Goal: Task Accomplishment & Management: Complete application form

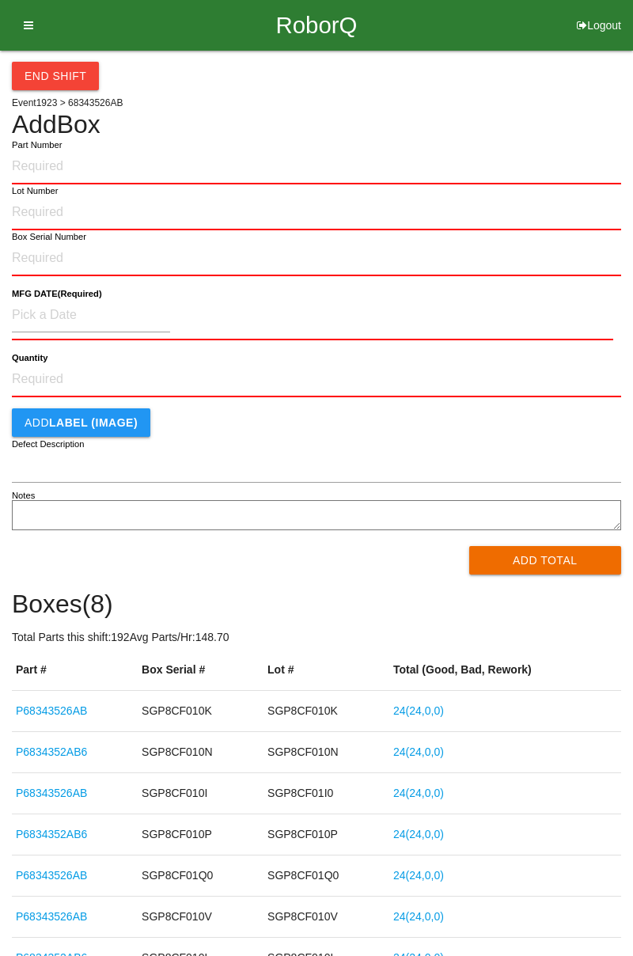
type input "S"
click at [42, 165] on input "S" at bounding box center [316, 167] width 609 height 35
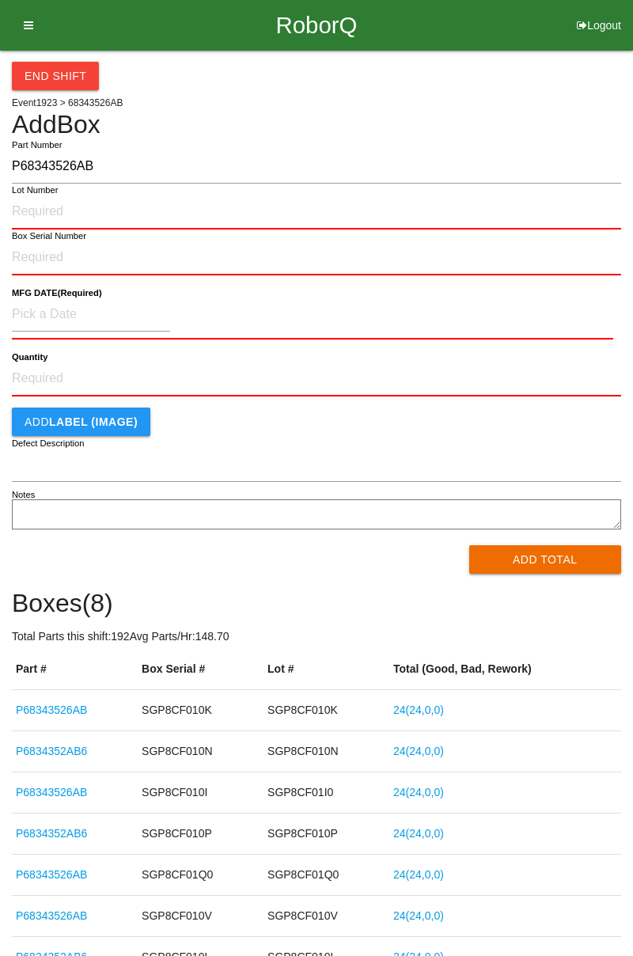
type input "P68343526AB"
click at [32, 206] on input "Lot Number" at bounding box center [316, 212] width 609 height 35
type input "SGP87F05Q9"
click at [40, 264] on input "Box Serial Number" at bounding box center [316, 258] width 609 height 35
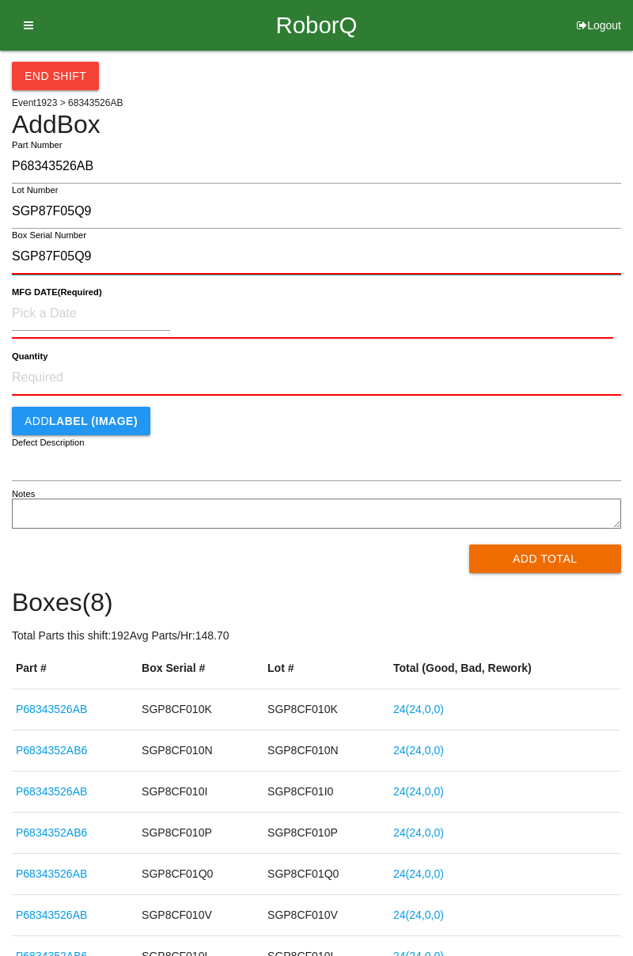
type input "SGP87F05Q9"
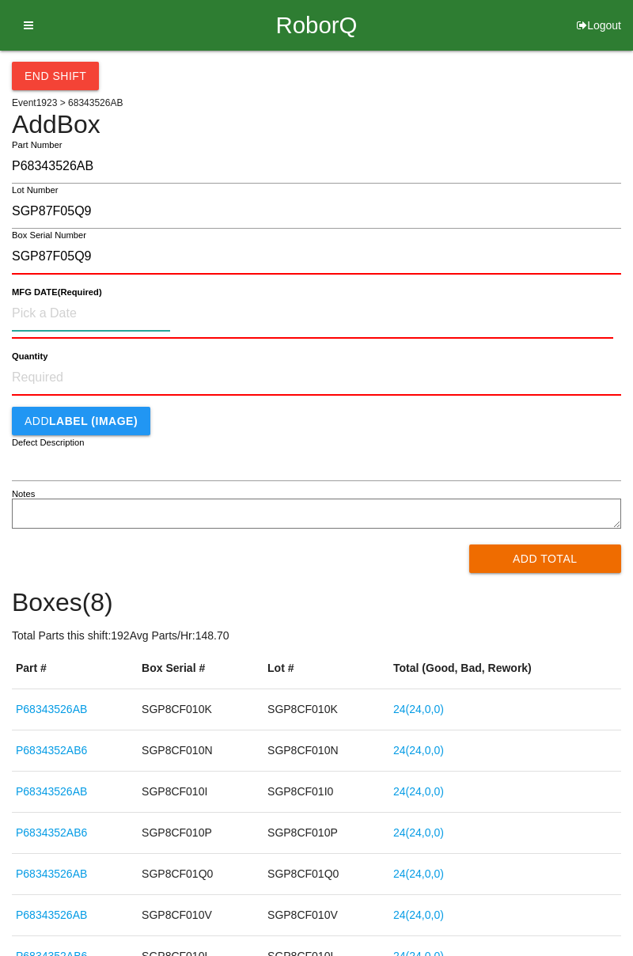
click at [25, 316] on input at bounding box center [91, 314] width 158 height 34
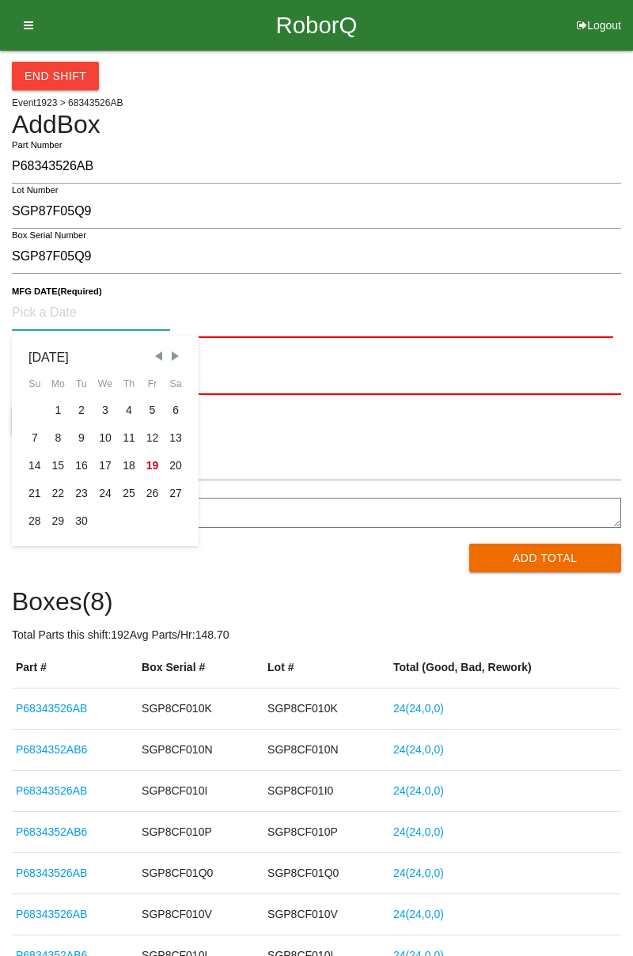
click at [57, 431] on div "8" at bounding box center [59, 438] width 24 height 28
type input "[DATE]"
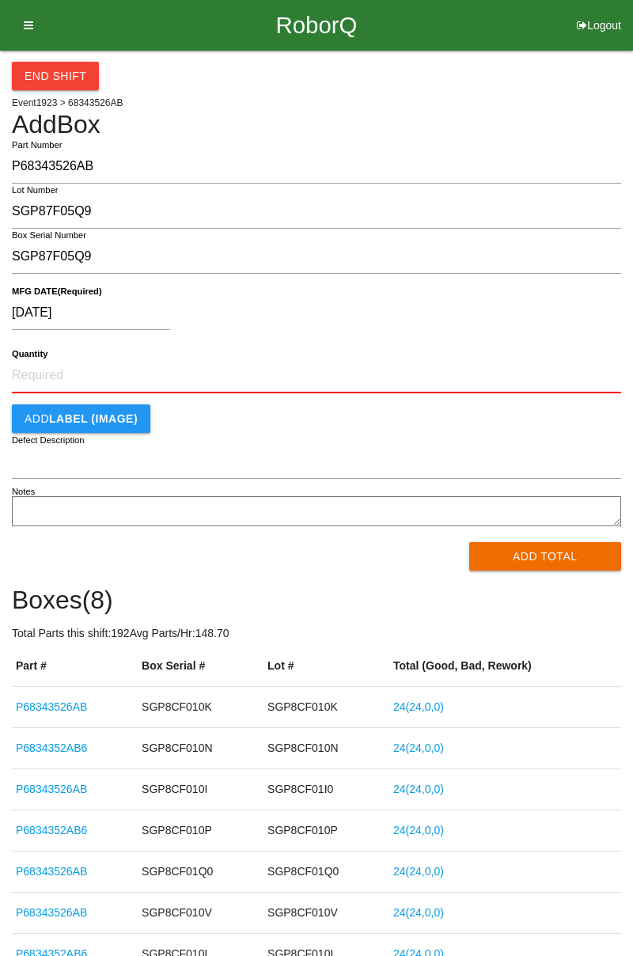
click at [531, 560] on button "Add Total" at bounding box center [545, 556] width 153 height 28
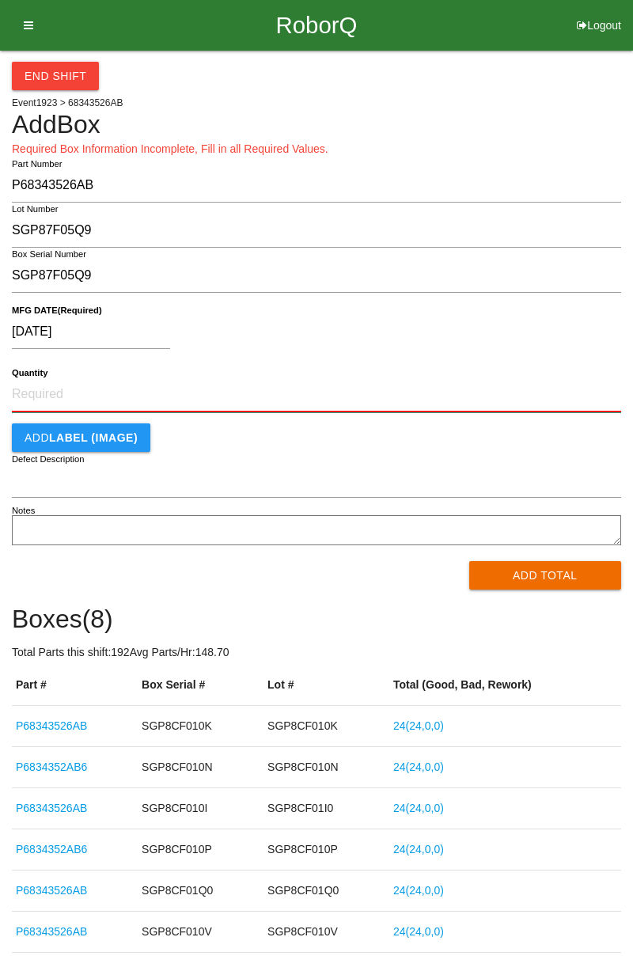
click at [17, 398] on input "Quantity" at bounding box center [316, 395] width 609 height 35
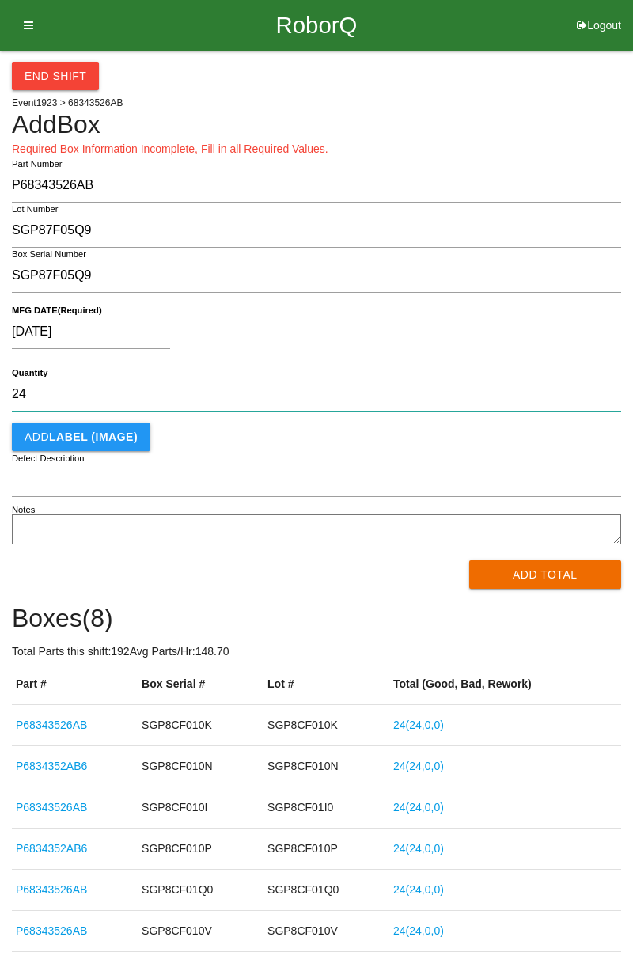
type input "24"
click at [524, 560] on button "Add Total" at bounding box center [545, 574] width 153 height 28
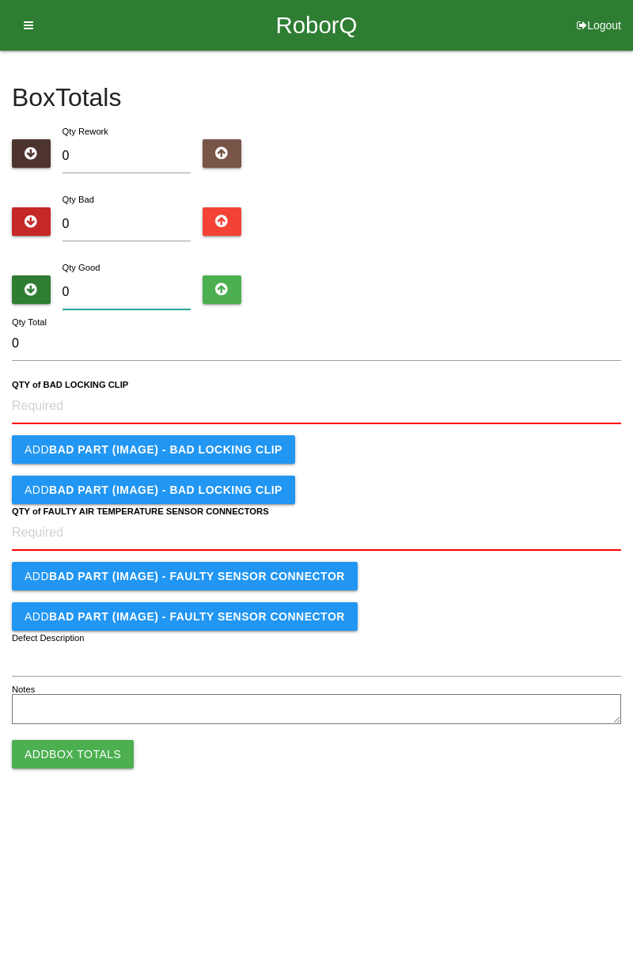
click at [83, 291] on input "0" at bounding box center [127, 292] width 129 height 34
type input "2"
type input "24"
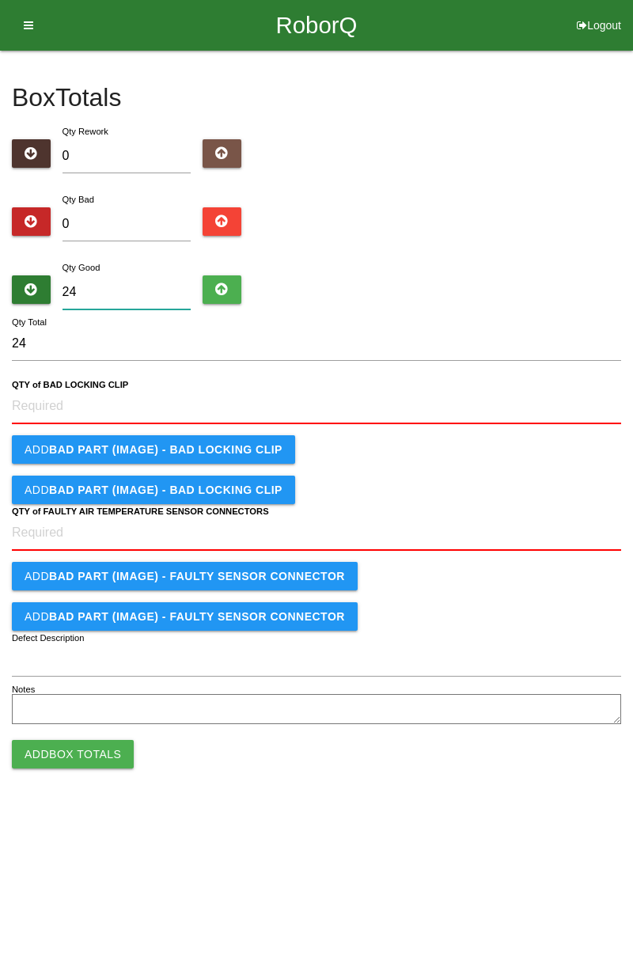
type input "24"
click at [31, 404] on CLIP "QTY of BAD LOCKING CLIP" at bounding box center [316, 406] width 609 height 35
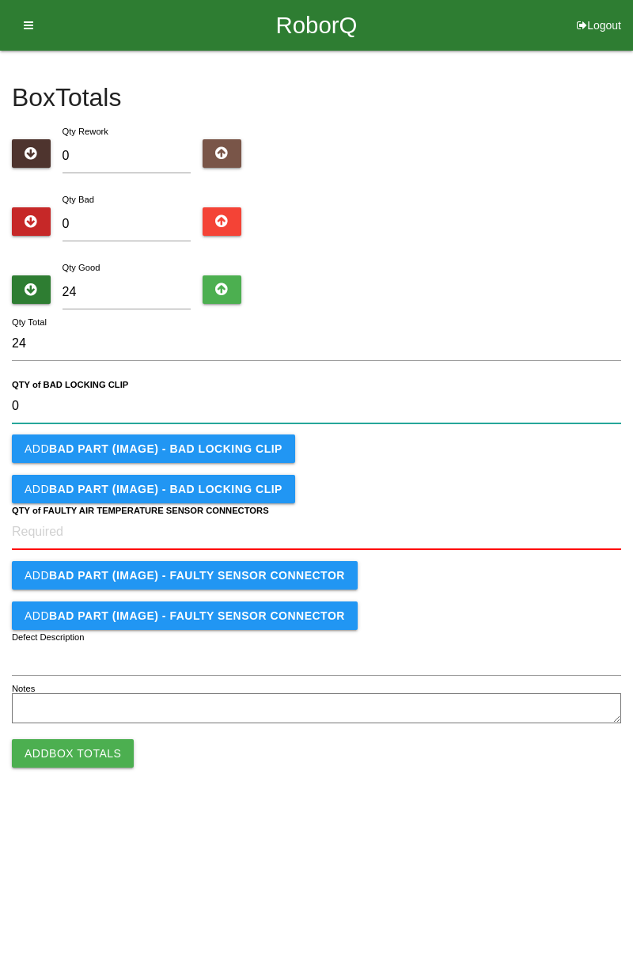
type CLIP "0"
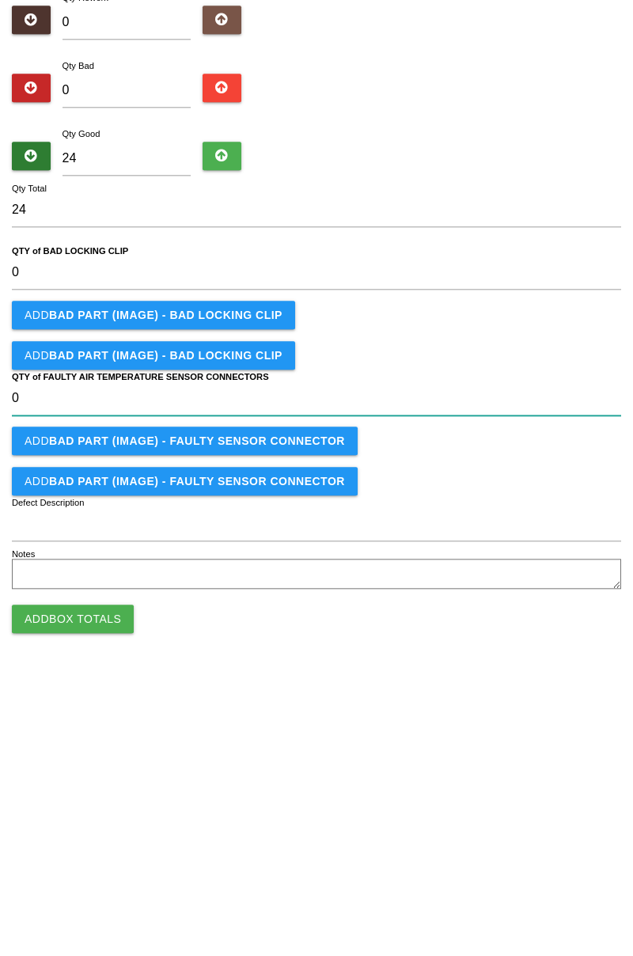
type CONNECTORS "0"
click at [76, 742] on button "Add Box Totals" at bounding box center [73, 753] width 122 height 28
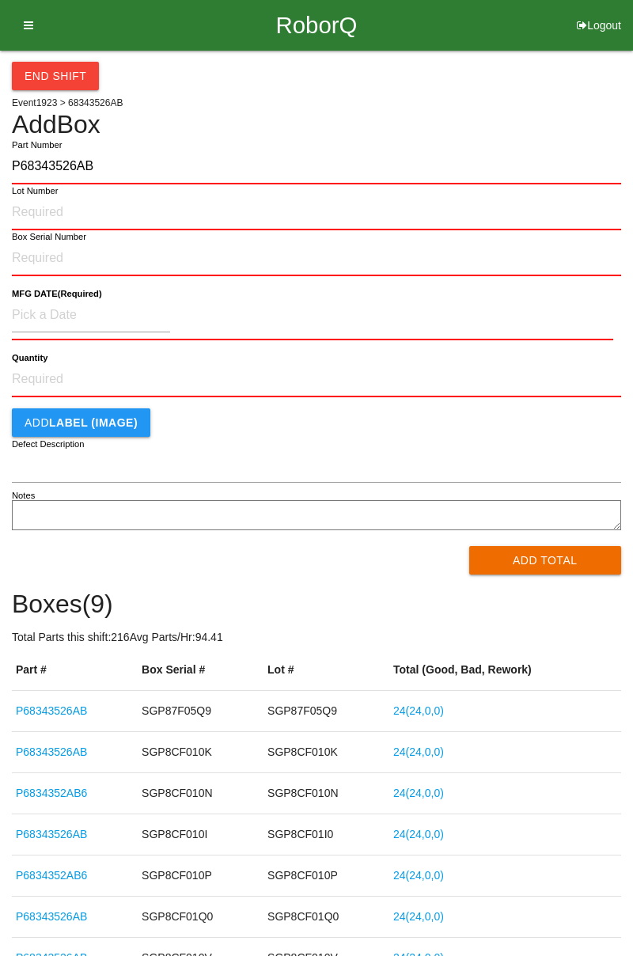
type input "P68343526AB"
click at [26, 205] on input "Lot Number" at bounding box center [316, 213] width 609 height 35
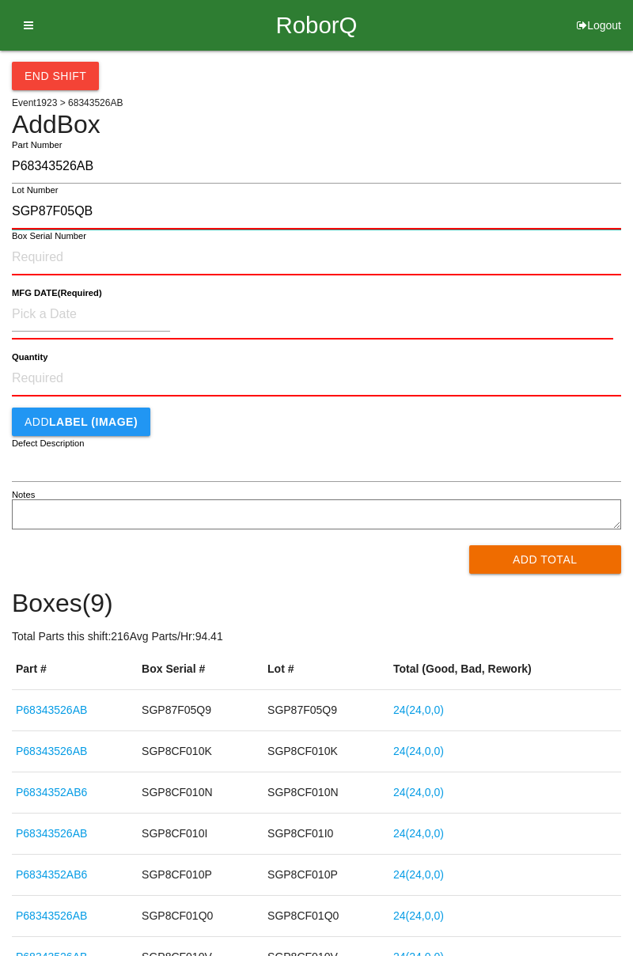
type input "SGP87F05QB"
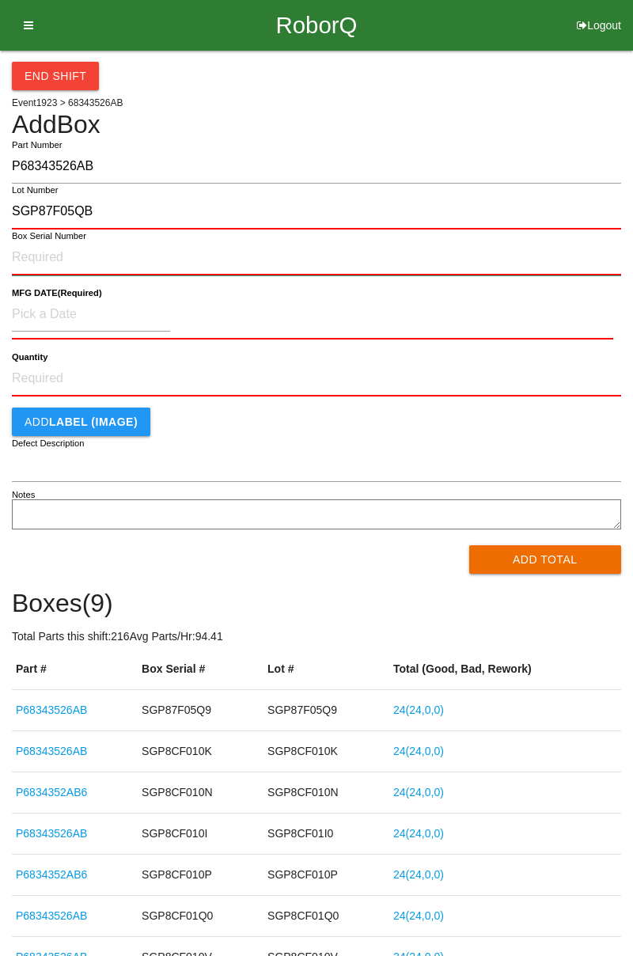
click at [44, 250] on input "Box Serial Number" at bounding box center [316, 258] width 609 height 35
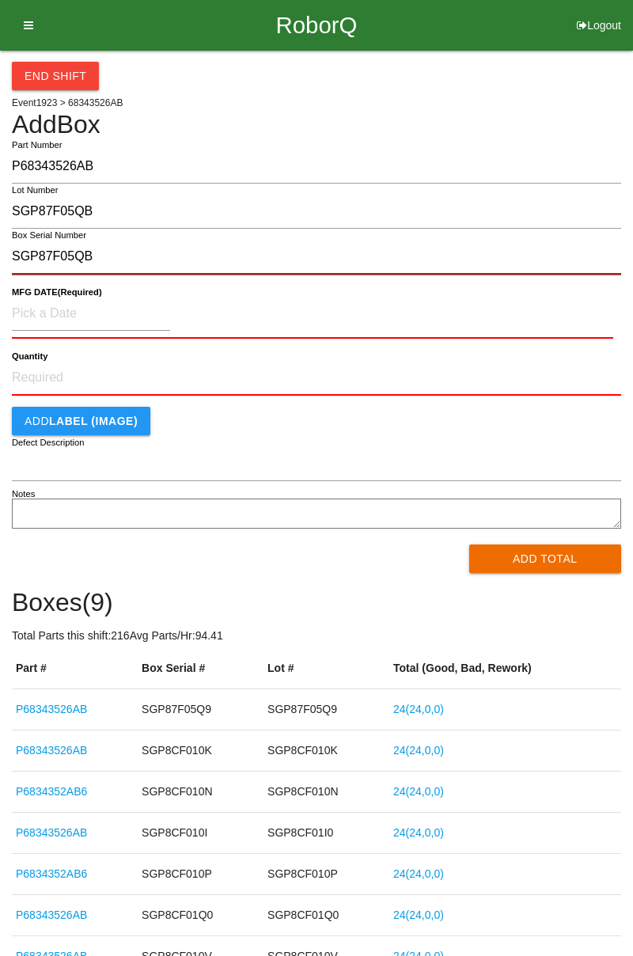
type input "SGP87F05QB"
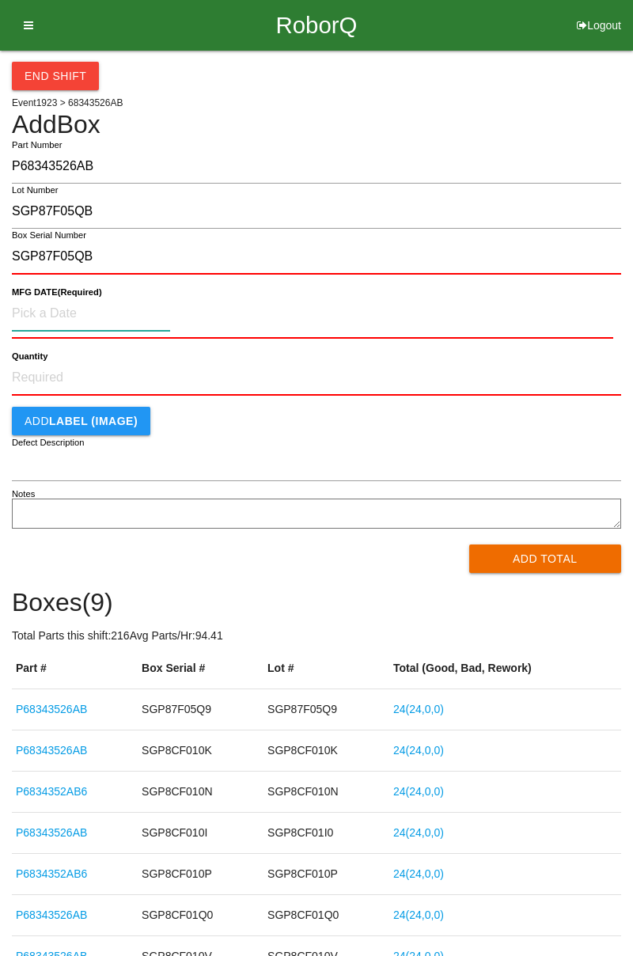
click at [32, 318] on input at bounding box center [91, 314] width 158 height 34
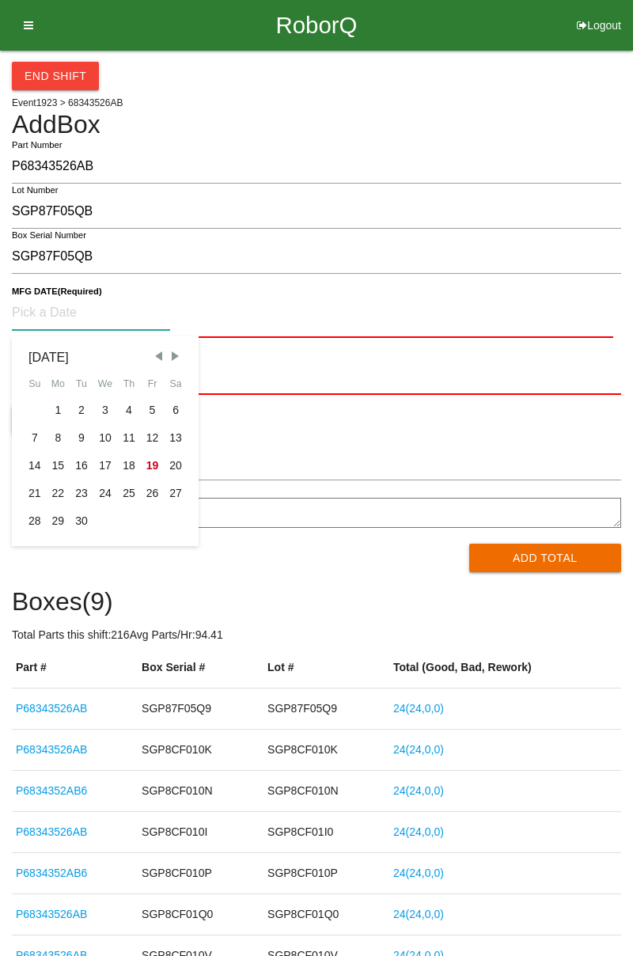
click at [59, 437] on div "8" at bounding box center [59, 438] width 24 height 28
type input "[DATE]"
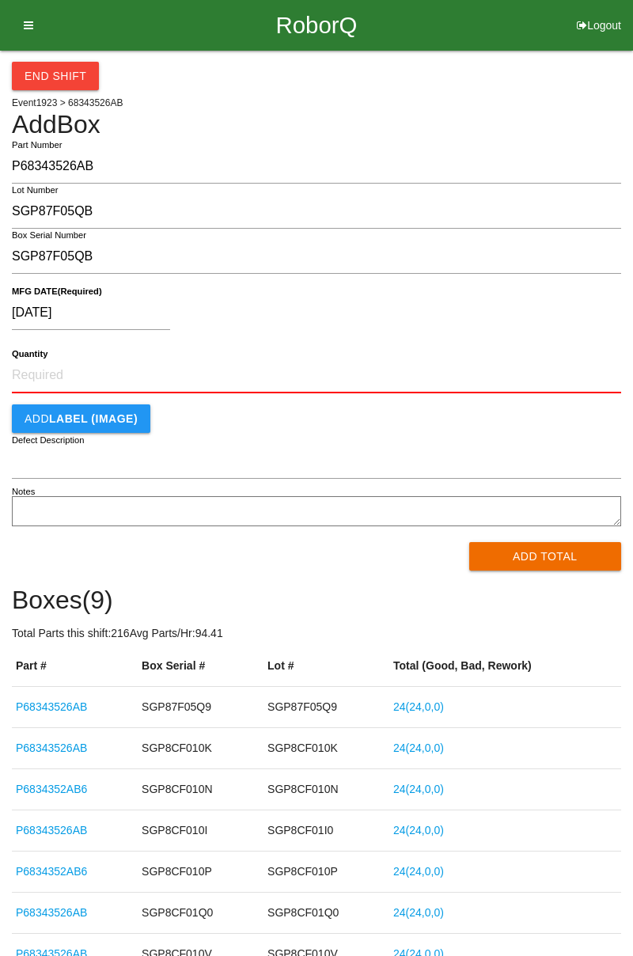
click at [496, 579] on div "End Shift Event 1923 > 68343526AB Add Box P68343526AB Part Number SGP87F05QB Lo…" at bounding box center [316, 554] width 609 height 1007
click at [497, 567] on button "Add Total" at bounding box center [545, 556] width 153 height 28
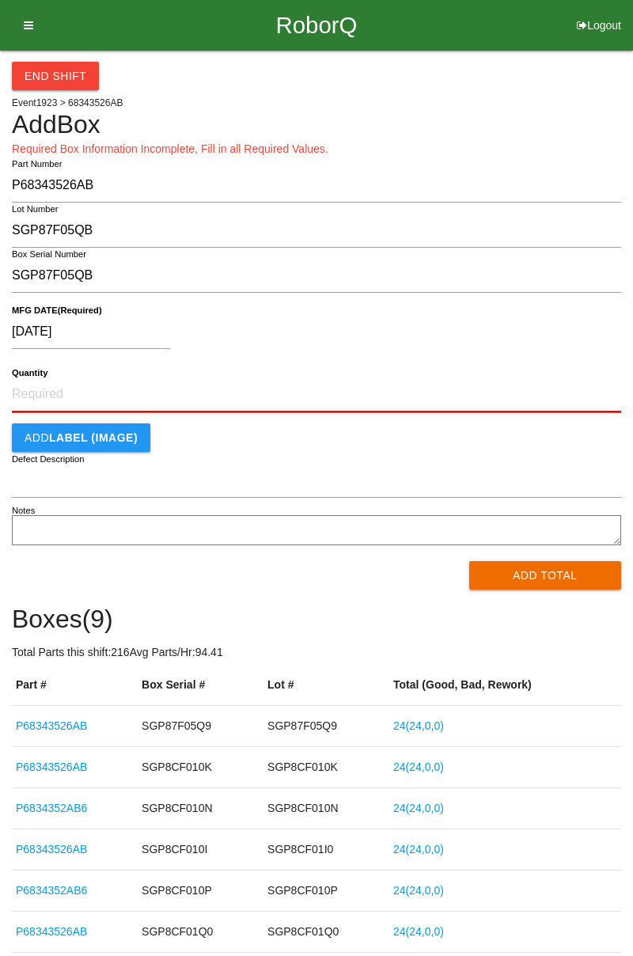
click at [24, 386] on input "Quantity" at bounding box center [316, 395] width 609 height 35
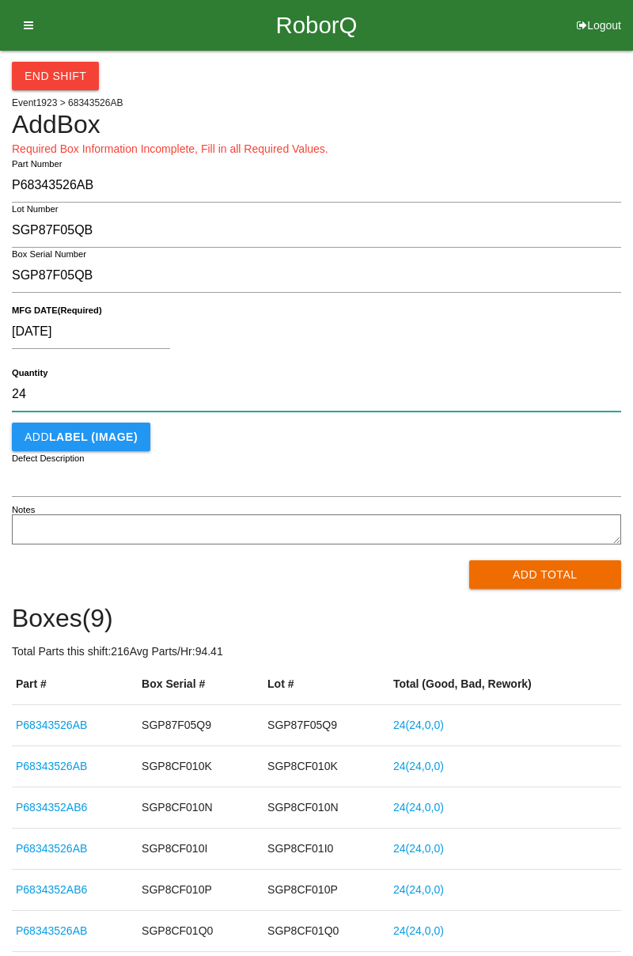
type input "24"
click at [513, 568] on button "Add Total" at bounding box center [545, 574] width 153 height 28
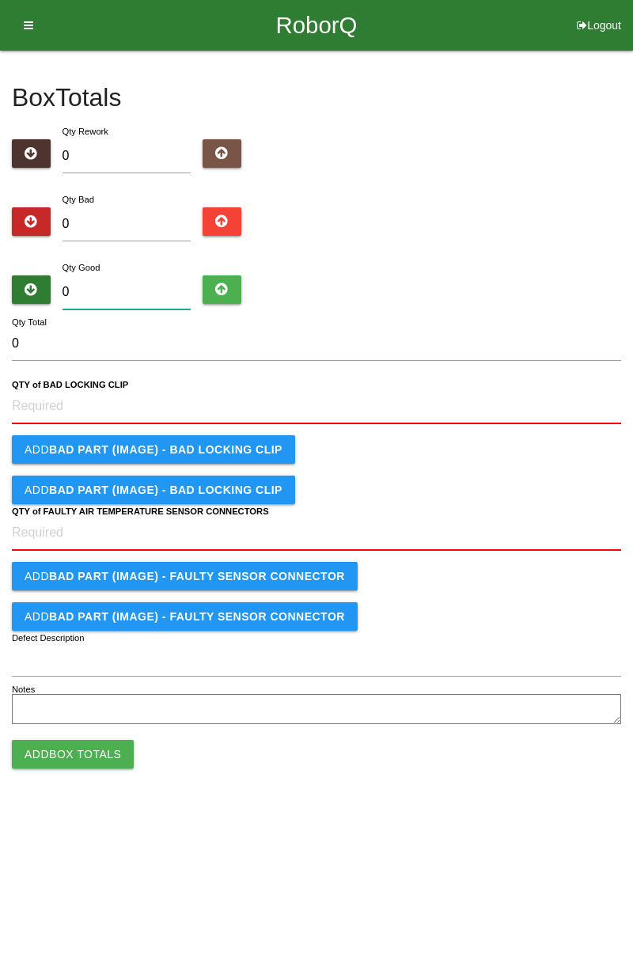
click at [74, 287] on input "0" at bounding box center [127, 292] width 129 height 34
type input "2"
type input "24"
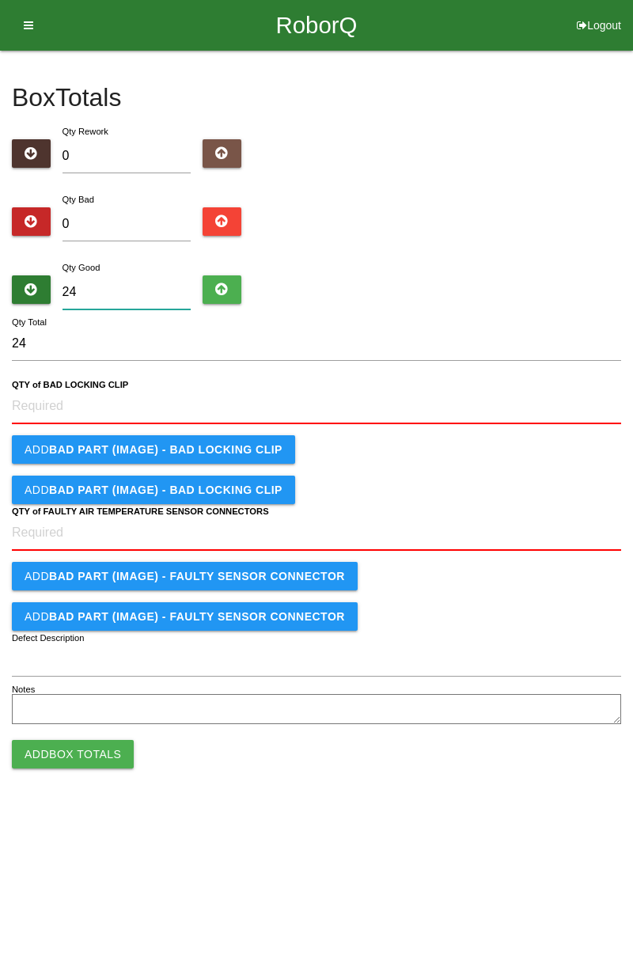
type input "24"
click at [36, 399] on CLIP "QTY of BAD LOCKING CLIP" at bounding box center [316, 406] width 609 height 35
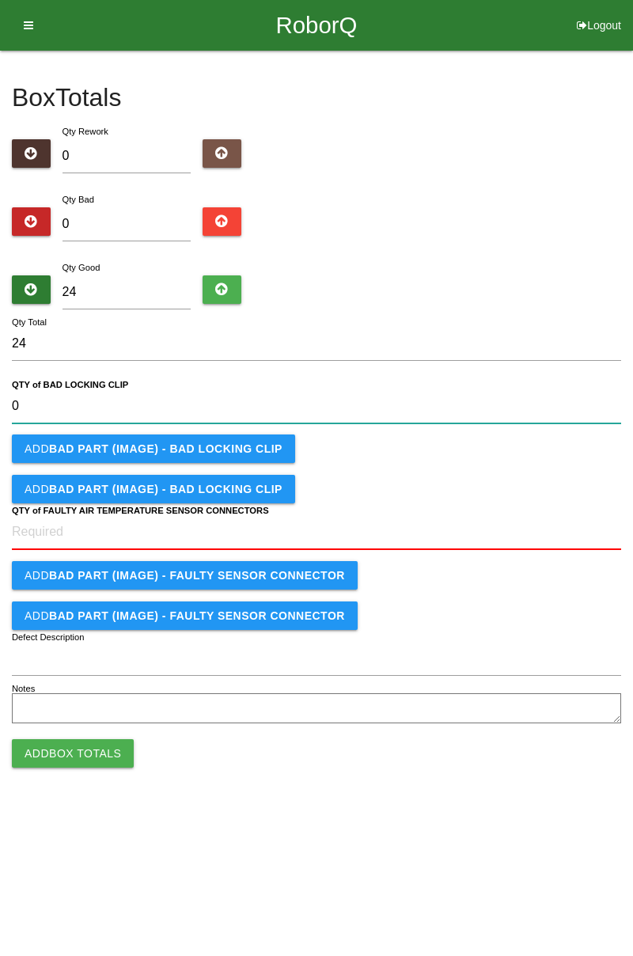
type CLIP "0"
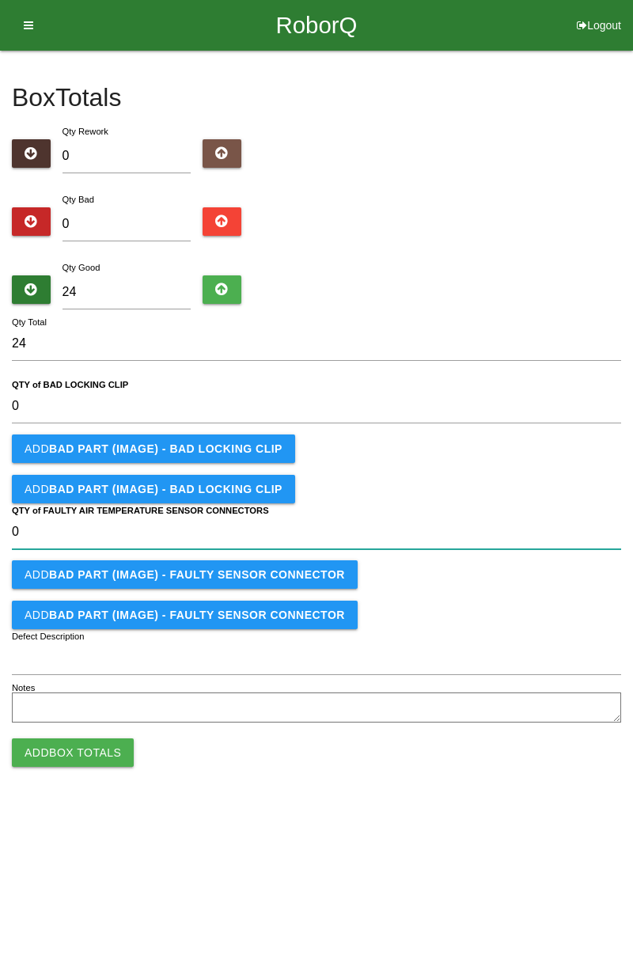
type CONNECTORS "0"
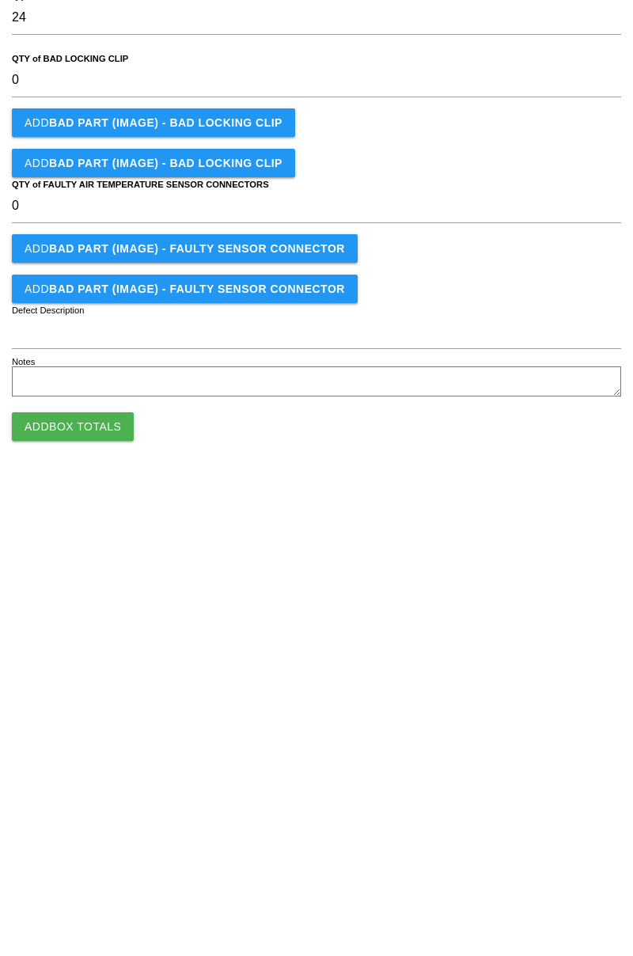
click at [60, 740] on button "Add Box Totals" at bounding box center [73, 753] width 122 height 28
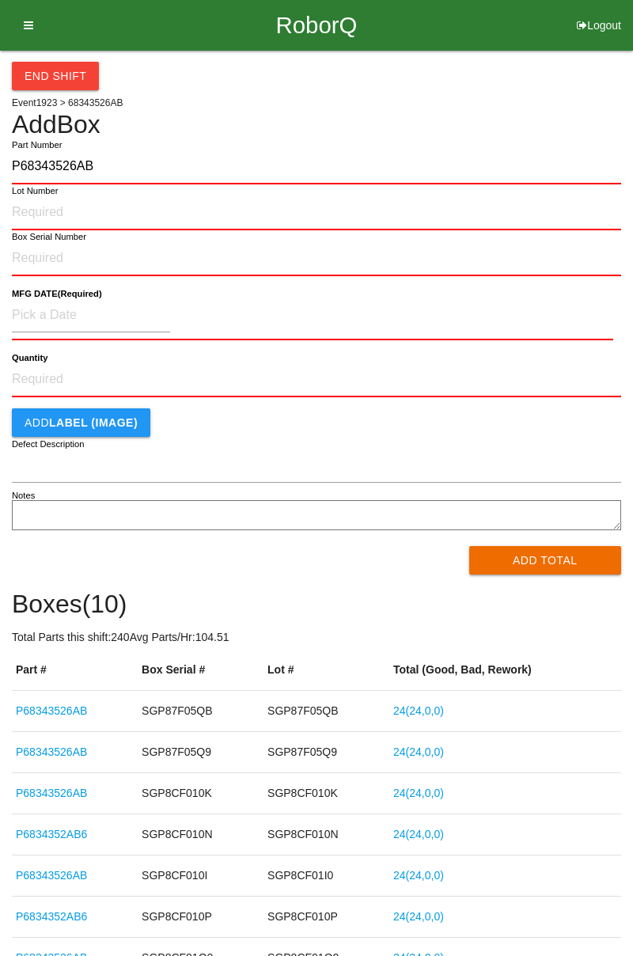
type input "P68343526AB"
click at [21, 211] on input "Lot Number" at bounding box center [316, 213] width 609 height 35
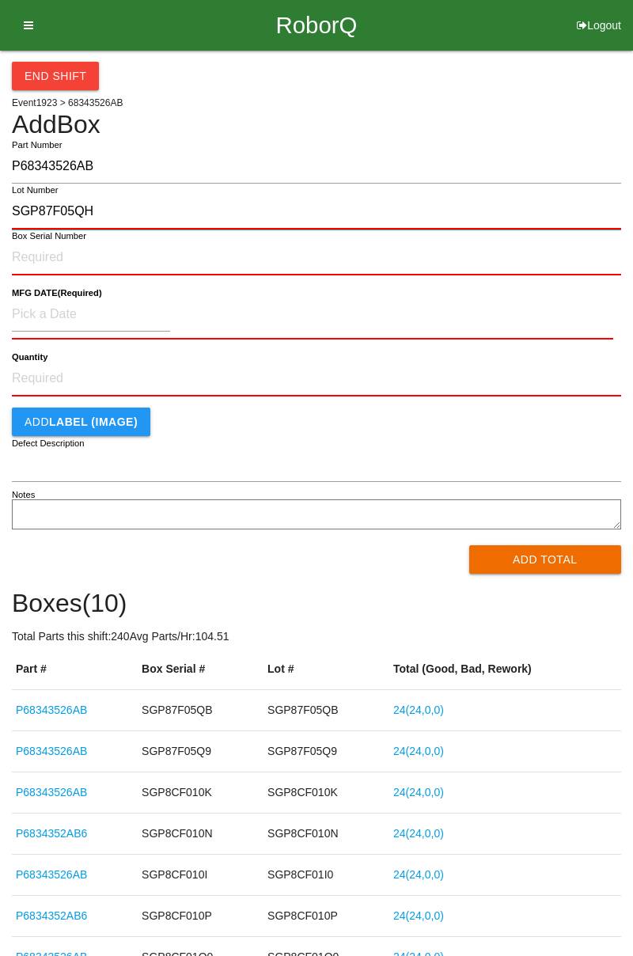
type input "SGP87F05QH"
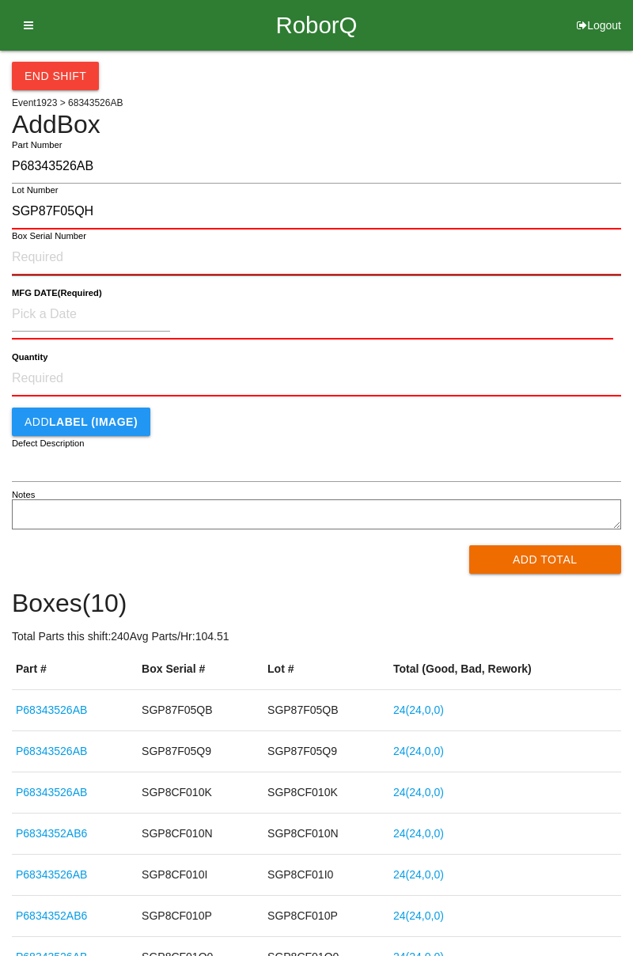
click at [31, 252] on input "Box Serial Number" at bounding box center [316, 258] width 609 height 35
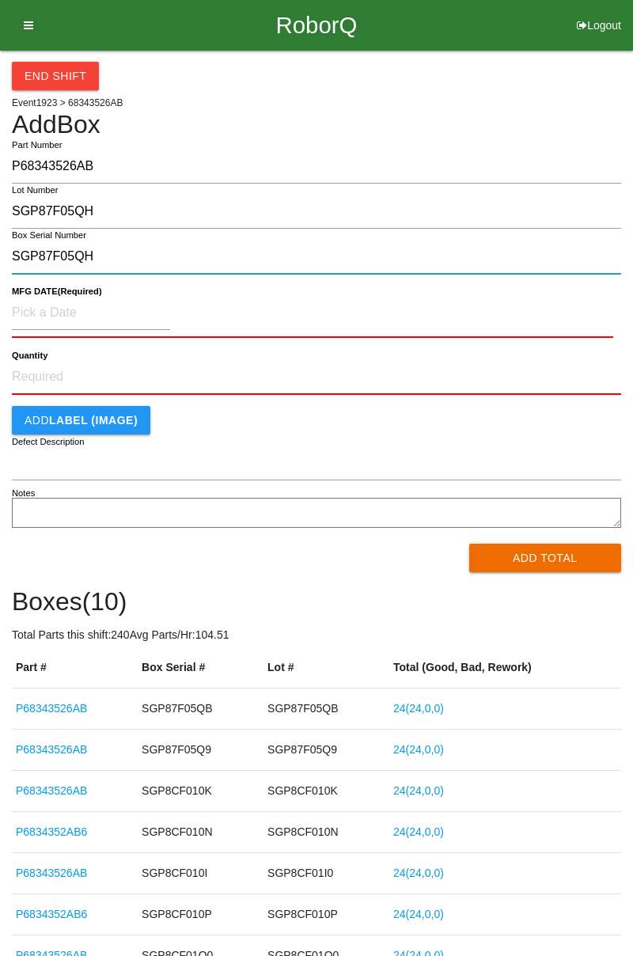
type input "SGP87F05QH"
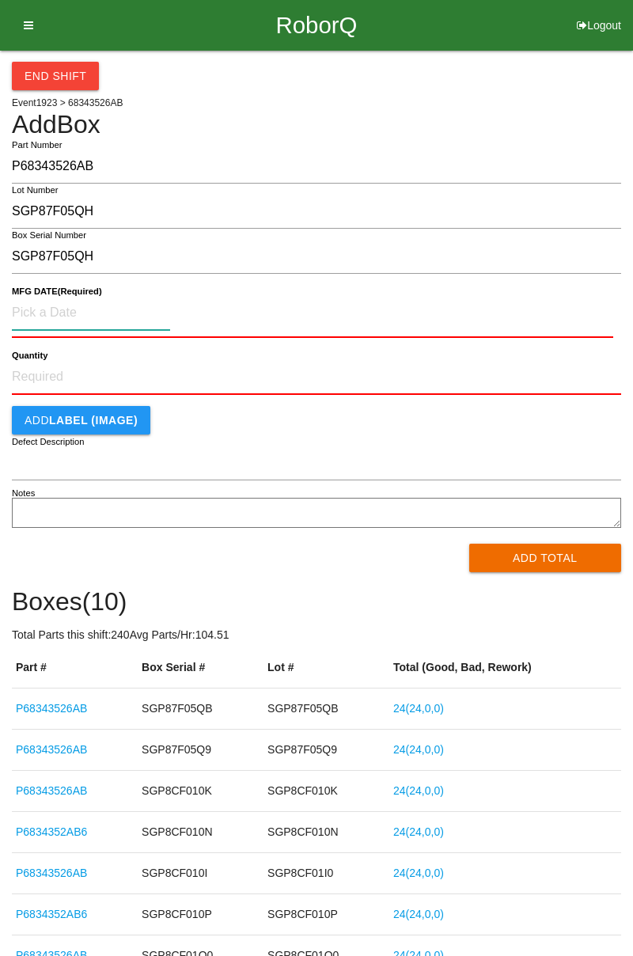
click at [42, 316] on input at bounding box center [91, 313] width 158 height 34
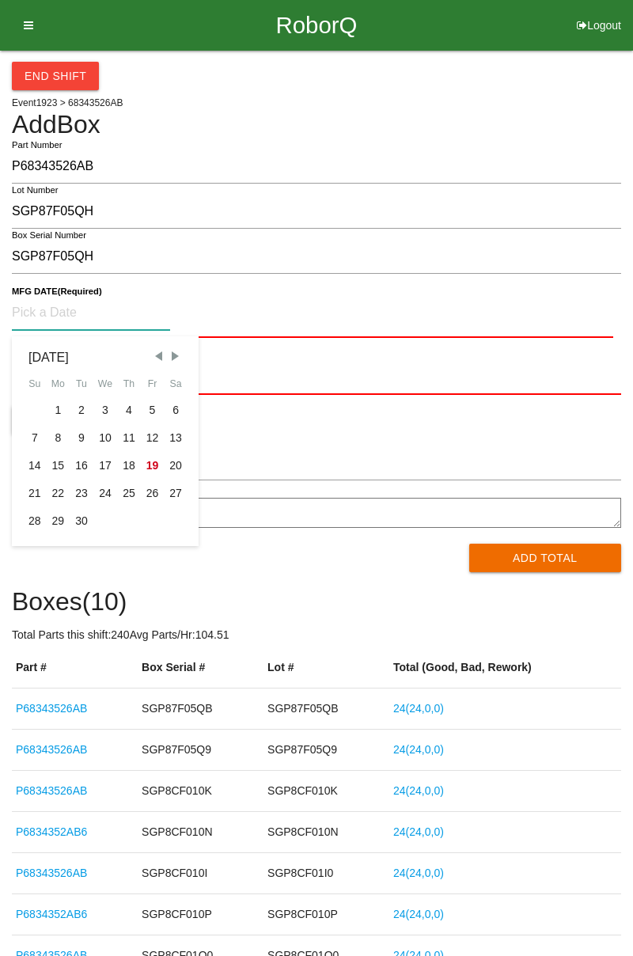
click at [55, 434] on div "8" at bounding box center [59, 438] width 24 height 28
type input "[DATE]"
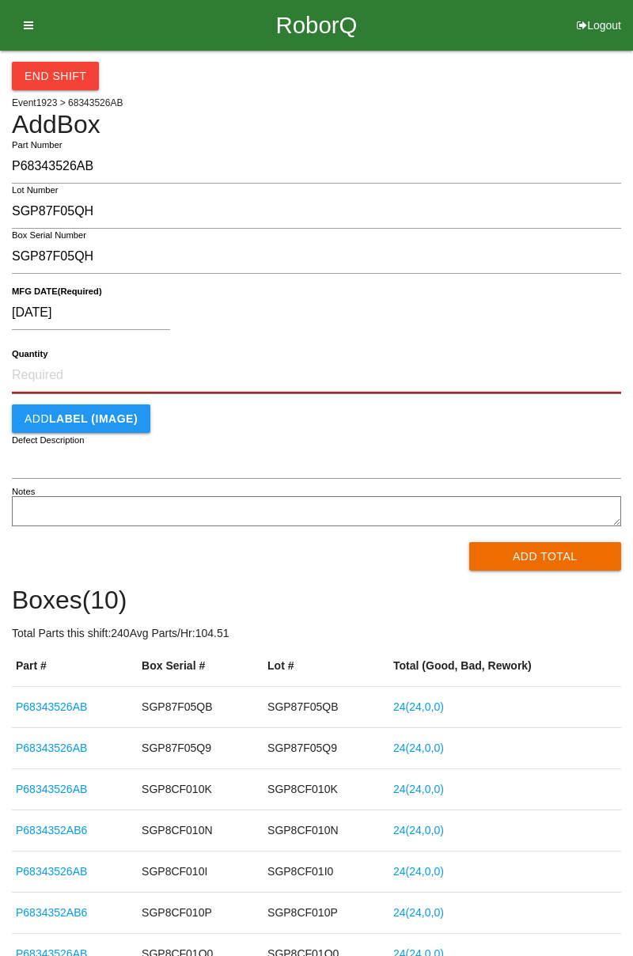
click at [40, 375] on input "Quantity" at bounding box center [316, 376] width 609 height 35
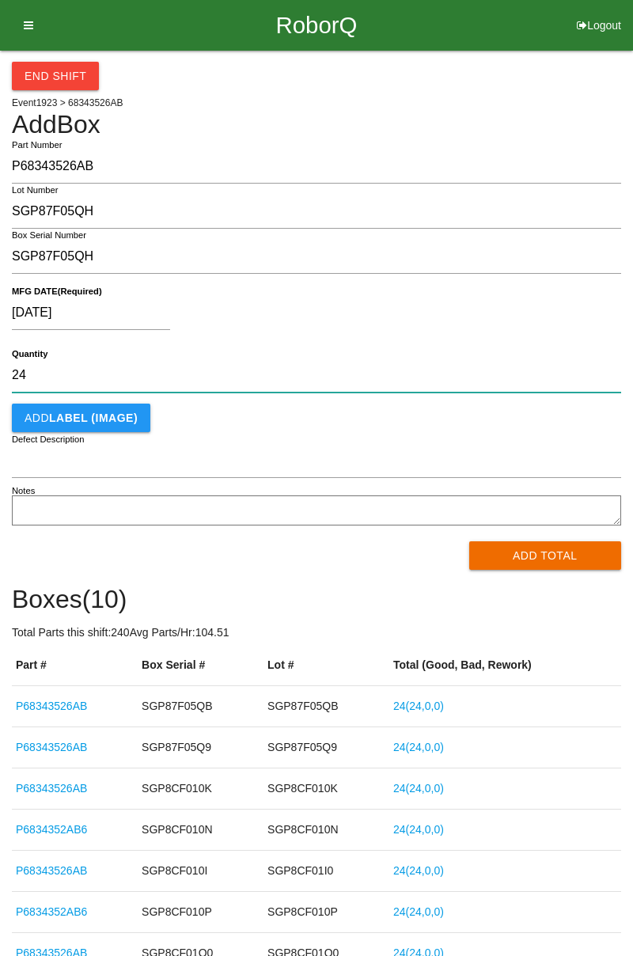
type input "24"
click at [529, 562] on button "Add Total" at bounding box center [545, 555] width 153 height 28
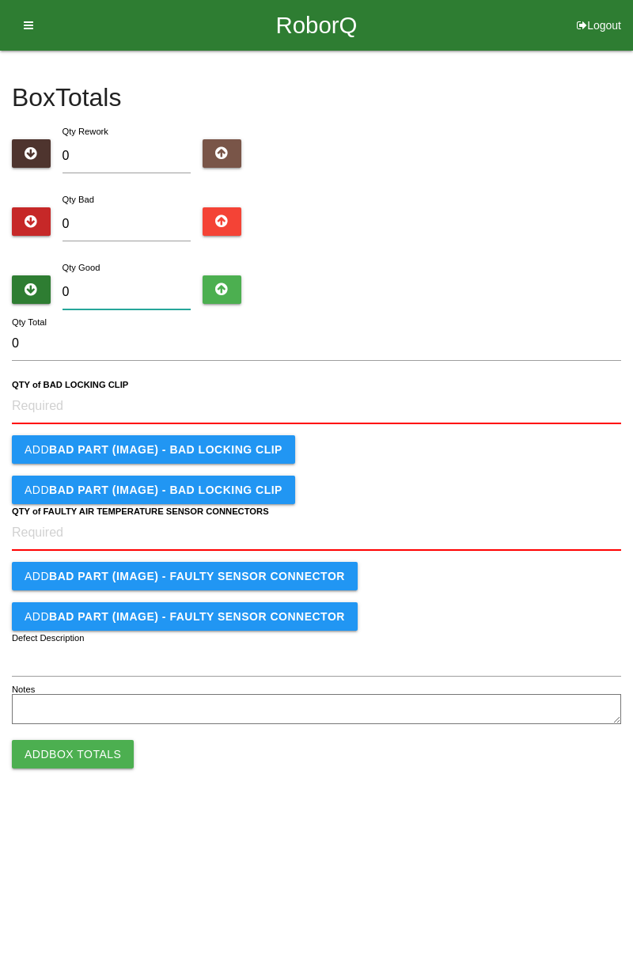
click at [77, 296] on input "0" at bounding box center [127, 292] width 129 height 34
type input "2"
type input "24"
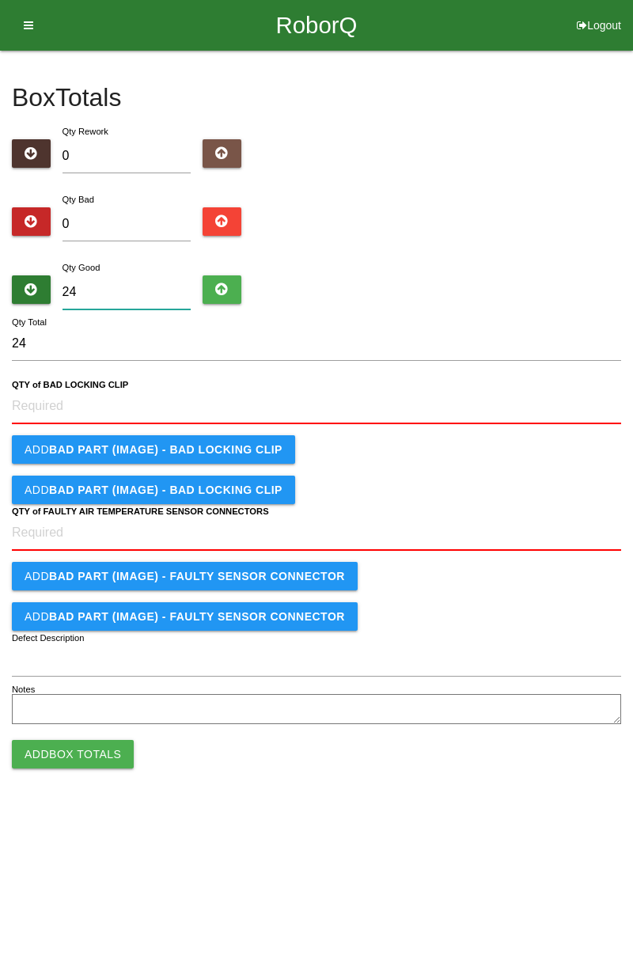
type input "24"
click at [43, 399] on CLIP "QTY of BAD LOCKING CLIP" at bounding box center [316, 406] width 609 height 35
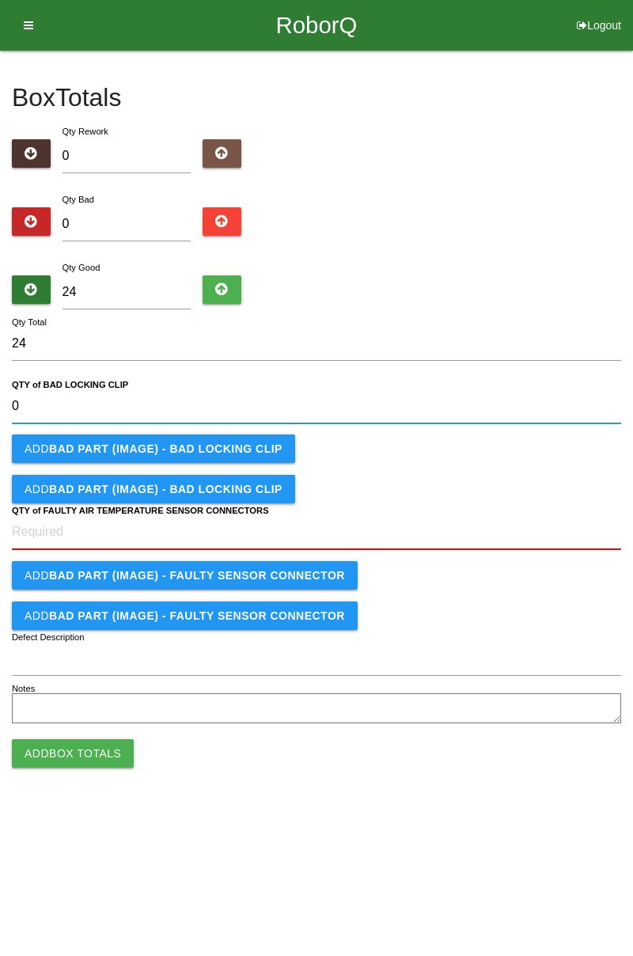
type CLIP "0"
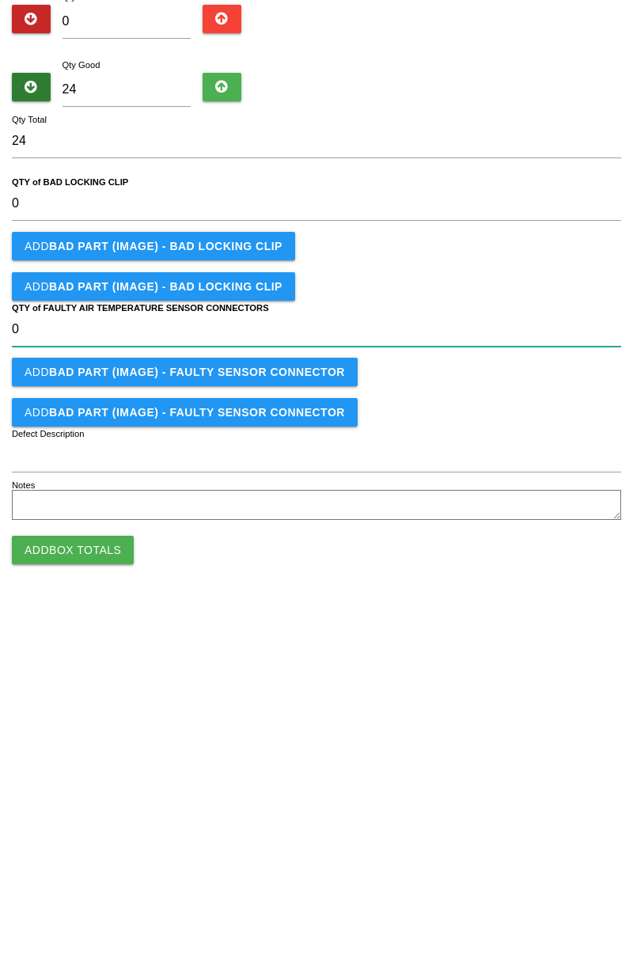
type CONNECTORS "0"
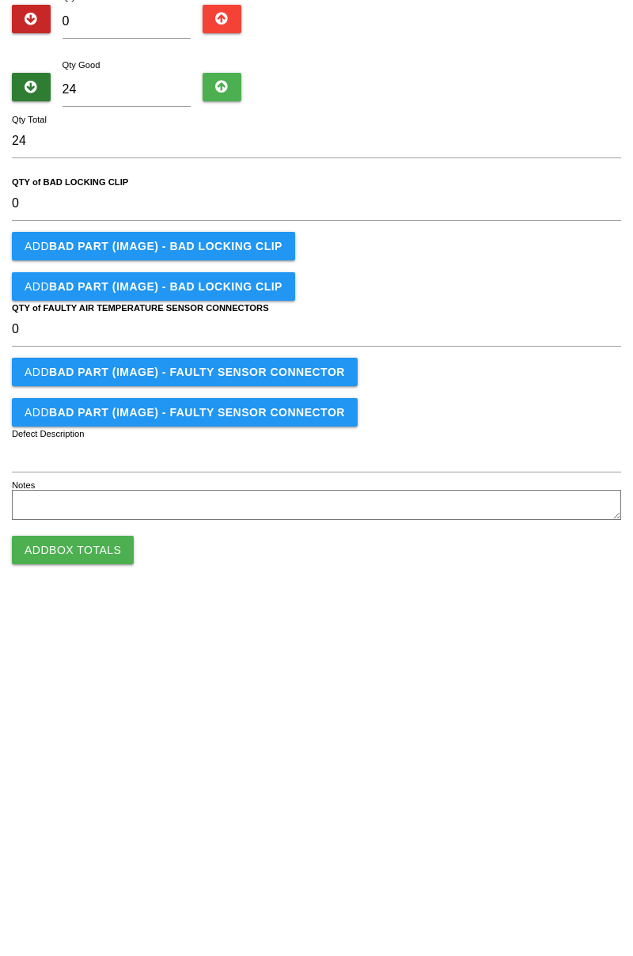
click at [74, 755] on button "Add Box Totals" at bounding box center [73, 753] width 122 height 28
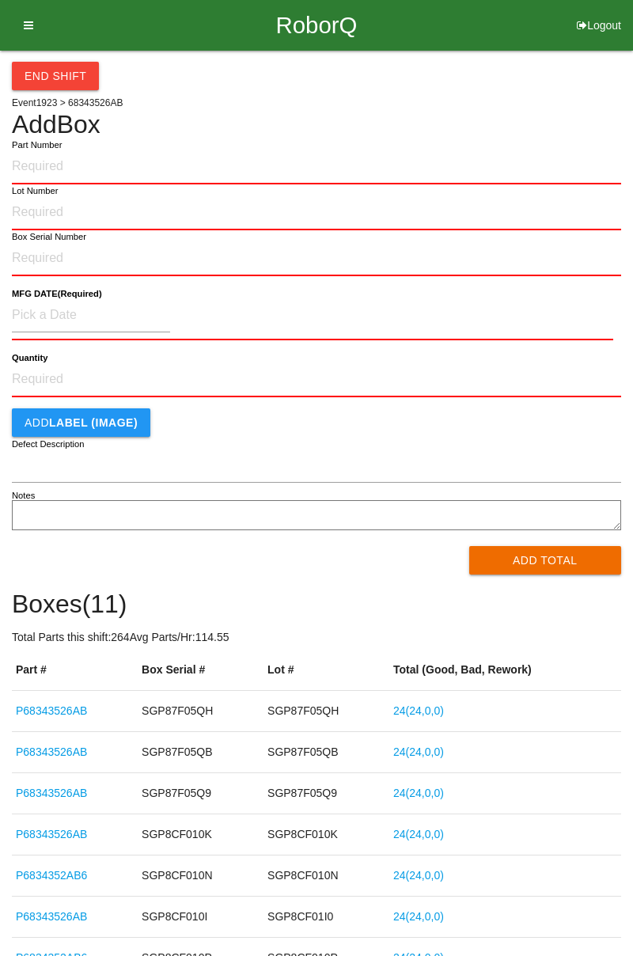
click at [22, 34] on icon at bounding box center [23, 25] width 20 height 51
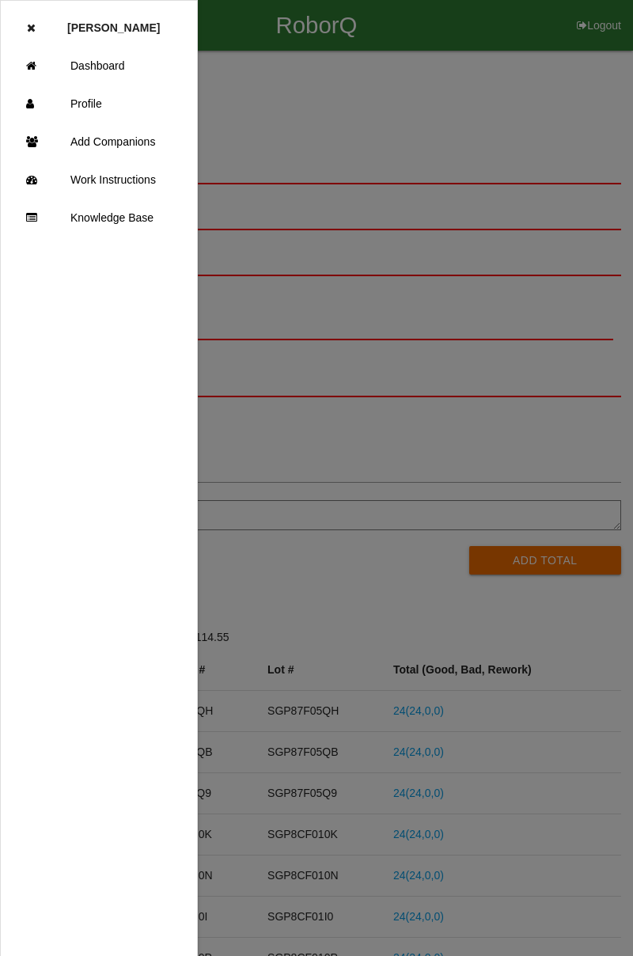
click at [135, 63] on link "Dashboard" at bounding box center [99, 66] width 196 height 38
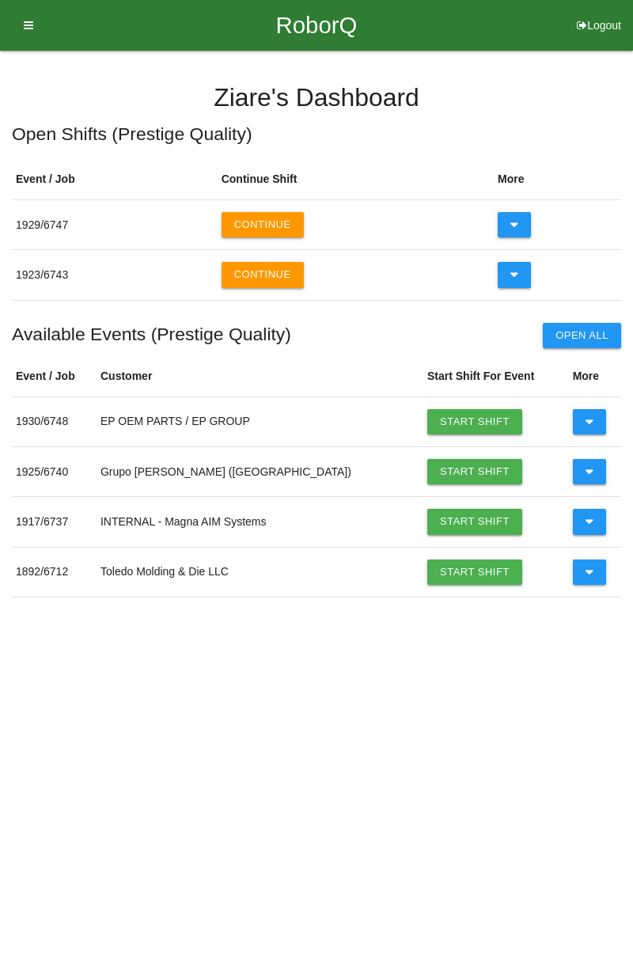
click at [515, 226] on icon at bounding box center [515, 224] width 9 height 25
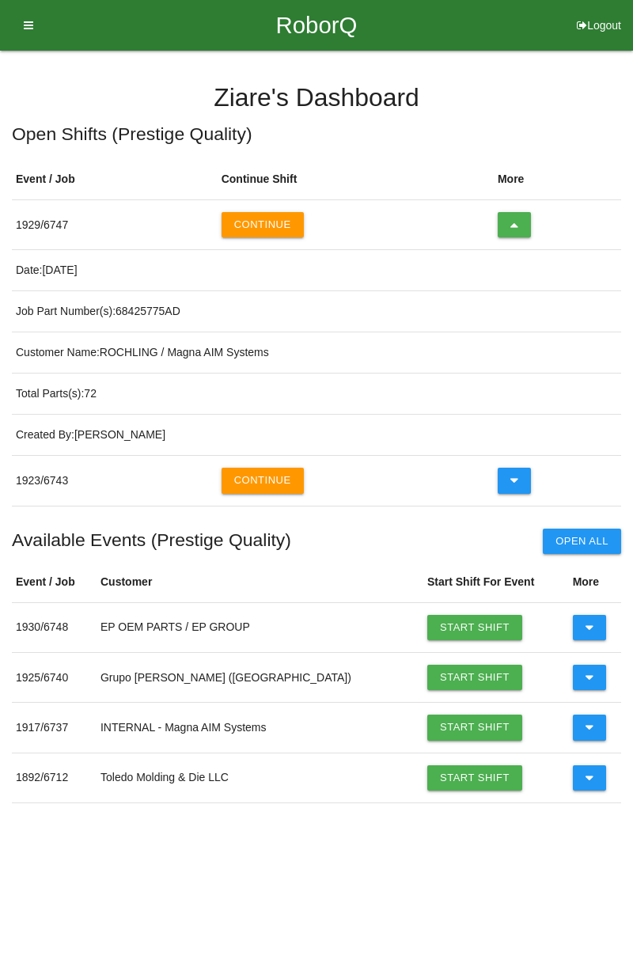
click at [272, 229] on button "Continue" at bounding box center [263, 224] width 82 height 25
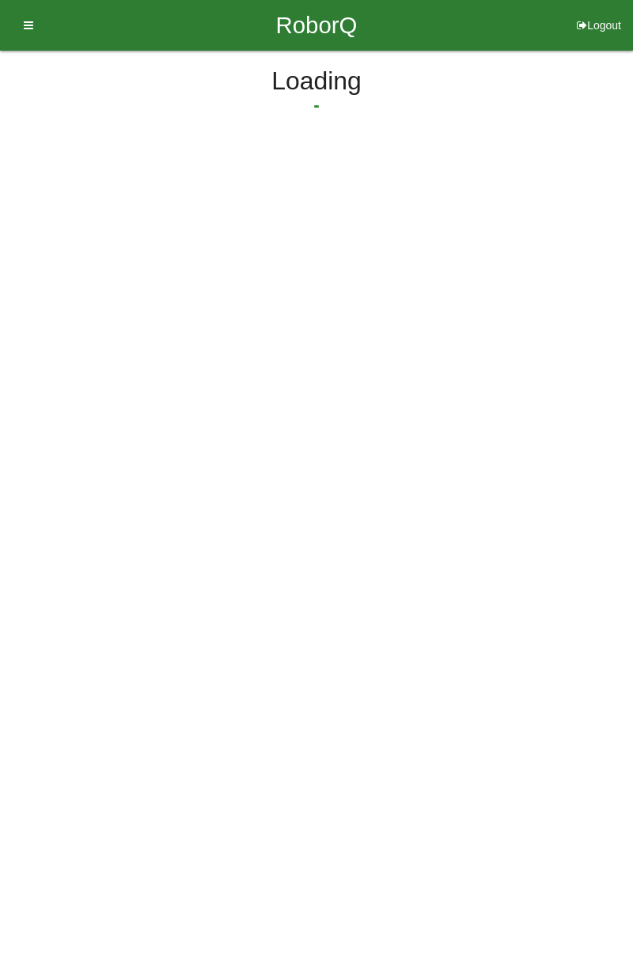
click at [269, 211] on html "RoborQ Logout [PERSON_NAME] Dashboard Profile Add Companions Work Instructions …" at bounding box center [316, 114] width 633 height 229
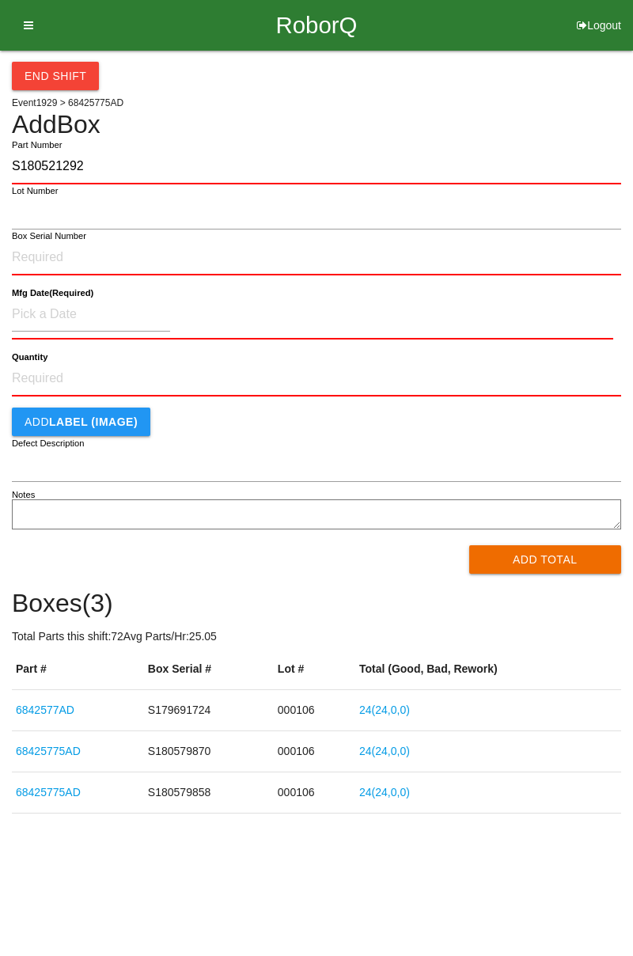
type input "S180521292"
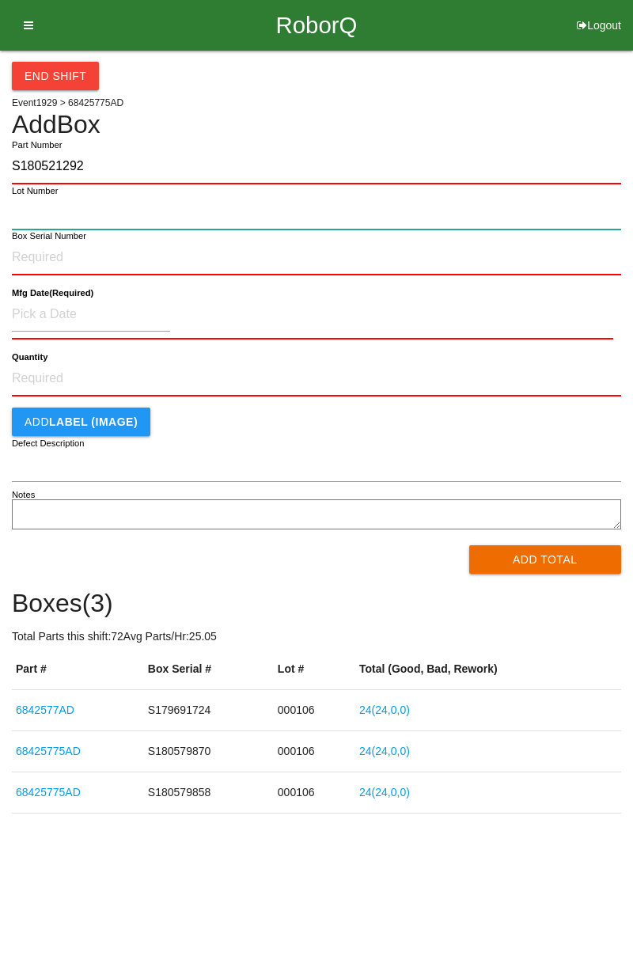
click at [25, 217] on input "Lot Number" at bounding box center [316, 213] width 609 height 34
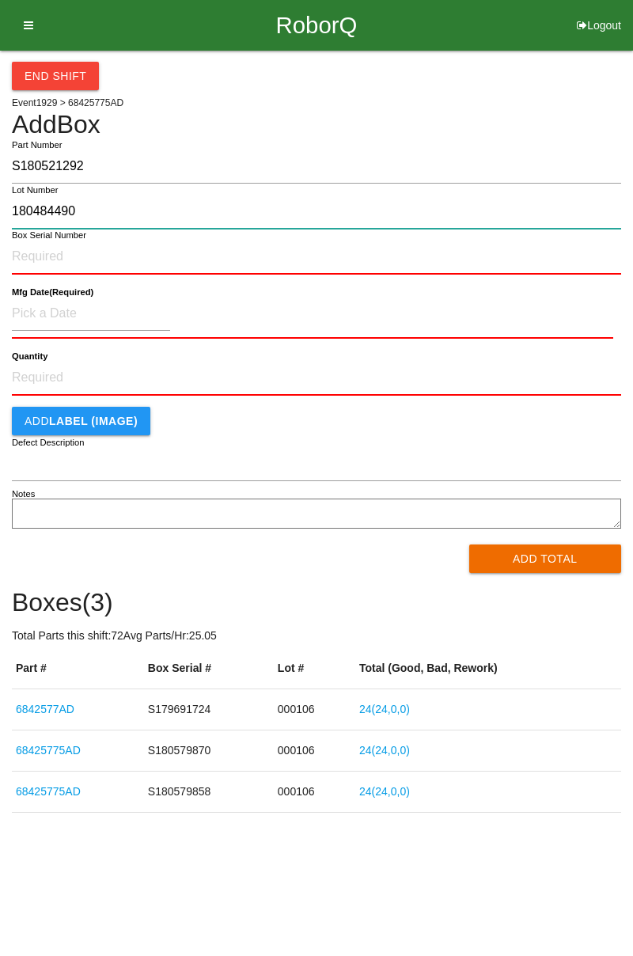
type input "180484490"
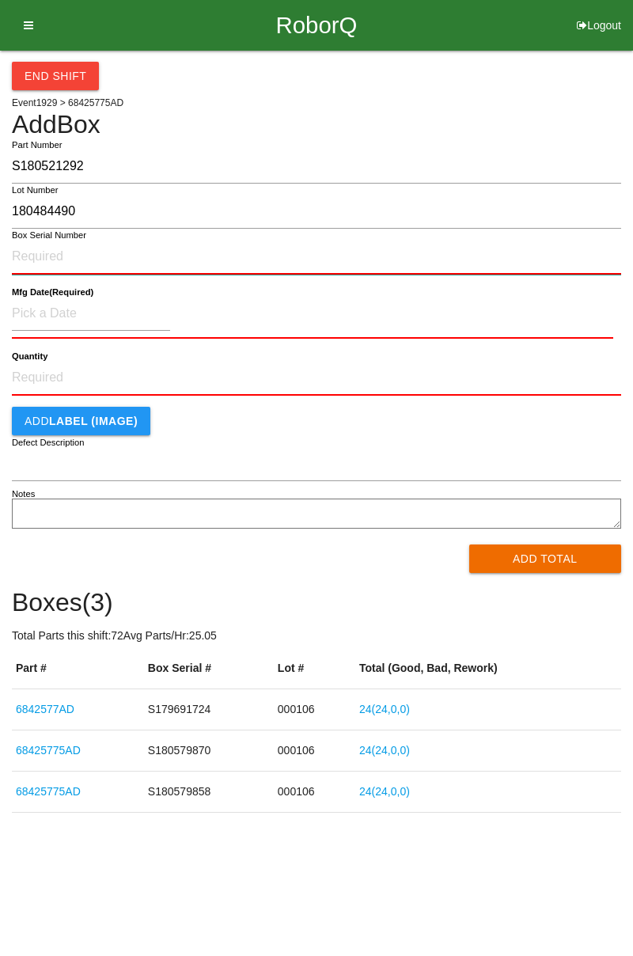
click at [44, 252] on input "Box Serial Number" at bounding box center [316, 257] width 609 height 35
type input "180484490"
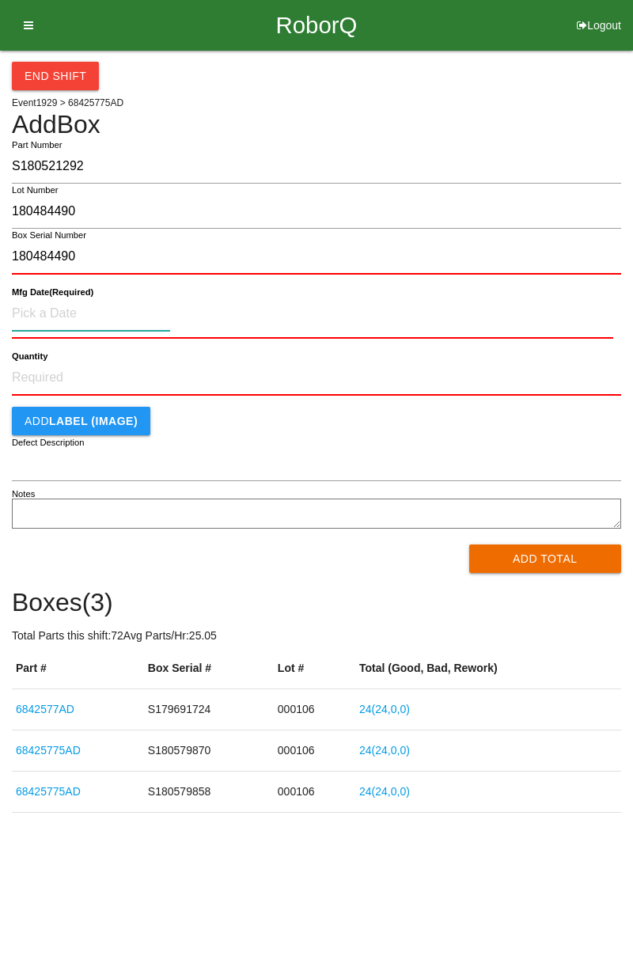
click at [34, 307] on input at bounding box center [91, 314] width 158 height 34
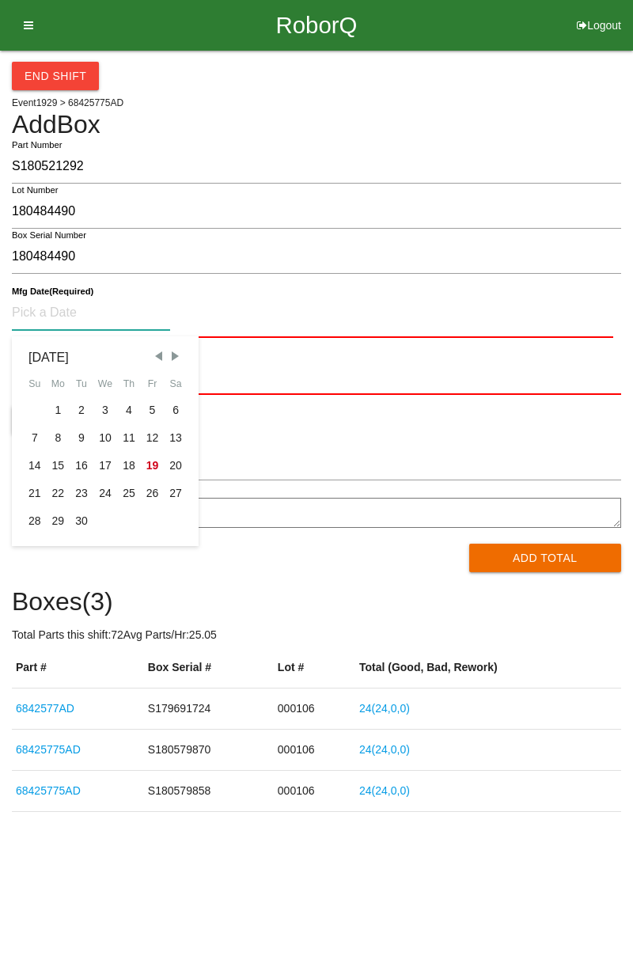
click at [153, 435] on div "12" at bounding box center [153, 438] width 24 height 28
type input "[DATE]"
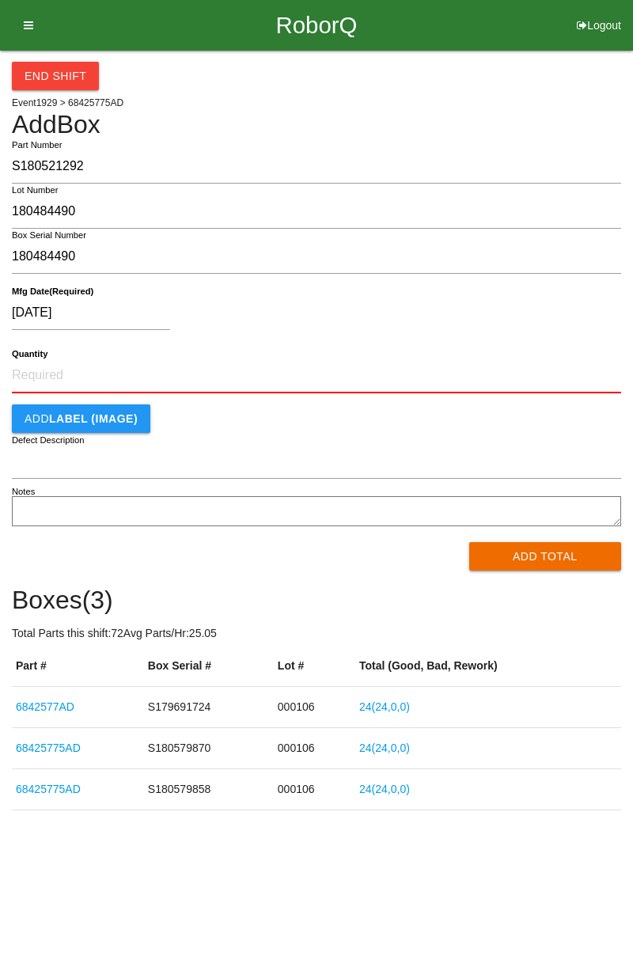
click at [484, 548] on button "Add Total" at bounding box center [545, 556] width 153 height 28
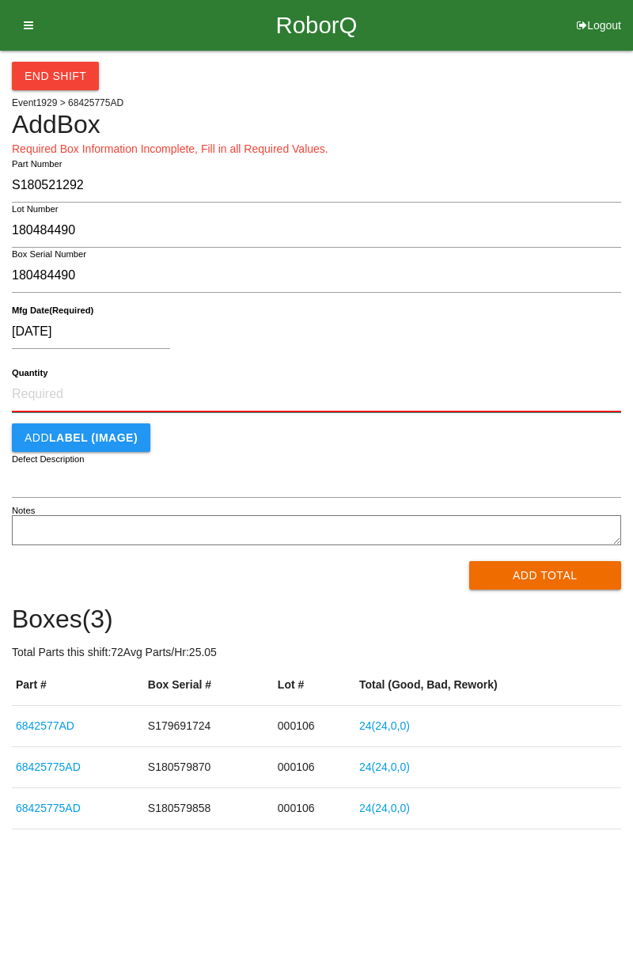
click at [24, 389] on input "Quantity" at bounding box center [316, 395] width 609 height 35
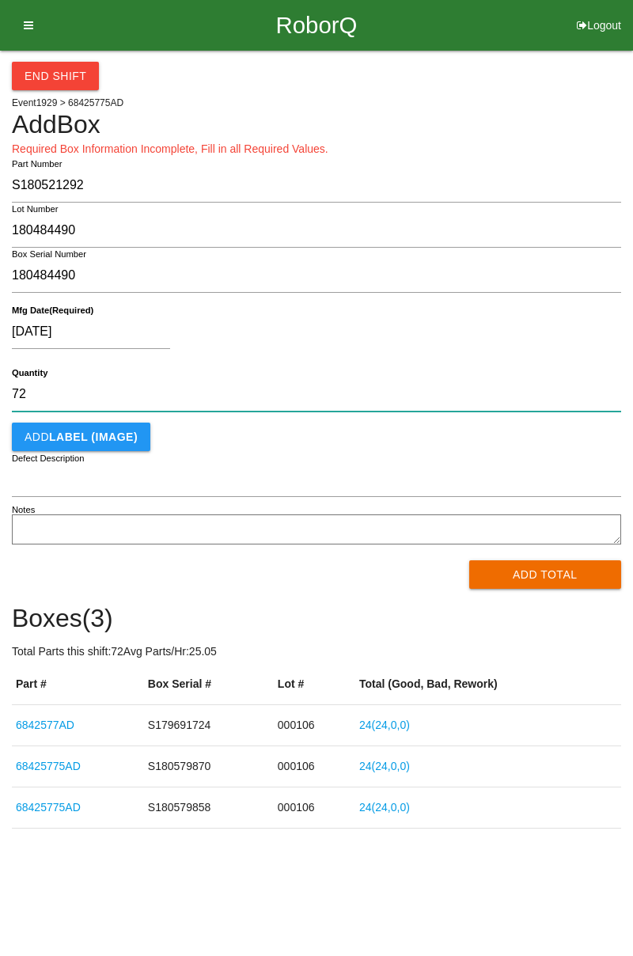
type input "72"
click at [514, 579] on button "Add Total" at bounding box center [545, 574] width 153 height 28
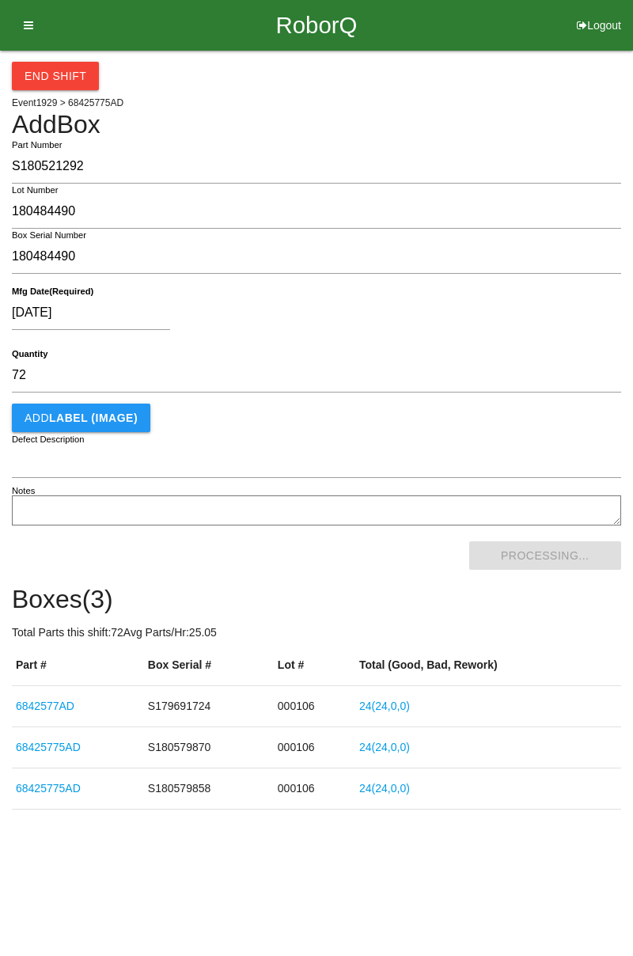
click at [503, 556] on div "Processing..." at bounding box center [316, 555] width 609 height 28
click at [494, 558] on div "Processing..." at bounding box center [316, 555] width 609 height 28
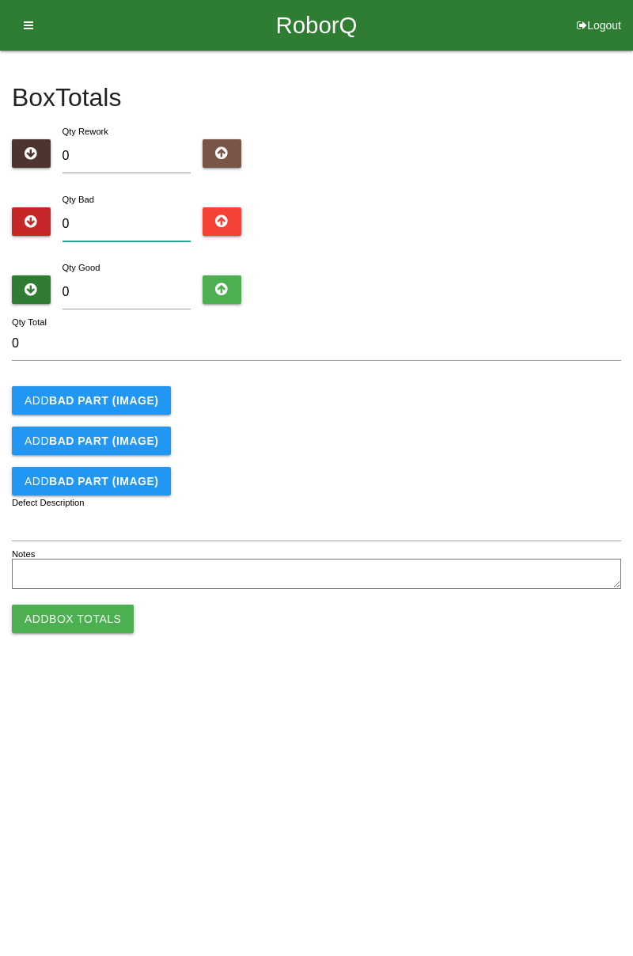
click at [79, 220] on input "0" at bounding box center [127, 224] width 129 height 34
click at [98, 287] on input "0" at bounding box center [127, 292] width 129 height 34
type input "7"
type input "72"
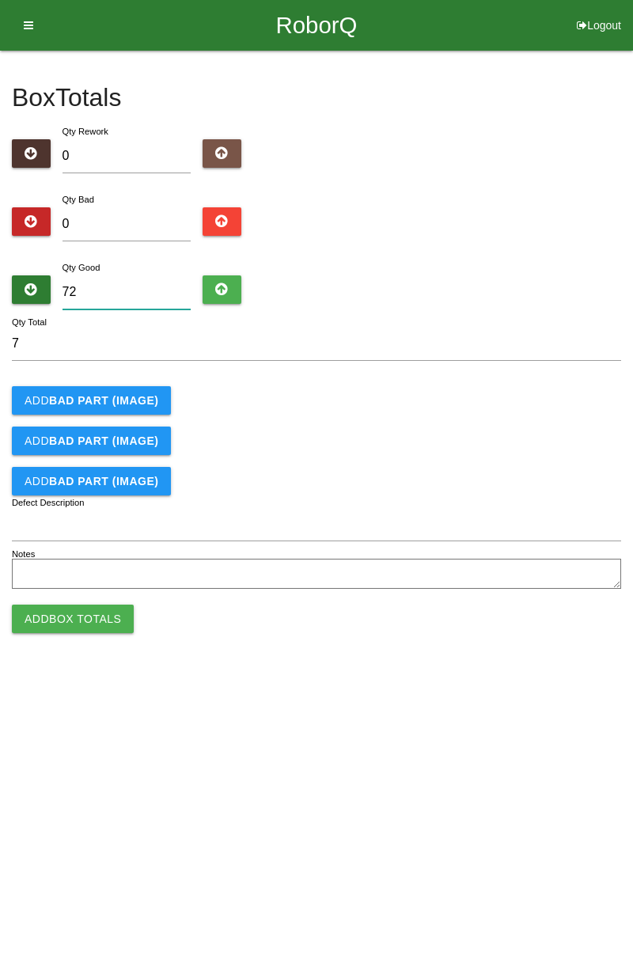
type input "72"
click at [241, 420] on form "72 Qty Total Add BAD PART (IMAGE) Add BAD PART (IMAGE) Add BAD PART (IMAGE) Def…" at bounding box center [316, 460] width 609 height 267
click at [56, 622] on button "Add Box Totals" at bounding box center [73, 619] width 122 height 28
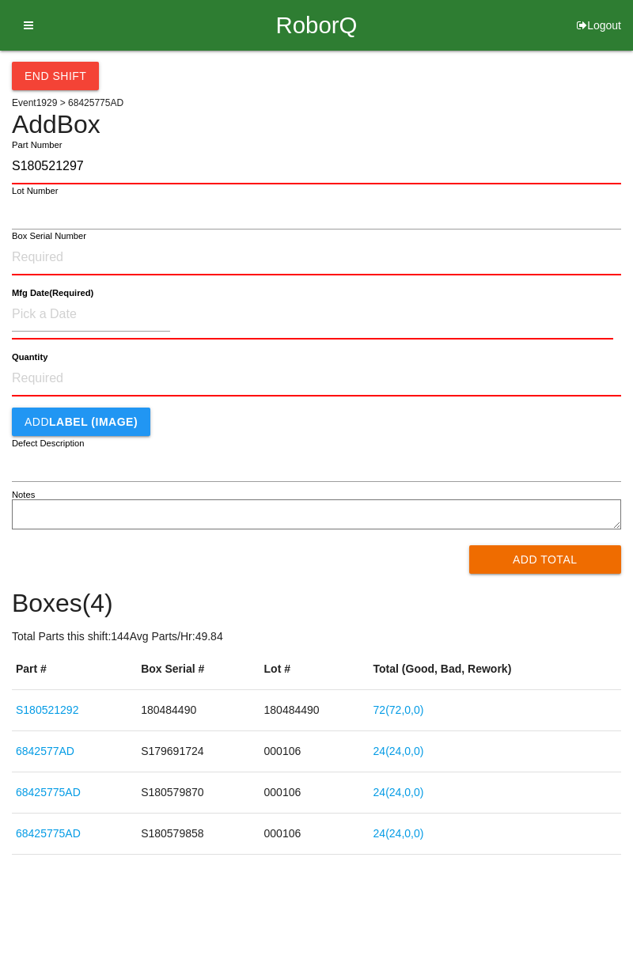
type input "S180521297"
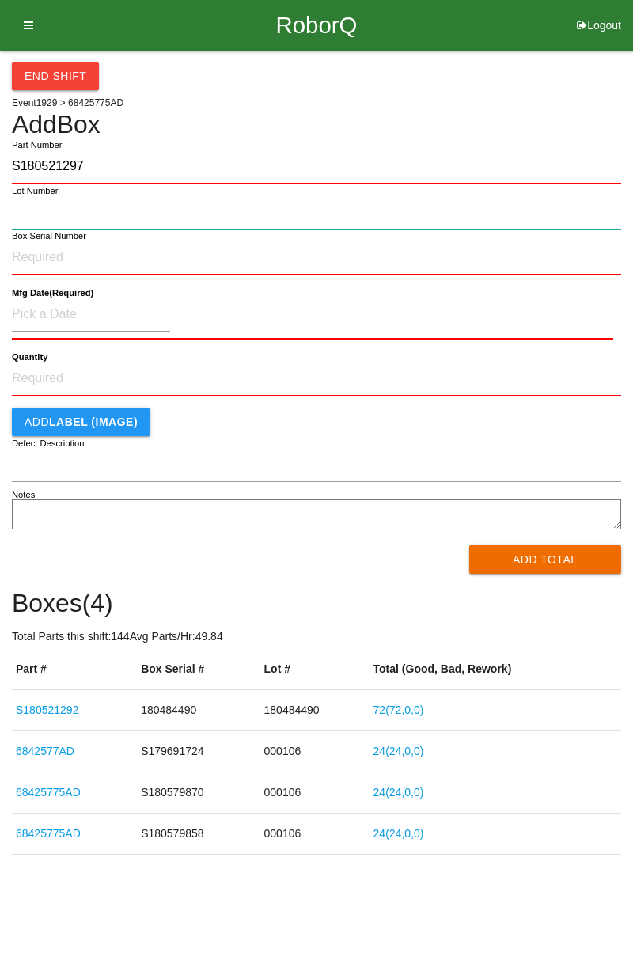
click at [32, 210] on input "Lot Number" at bounding box center [316, 213] width 609 height 34
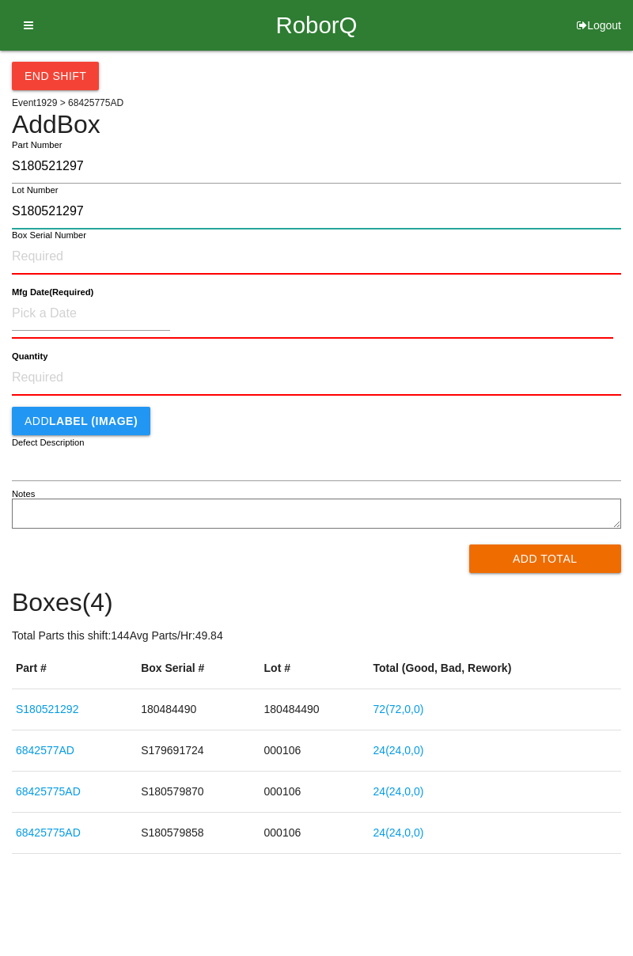
type input "S180521297"
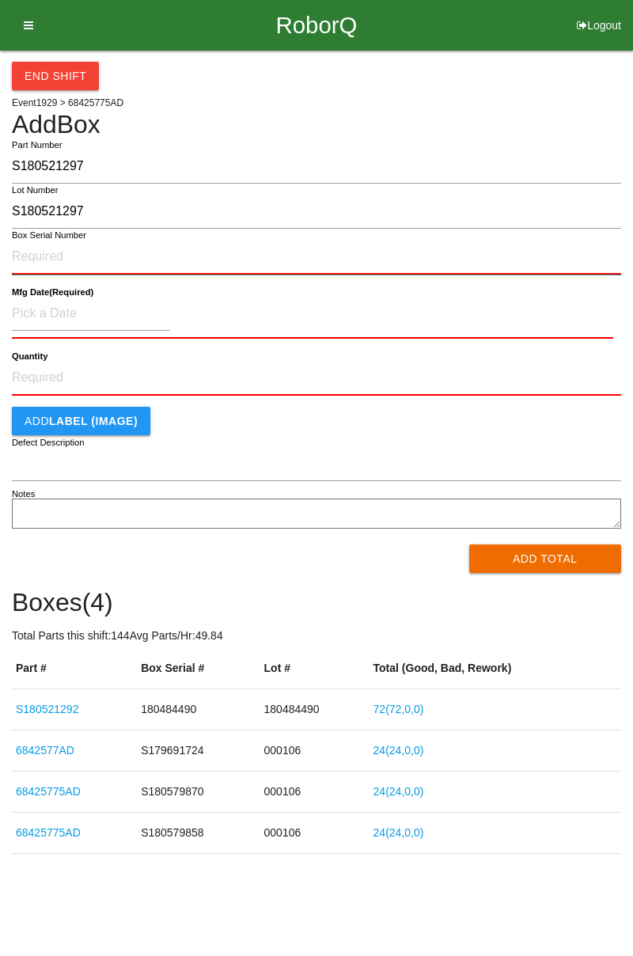
click at [41, 260] on input "Box Serial Number" at bounding box center [316, 257] width 609 height 35
type input "S180521297"
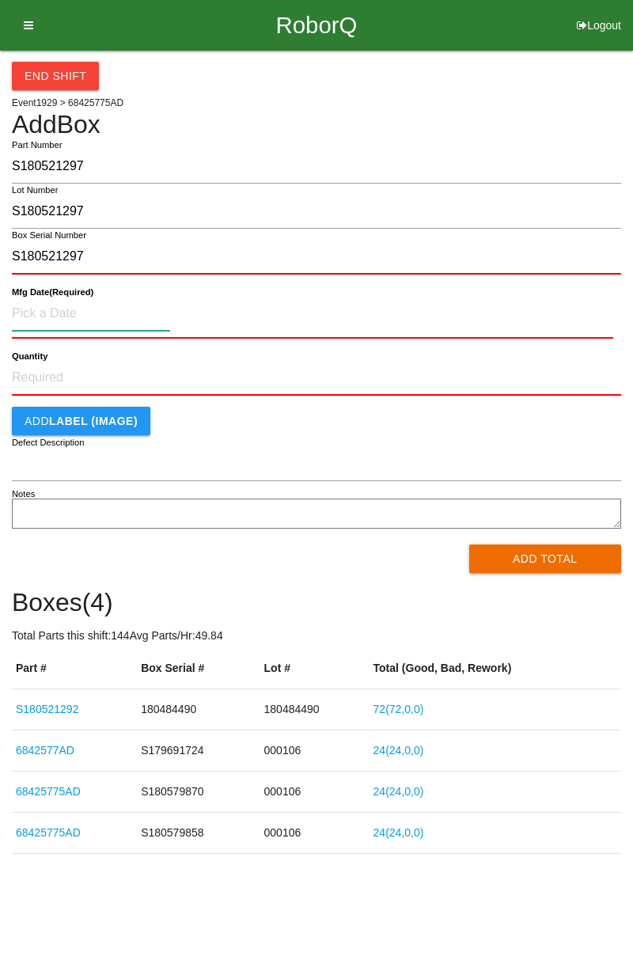
click at [42, 319] on input at bounding box center [91, 314] width 158 height 34
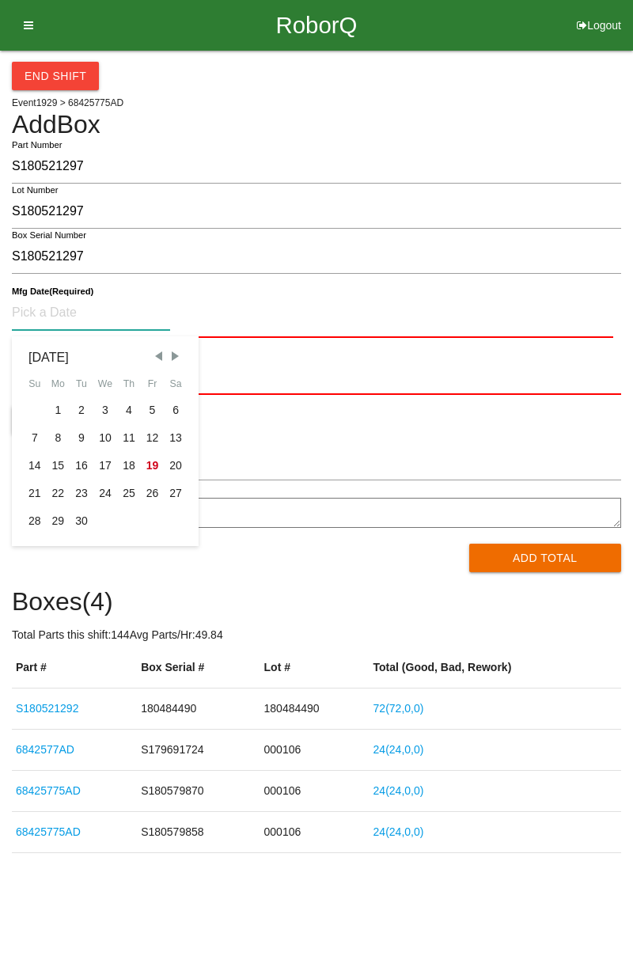
click at [59, 461] on div "15" at bounding box center [59, 466] width 24 height 28
type input "09/15/2025"
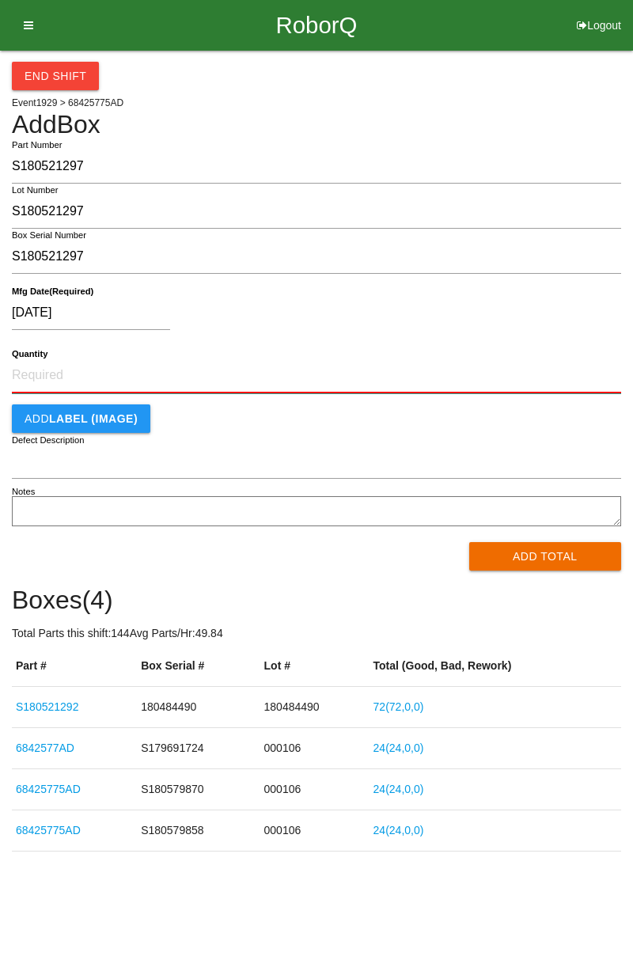
click at [27, 370] on input "Quantity" at bounding box center [316, 376] width 609 height 35
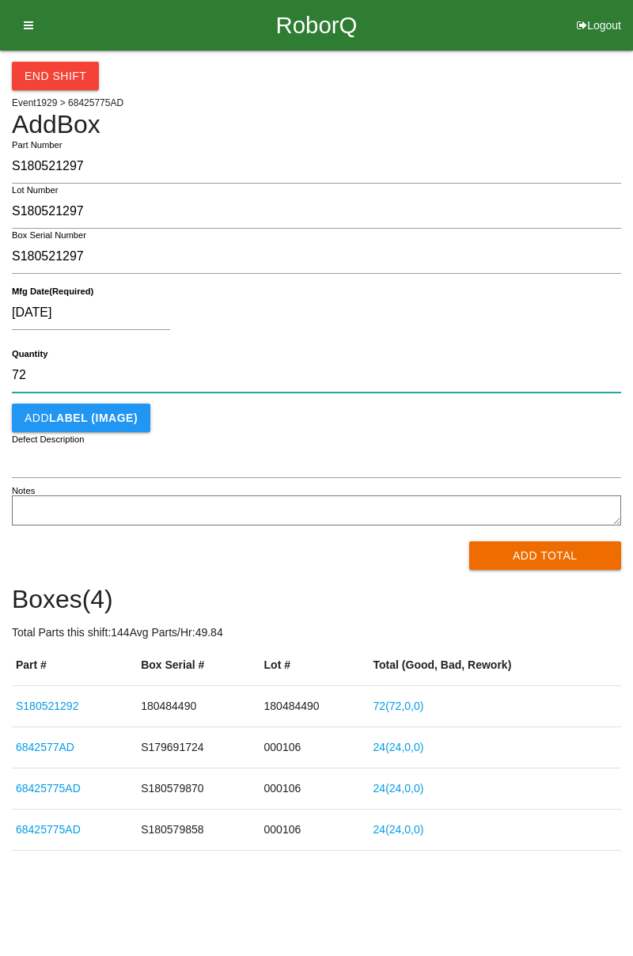
type input "72"
click at [489, 549] on button "Add Total" at bounding box center [545, 555] width 153 height 28
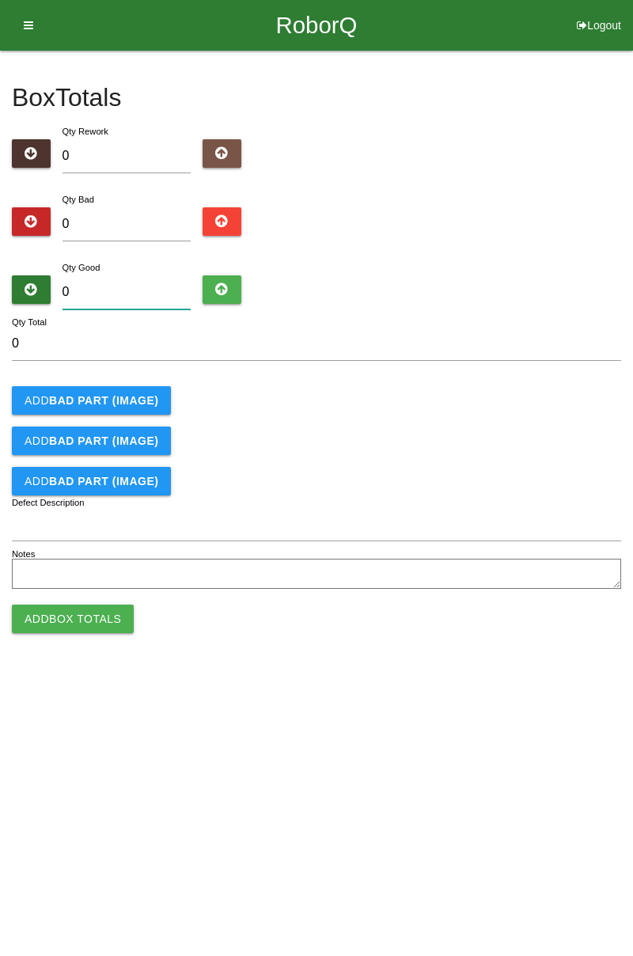
click at [83, 286] on input "0" at bounding box center [127, 292] width 129 height 34
type input "7"
type input "72"
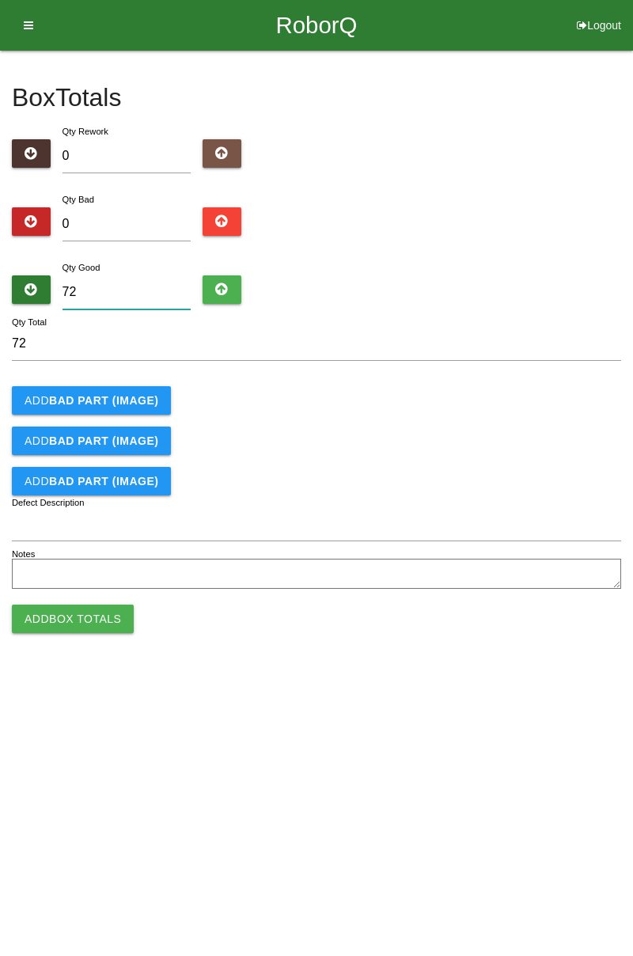
type input "72"
click at [47, 606] on button "Add Box Totals" at bounding box center [73, 619] width 122 height 28
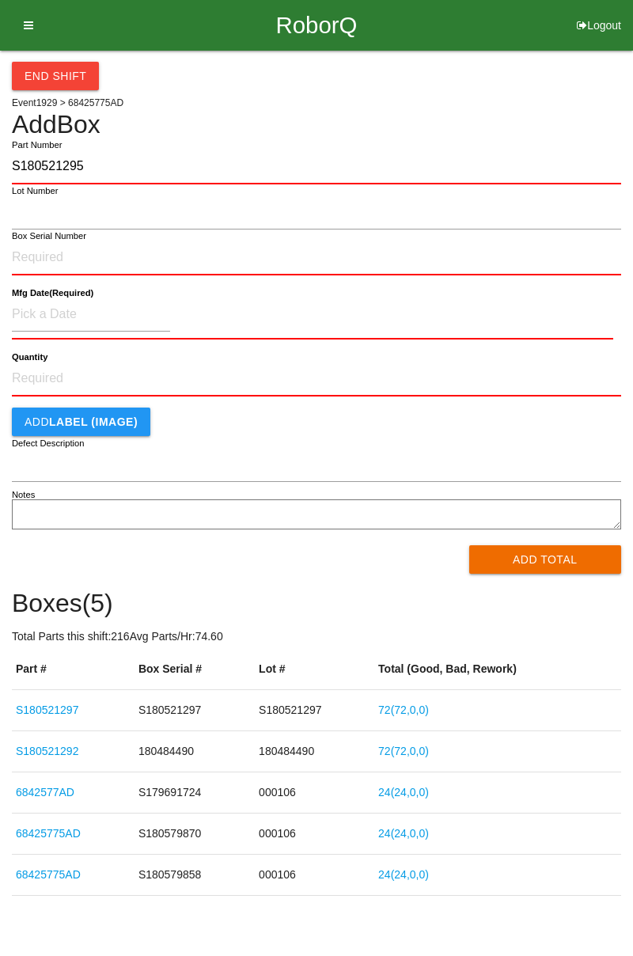
type input "S180521295"
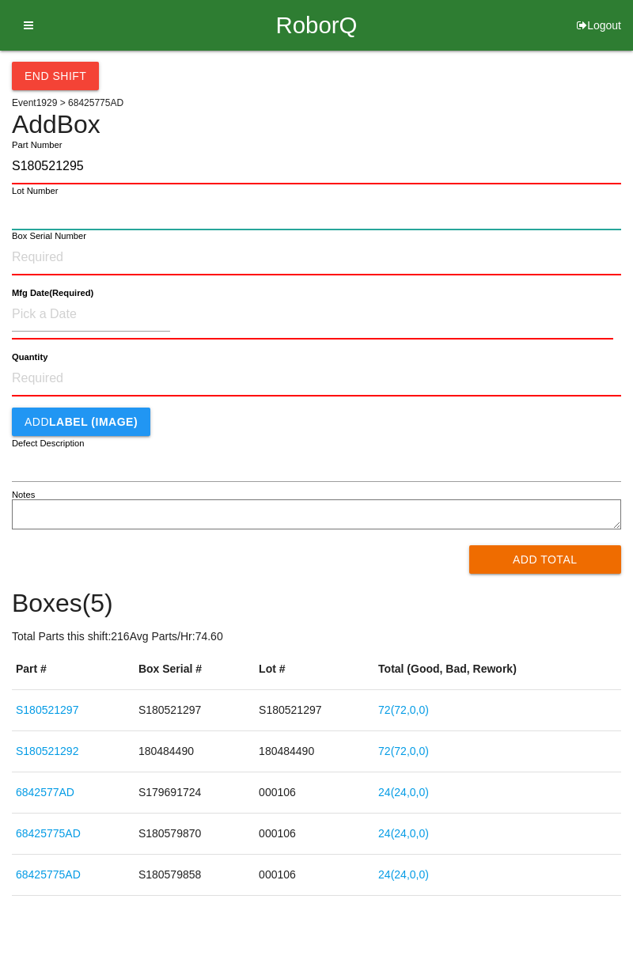
click at [36, 218] on input "Lot Number" at bounding box center [316, 213] width 609 height 34
type input "S180521295"
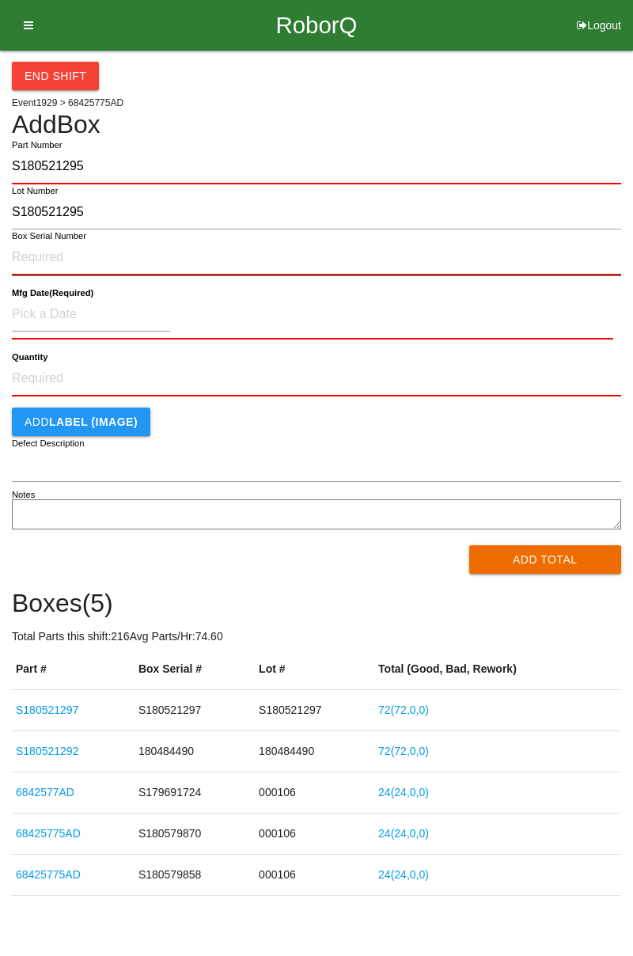
click at [36, 258] on input "Box Serial Number" at bounding box center [316, 258] width 609 height 35
type input "S180521295"
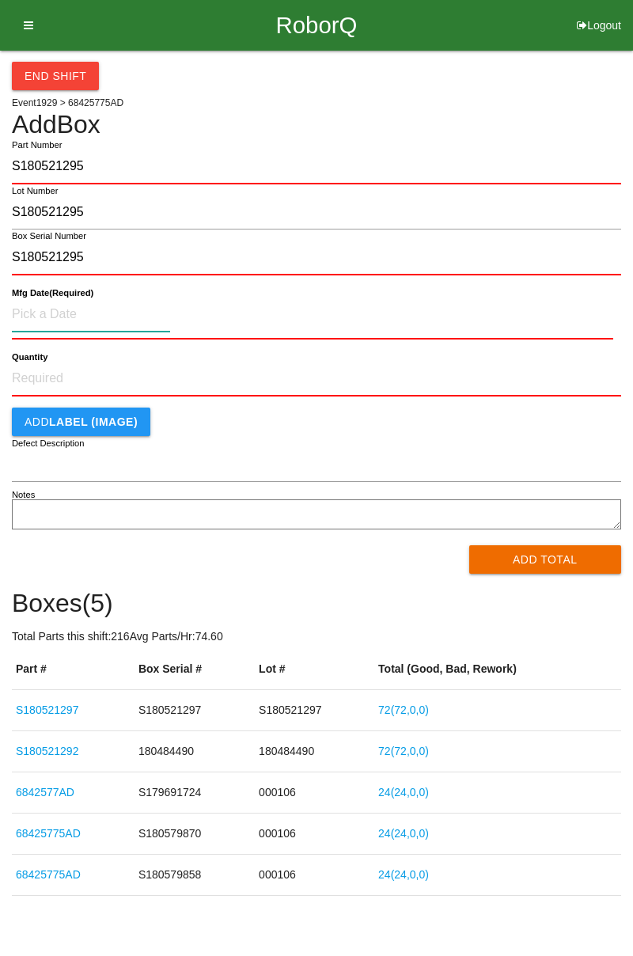
click at [22, 318] on input at bounding box center [91, 315] width 158 height 34
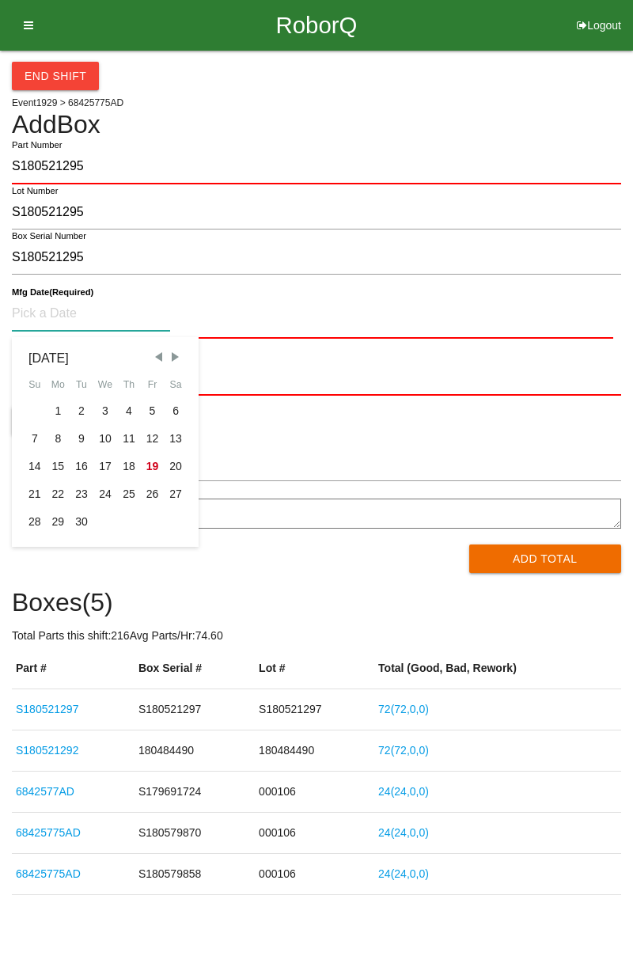
click at [156, 363] on span "Previous Month" at bounding box center [158, 357] width 14 height 14
click at [180, 352] on span "Next Month" at bounding box center [175, 357] width 14 height 14
click at [146, 431] on div "12" at bounding box center [153, 439] width 24 height 28
type input "09/12/2025"
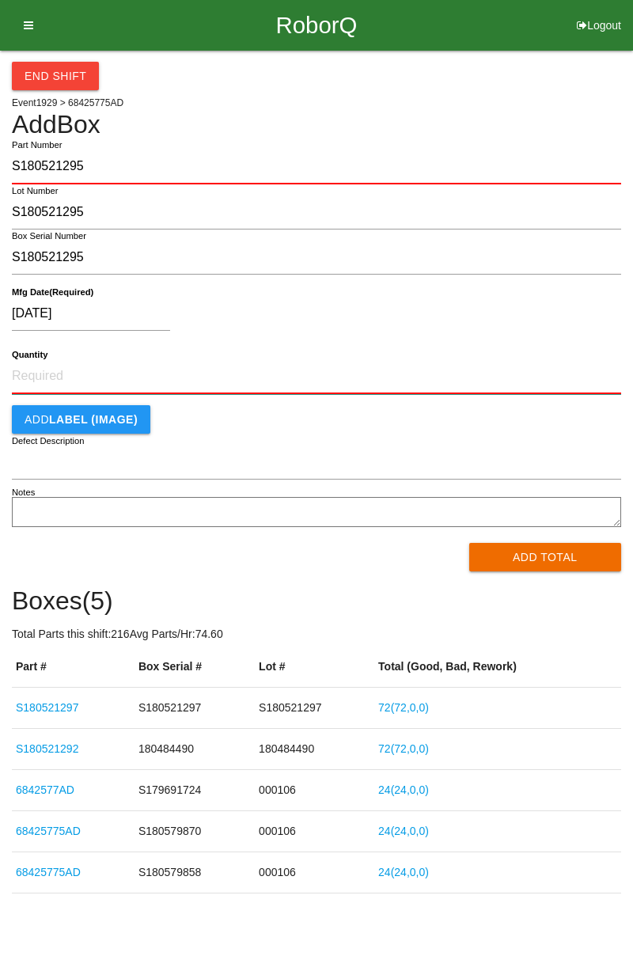
click at [36, 376] on input "Quantity" at bounding box center [316, 376] width 609 height 35
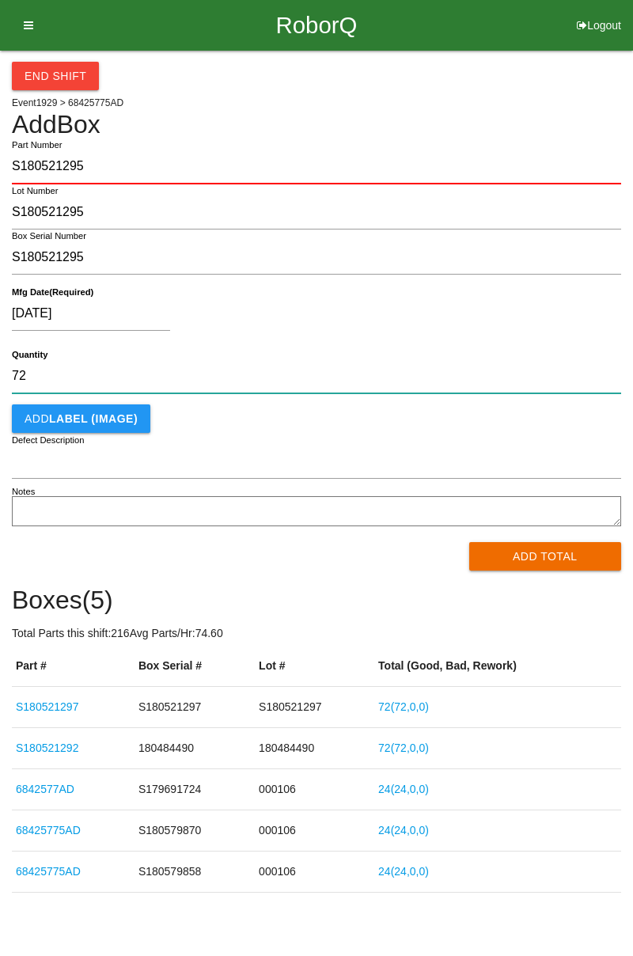
type input "72"
click at [500, 560] on button "Add Total" at bounding box center [545, 556] width 153 height 28
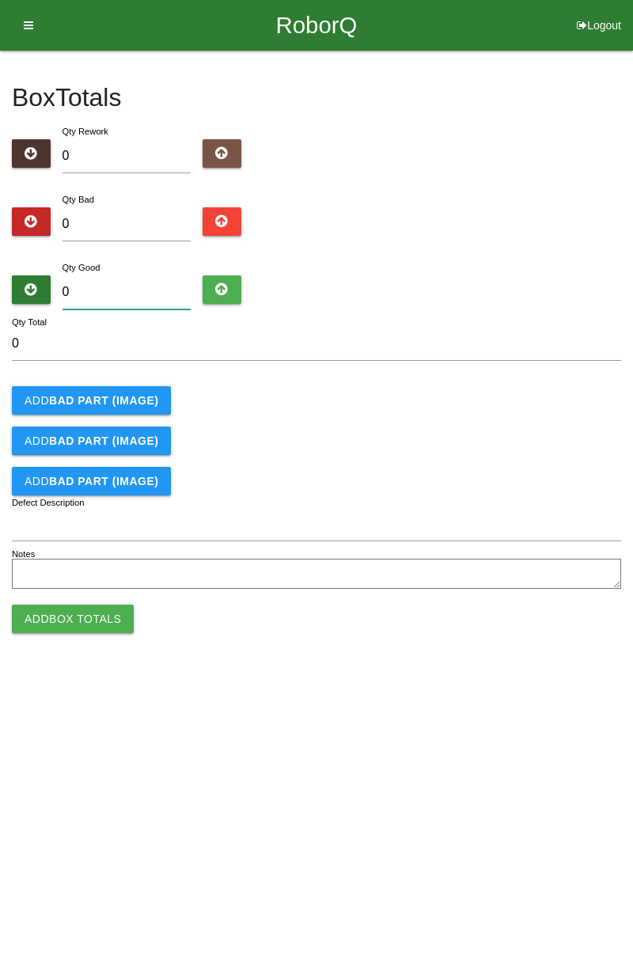
click at [92, 291] on input "0" at bounding box center [127, 292] width 129 height 34
type input "7"
type input "72"
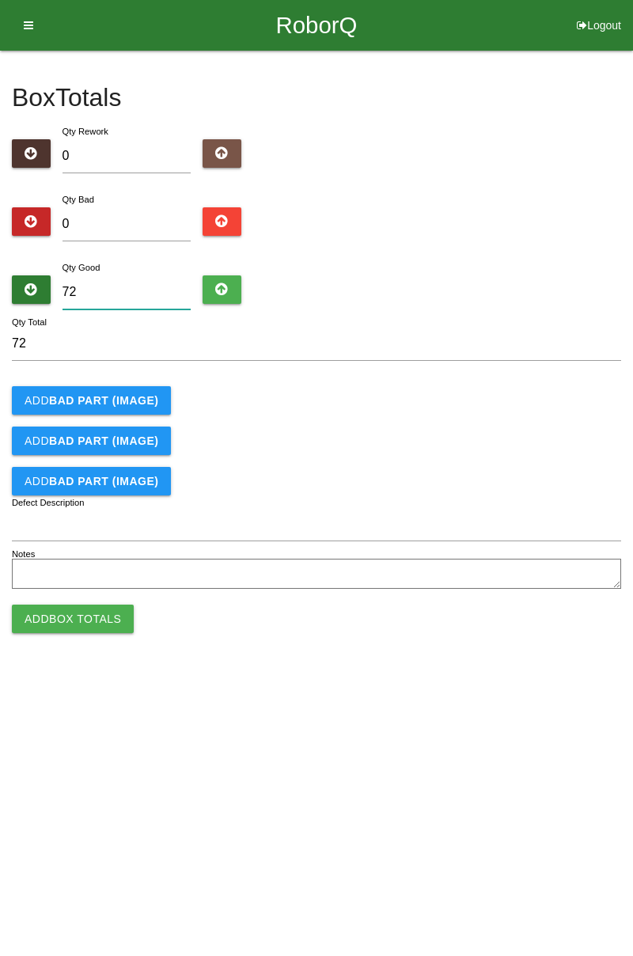
type input "72"
click at [60, 618] on button "Add Box Totals" at bounding box center [73, 619] width 122 height 28
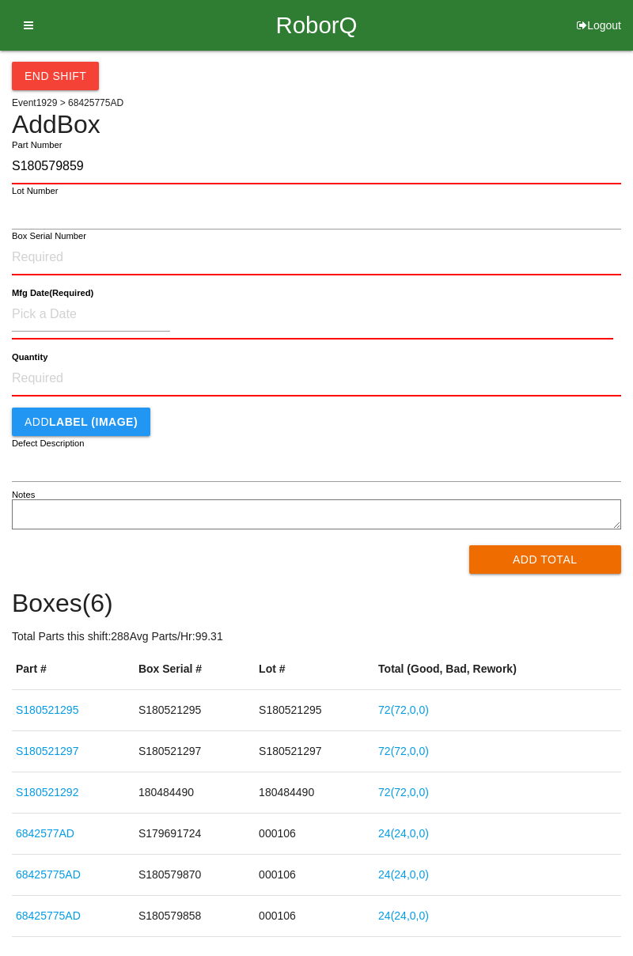
type input "S180579859"
click at [30, 261] on input "Box Serial Number" at bounding box center [316, 258] width 609 height 35
type input "S180579859"
click at [34, 313] on input at bounding box center [91, 315] width 158 height 34
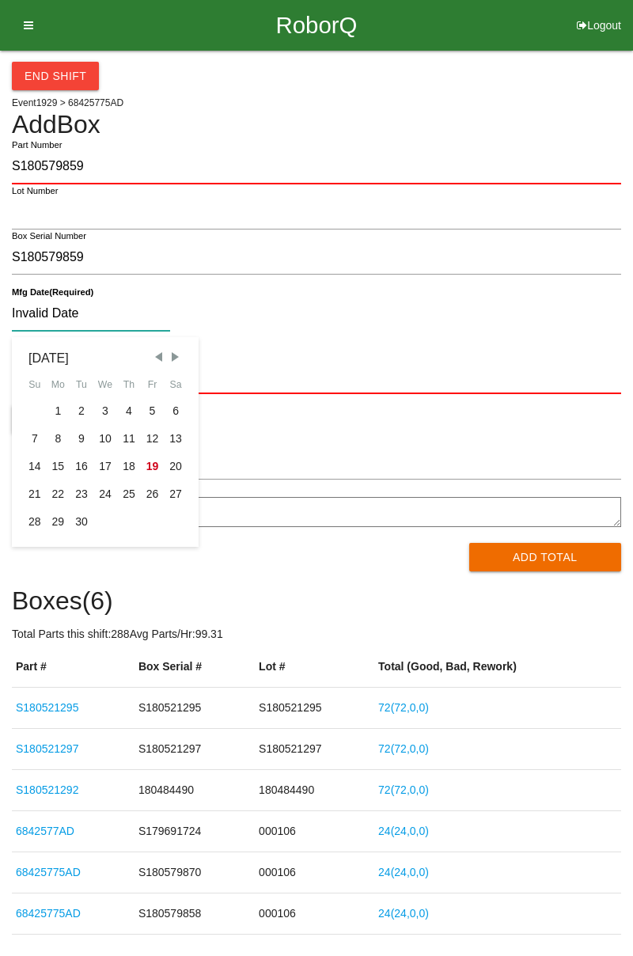
type input "Invalid Date"
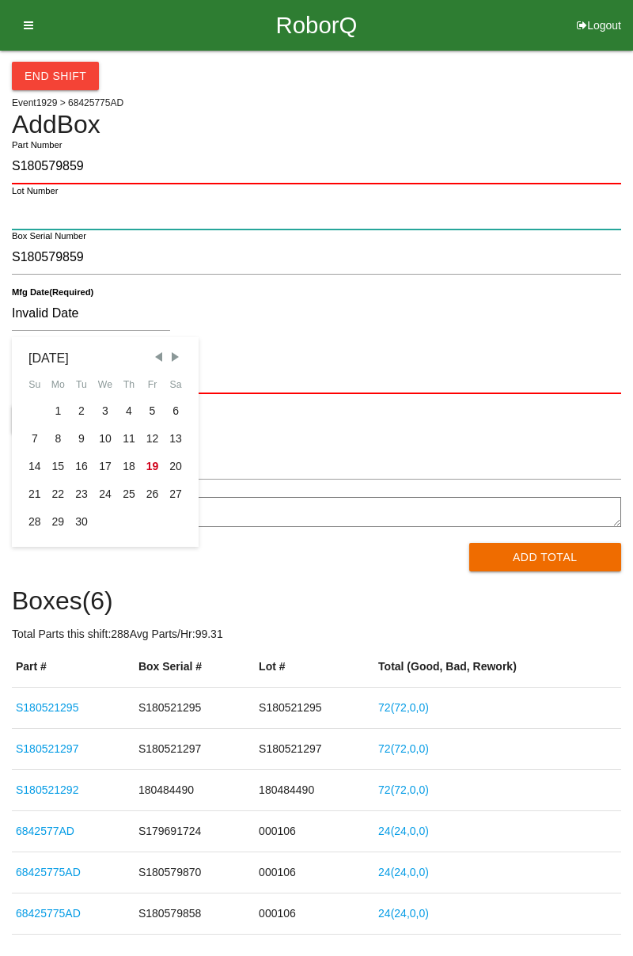
click at [52, 209] on input "Lot Number" at bounding box center [316, 213] width 609 height 34
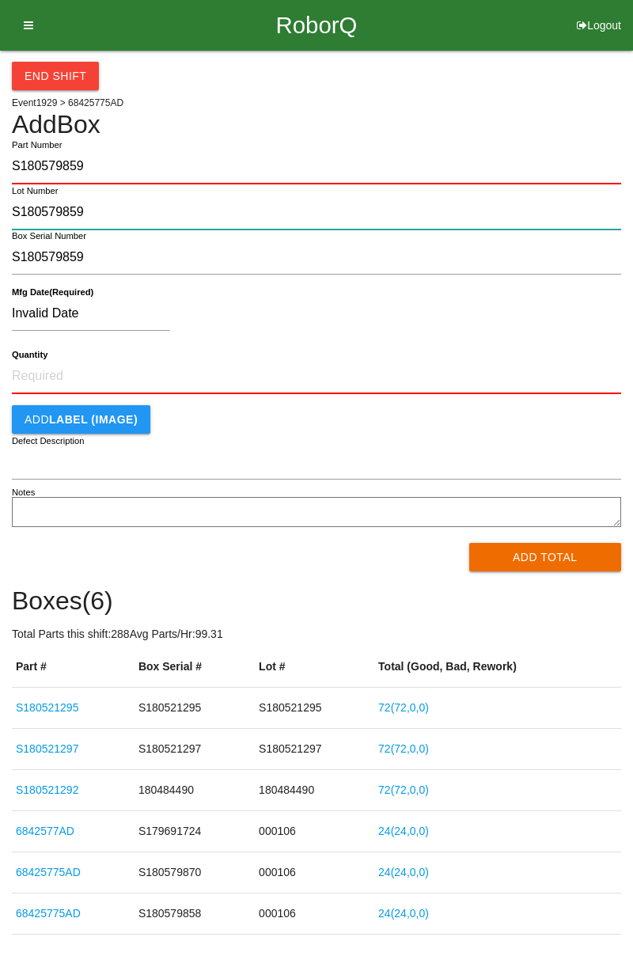
type input "S180579859"
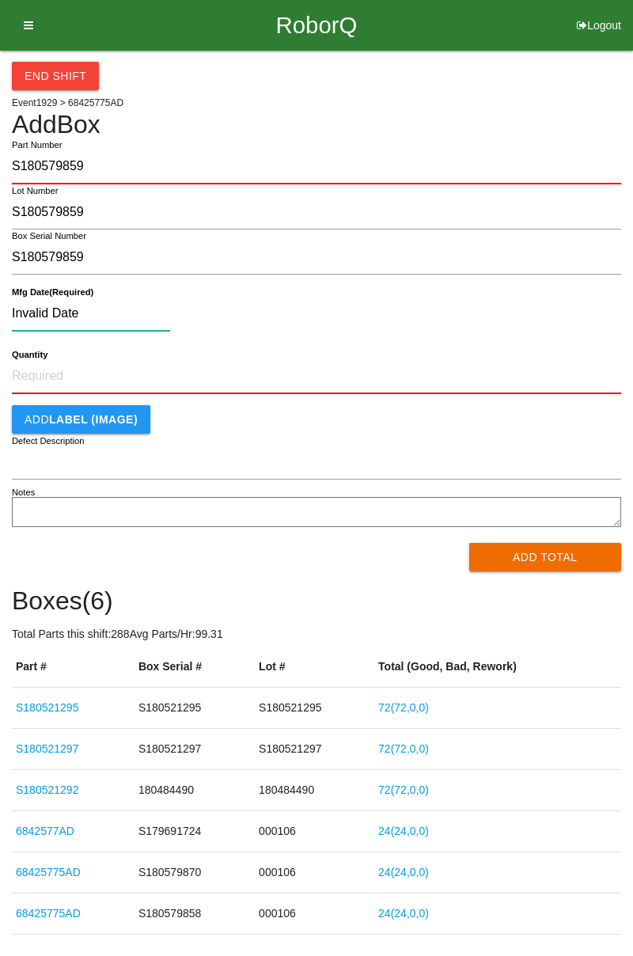
click at [69, 309] on input "Invalid Date" at bounding box center [91, 314] width 158 height 34
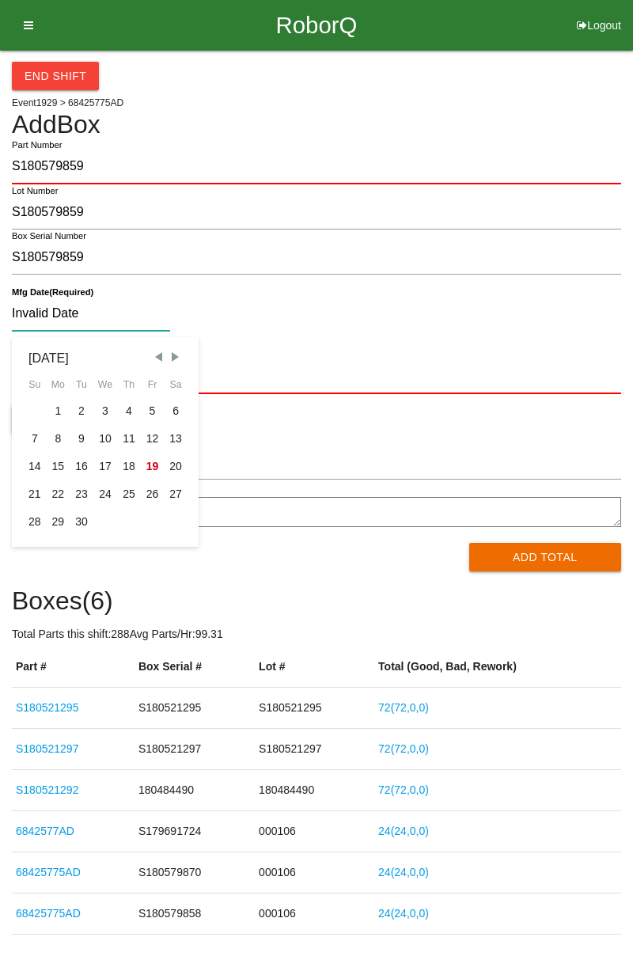
click at [150, 440] on div "12" at bounding box center [153, 439] width 24 height 28
type input "09/12/2025"
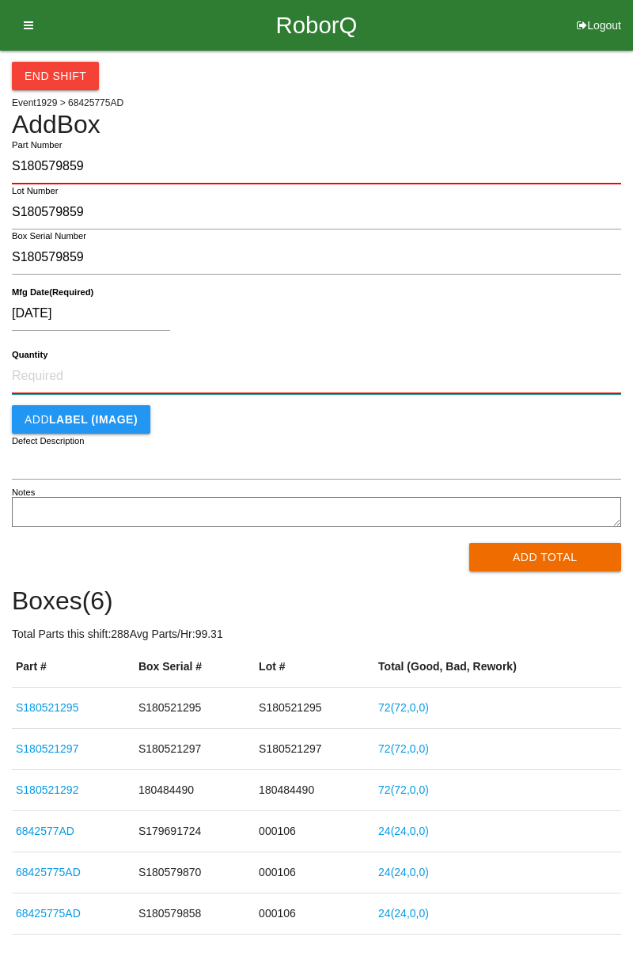
click at [32, 375] on input "Quantity" at bounding box center [316, 376] width 609 height 35
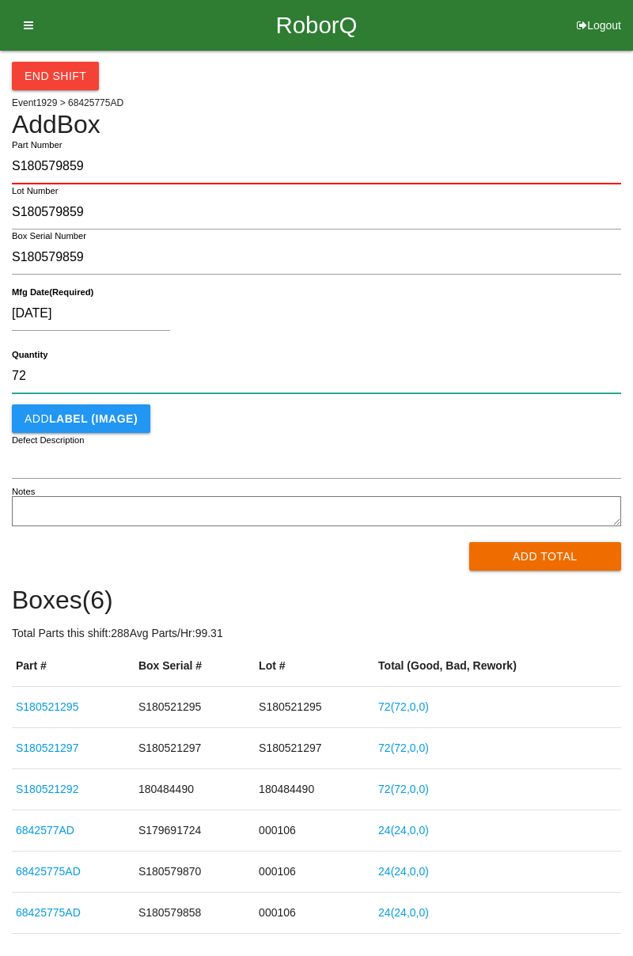
type input "72"
click at [492, 551] on button "Add Total" at bounding box center [545, 556] width 153 height 28
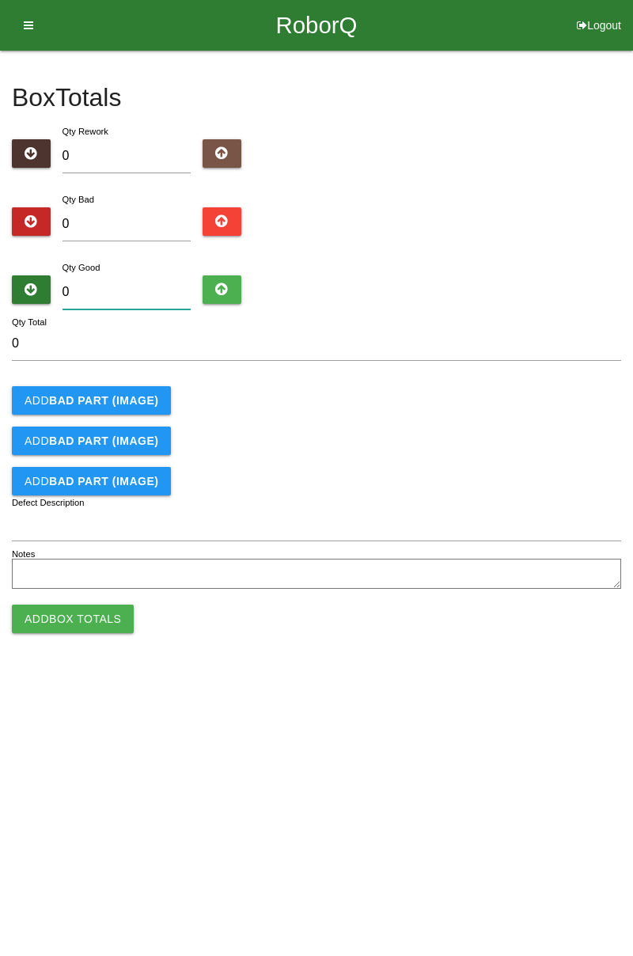
click at [93, 290] on input "0" at bounding box center [127, 292] width 129 height 34
type input "7"
type input "72"
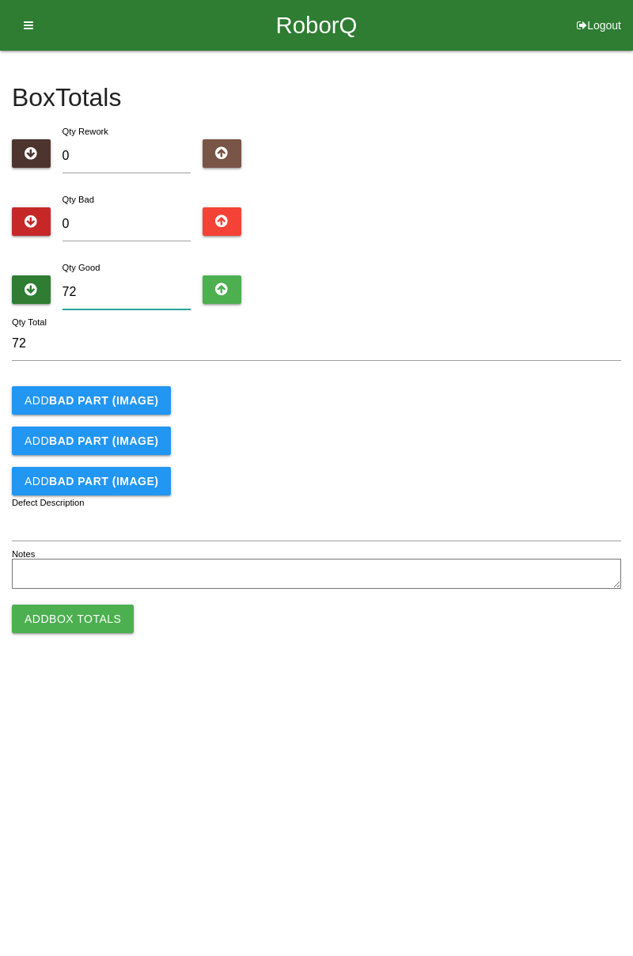
type input "72"
click at [43, 613] on button "Add Box Totals" at bounding box center [73, 619] width 122 height 28
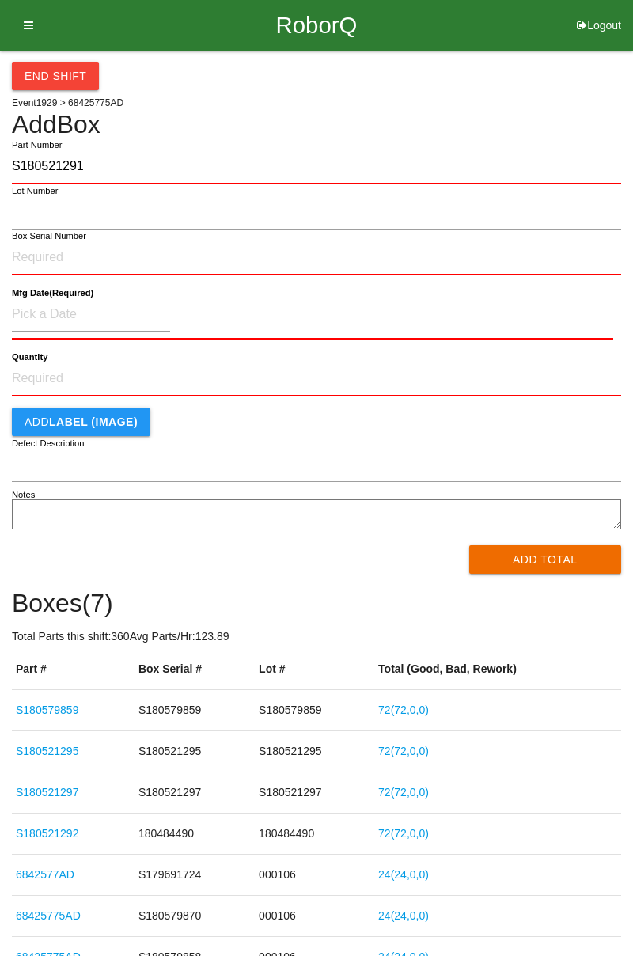
type input "S180521291"
click at [35, 237] on label "Box Serial Number" at bounding box center [49, 236] width 74 height 13
click at [35, 241] on input "Box Serial Number" at bounding box center [316, 258] width 609 height 35
type input "S180521291"
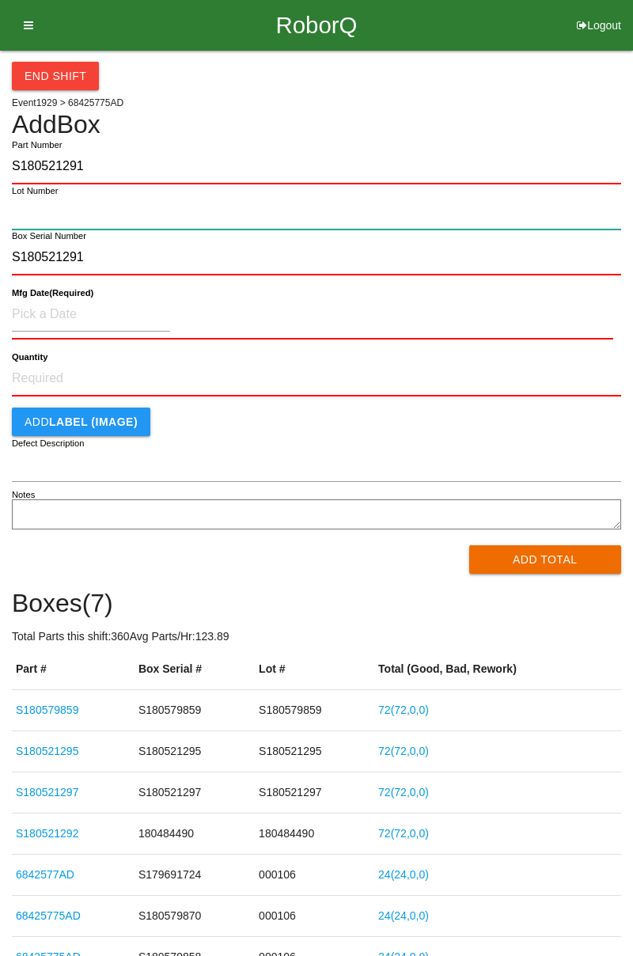
click at [31, 216] on input "Lot Number" at bounding box center [316, 213] width 609 height 34
type input "S180521291"
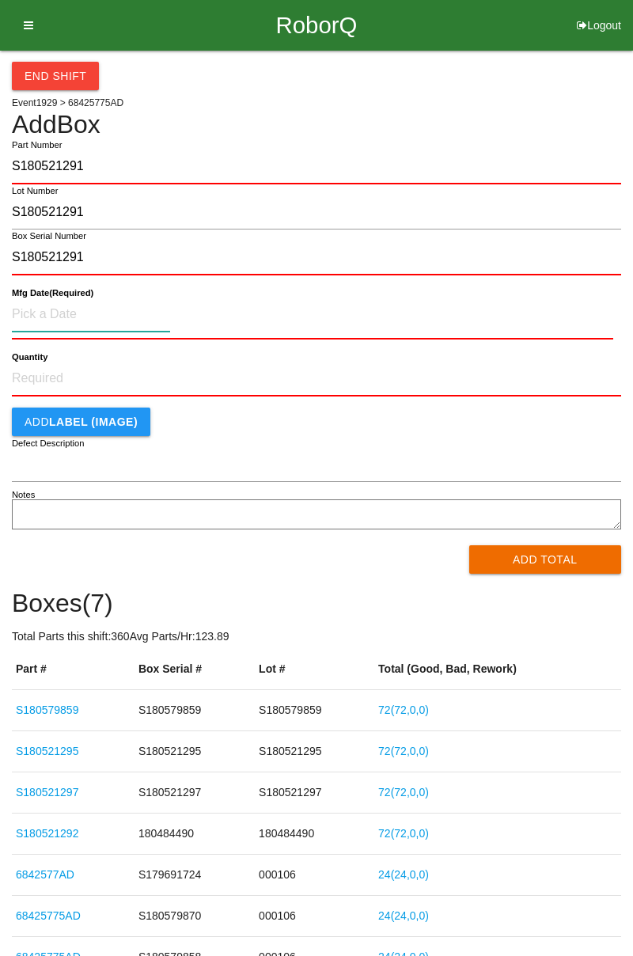
click at [26, 321] on input at bounding box center [91, 315] width 158 height 34
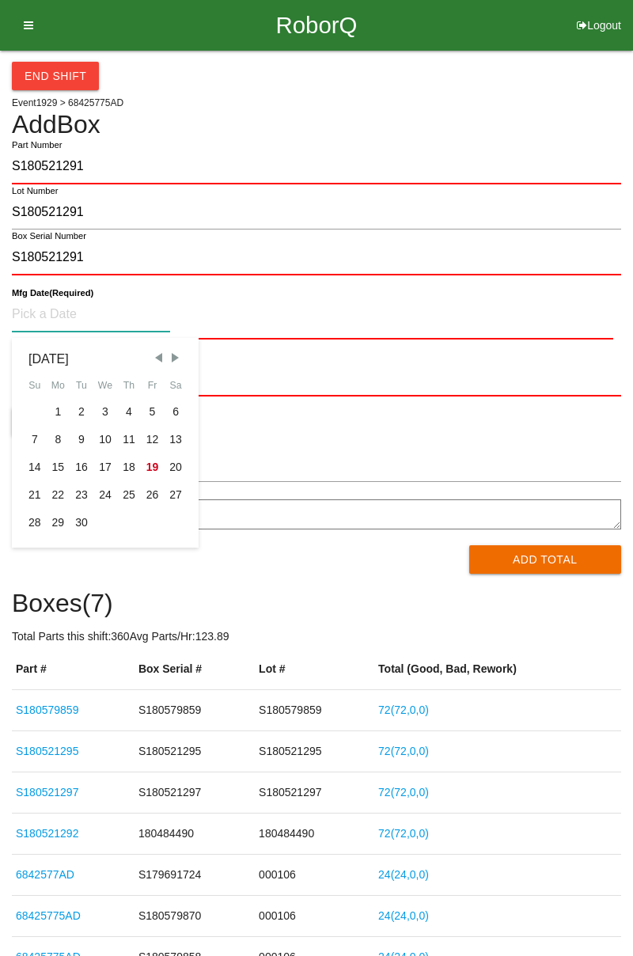
click at [147, 439] on div "12" at bounding box center [153, 440] width 24 height 28
type input "09/12/2025"
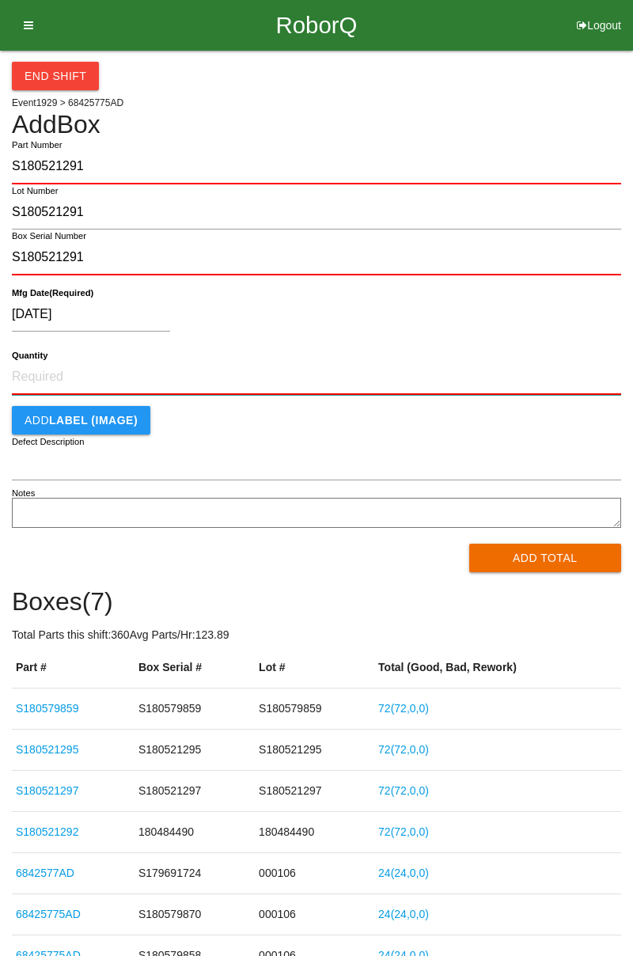
click at [43, 393] on input "Quantity" at bounding box center [316, 377] width 609 height 35
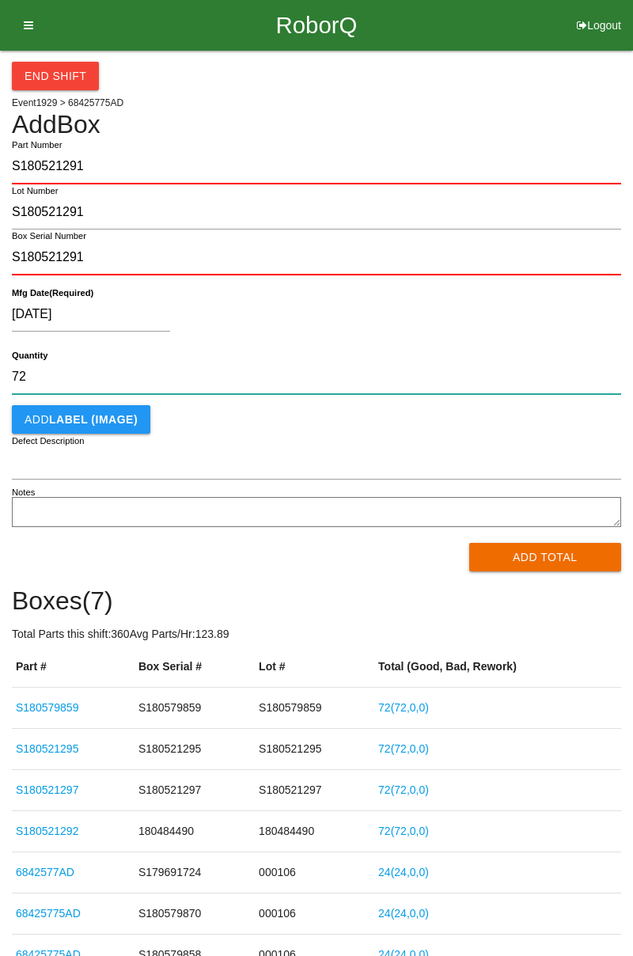
type input "72"
click at [538, 546] on button "Add Total" at bounding box center [545, 557] width 153 height 28
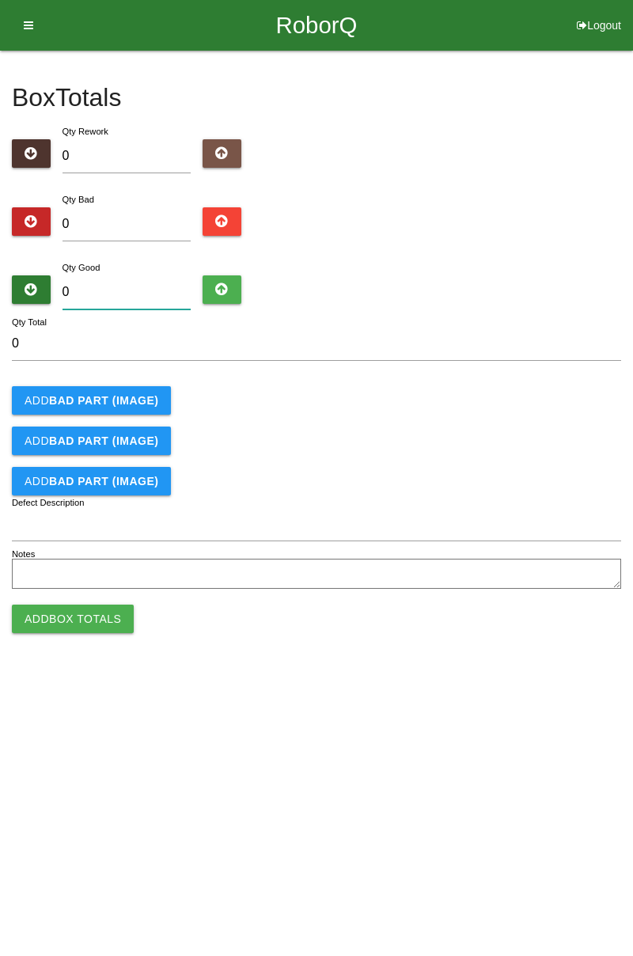
click at [89, 293] on input "0" at bounding box center [127, 292] width 129 height 34
type input "7"
type input "72"
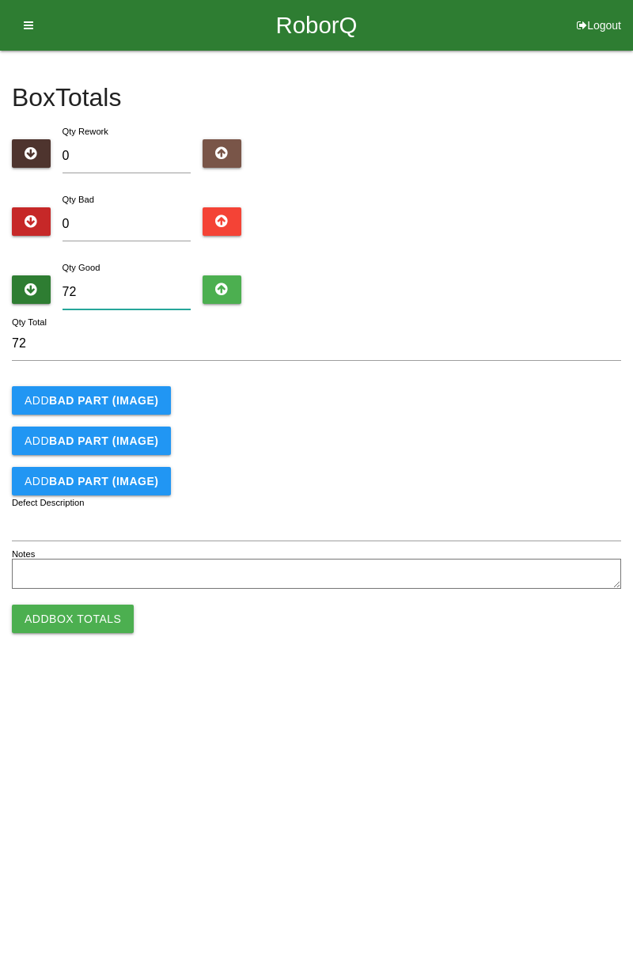
type input "72"
click at [49, 622] on button "Add Box Totals" at bounding box center [73, 619] width 122 height 28
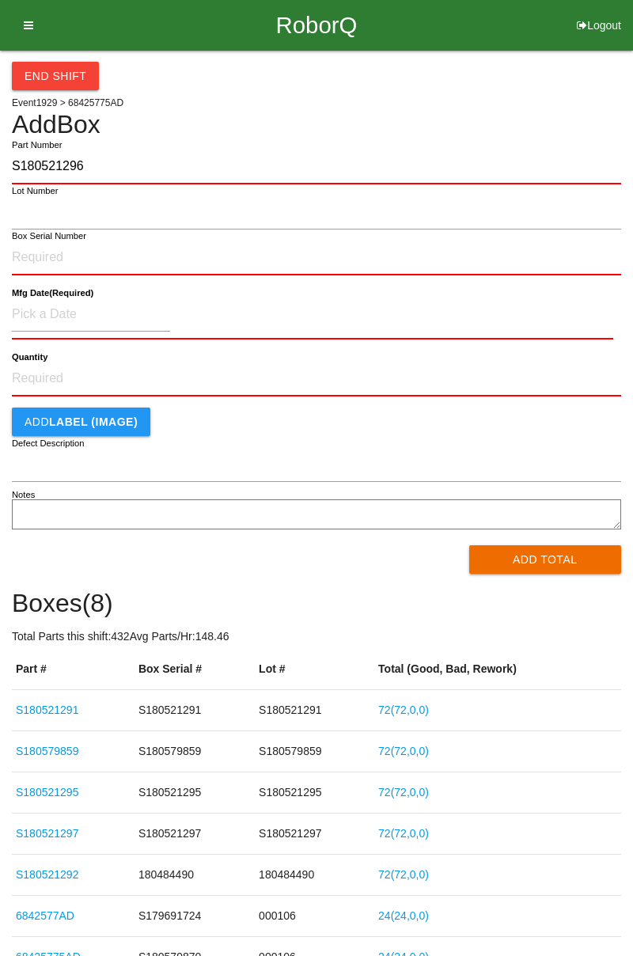
type input "S180521296"
click at [40, 237] on label "Box Serial Number" at bounding box center [49, 236] width 74 height 13
click at [40, 241] on input "Box Serial Number" at bounding box center [316, 258] width 609 height 35
type input "S180521296"
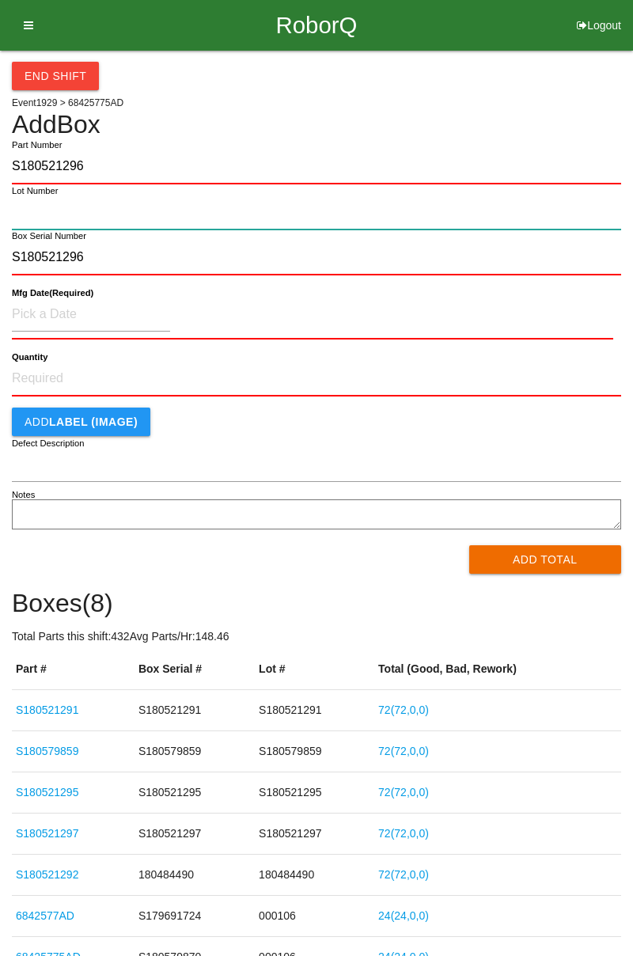
click at [36, 217] on input "Lot Number" at bounding box center [316, 213] width 609 height 34
type input "S180521296"
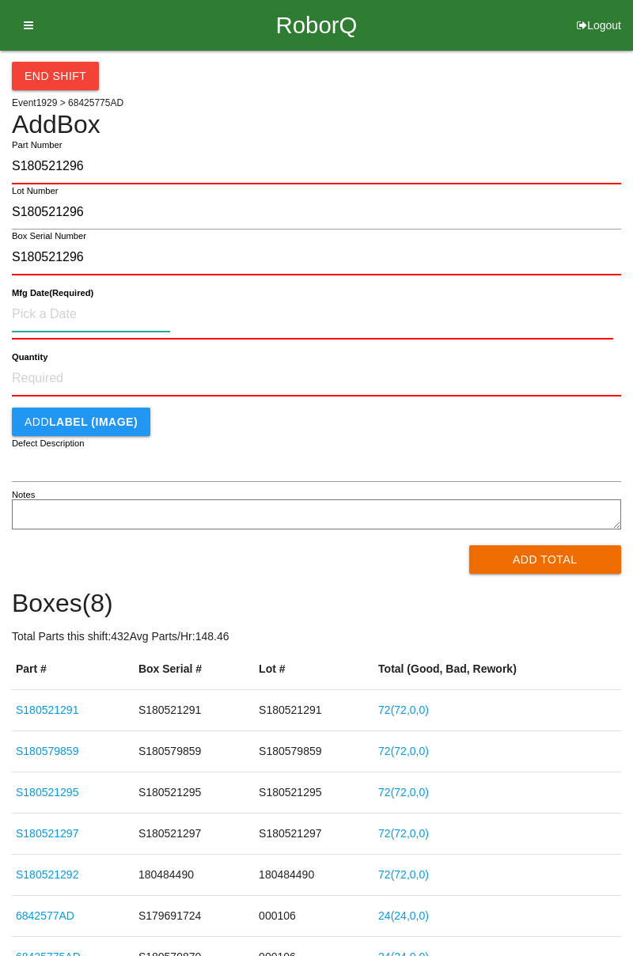
click at [33, 317] on input at bounding box center [91, 315] width 158 height 34
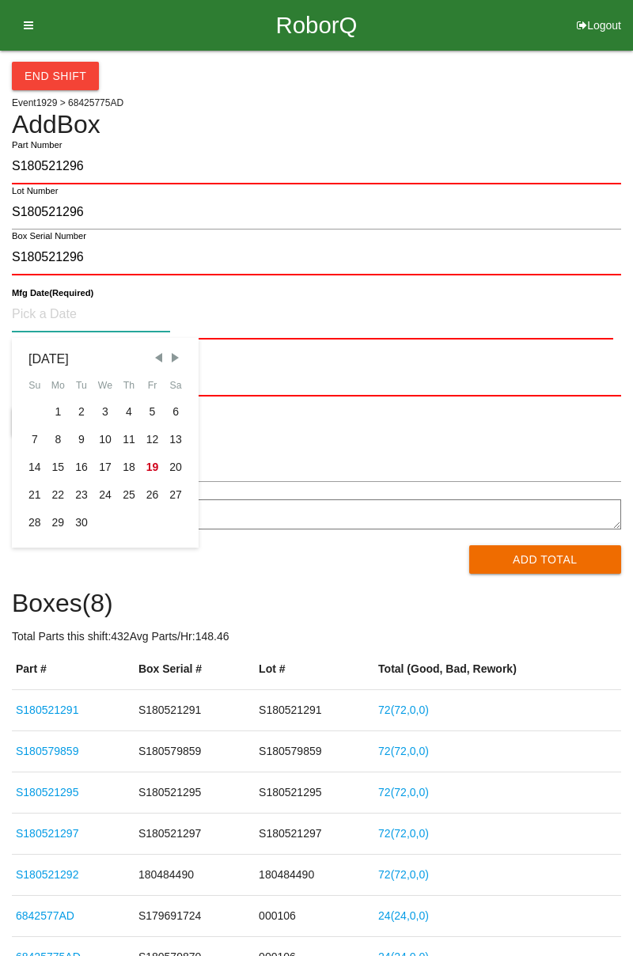
click at [150, 439] on div "12" at bounding box center [153, 440] width 24 height 28
type input "09/12/2025"
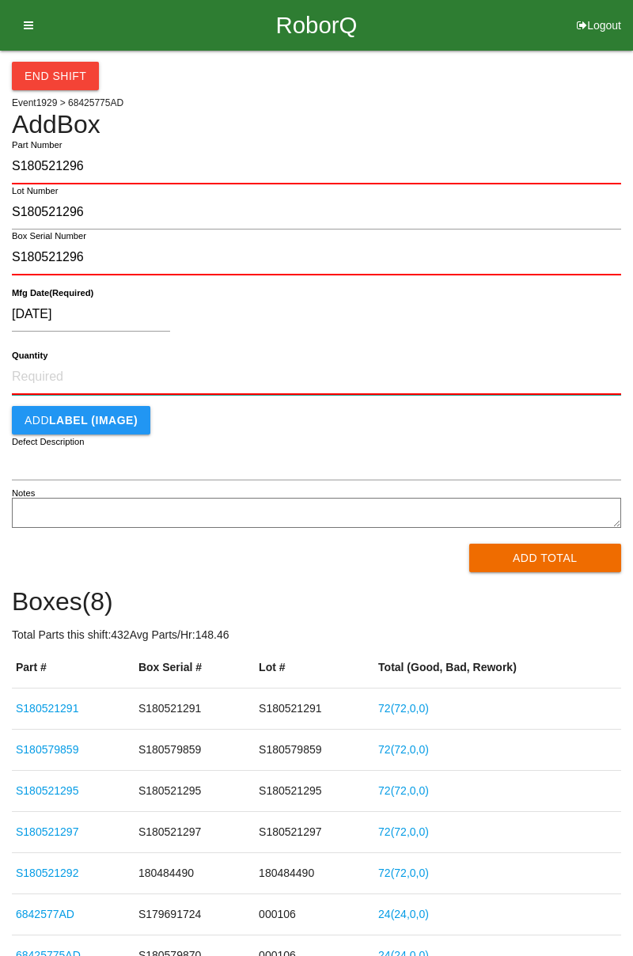
click at [32, 374] on input "Quantity" at bounding box center [316, 377] width 609 height 35
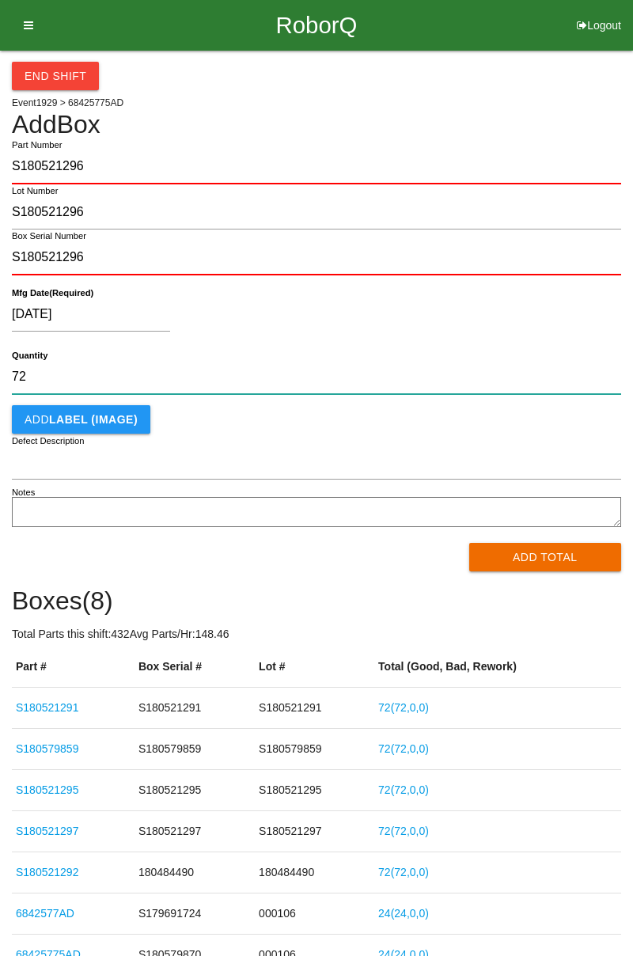
type input "72"
click at [484, 562] on button "Add Total" at bounding box center [545, 557] width 153 height 28
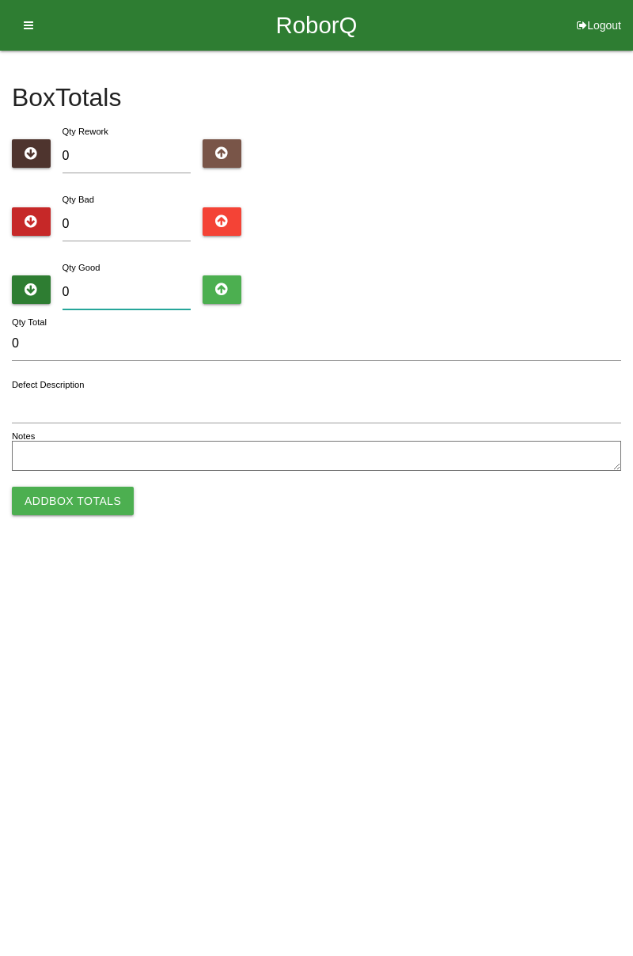
click at [85, 275] on input "0" at bounding box center [127, 292] width 129 height 34
type input "7"
type input "72"
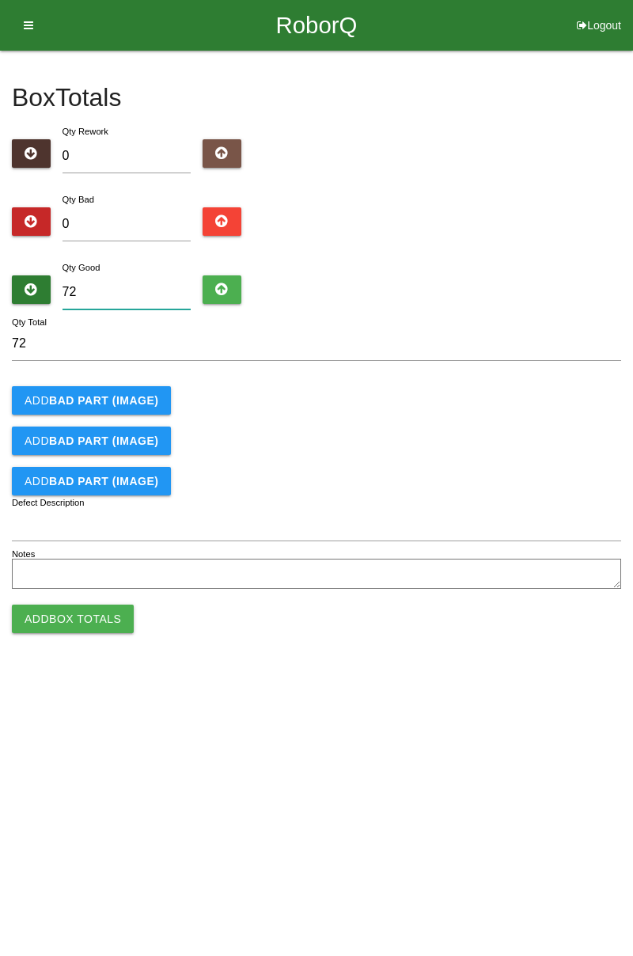
type input "72"
click at [52, 609] on button "Add Box Totals" at bounding box center [73, 619] width 122 height 28
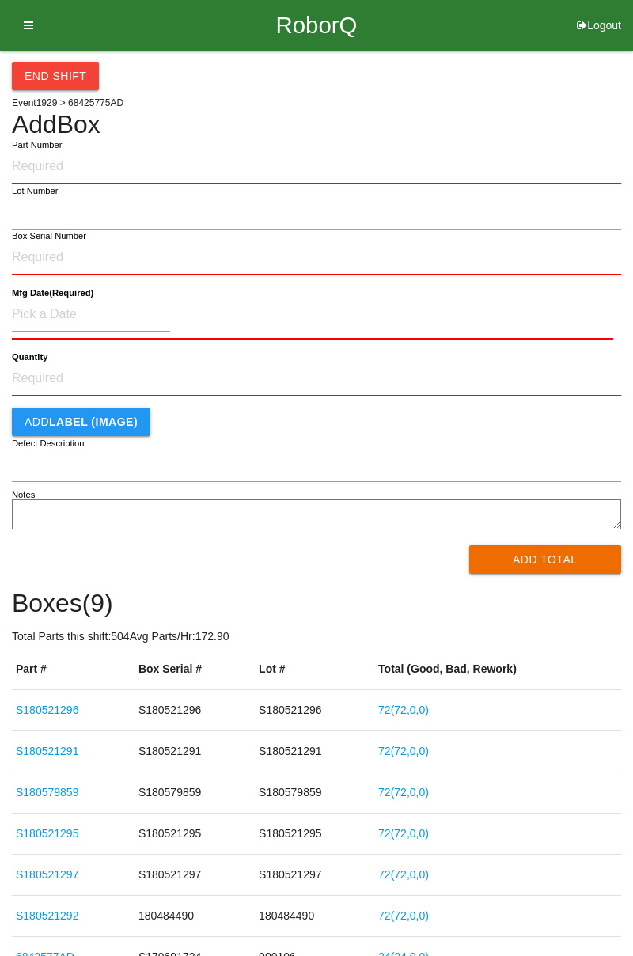
click at [32, 22] on icon at bounding box center [23, 25] width 20 height 51
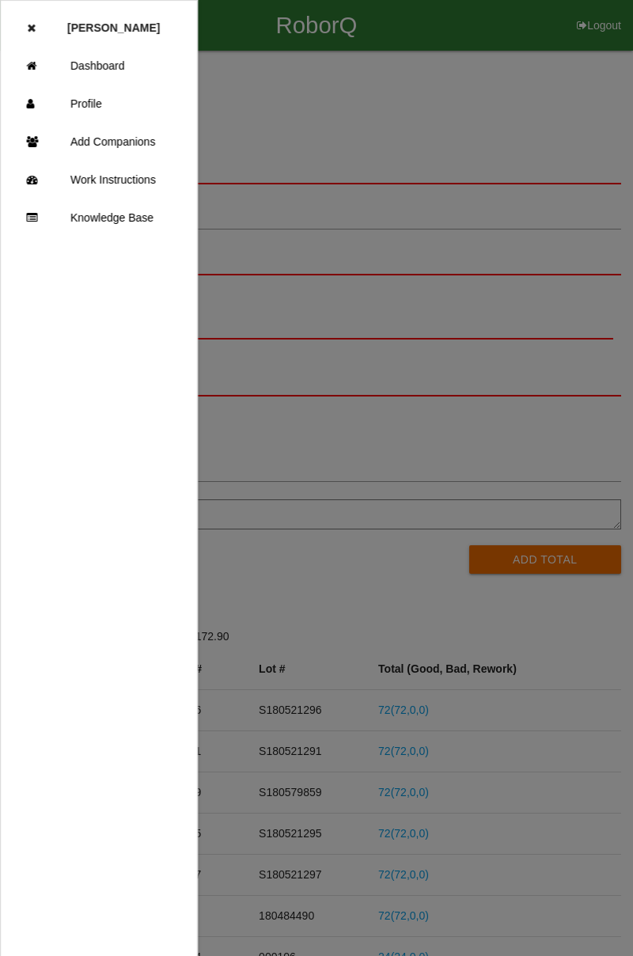
click at [109, 65] on link "Dashboard" at bounding box center [99, 66] width 196 height 38
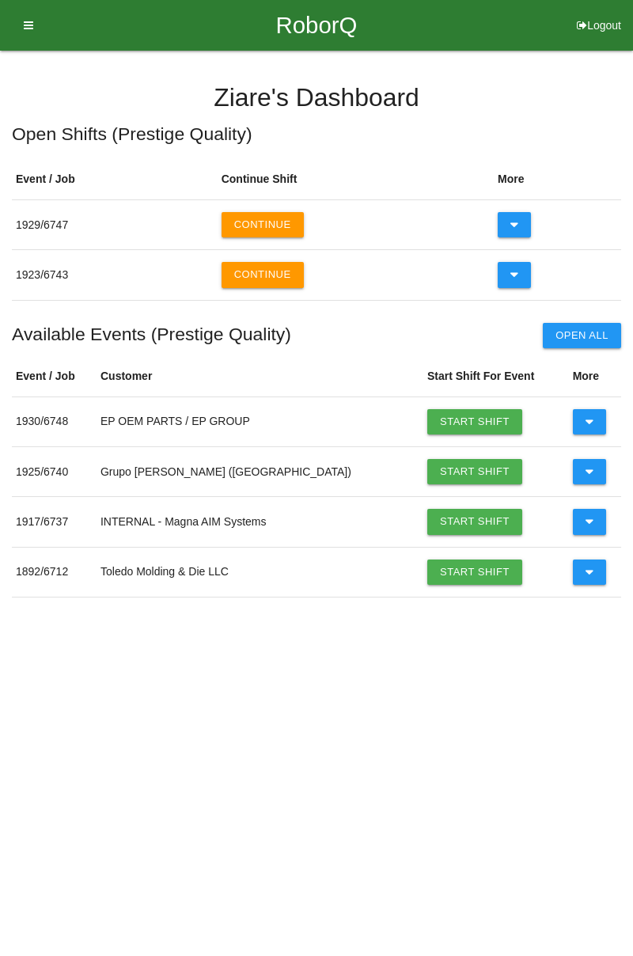
click at [503, 277] on button at bounding box center [515, 274] width 34 height 25
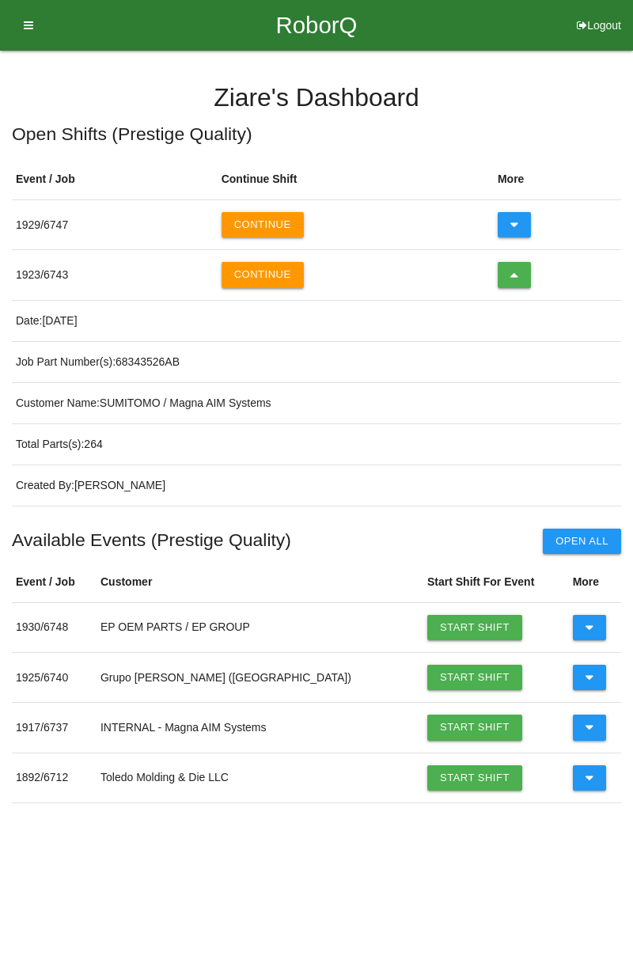
click at [515, 271] on icon at bounding box center [515, 274] width 9 height 25
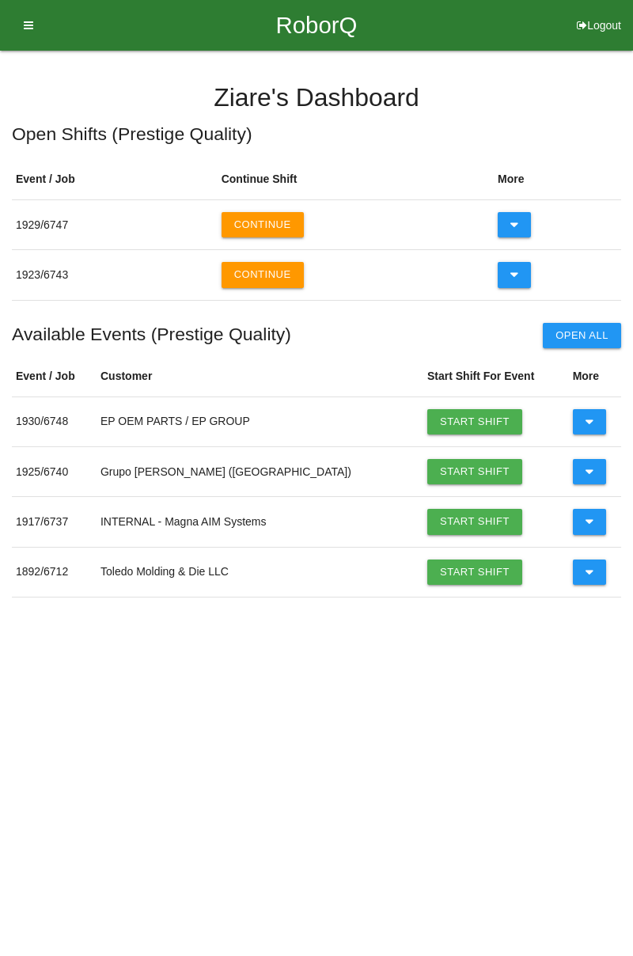
click at [516, 226] on icon at bounding box center [515, 224] width 9 height 25
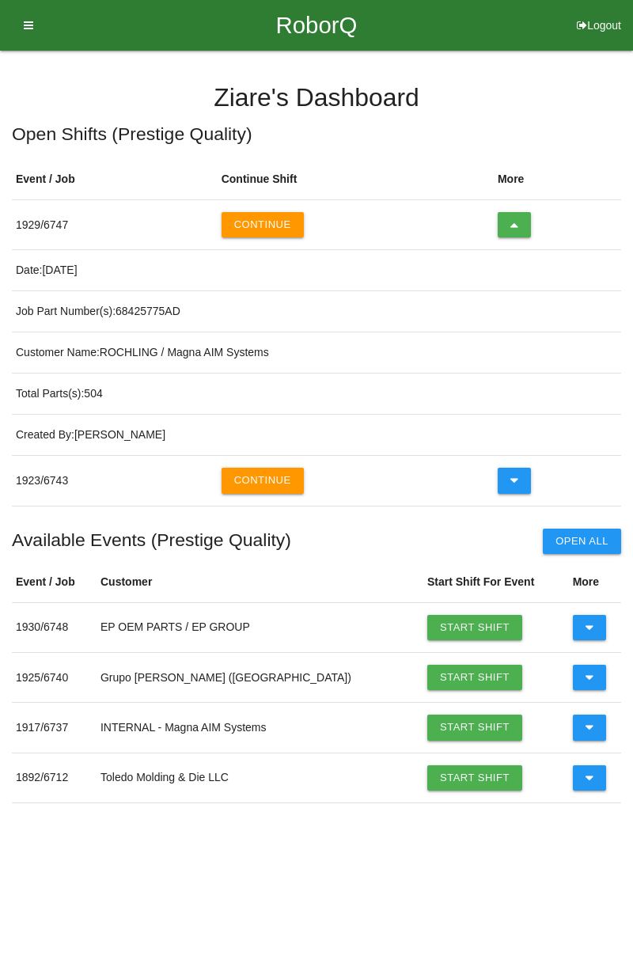
click at [288, 218] on button "Continue" at bounding box center [263, 224] width 82 height 25
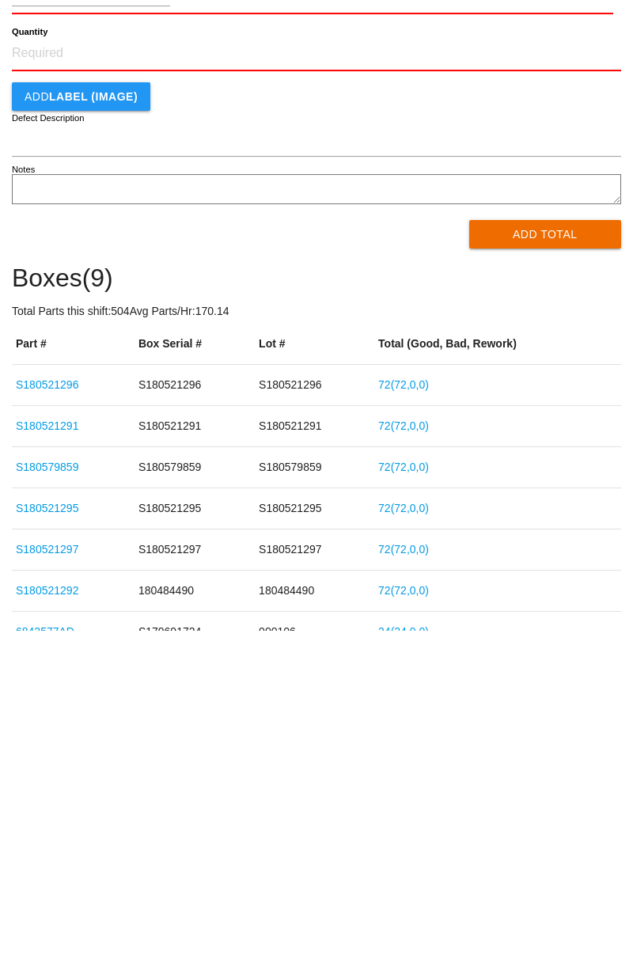
scroll to position [180, 0]
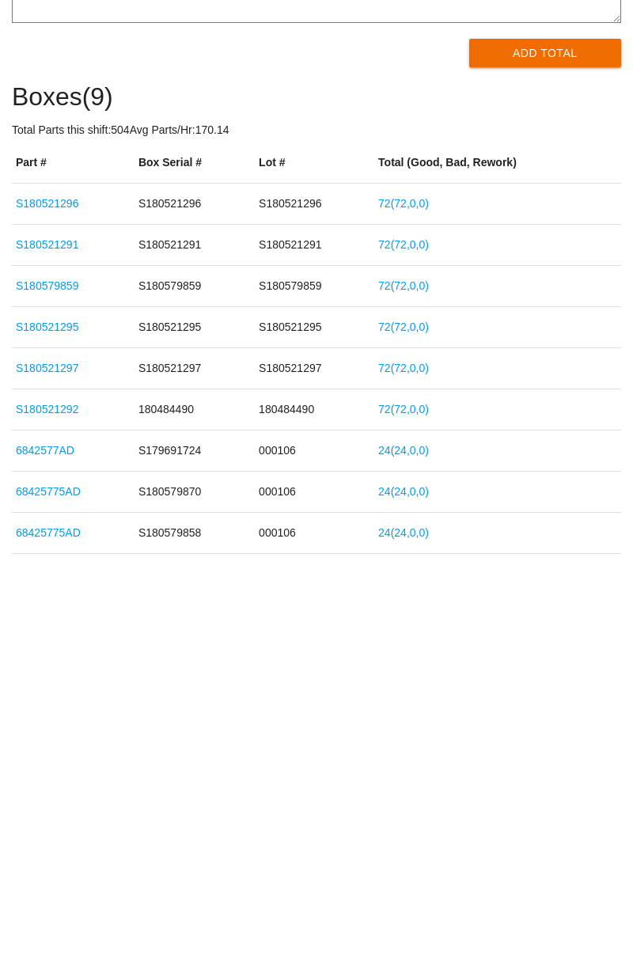
click at [420, 691] on link "72 ( 72 , 0 , 0 )" at bounding box center [403, 694] width 51 height 13
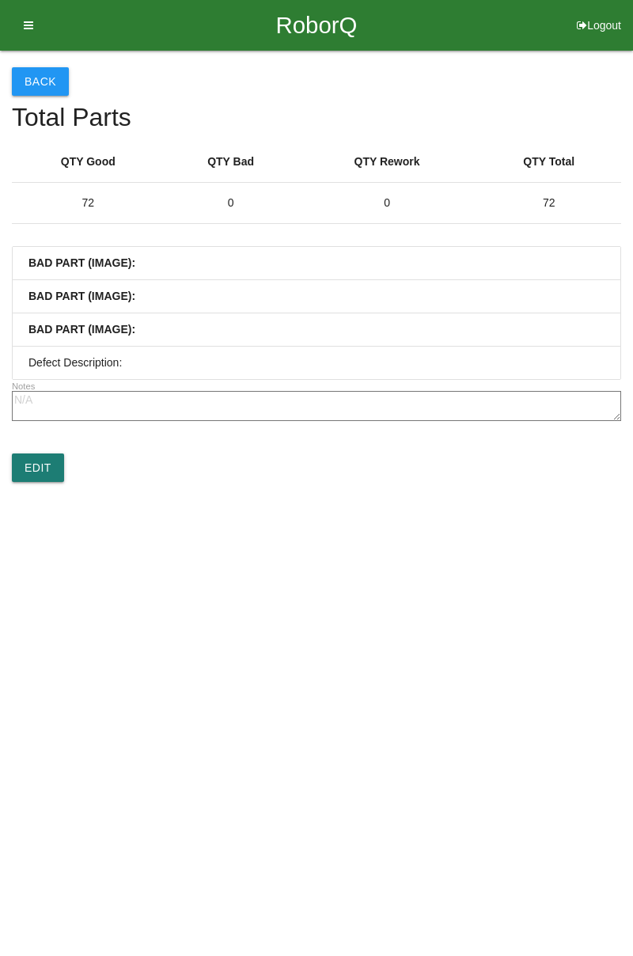
click at [43, 474] on link "Edit" at bounding box center [38, 468] width 52 height 28
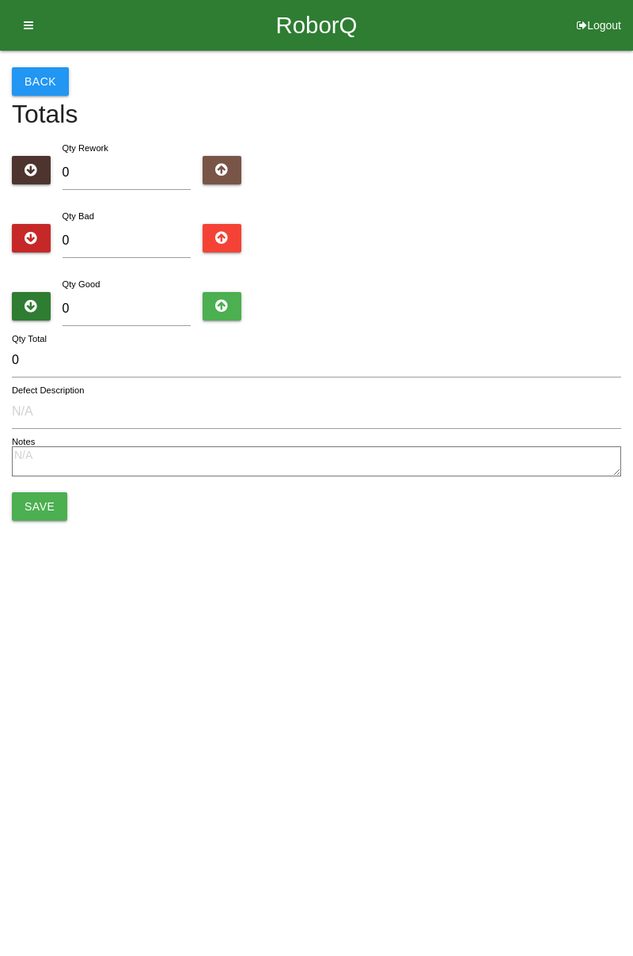
type input "72"
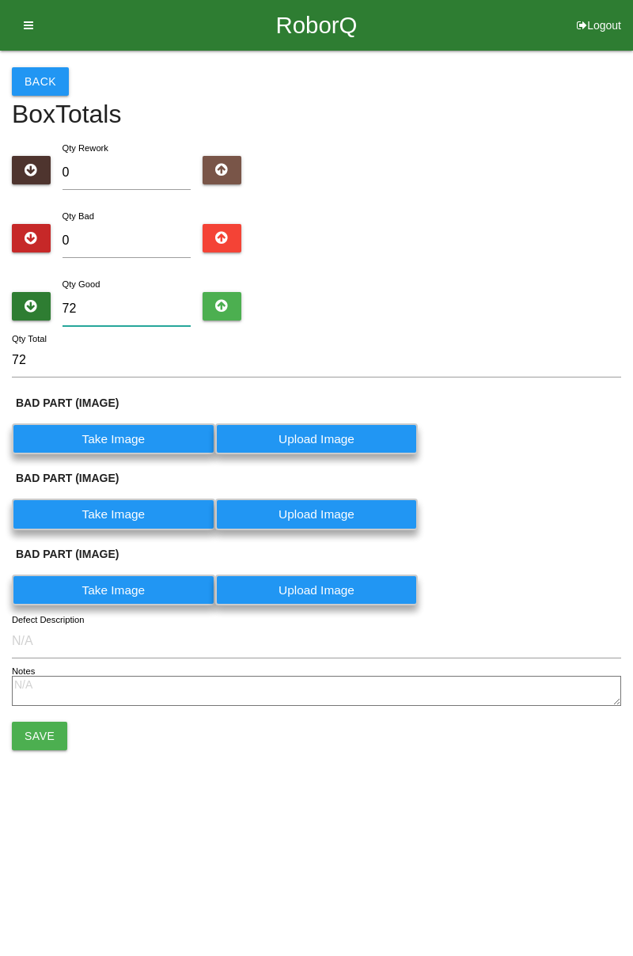
click at [149, 313] on input "72" at bounding box center [127, 309] width 129 height 34
type input "7"
type input "0"
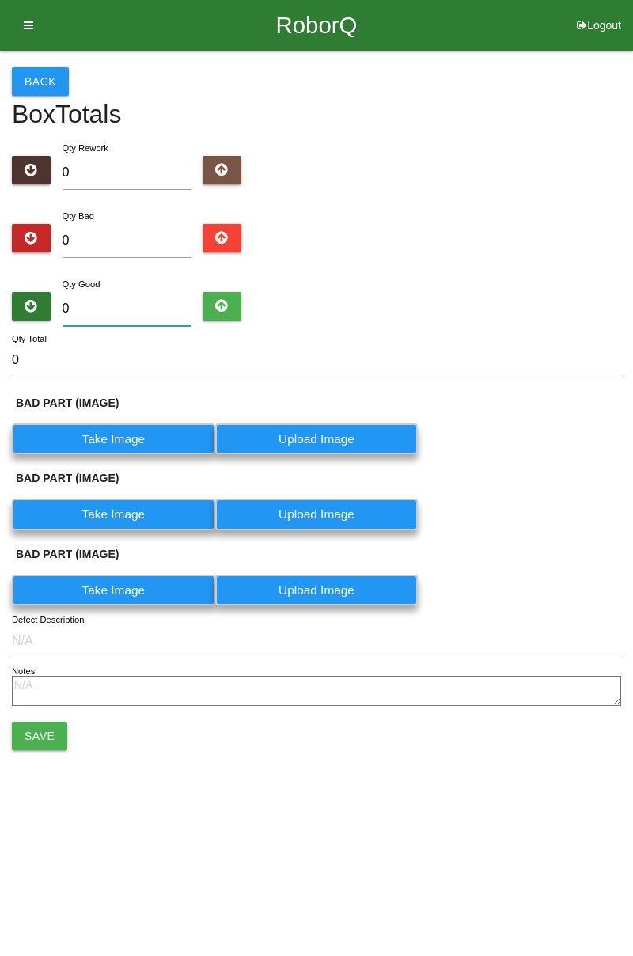
type input "1"
type input "12"
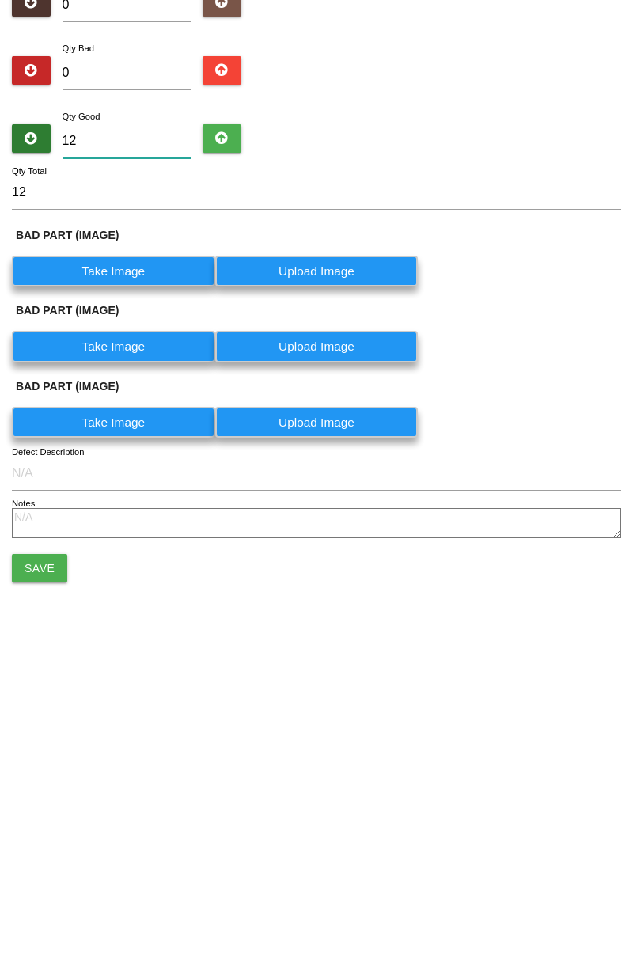
type input "12"
click at [40, 742] on button "Save" at bounding box center [39, 736] width 55 height 28
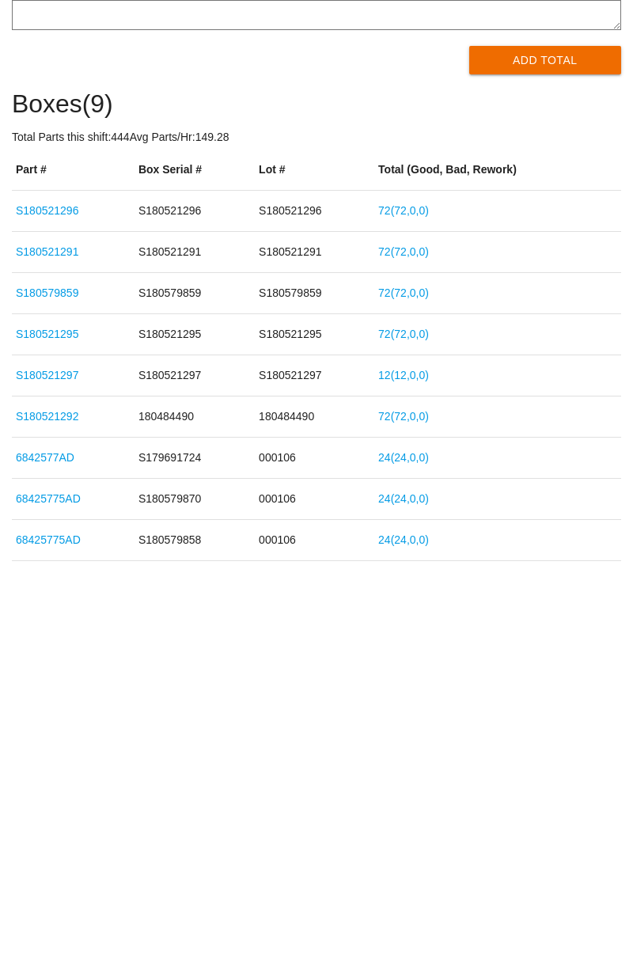
scroll to position [180, 0]
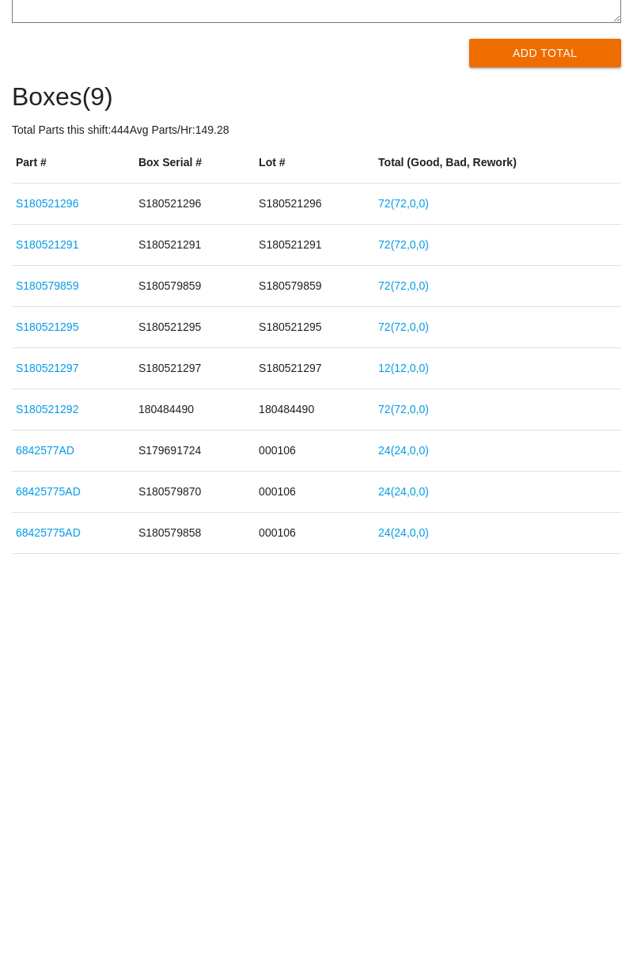
click at [415, 739] on link "72 ( 72 , 0 , 0 )" at bounding box center [403, 735] width 51 height 13
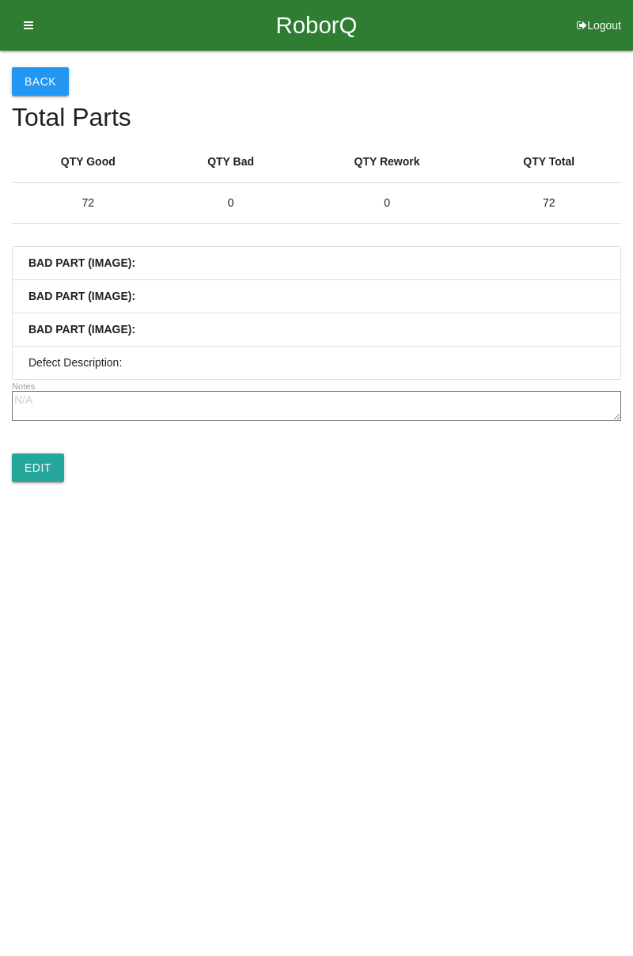
click at [40, 474] on link "Edit" at bounding box center [38, 468] width 52 height 28
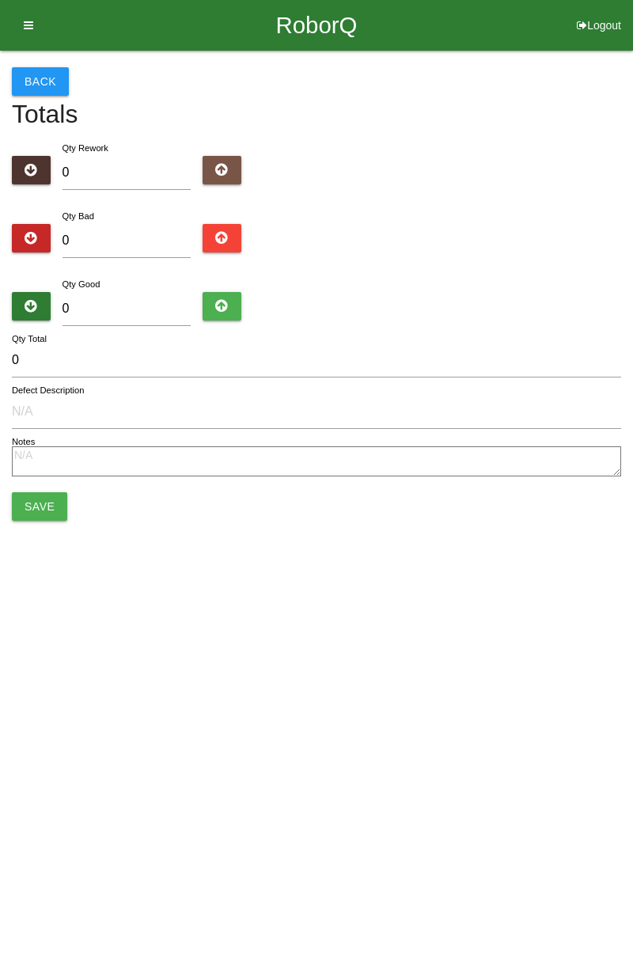
type input "72"
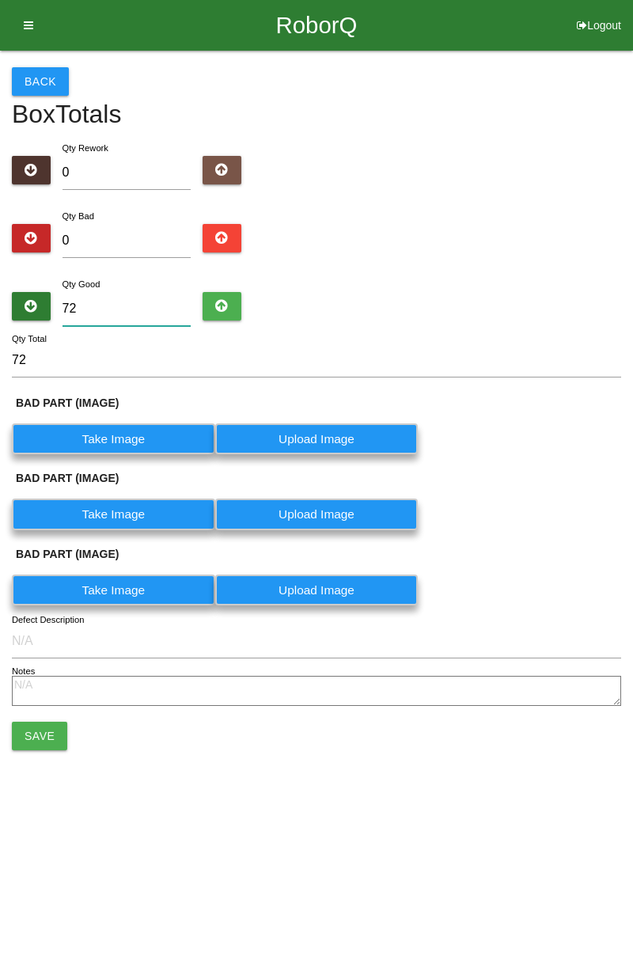
click at [128, 313] on input "72" at bounding box center [127, 309] width 129 height 34
type input "7"
type input "0"
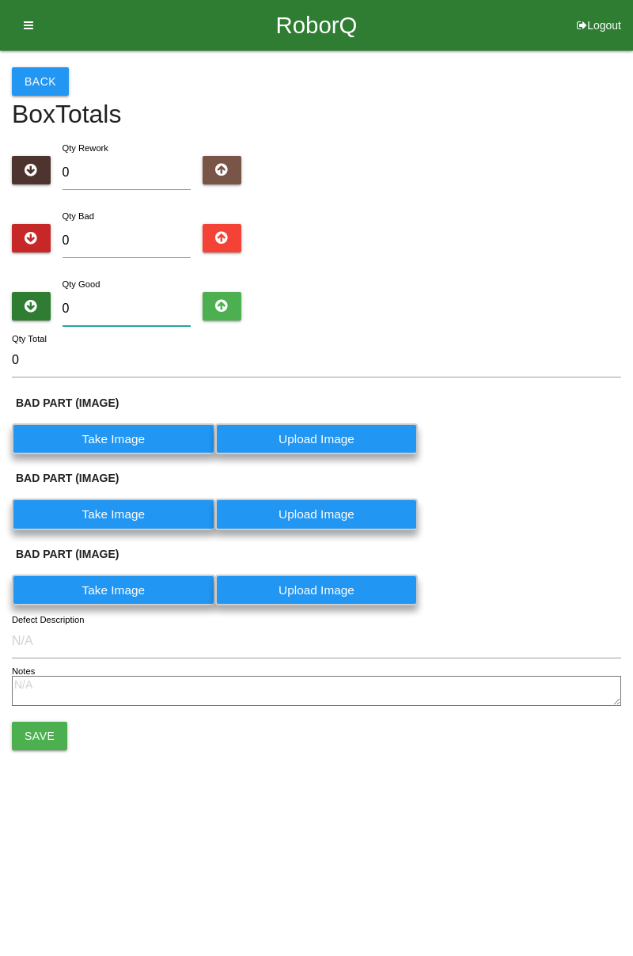
type input "1"
type input "12"
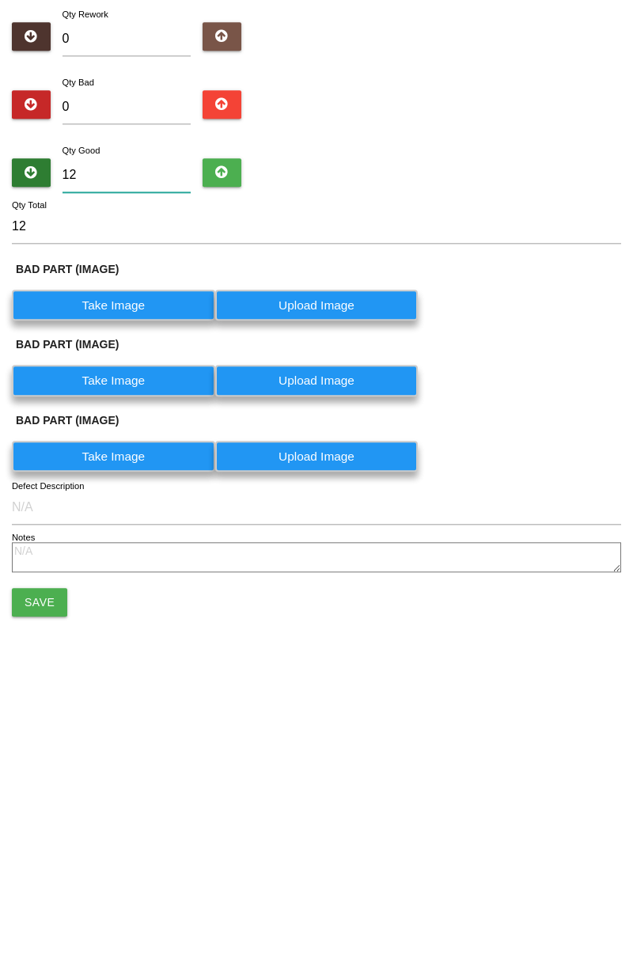
type input "12"
click at [47, 745] on button "Save" at bounding box center [39, 736] width 55 height 28
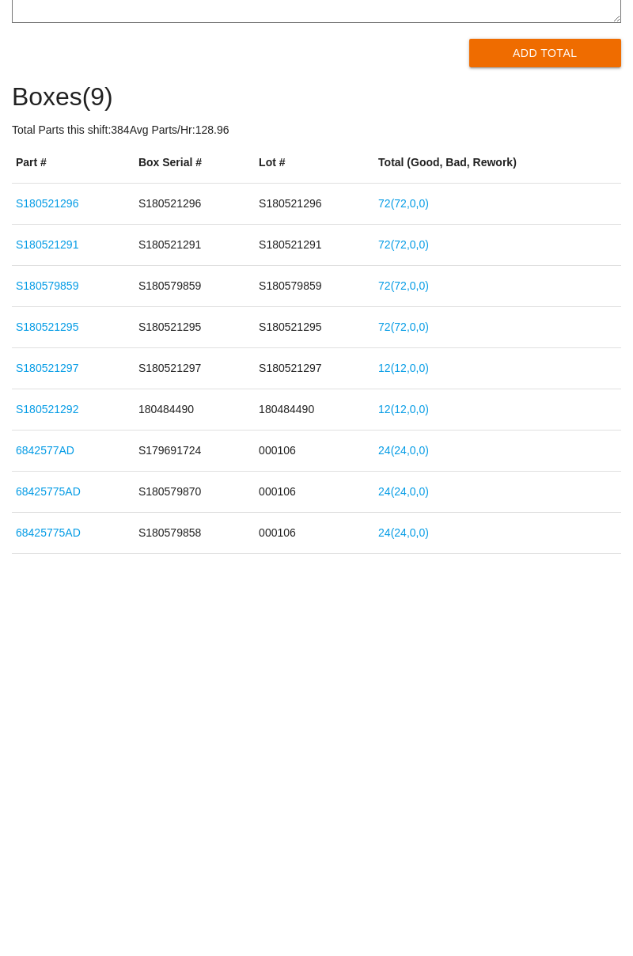
scroll to position [180, 0]
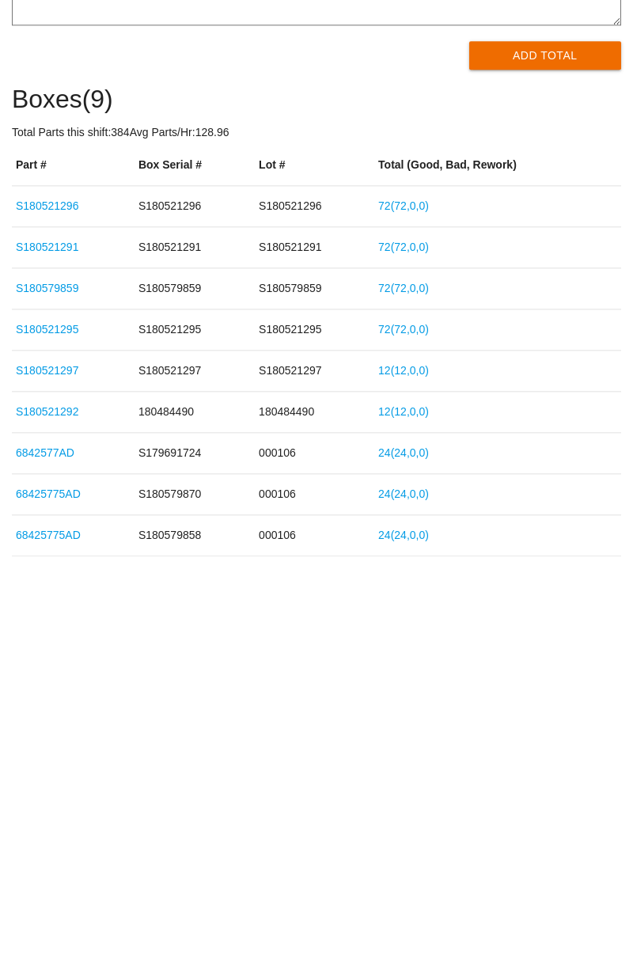
click at [393, 656] on link "72 ( 72 , 0 , 0 )" at bounding box center [403, 653] width 51 height 13
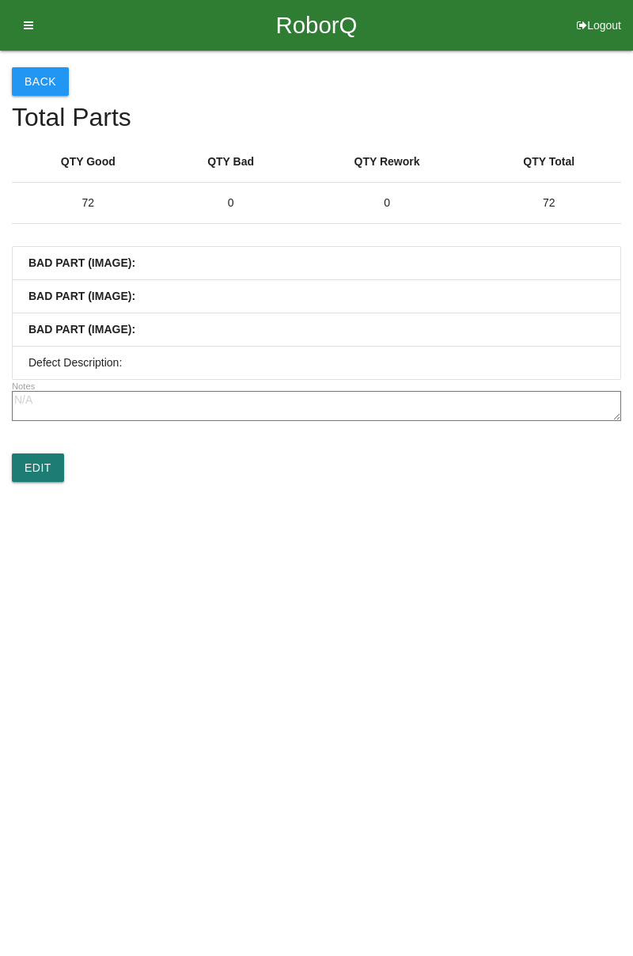
click at [46, 477] on link "Edit" at bounding box center [38, 468] width 52 height 28
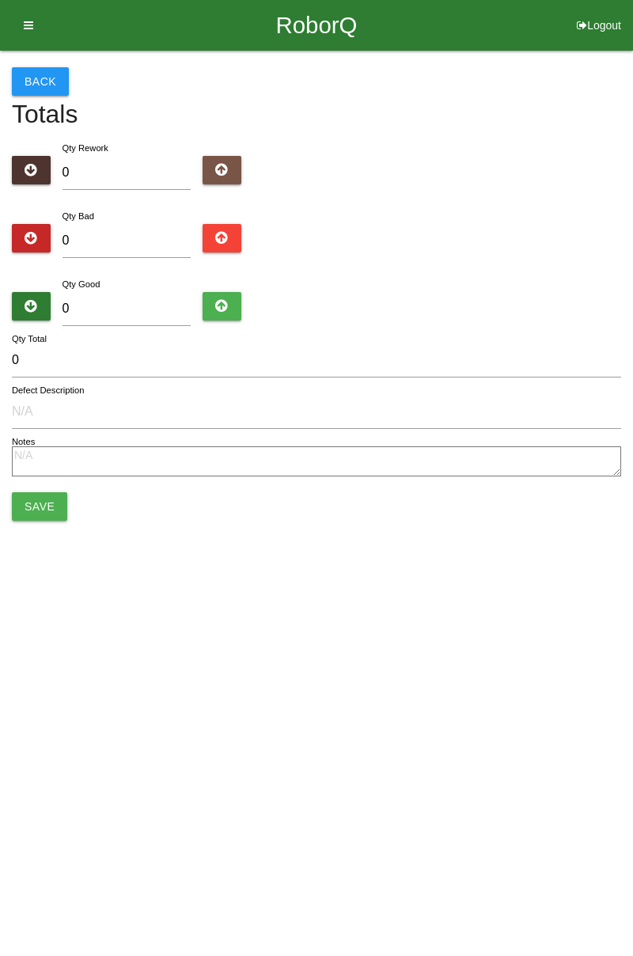
type input "72"
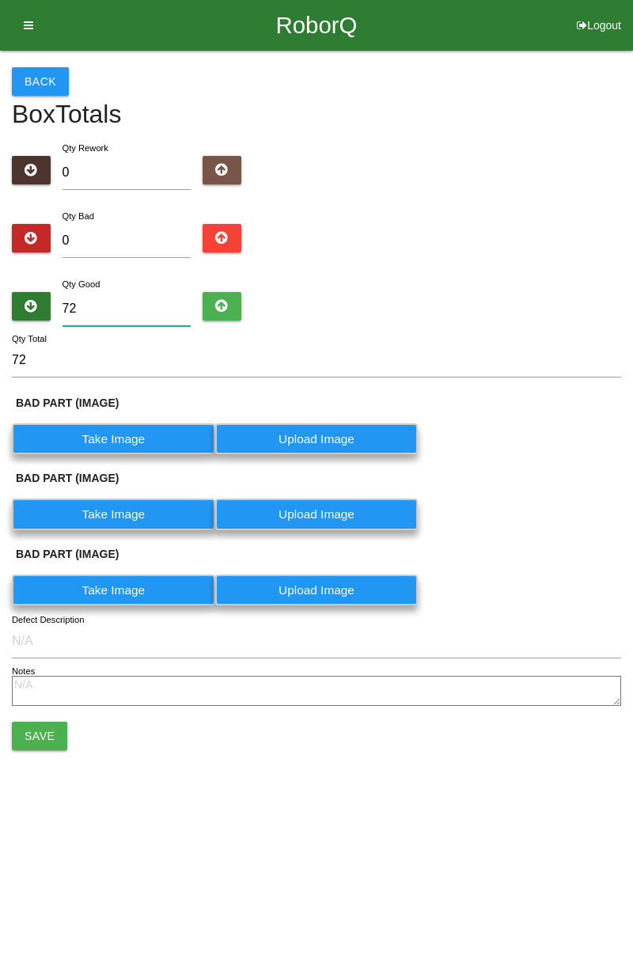
click at [127, 313] on input "72" at bounding box center [127, 309] width 129 height 34
type input "7"
type input "0"
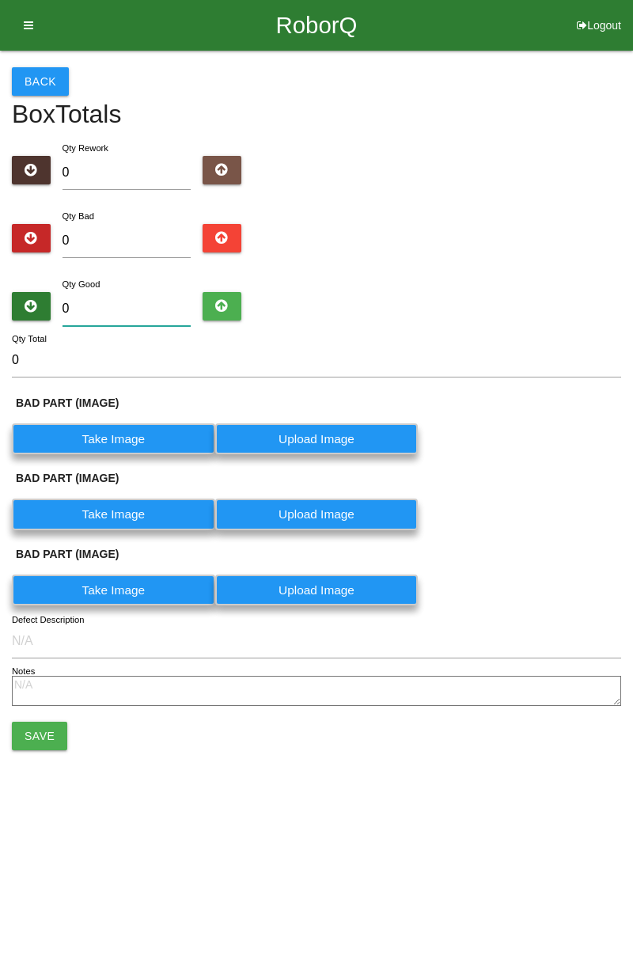
type input "1"
type input "12"
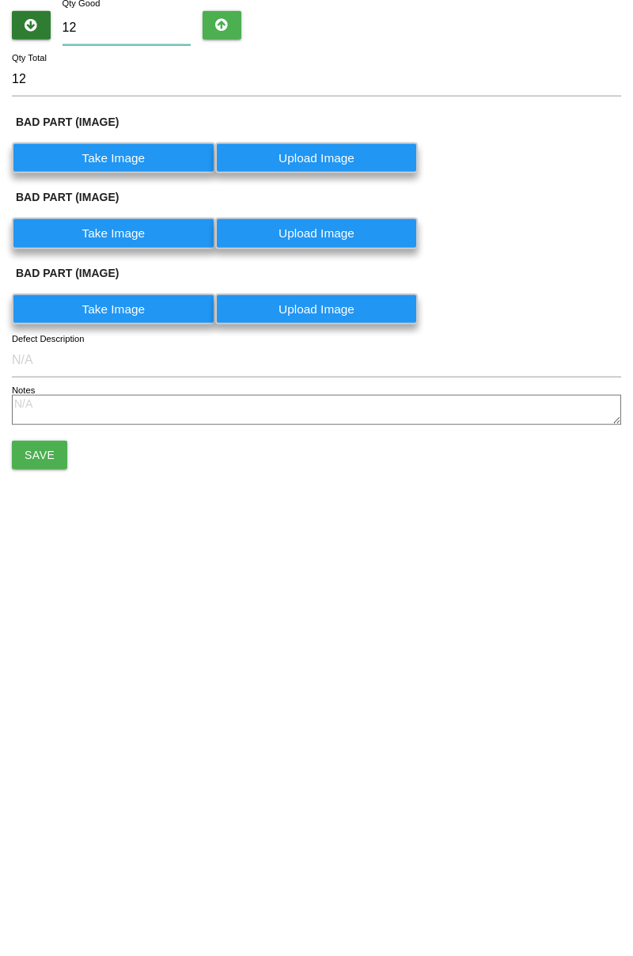
type input "12"
click at [52, 729] on button "Save" at bounding box center [39, 736] width 55 height 28
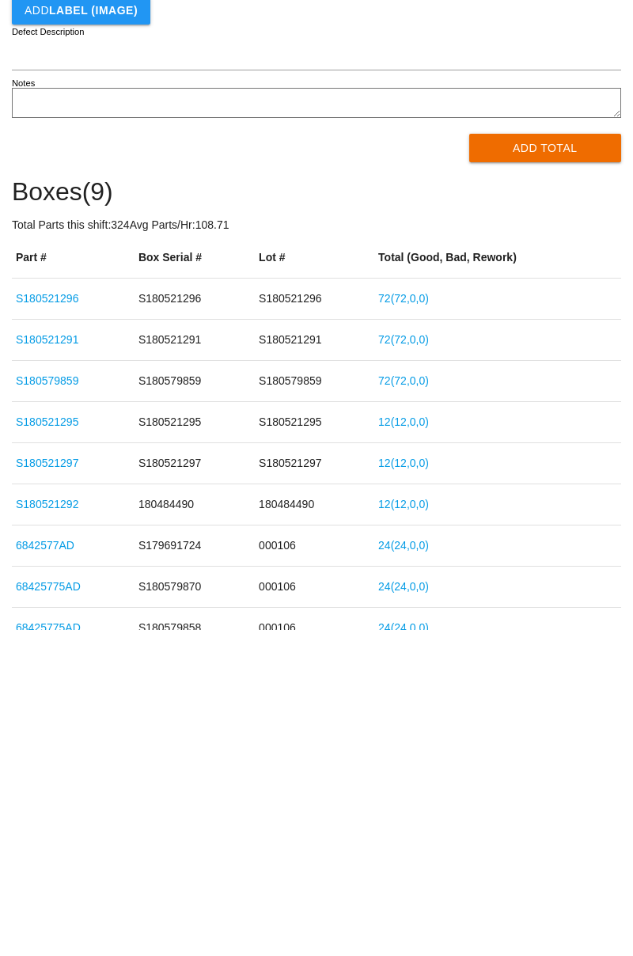
scroll to position [85, 0]
click at [420, 709] on link "72 ( 72 , 0 , 0 )" at bounding box center [403, 707] width 51 height 13
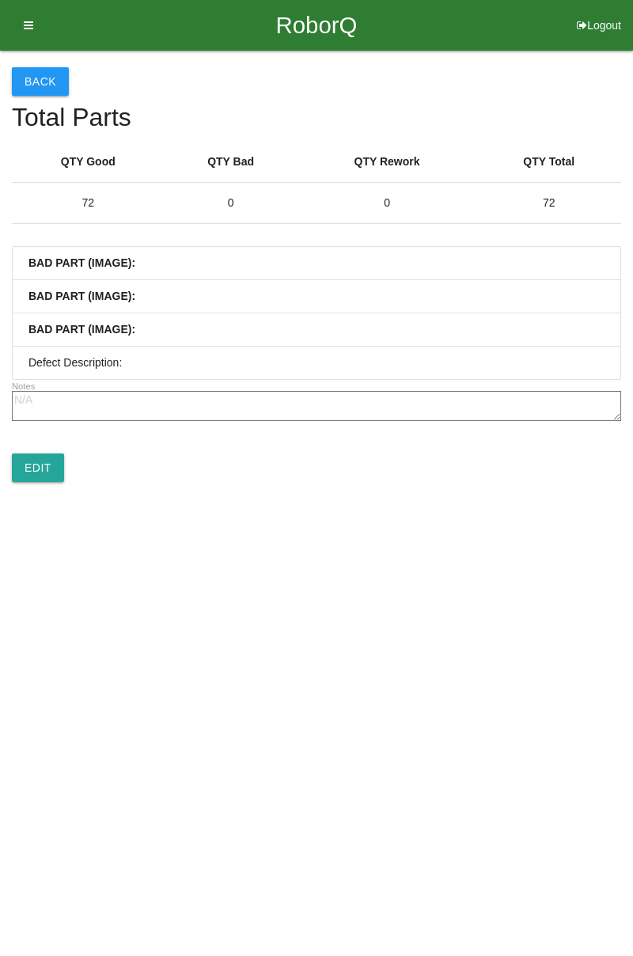
click at [30, 489] on div "Back Total Parts QTY Good QTY Bad QTY Rework QTY Total 72 0 0 72 BAD PART (IMAG…" at bounding box center [316, 275] width 609 height 448
click at [42, 470] on link "Edit" at bounding box center [38, 468] width 52 height 28
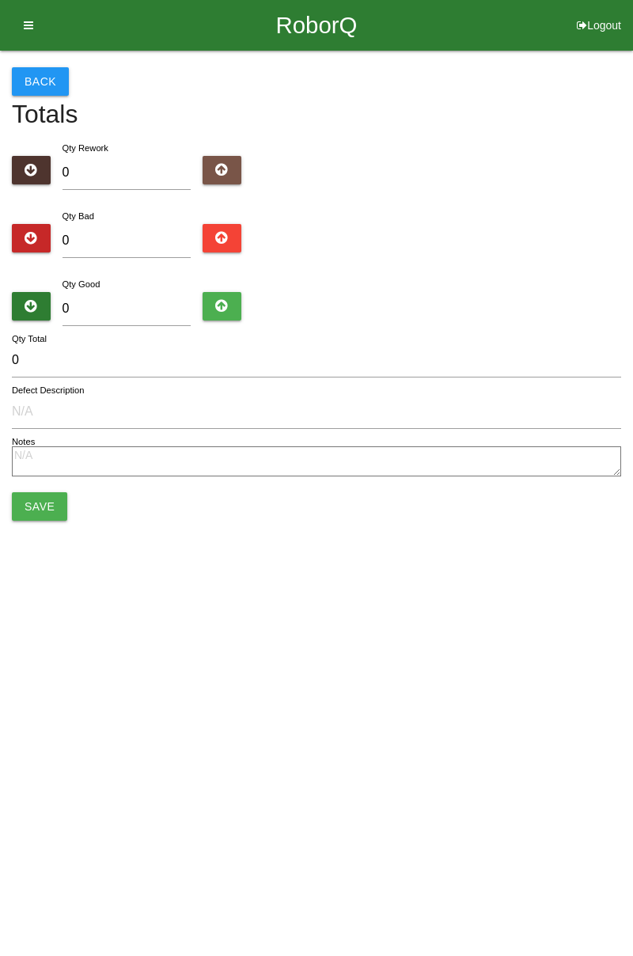
type input "72"
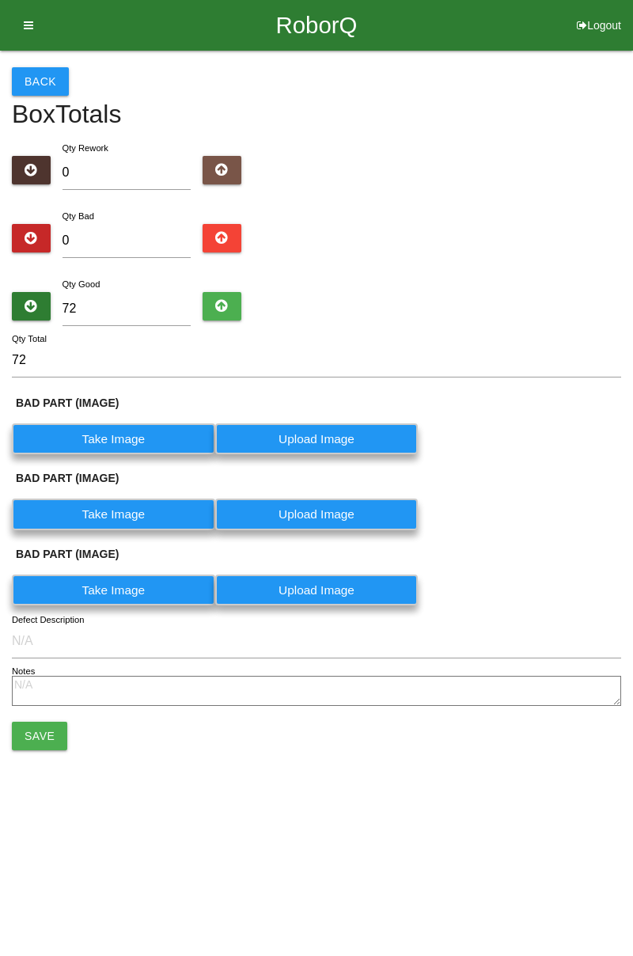
click at [114, 374] on input "72" at bounding box center [316, 361] width 609 height 34
click at [142, 315] on input "72" at bounding box center [127, 309] width 129 height 34
type input "7"
type input "0"
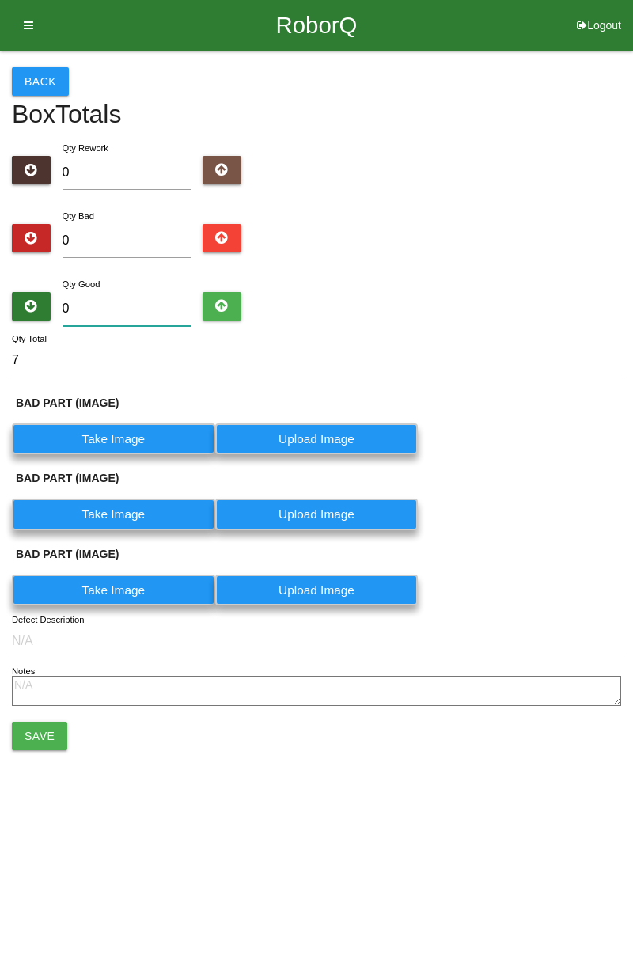
type input "0"
type input "1"
type input "12"
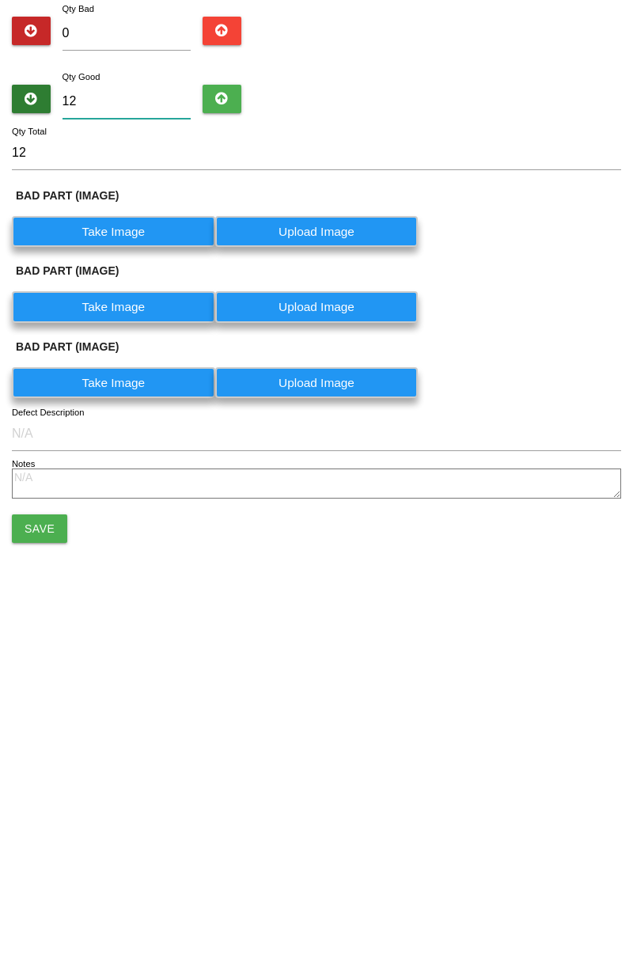
type input "12"
click at [29, 736] on button "Save" at bounding box center [39, 736] width 55 height 28
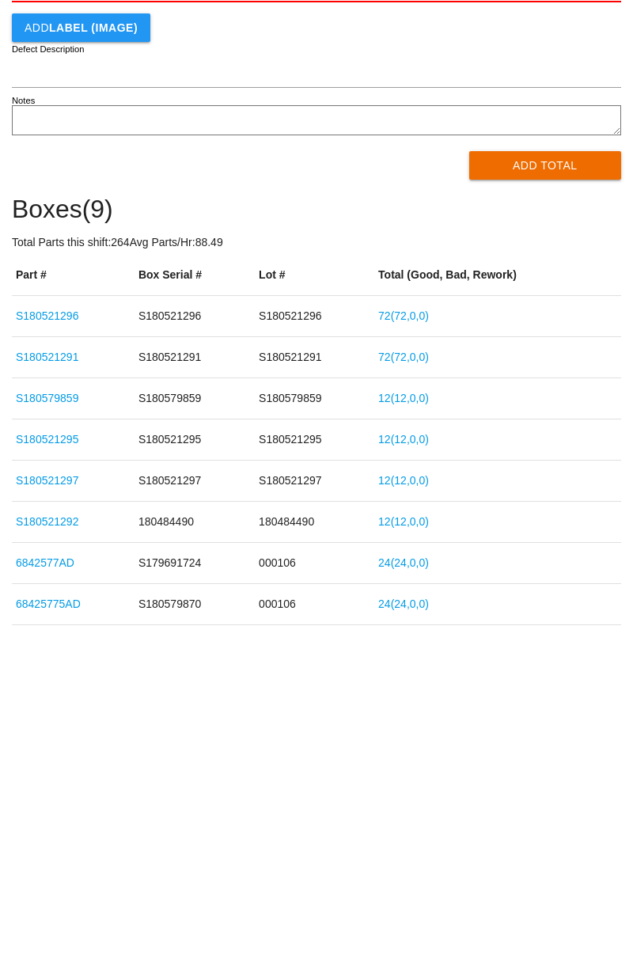
scroll to position [69, 0]
click at [412, 682] on link "72 ( 72 , 0 , 0 )" at bounding box center [403, 682] width 51 height 13
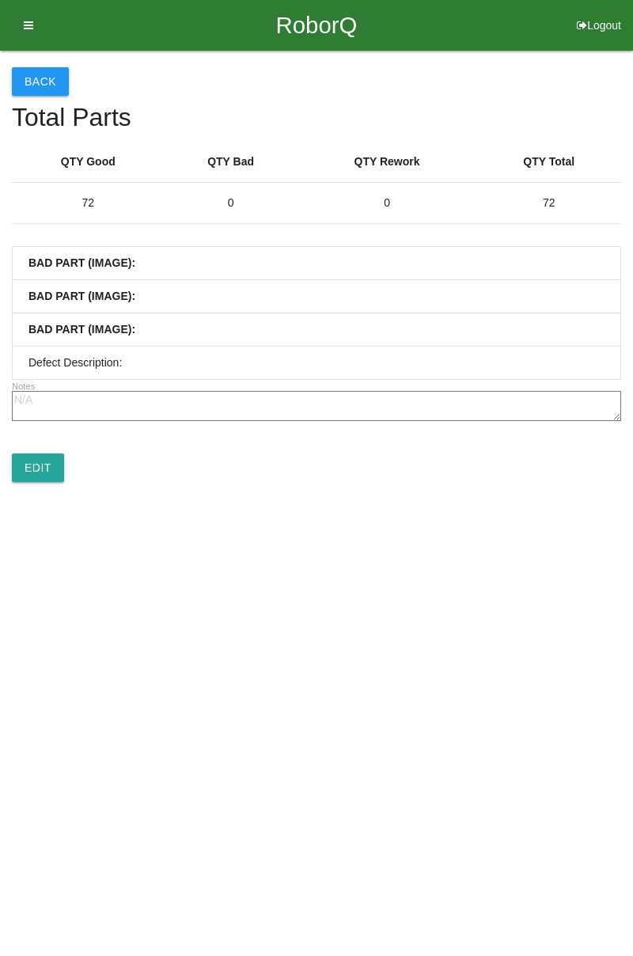
click at [32, 476] on link "Edit" at bounding box center [38, 468] width 52 height 28
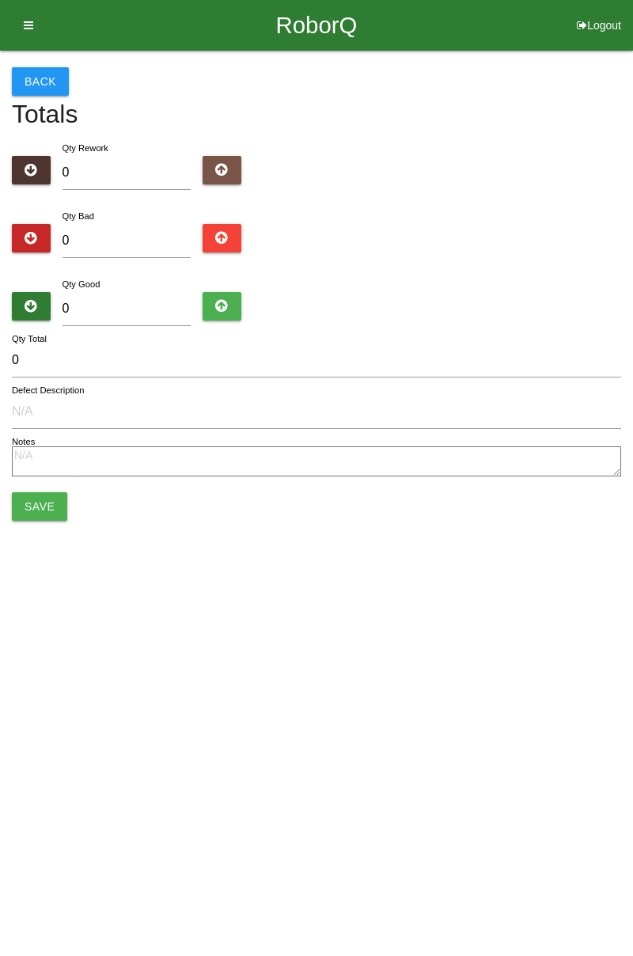
type input "72"
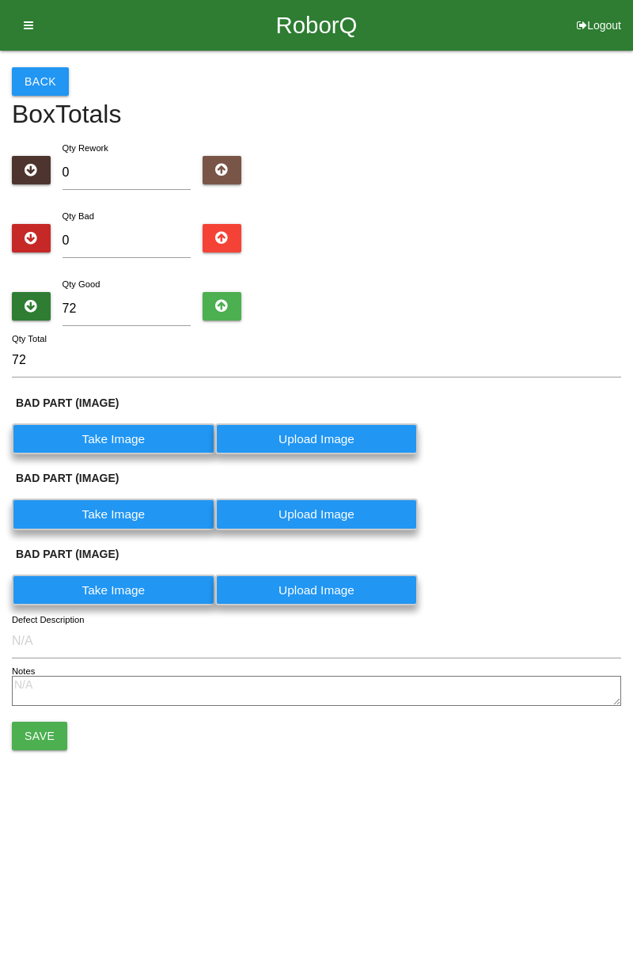
click at [120, 374] on input "72" at bounding box center [316, 361] width 609 height 34
click at [215, 372] on input "72" at bounding box center [316, 361] width 609 height 34
click at [135, 360] on input "72" at bounding box center [316, 361] width 609 height 34
click at [60, 374] on input "72" at bounding box center [316, 361] width 609 height 34
click at [42, 361] on input "72" at bounding box center [316, 361] width 609 height 34
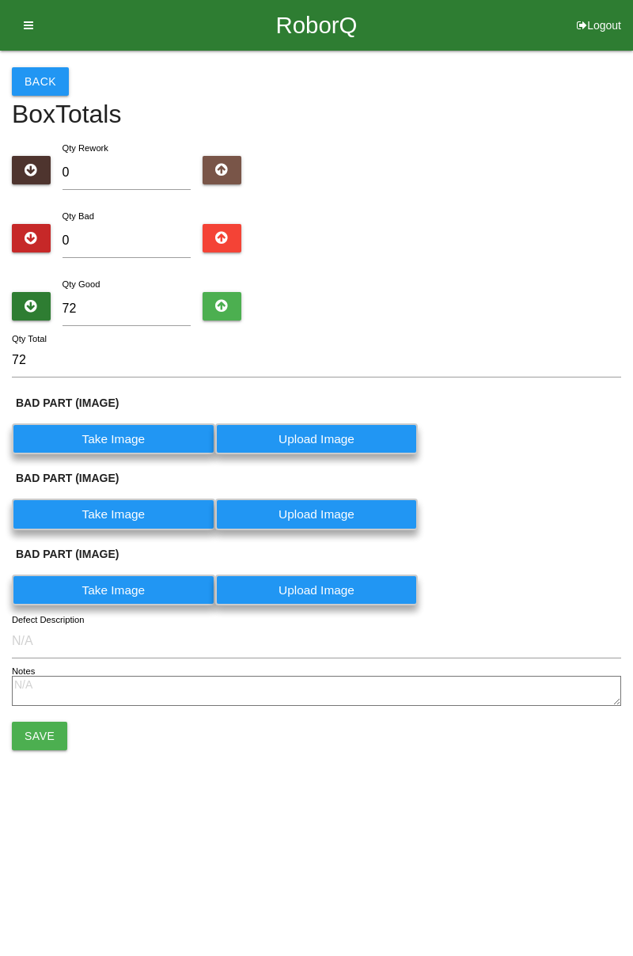
click at [37, 389] on form "Qty Rework 0 Qty Bad 0 Qty Good 72 72 Qty Total BAD PART (IMAGE) Take Image Upl…" at bounding box center [316, 444] width 609 height 610
click at [51, 364] on input "72" at bounding box center [316, 361] width 609 height 34
click at [124, 315] on input "72" at bounding box center [127, 309] width 129 height 34
type input "7"
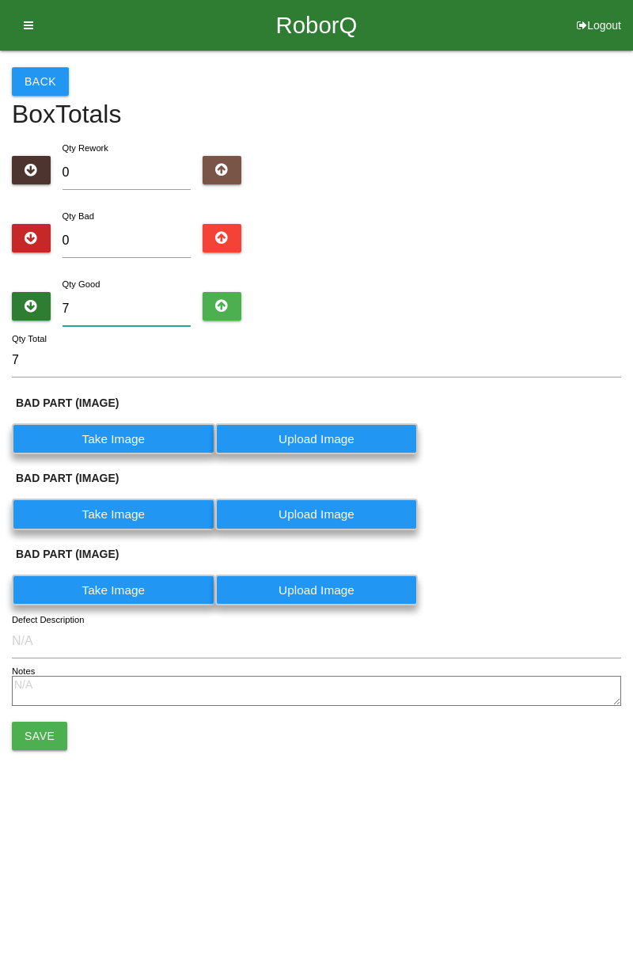
type input "0"
type input "1"
type input "12"
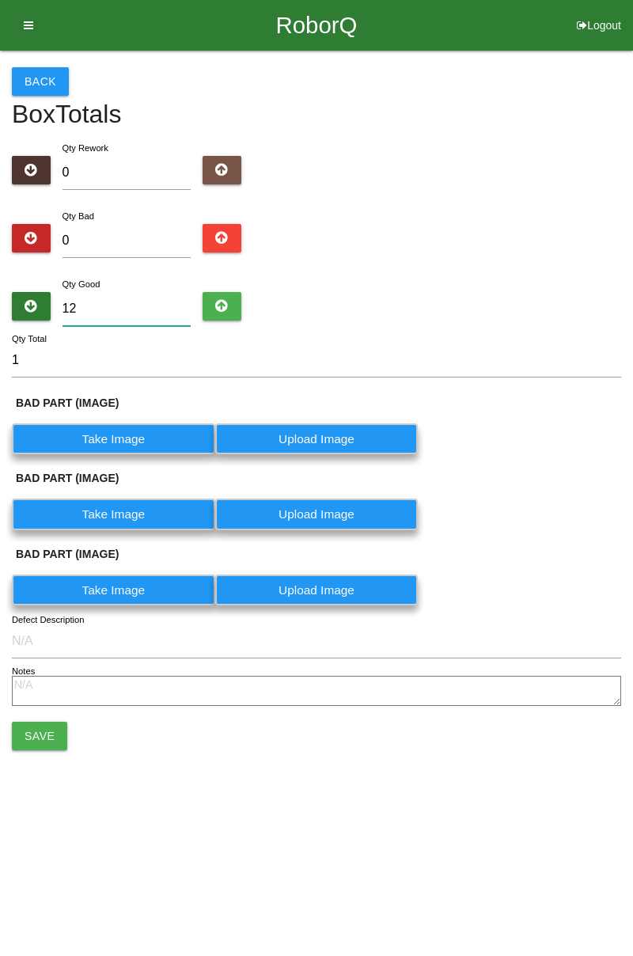
type input "12"
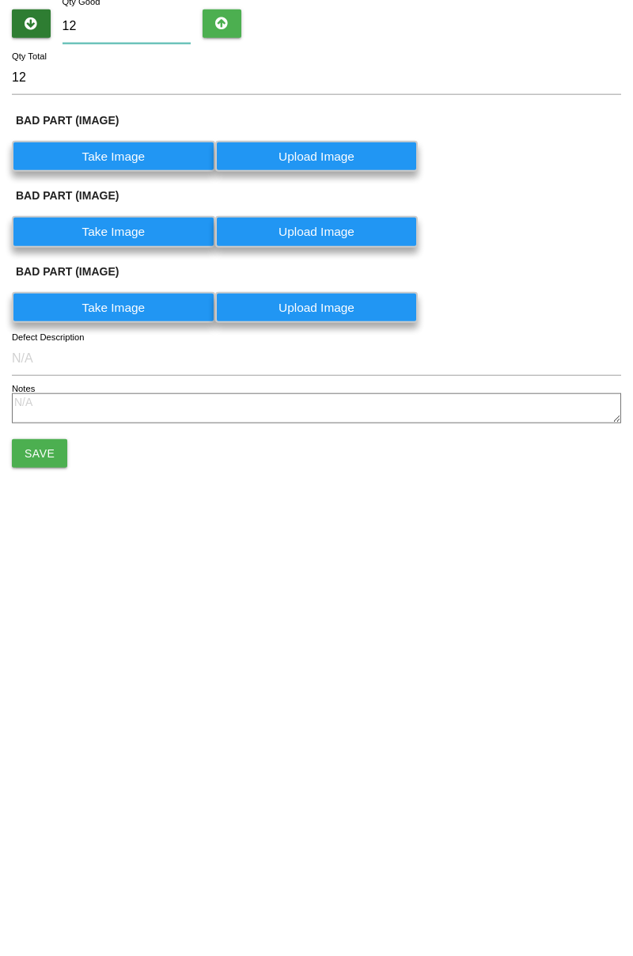
type input "12"
click at [25, 749] on button "Save" at bounding box center [39, 736] width 55 height 28
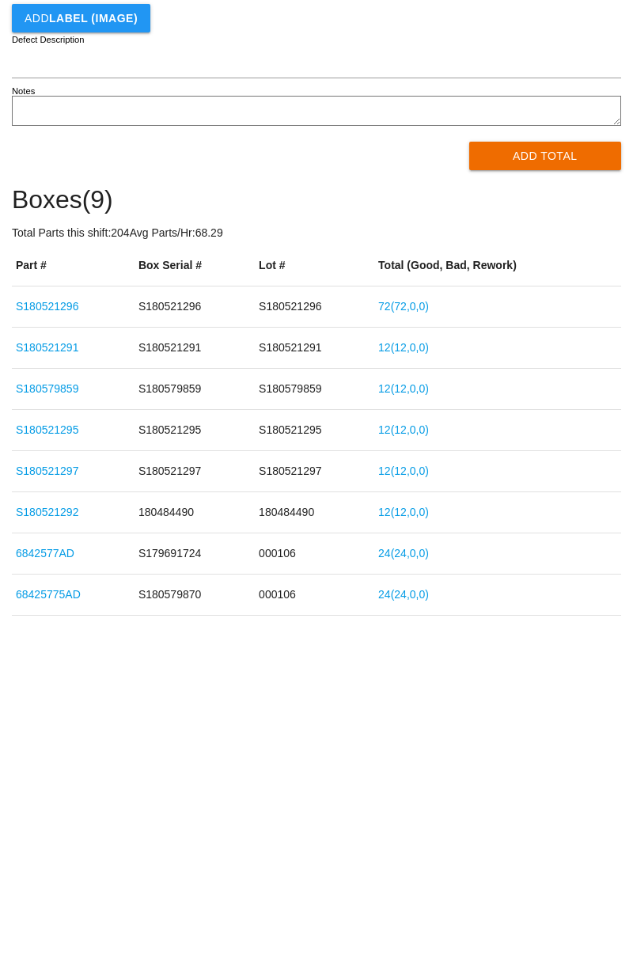
scroll to position [81, 0]
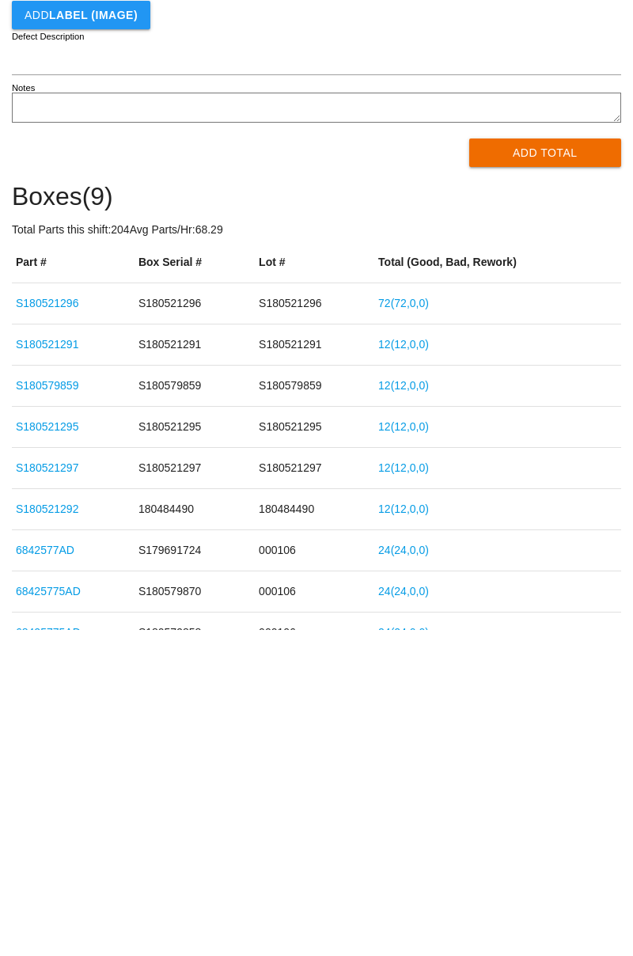
click at [363, 636] on td "S180521296" at bounding box center [315, 629] width 120 height 41
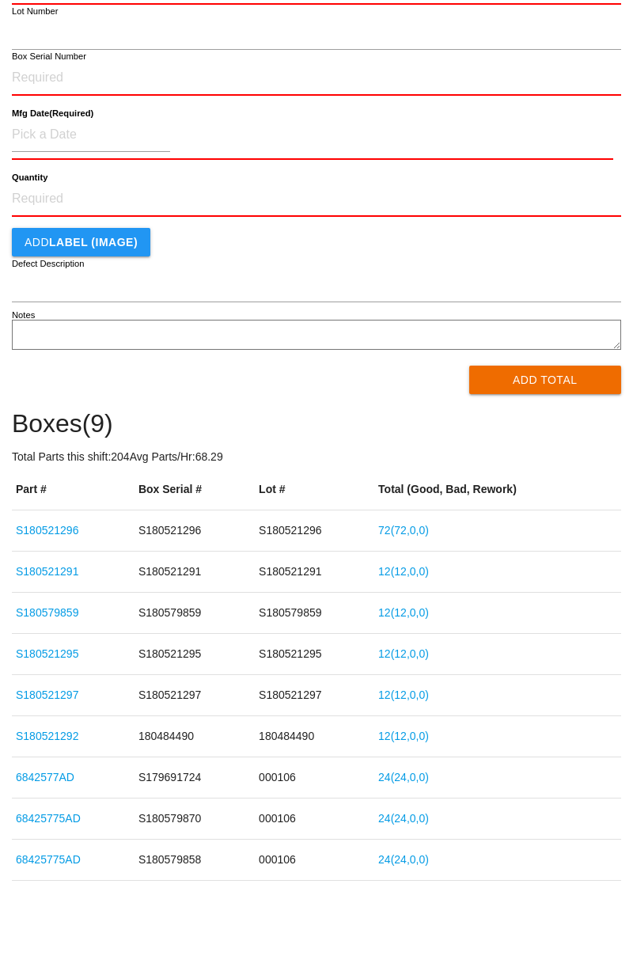
scroll to position [180, 0]
click at [412, 532] on link "72 ( 72 , 0 , 0 )" at bounding box center [403, 529] width 51 height 13
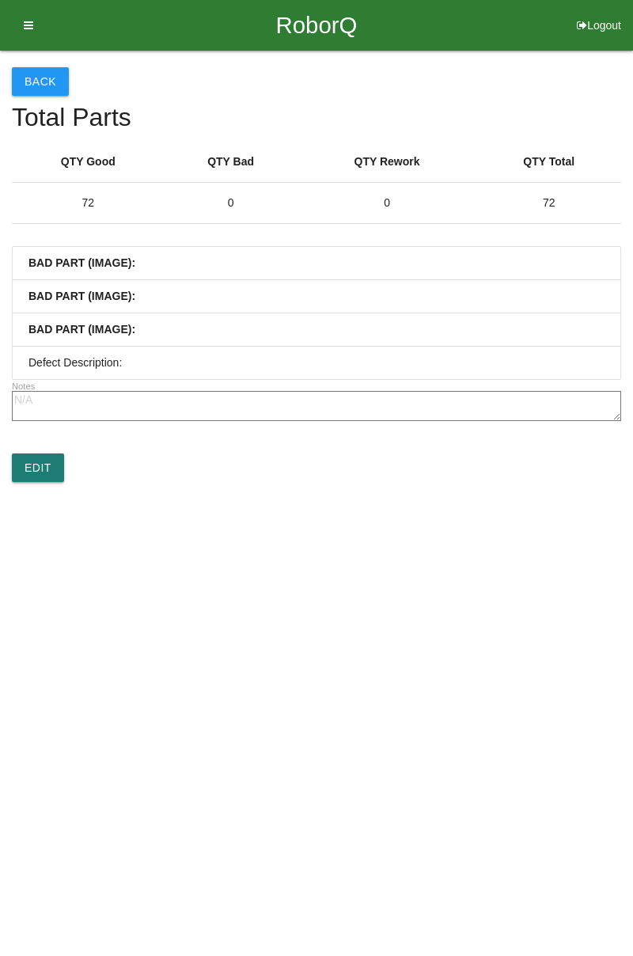
click at [40, 478] on link "Edit" at bounding box center [38, 468] width 52 height 28
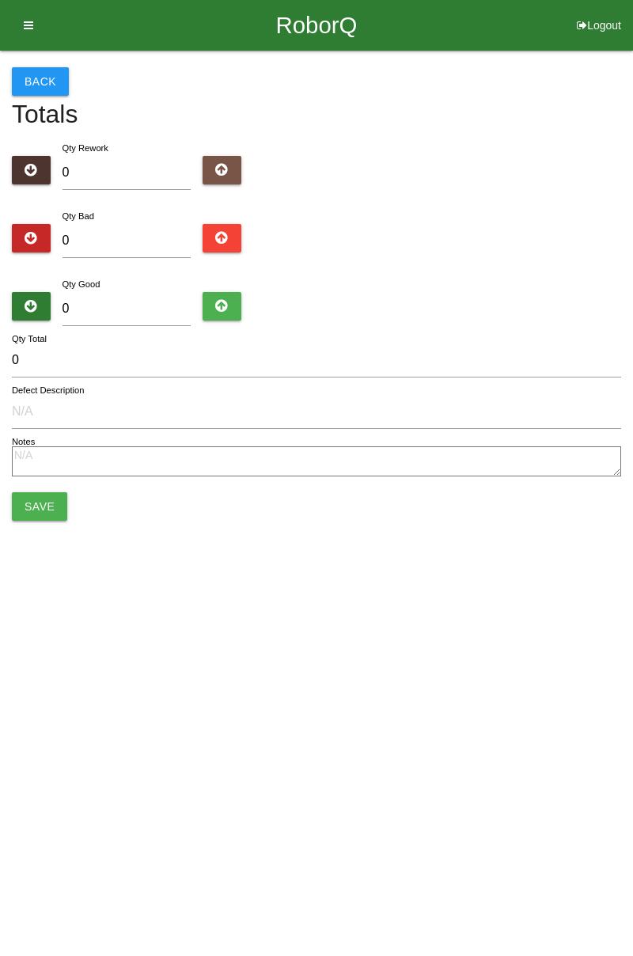
type input "72"
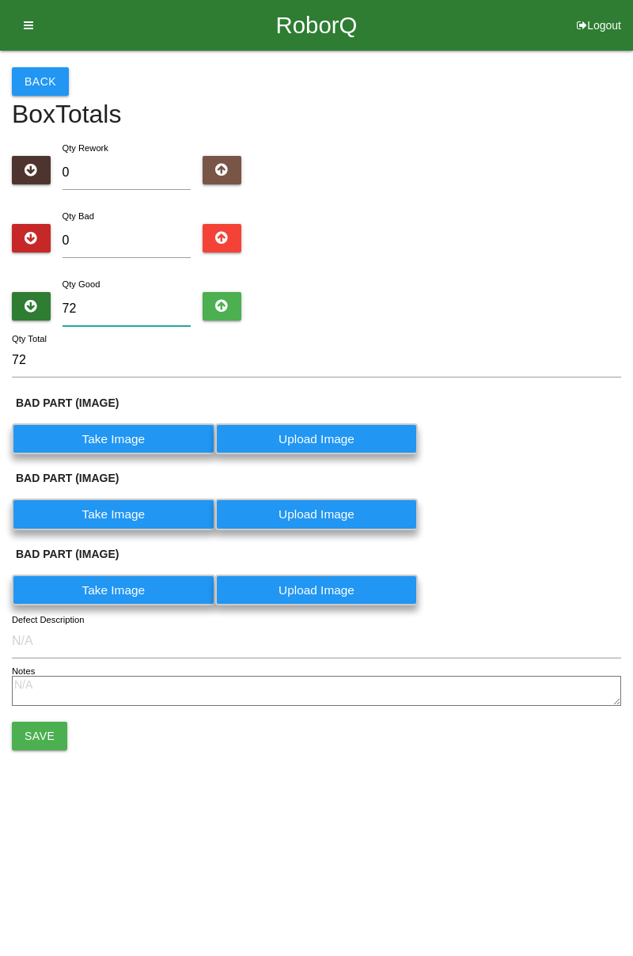
click at [143, 304] on input "72" at bounding box center [127, 309] width 129 height 34
type input "7"
type input "0"
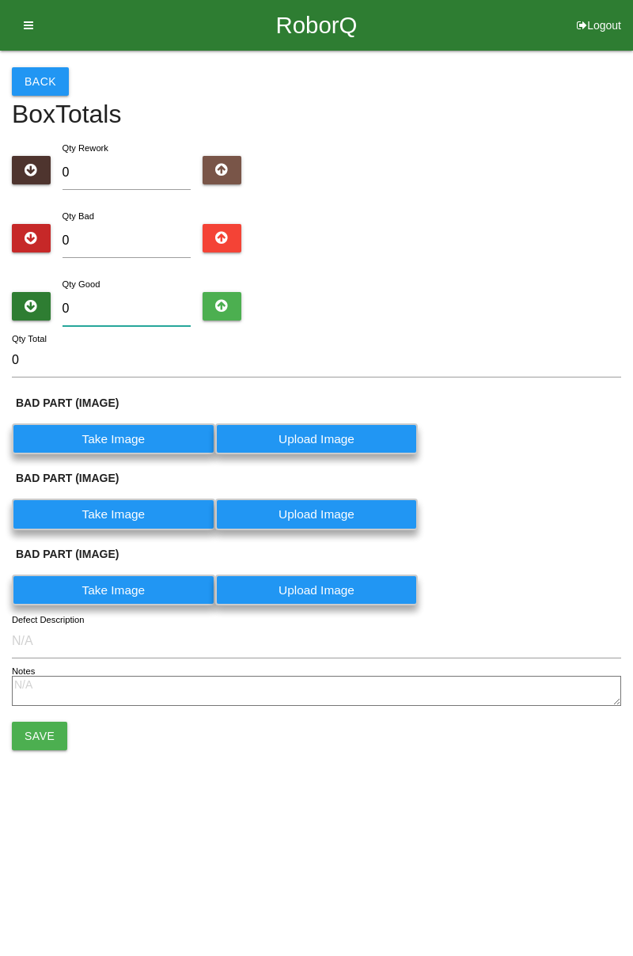
type input "1"
type input "12"
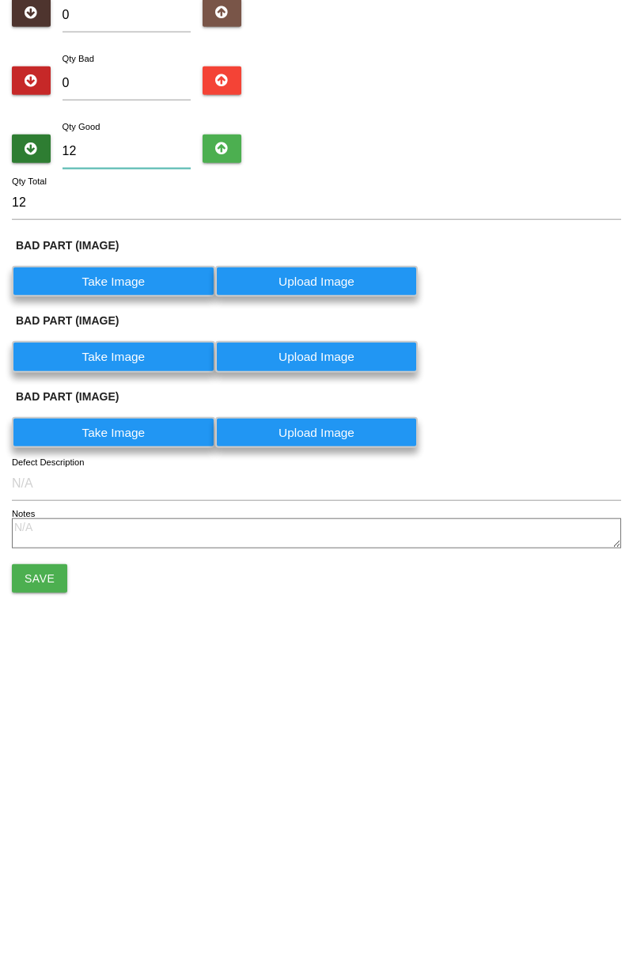
type input "12"
click at [45, 733] on button "Save" at bounding box center [39, 736] width 55 height 28
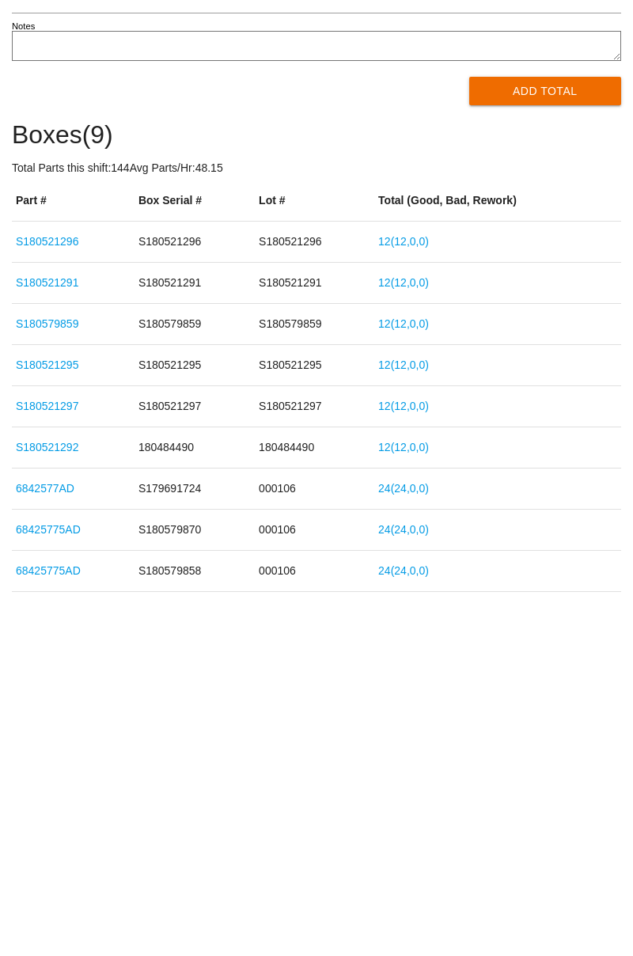
scroll to position [180, 0]
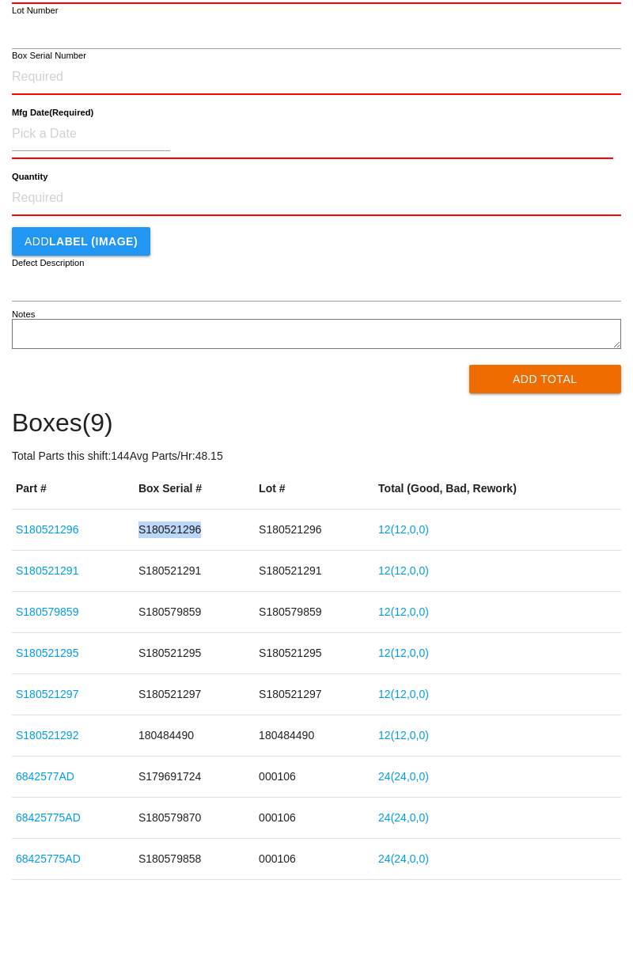
copy td "S180521296"
click at [283, 540] on td "S180521296" at bounding box center [315, 530] width 120 height 41
click at [78, 526] on link "S180521296" at bounding box center [47, 529] width 63 height 13
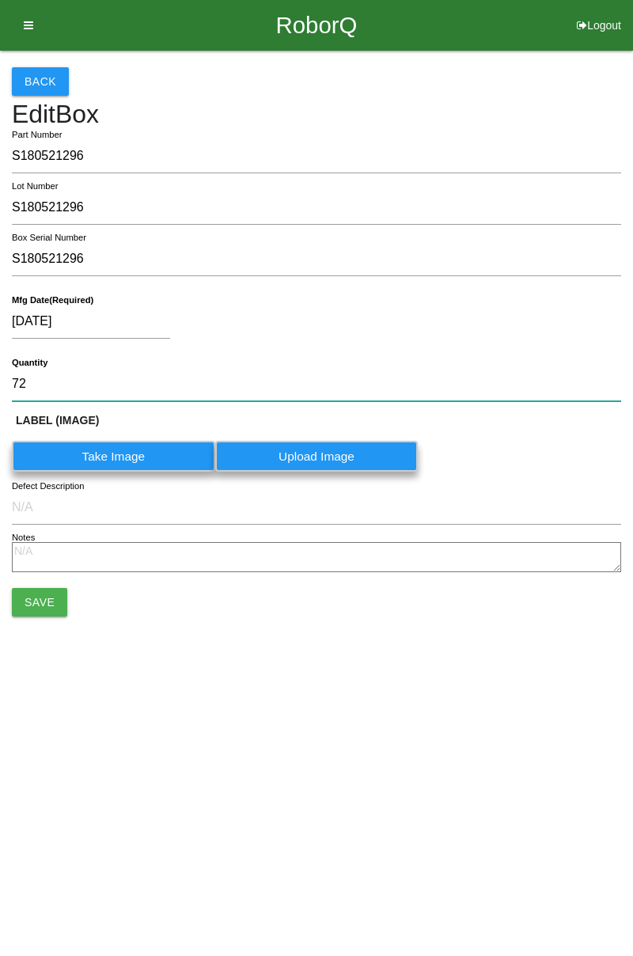
click at [92, 381] on input "72" at bounding box center [316, 384] width 609 height 34
type input "7"
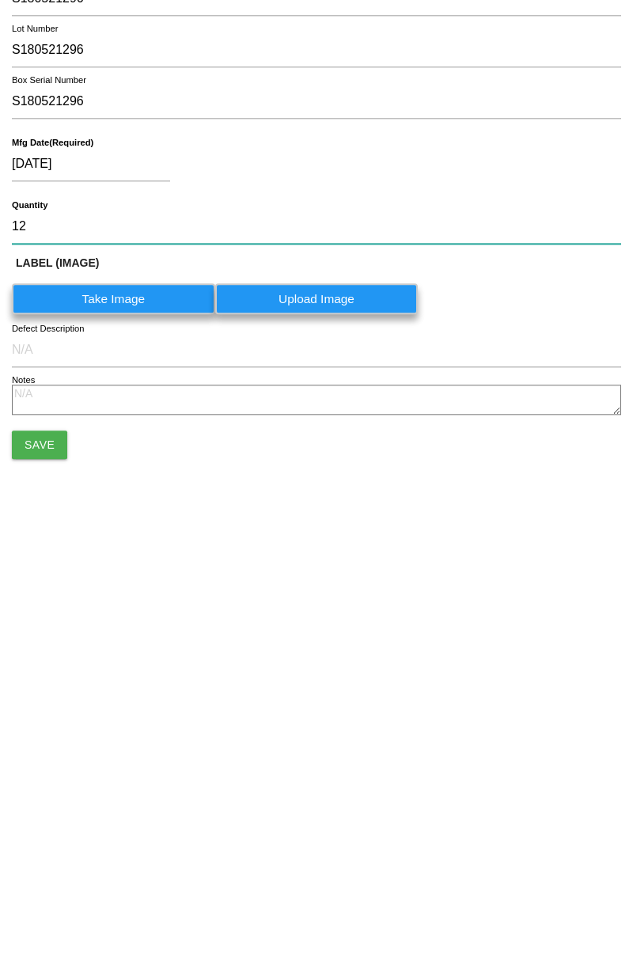
type input "12"
click at [47, 599] on button "Save" at bounding box center [39, 602] width 55 height 28
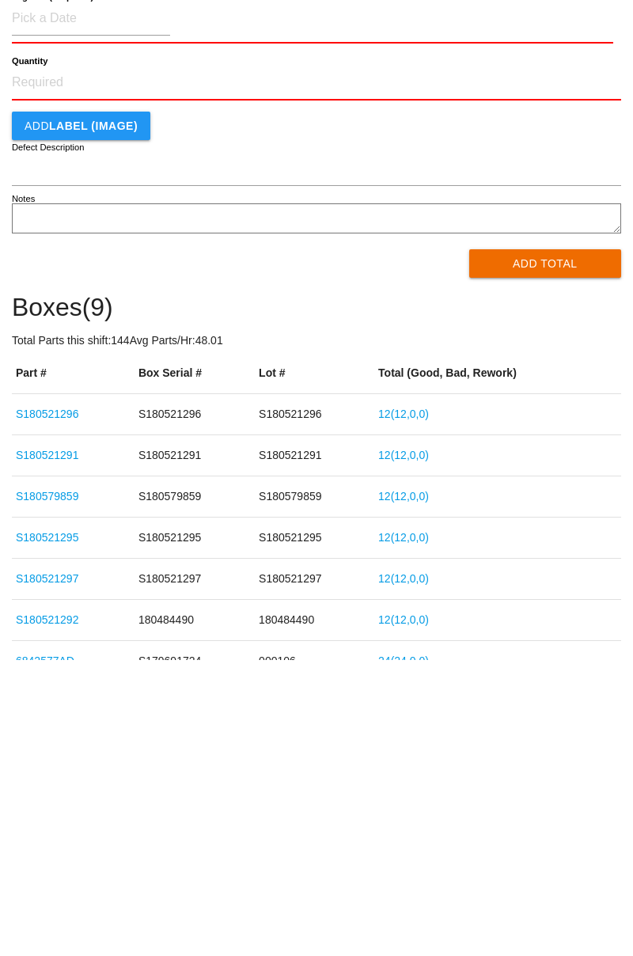
click at [225, 723] on td "S180521296" at bounding box center [195, 710] width 120 height 41
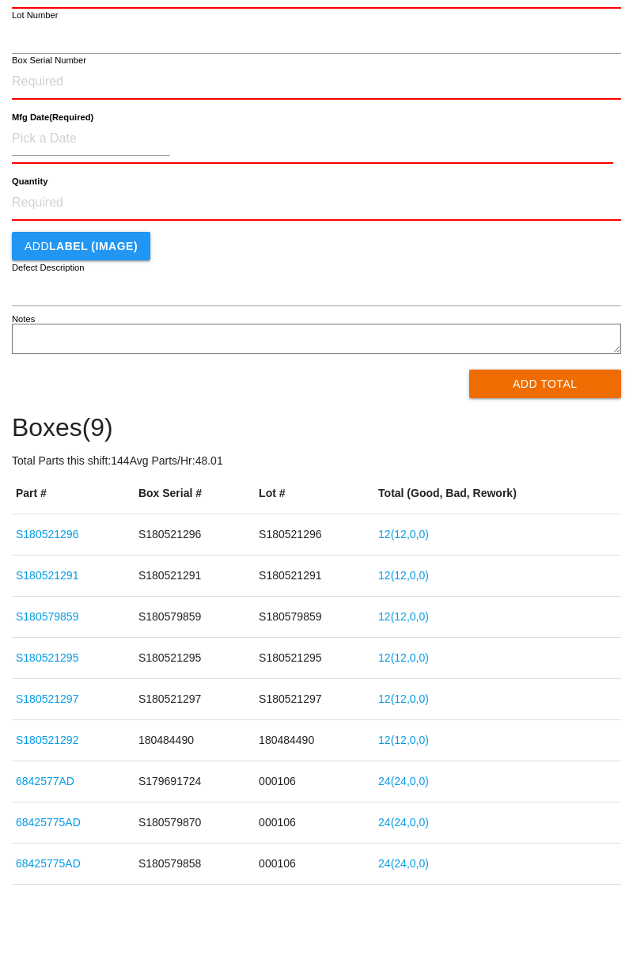
scroll to position [180, 0]
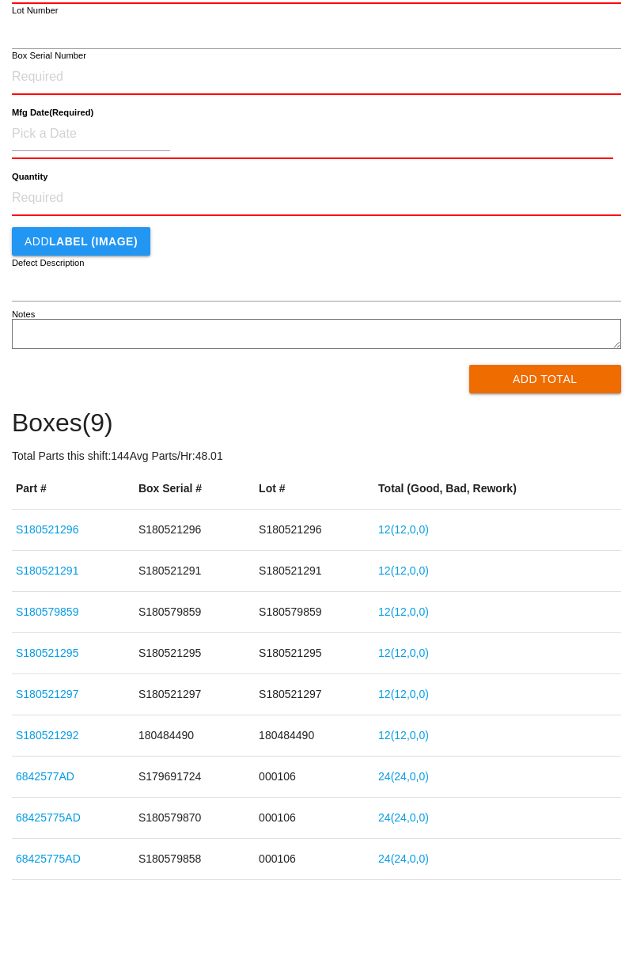
click at [279, 530] on td "S180521296" at bounding box center [315, 530] width 120 height 41
click at [158, 530] on td "S180521296" at bounding box center [195, 530] width 120 height 41
click at [159, 524] on td "S180521296" at bounding box center [195, 530] width 120 height 41
click at [98, 518] on td "S180521296" at bounding box center [73, 530] width 123 height 41
click at [427, 526] on link "12 ( 12 , 0 , 0 )" at bounding box center [403, 529] width 51 height 13
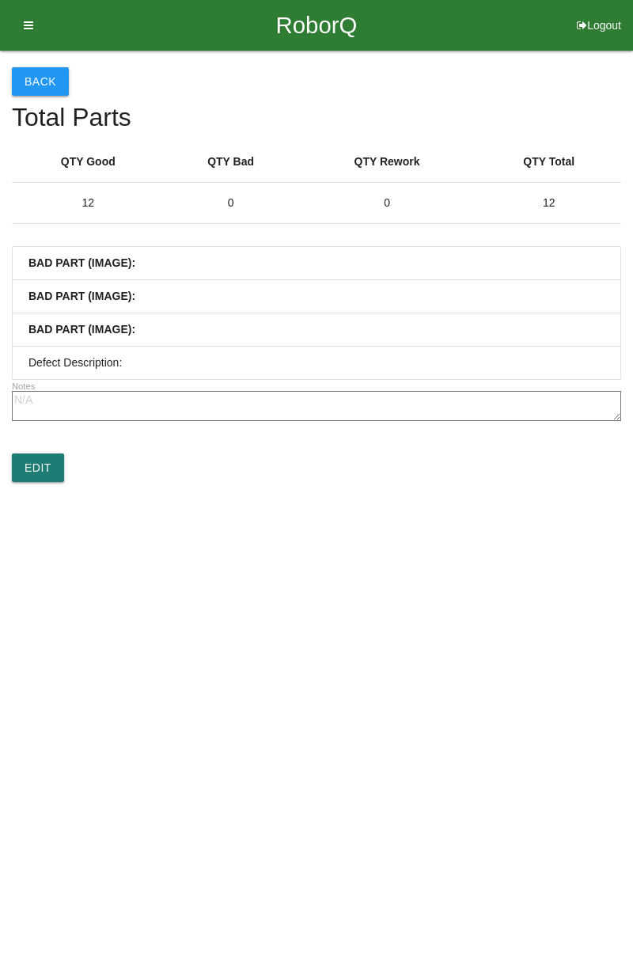
click at [30, 469] on link "Edit" at bounding box center [38, 468] width 52 height 28
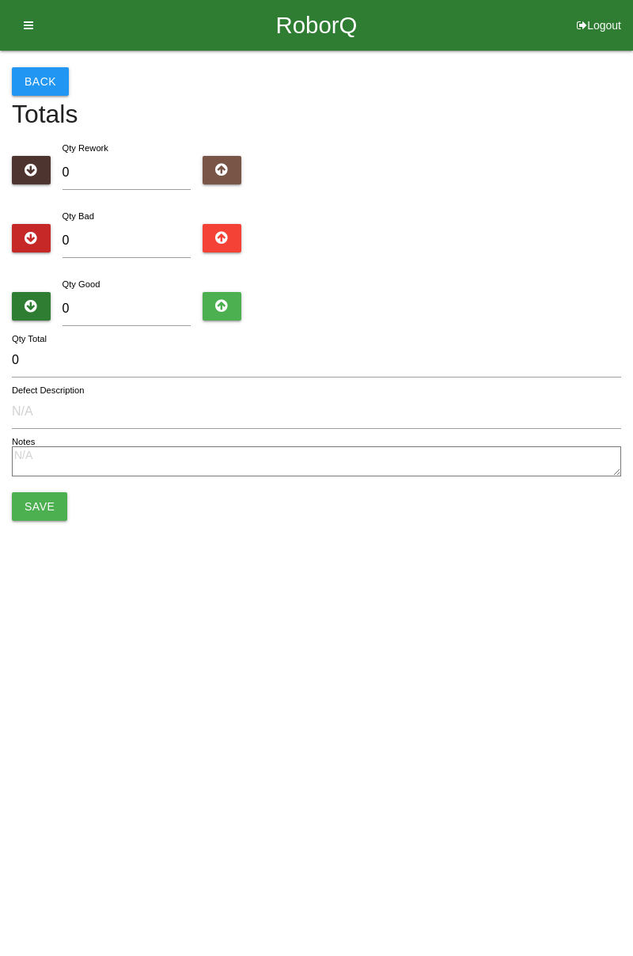
type input "12"
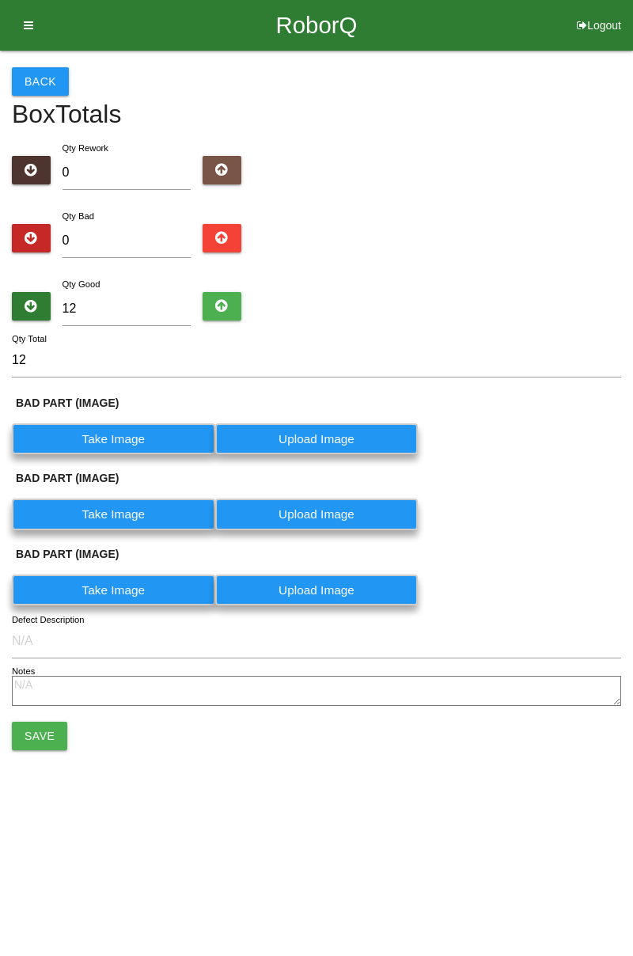
click at [55, 88] on button "Back" at bounding box center [40, 81] width 57 height 28
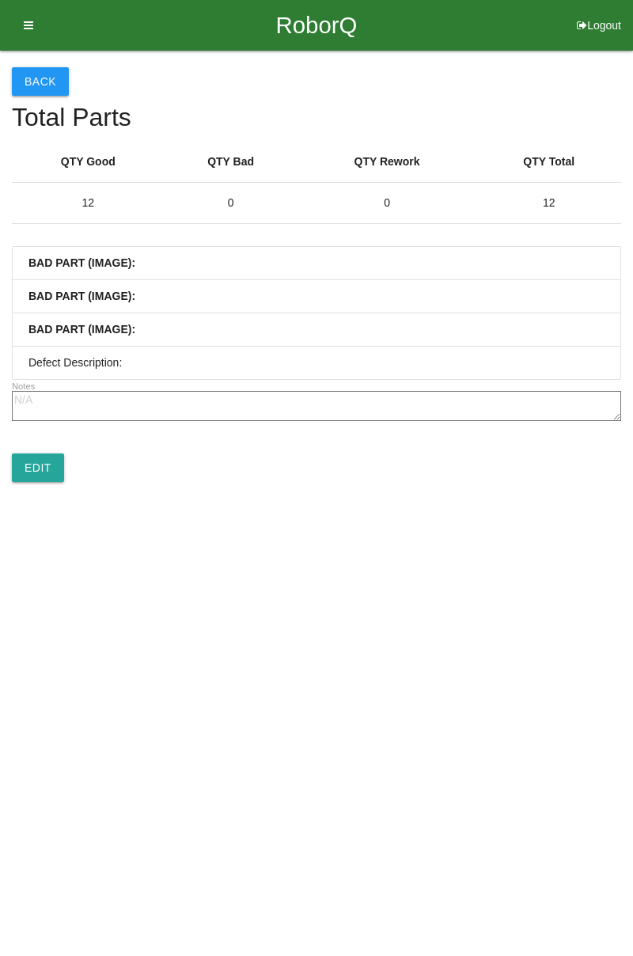
click at [44, 89] on button "Back" at bounding box center [40, 81] width 57 height 28
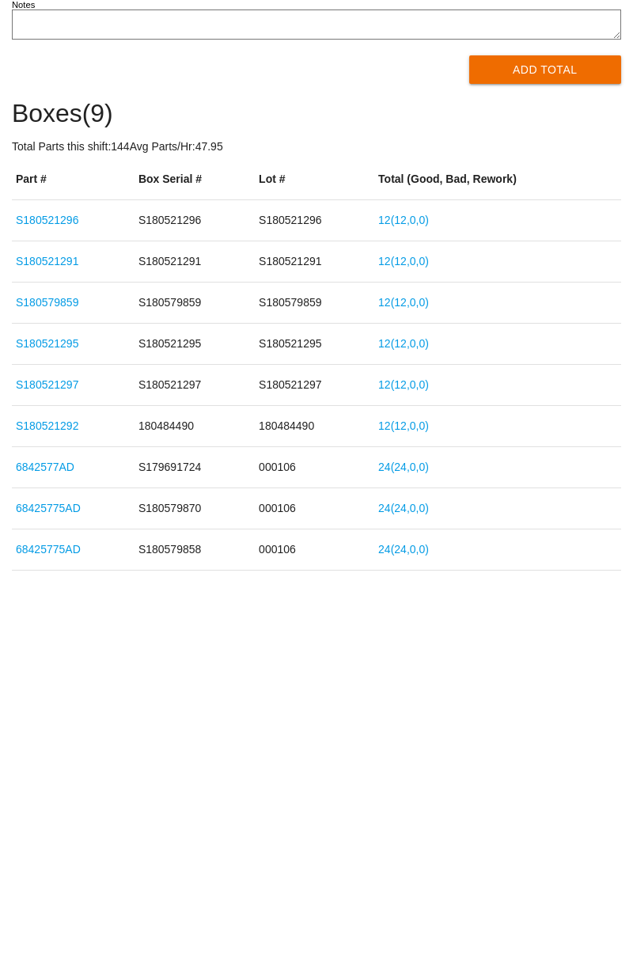
scroll to position [180, 0]
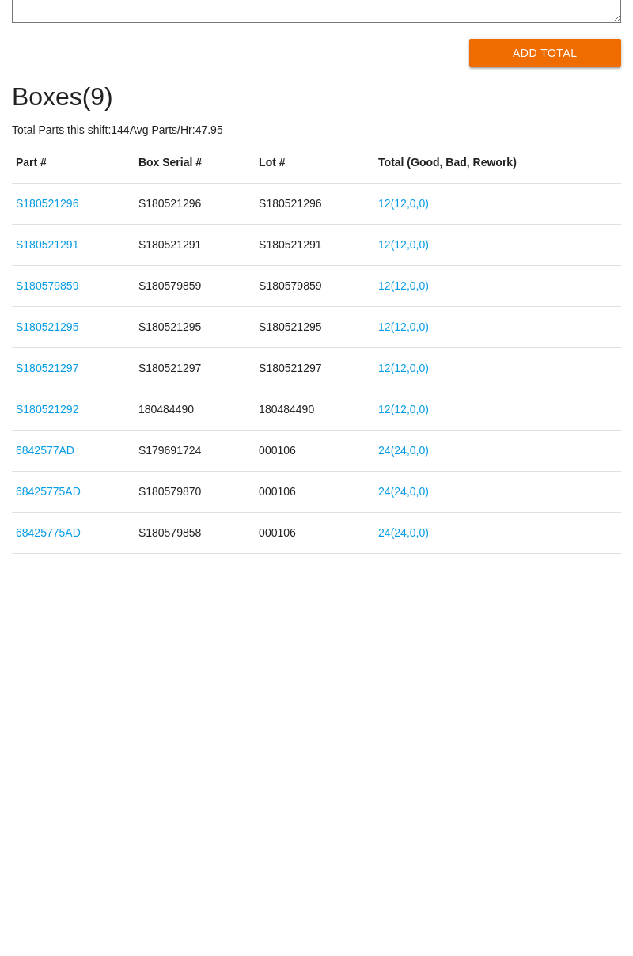
click at [248, 744] on td "180484490" at bounding box center [195, 736] width 120 height 41
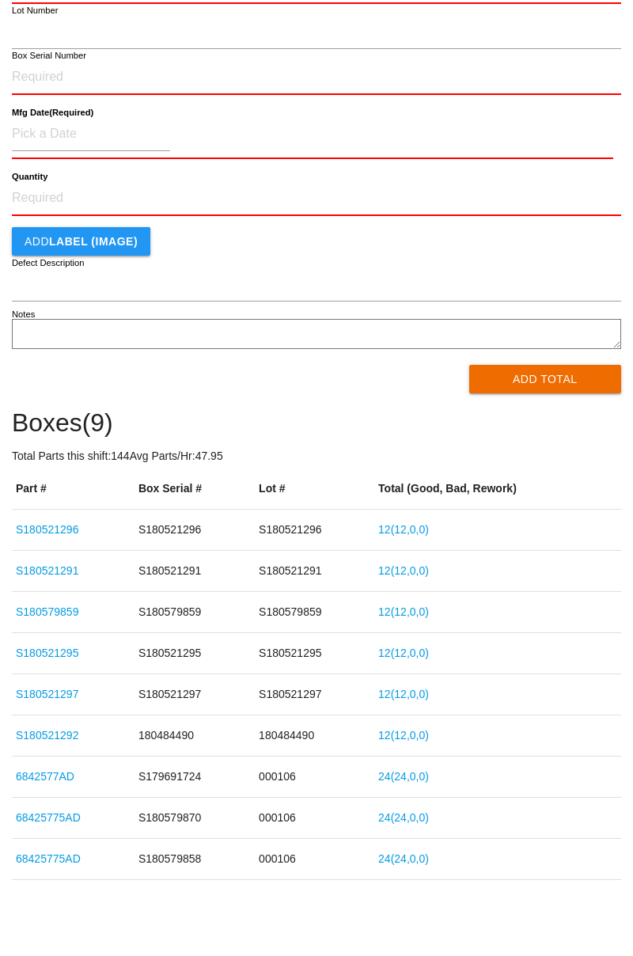
click at [157, 751] on td "180484490" at bounding box center [195, 736] width 120 height 41
click at [52, 733] on link "S180521292" at bounding box center [47, 735] width 63 height 13
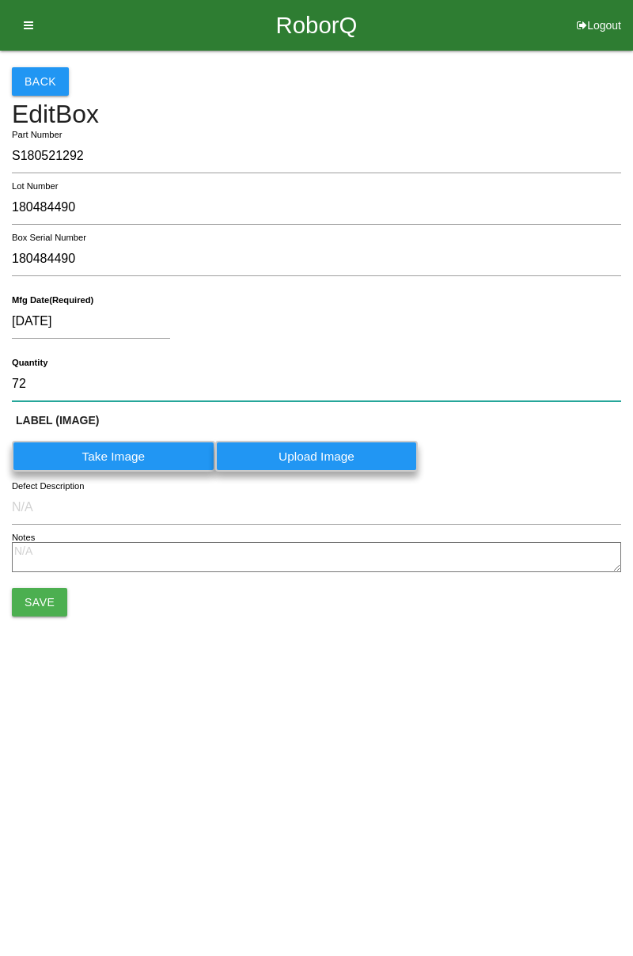
click at [104, 388] on input "72" at bounding box center [316, 384] width 609 height 34
type input "7"
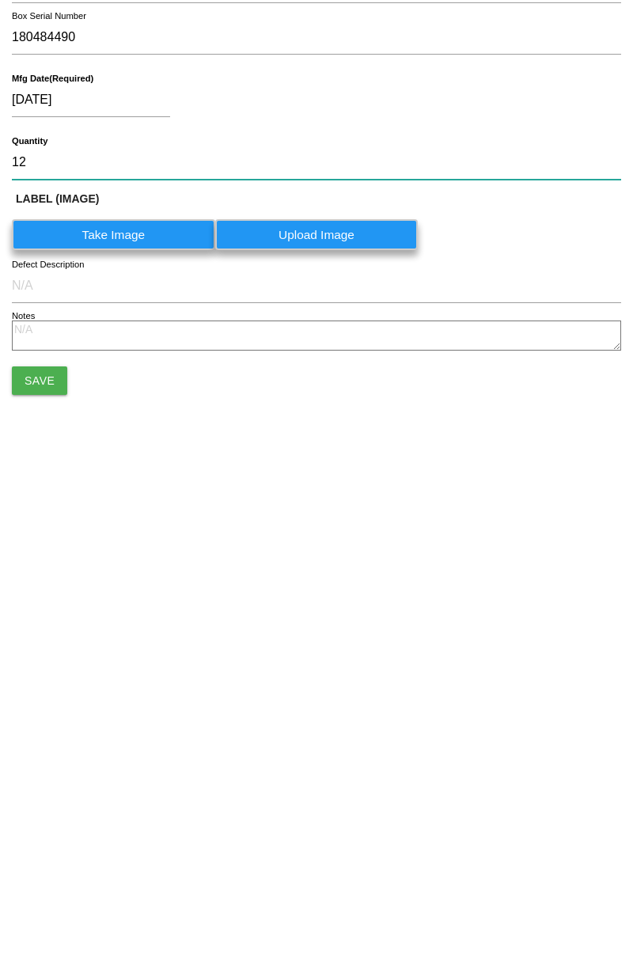
type input "12"
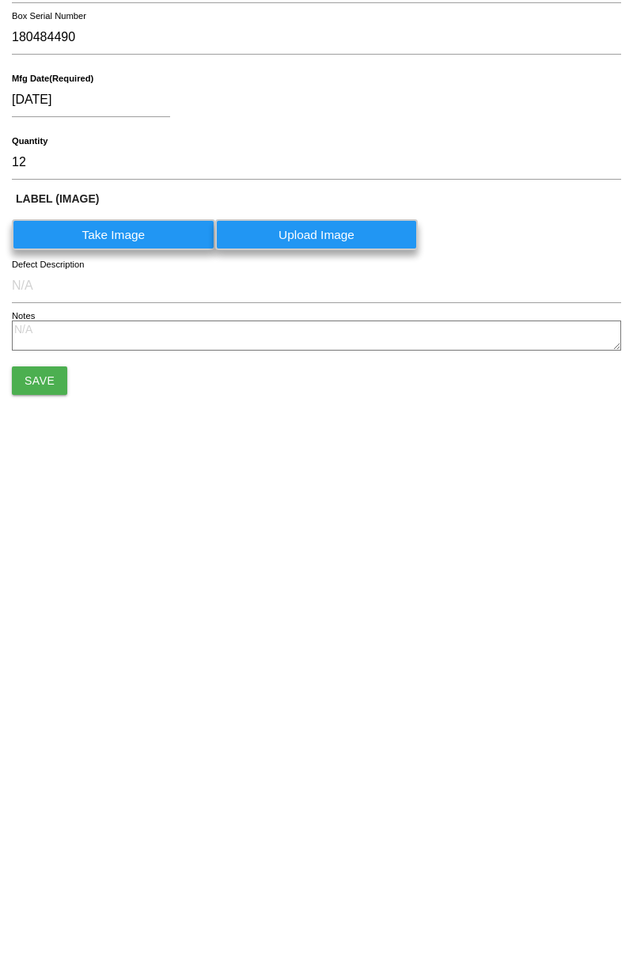
click at [32, 614] on button "Save" at bounding box center [39, 602] width 55 height 28
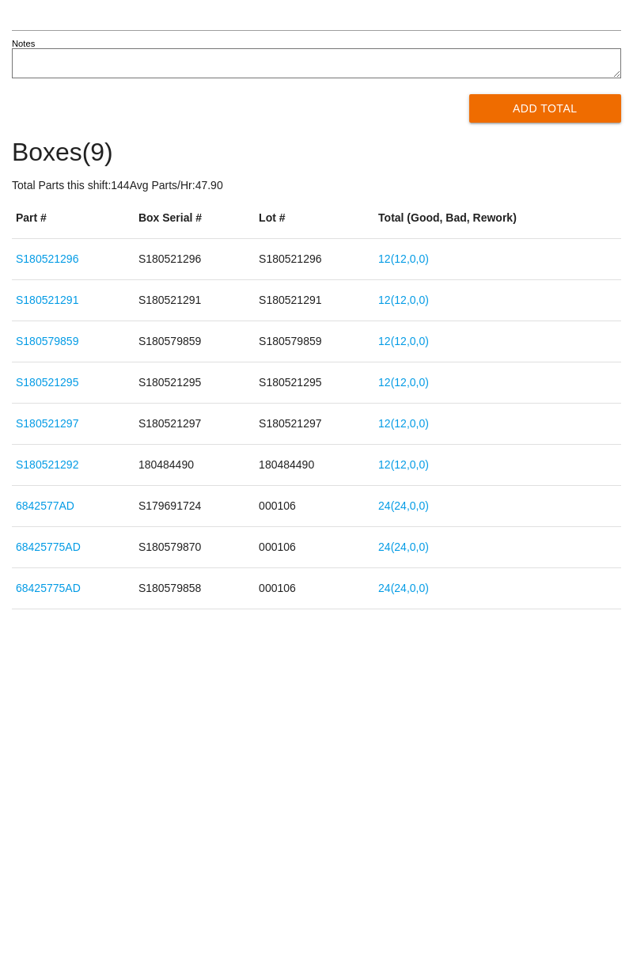
scroll to position [180, 0]
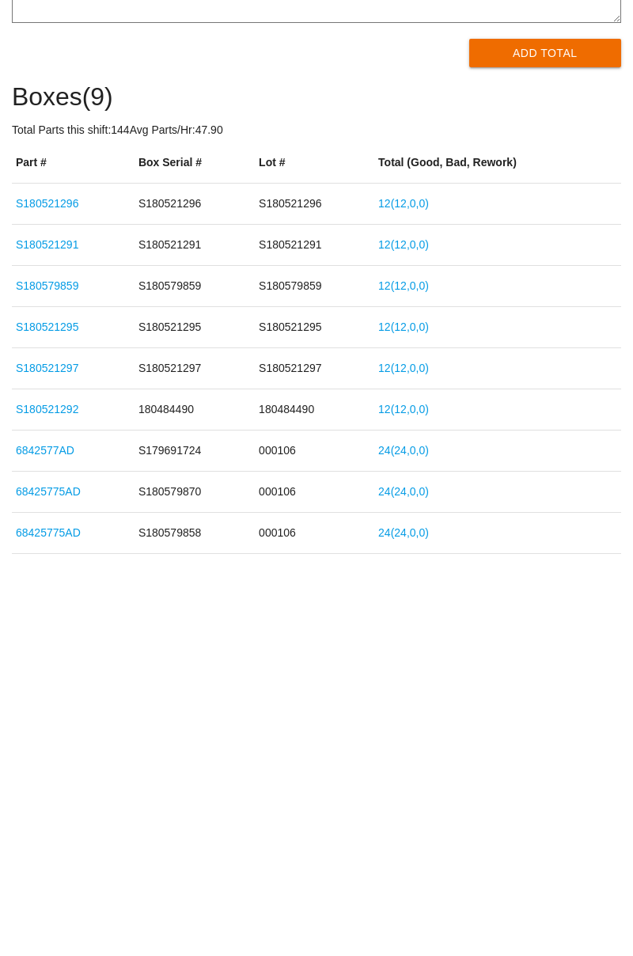
click at [46, 695] on link "S180521297" at bounding box center [47, 694] width 63 height 13
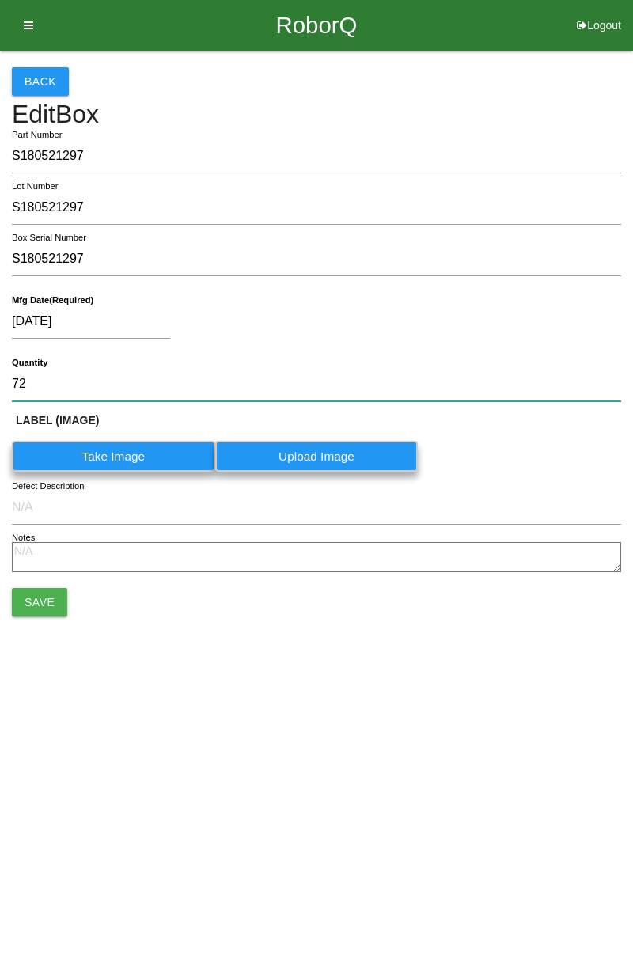
click at [85, 387] on input "72" at bounding box center [316, 384] width 609 height 34
type input "7"
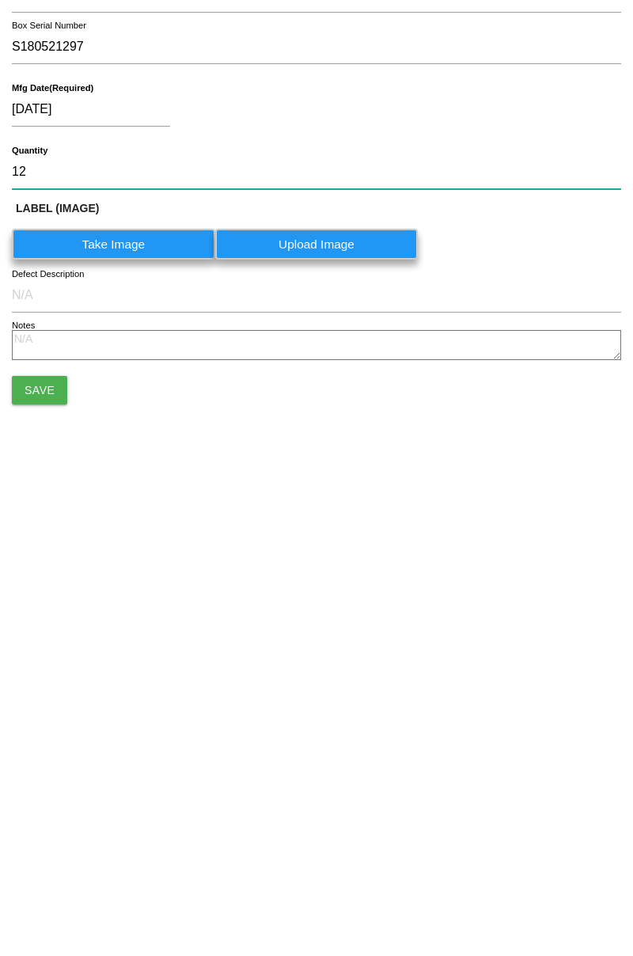
type input "12"
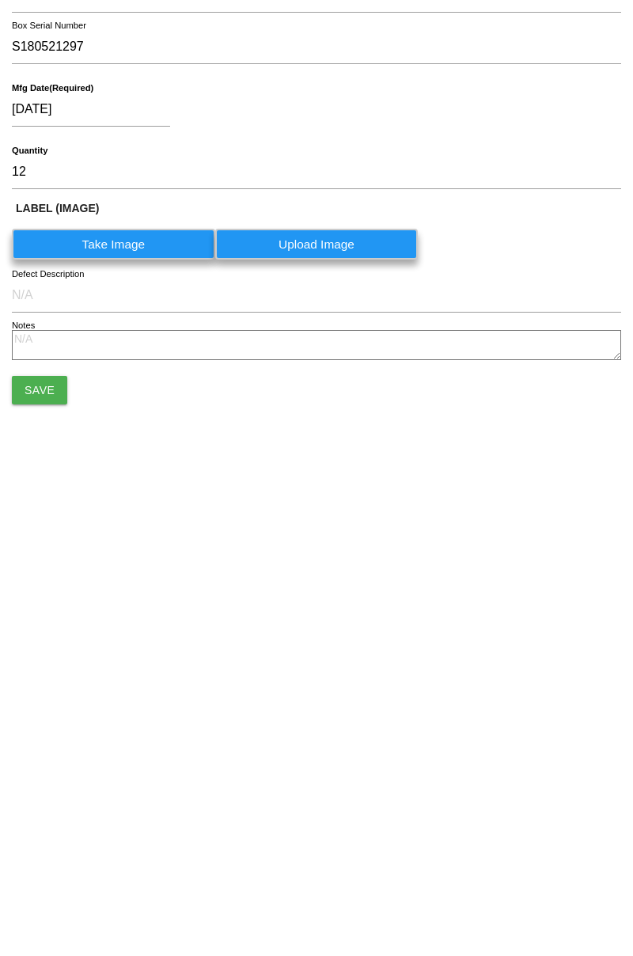
click at [38, 616] on button "Save" at bounding box center [39, 602] width 55 height 28
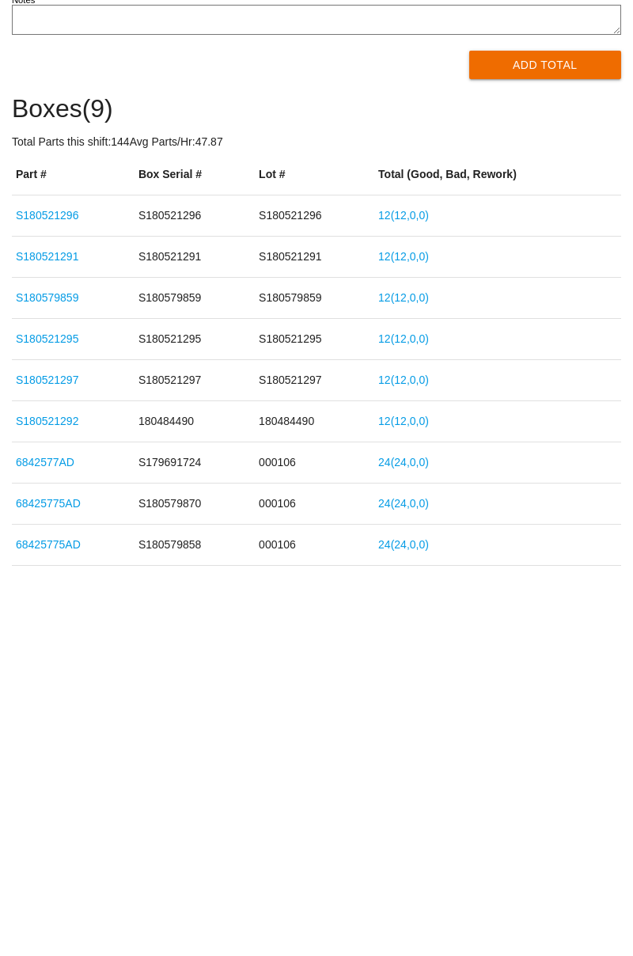
scroll to position [179, 0]
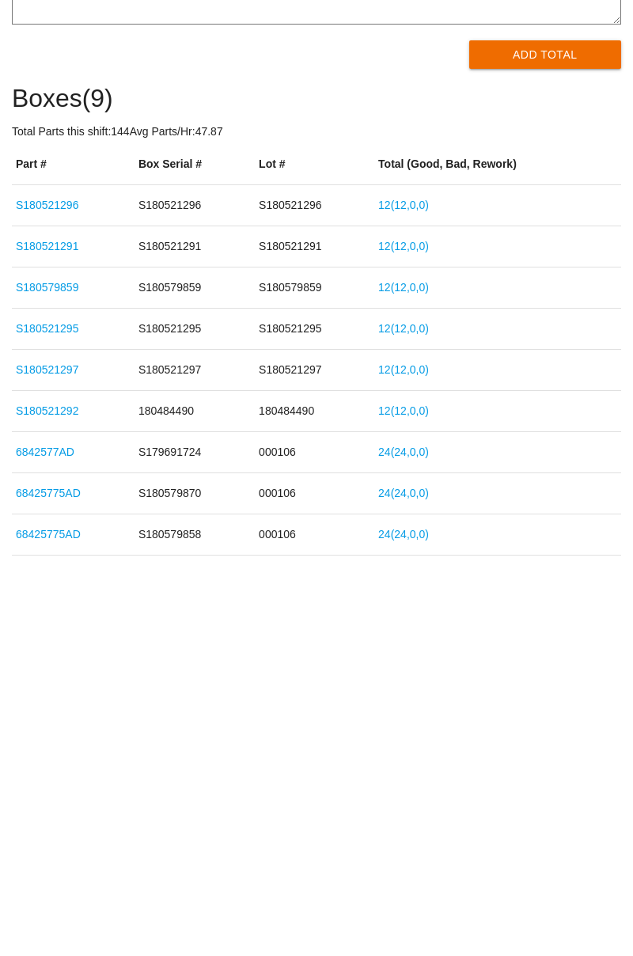
click at [68, 657] on link "S180521295" at bounding box center [47, 654] width 63 height 13
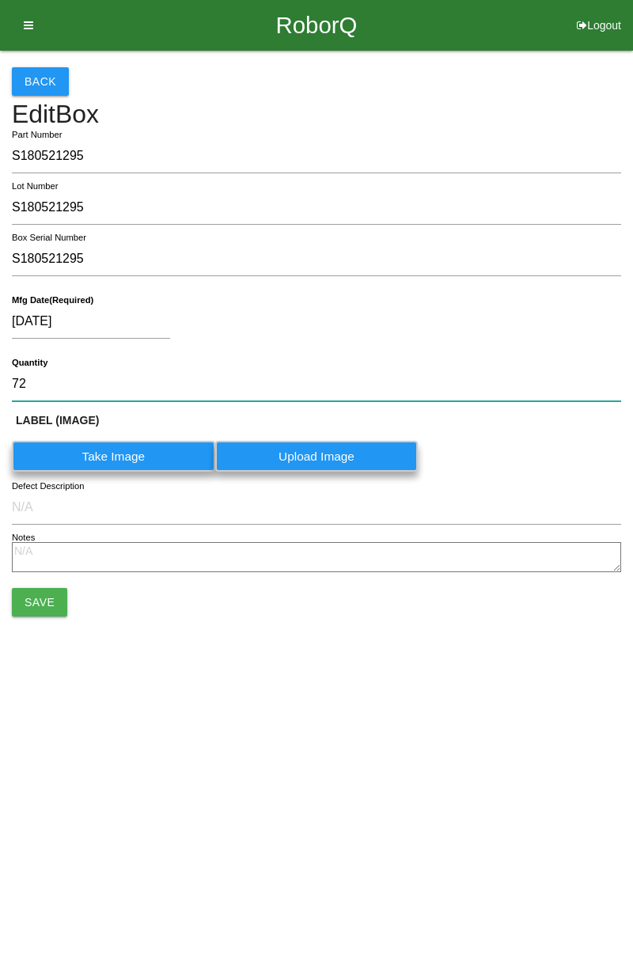
click at [80, 384] on input "72" at bounding box center [316, 384] width 609 height 34
type input "7"
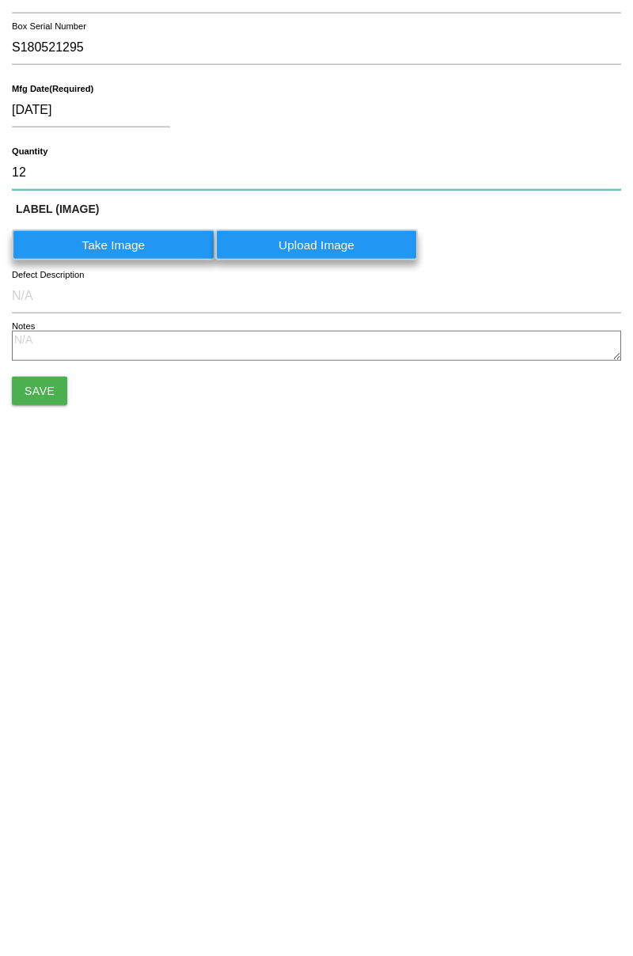
type input "12"
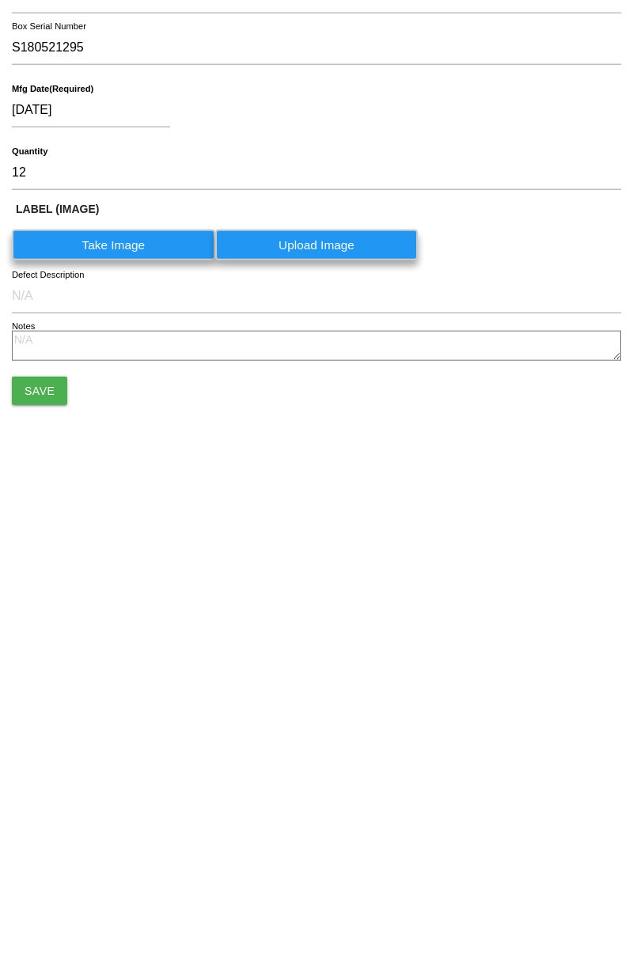
click at [44, 602] on button "Save" at bounding box center [39, 602] width 55 height 28
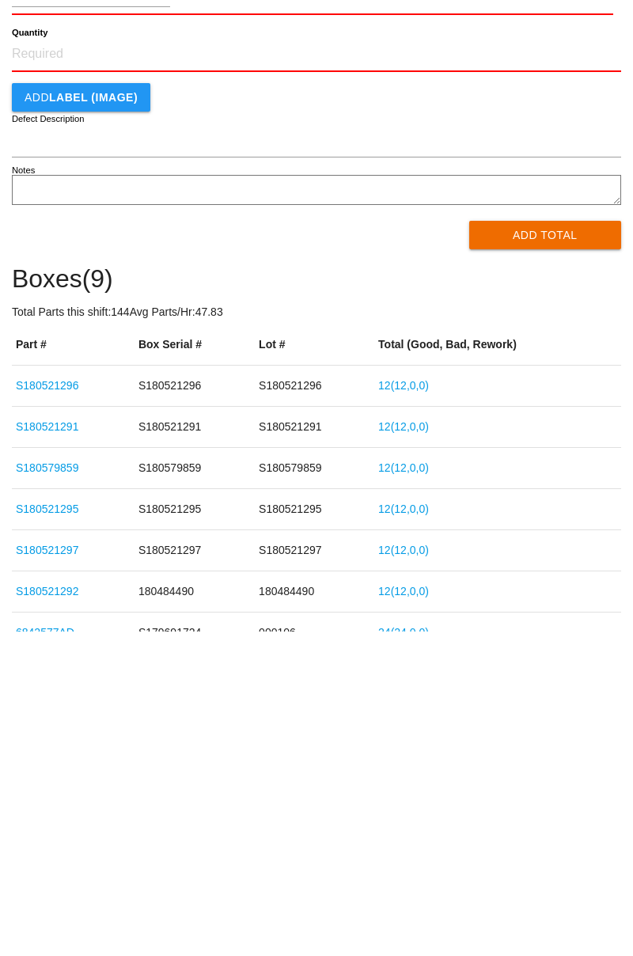
scroll to position [28, 0]
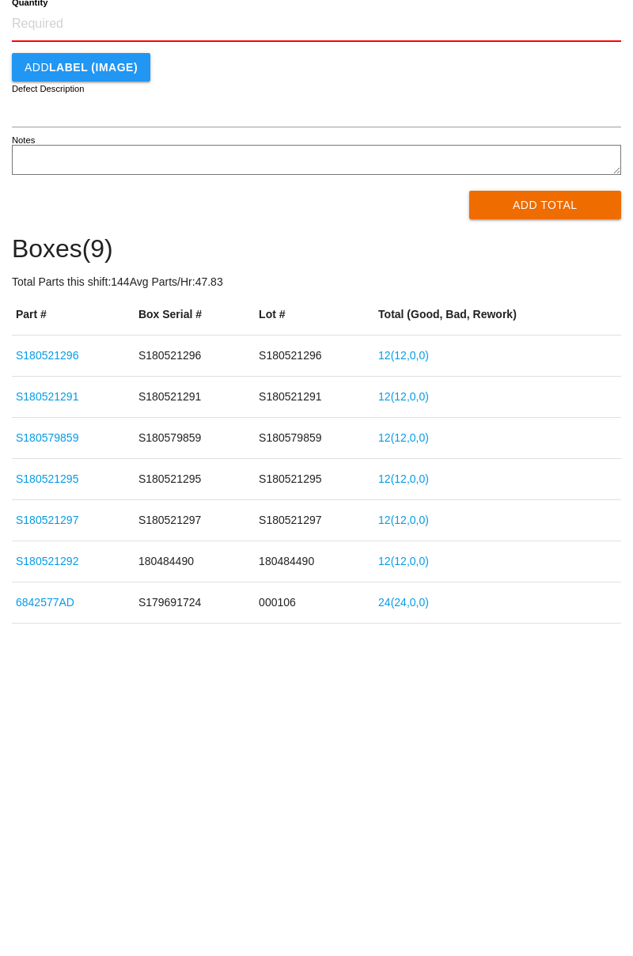
click at [63, 685] on link "S180521296" at bounding box center [47, 681] width 63 height 13
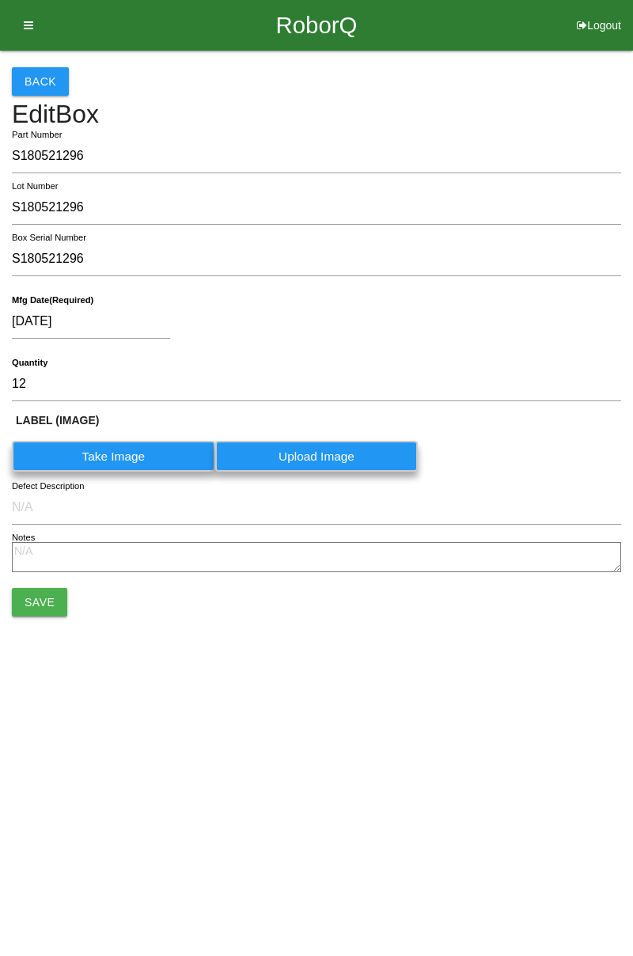
click at [33, 600] on button "Save" at bounding box center [39, 602] width 55 height 28
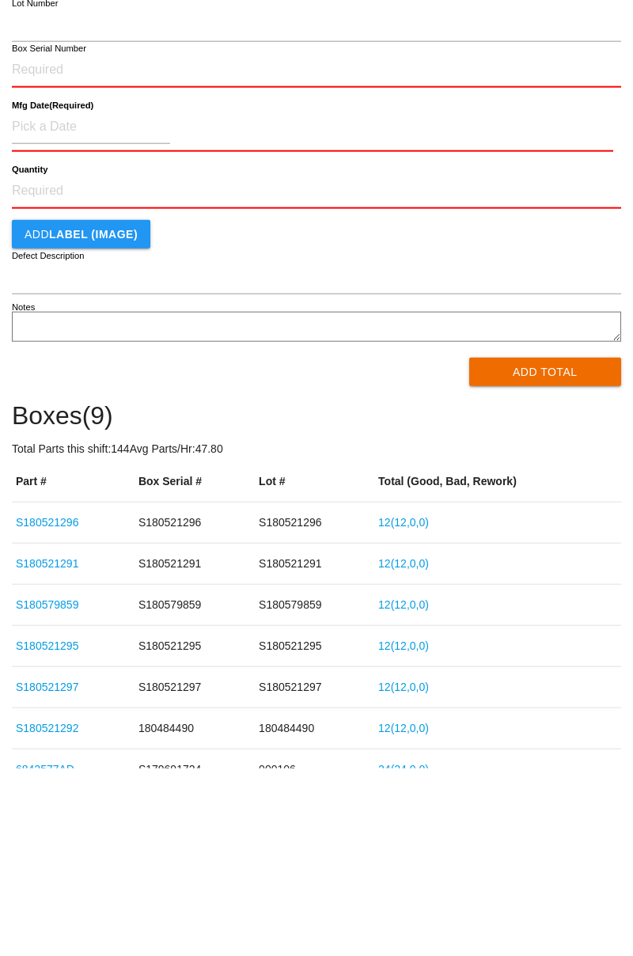
click at [54, 754] on link "S180521291" at bounding box center [47, 751] width 63 height 13
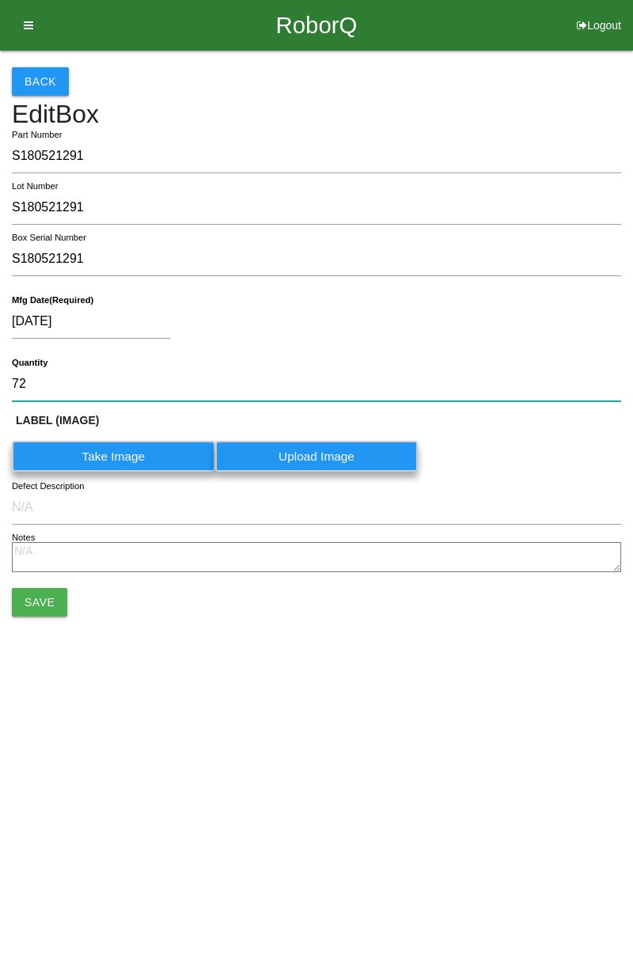
click at [91, 387] on input "72" at bounding box center [316, 384] width 609 height 34
type input "7"
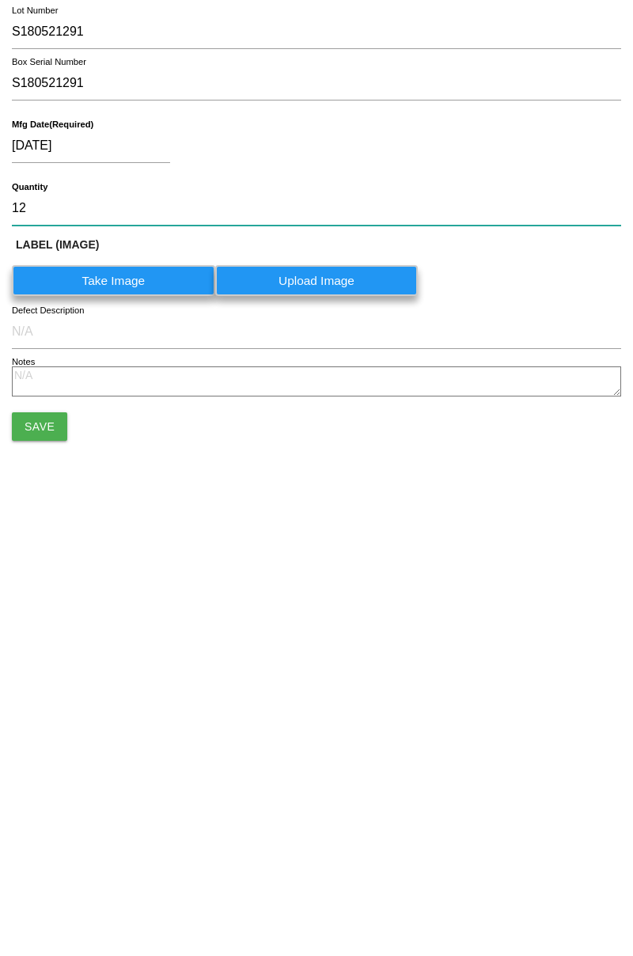
type input "12"
click at [46, 603] on button "Save" at bounding box center [39, 602] width 55 height 28
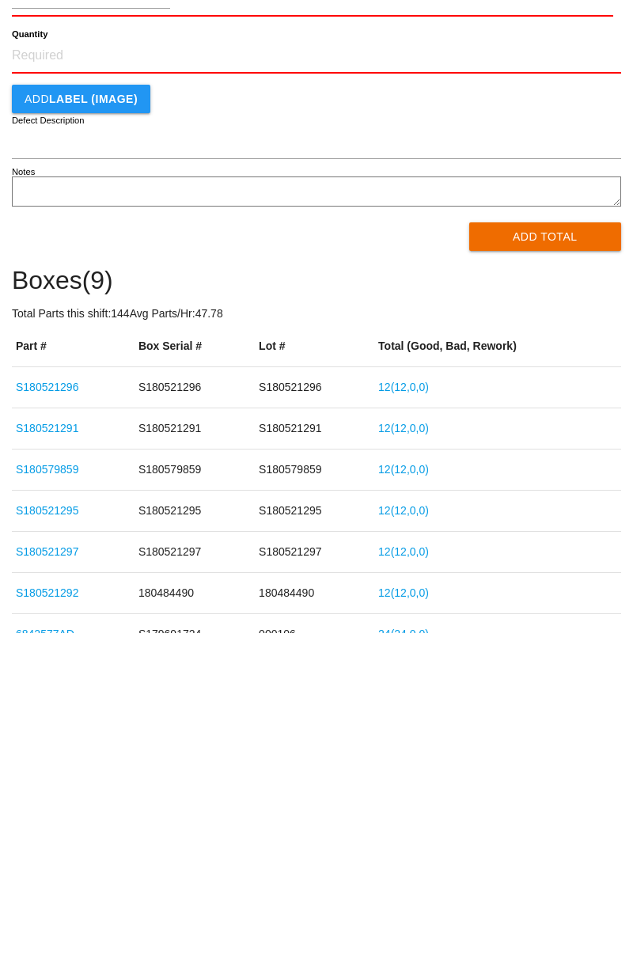
scroll to position [6, 0]
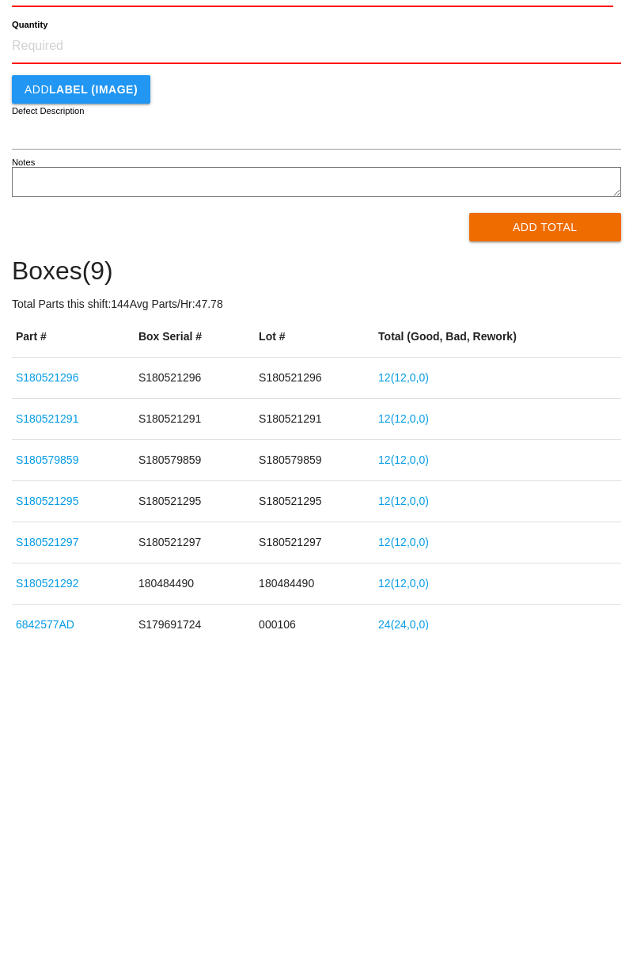
click at [54, 828] on link "S180521295" at bounding box center [47, 827] width 63 height 13
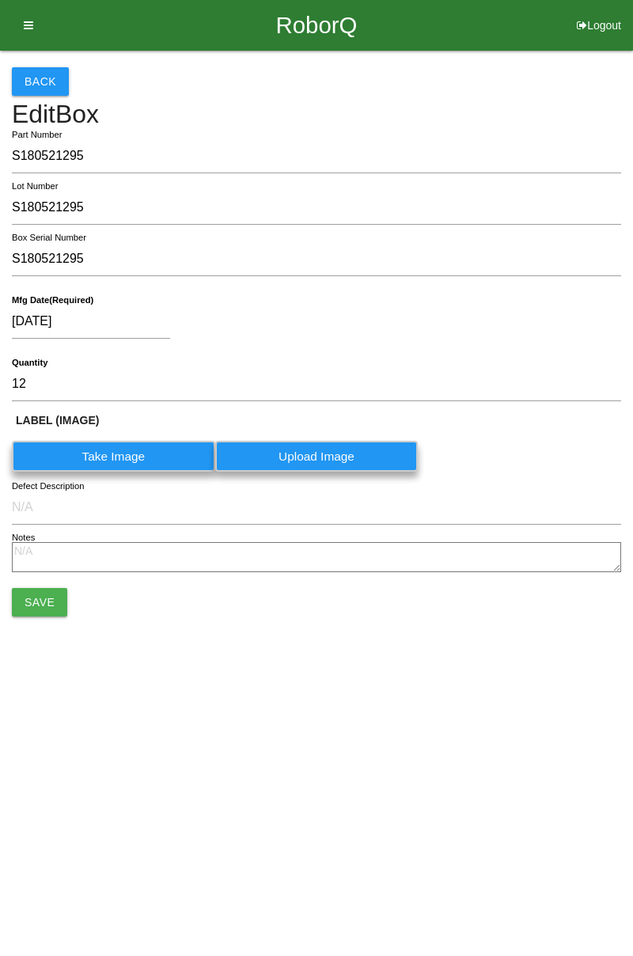
click at [38, 601] on button "Save" at bounding box center [39, 602] width 55 height 28
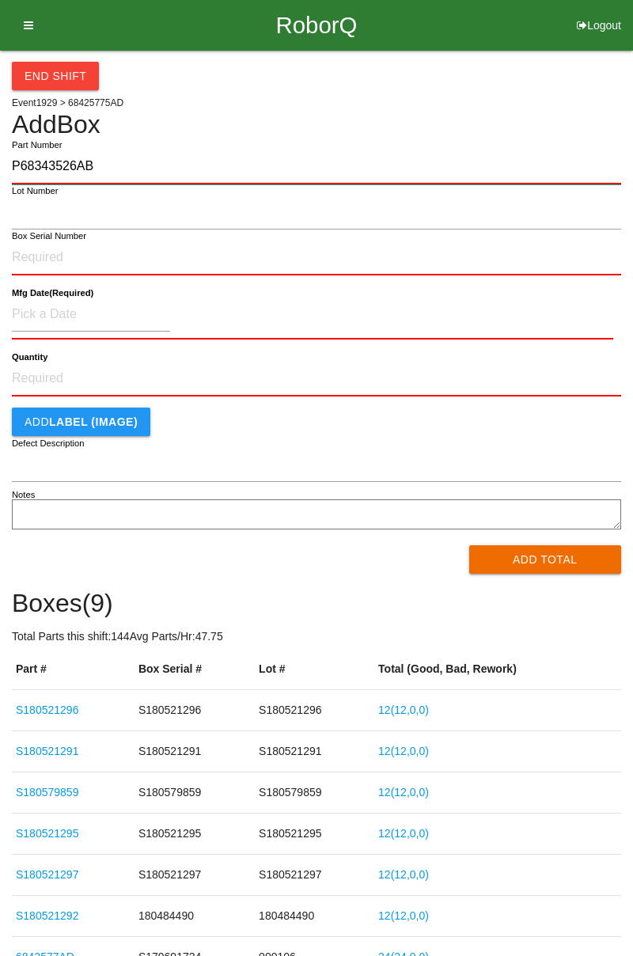
type input "P68343526AB"
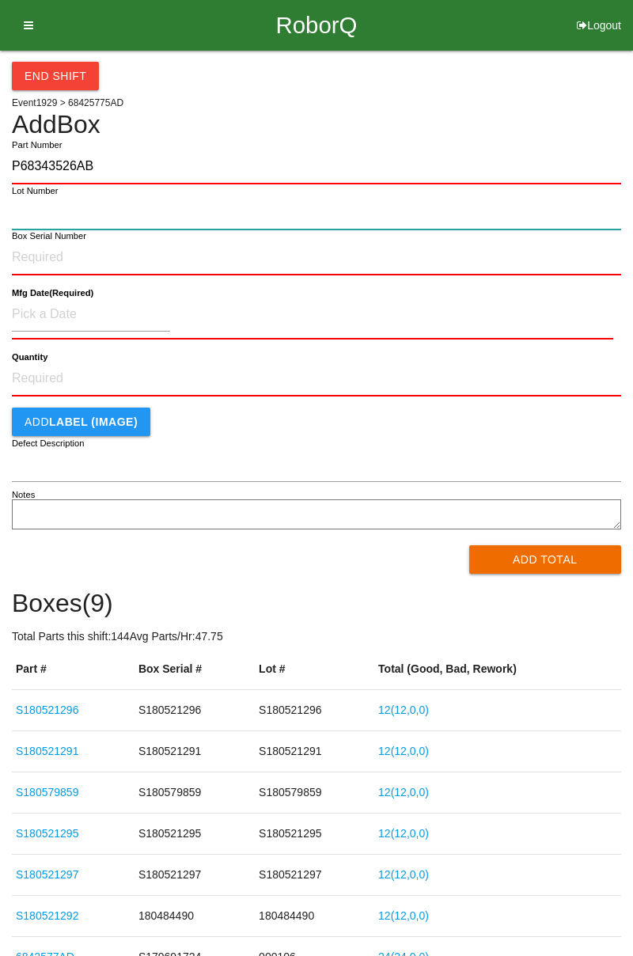
click at [23, 211] on input "Lot Number" at bounding box center [316, 213] width 609 height 34
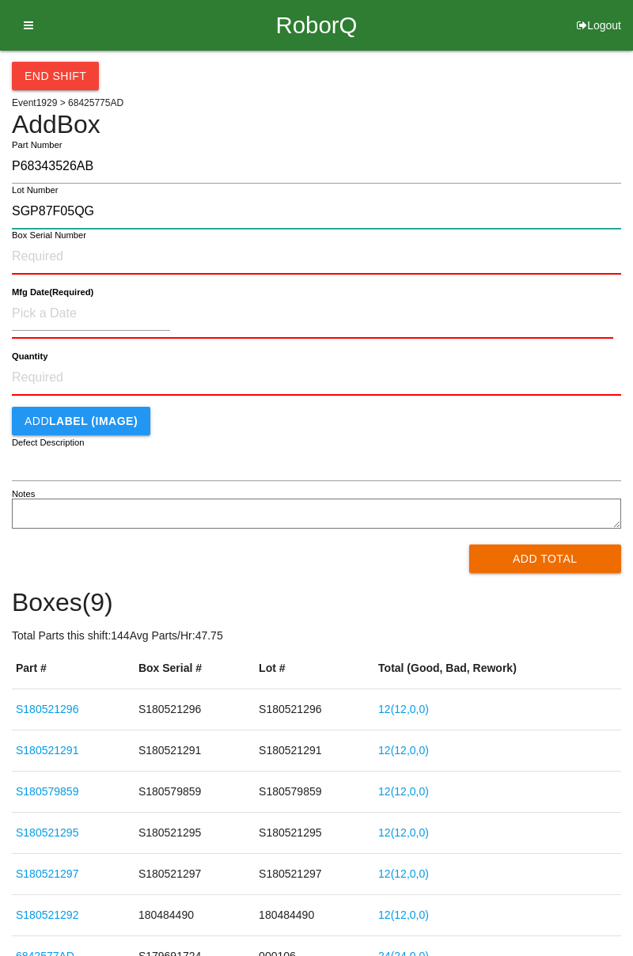
type input "SGP87F05QG"
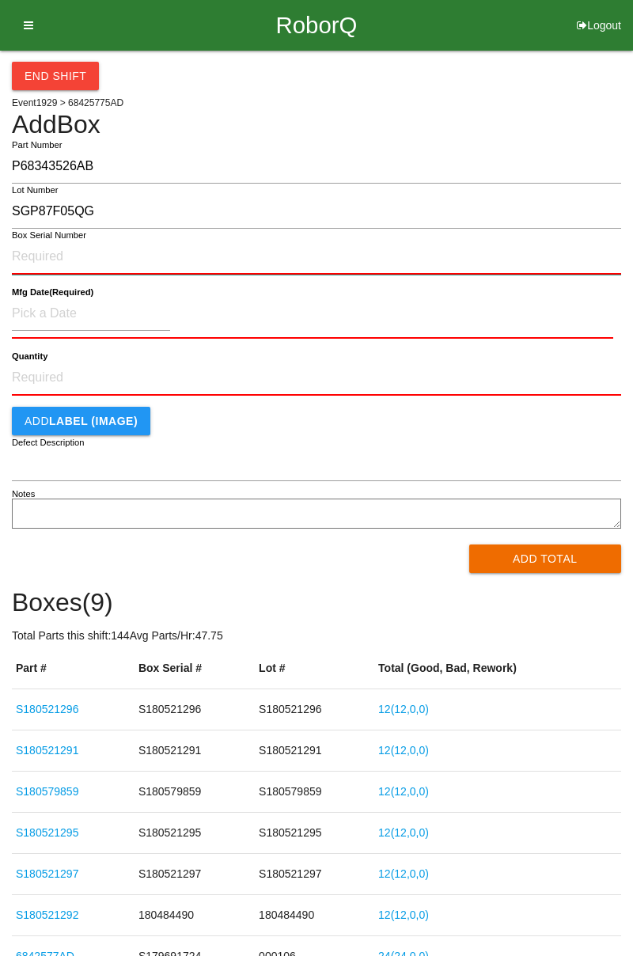
click at [39, 258] on input "Box Serial Number" at bounding box center [316, 257] width 609 height 35
type input "SGP87F05QG"
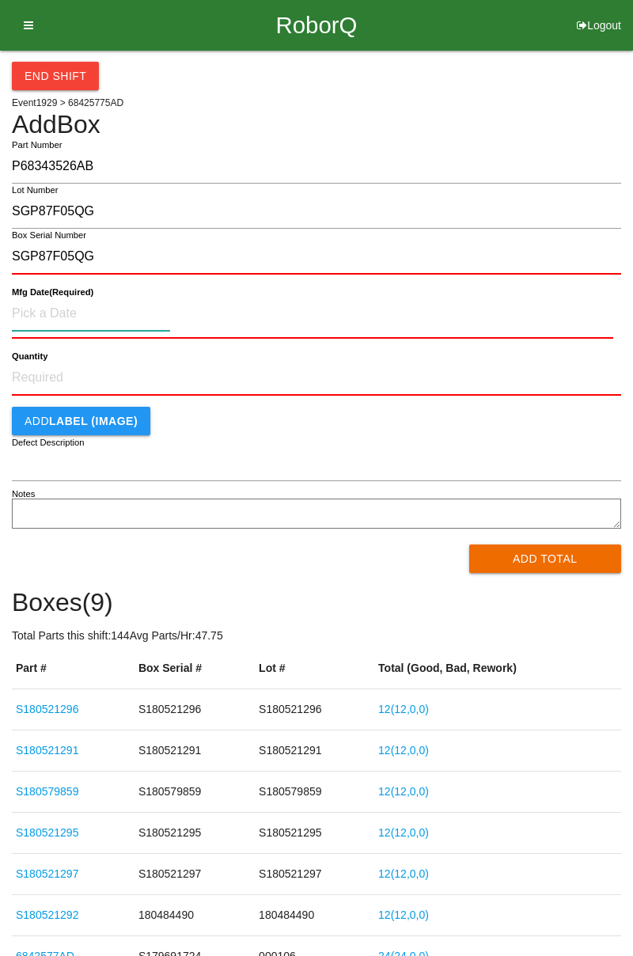
click at [33, 314] on input at bounding box center [91, 314] width 158 height 34
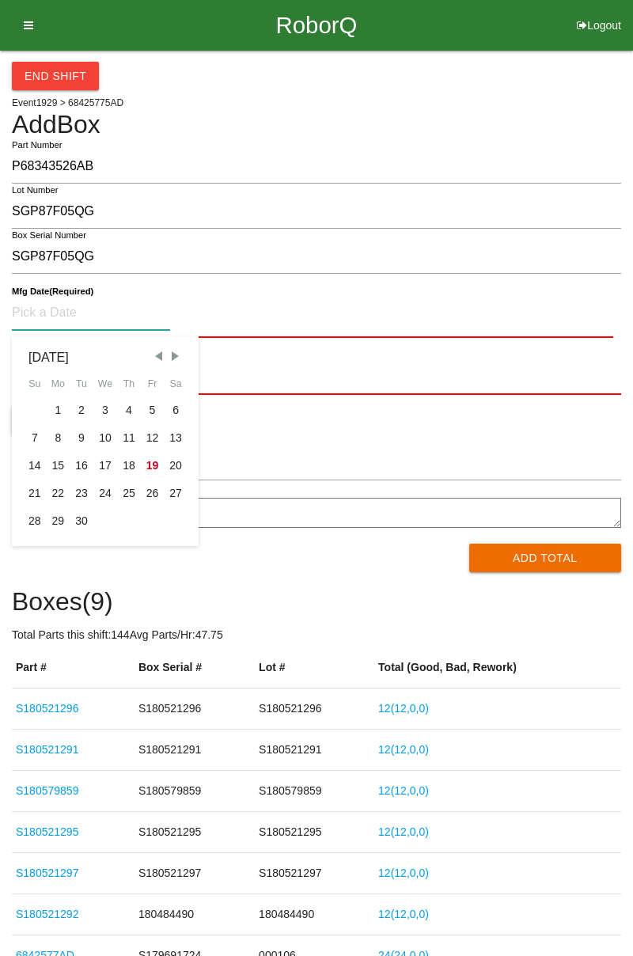
click at [61, 437] on div "8" at bounding box center [59, 438] width 24 height 28
type input "[DATE]"
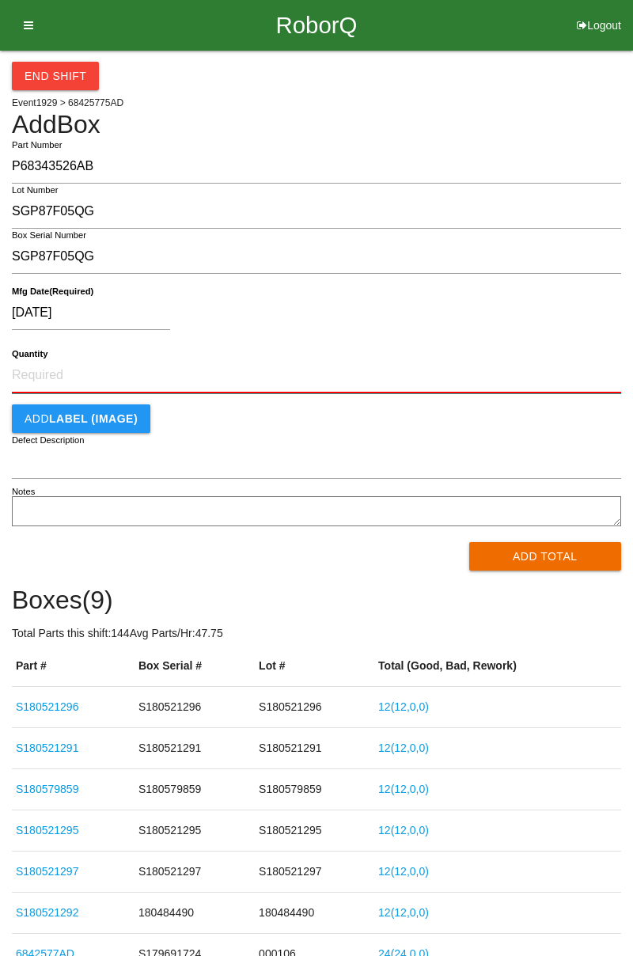
click at [33, 372] on input "Quantity" at bounding box center [316, 376] width 609 height 35
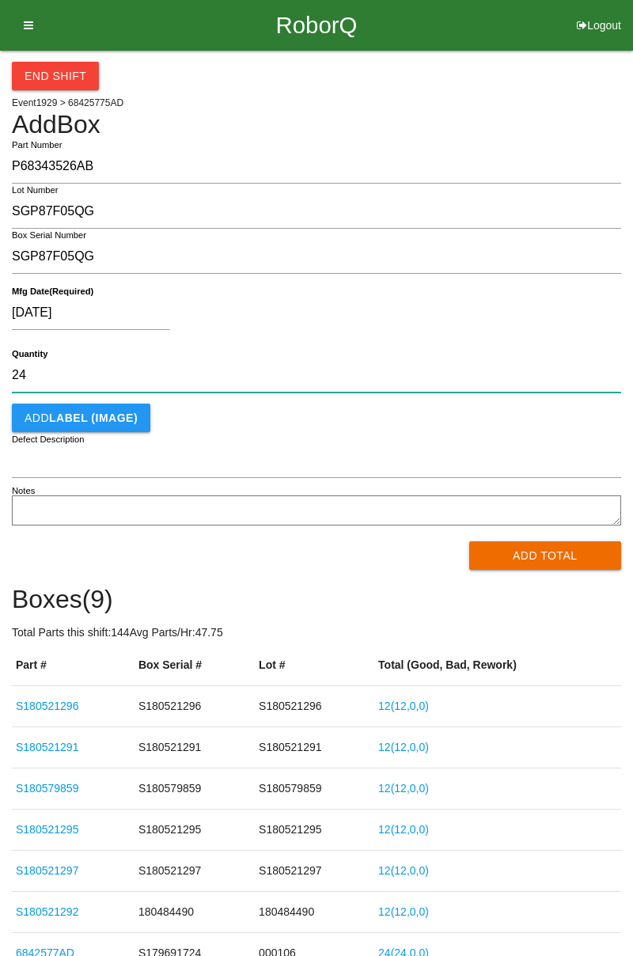
type input "24"
click at [501, 555] on button "Add Total" at bounding box center [545, 555] width 153 height 28
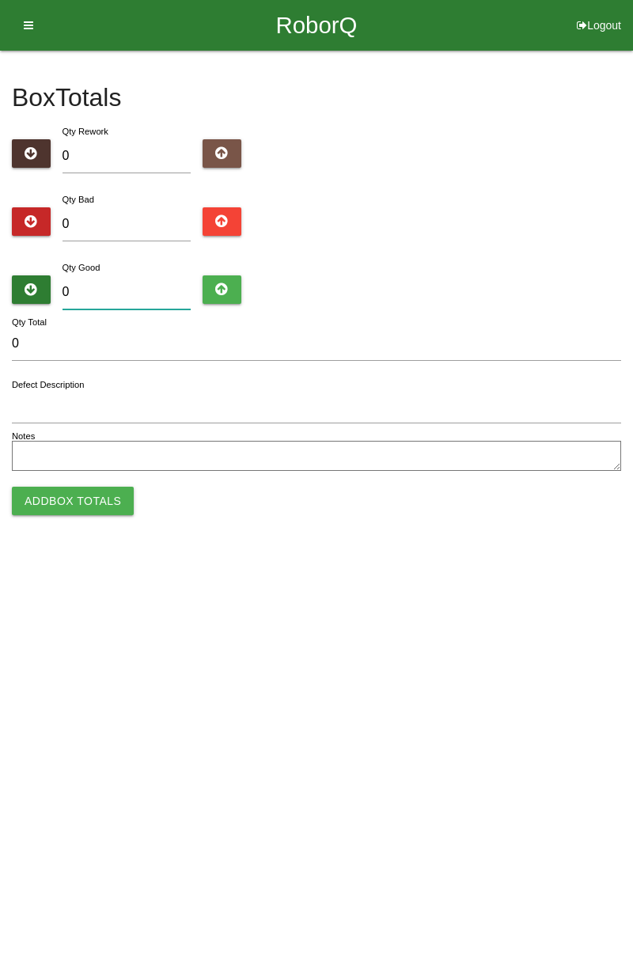
click at [86, 296] on input "0" at bounding box center [127, 292] width 129 height 34
type input "2"
type input "24"
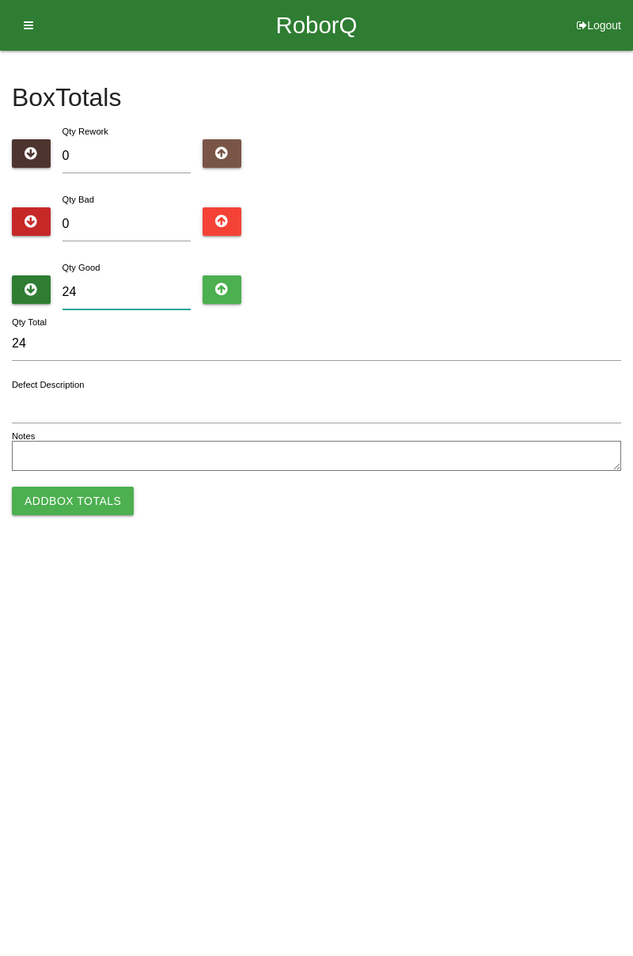
type input "24"
click at [36, 504] on button "Add Box Totals" at bounding box center [73, 501] width 122 height 28
click at [55, 503] on html "RoborQ Logout Ziare Beard Dashboard Profile Add Companions Work Instructions Kn…" at bounding box center [316, 277] width 633 height 555
click at [82, 513] on html "RoborQ Logout Ziare Beard Dashboard Profile Add Companions Work Instructions Kn…" at bounding box center [316, 277] width 633 height 555
click at [83, 503] on html "RoborQ Logout Ziare Beard Dashboard Profile Add Companions Work Instructions Kn…" at bounding box center [316, 277] width 633 height 555
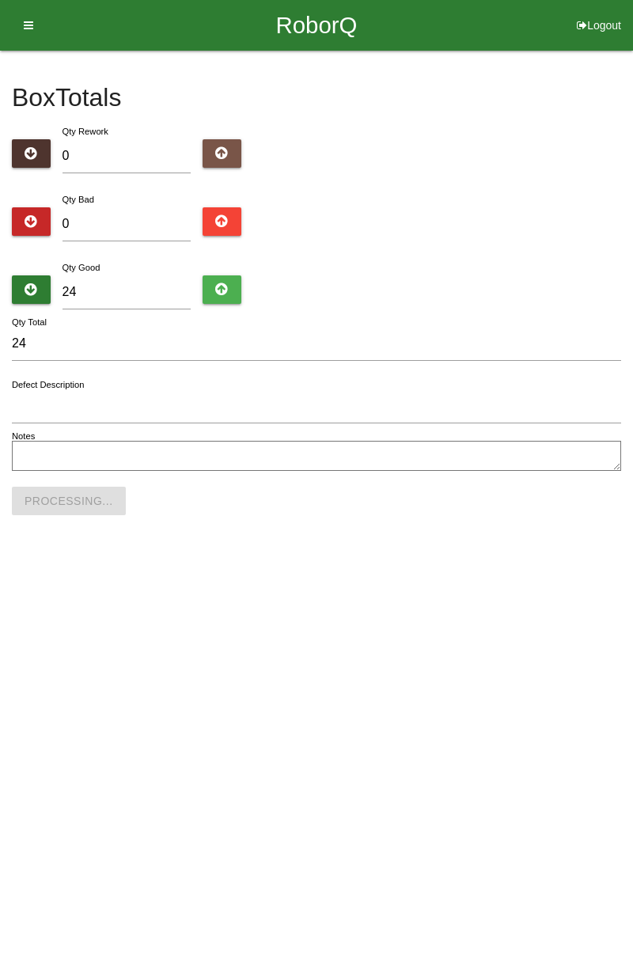
click at [87, 511] on html "RoborQ Logout Ziare Beard Dashboard Profile Add Companions Work Instructions Kn…" at bounding box center [316, 277] width 633 height 555
click at [90, 515] on html "RoborQ Logout Ziare Beard Dashboard Profile Add Companions Work Instructions Kn…" at bounding box center [316, 277] width 633 height 555
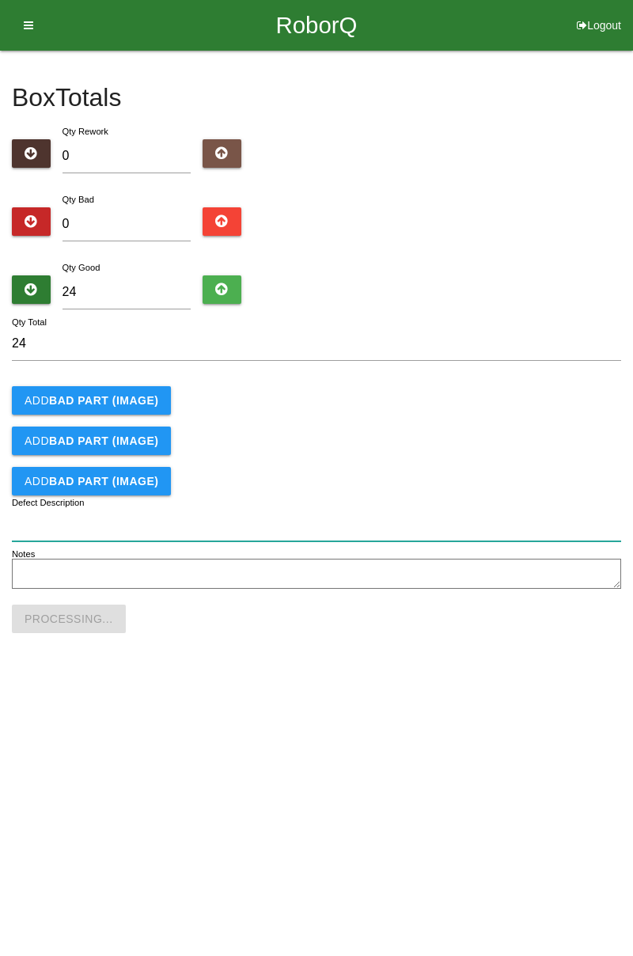
click at [33, 526] on input "Defect Description" at bounding box center [316, 524] width 609 height 34
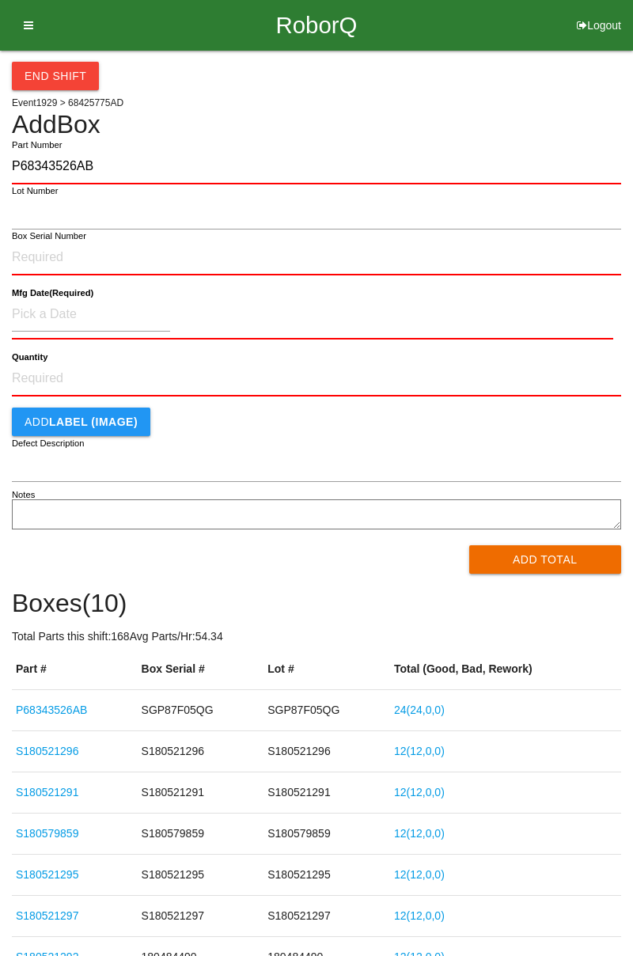
type input "P68343526AB"
click at [27, 234] on label "Box Serial Number" at bounding box center [49, 236] width 74 height 13
click at [27, 241] on input "Box Serial Number" at bounding box center [316, 258] width 609 height 35
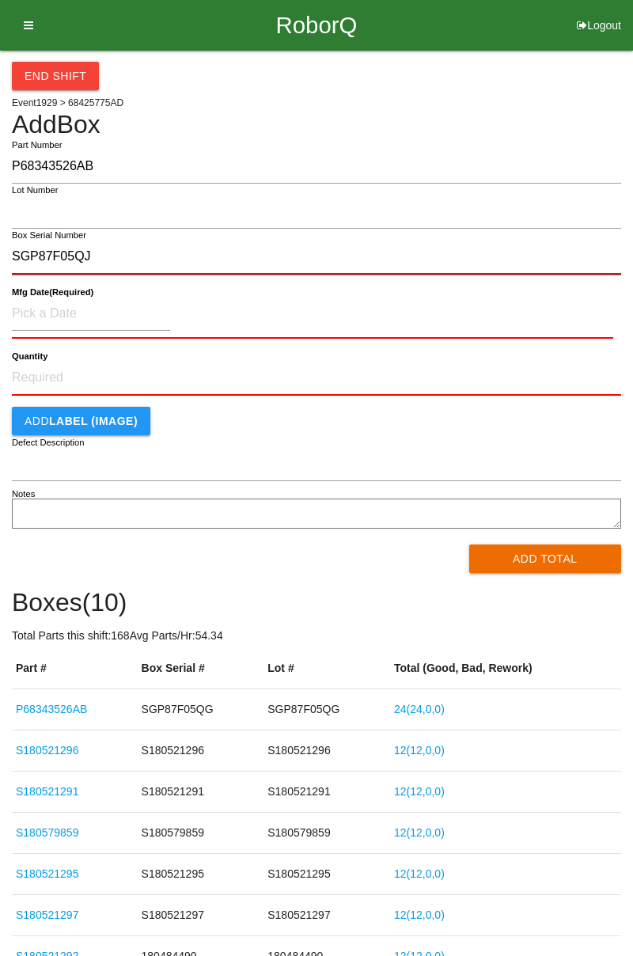
type input "SGP87F05QJ"
click at [38, 230] on label "Box Serial Number" at bounding box center [49, 235] width 74 height 13
click at [38, 240] on input "SGP87F05QJ" at bounding box center [316, 257] width 609 height 35
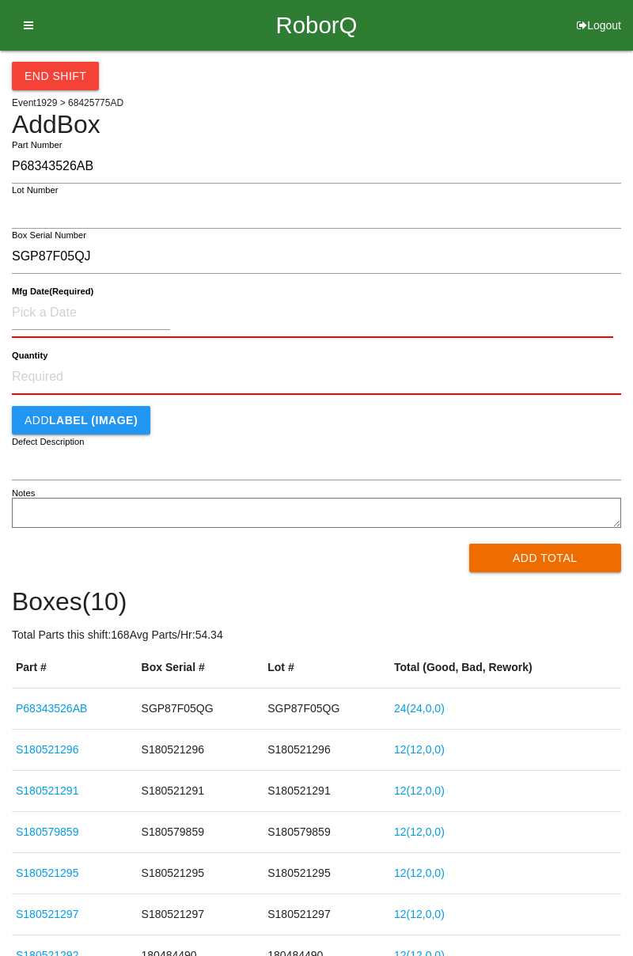
click at [31, 193] on label "Lot Number" at bounding box center [35, 190] width 47 height 13
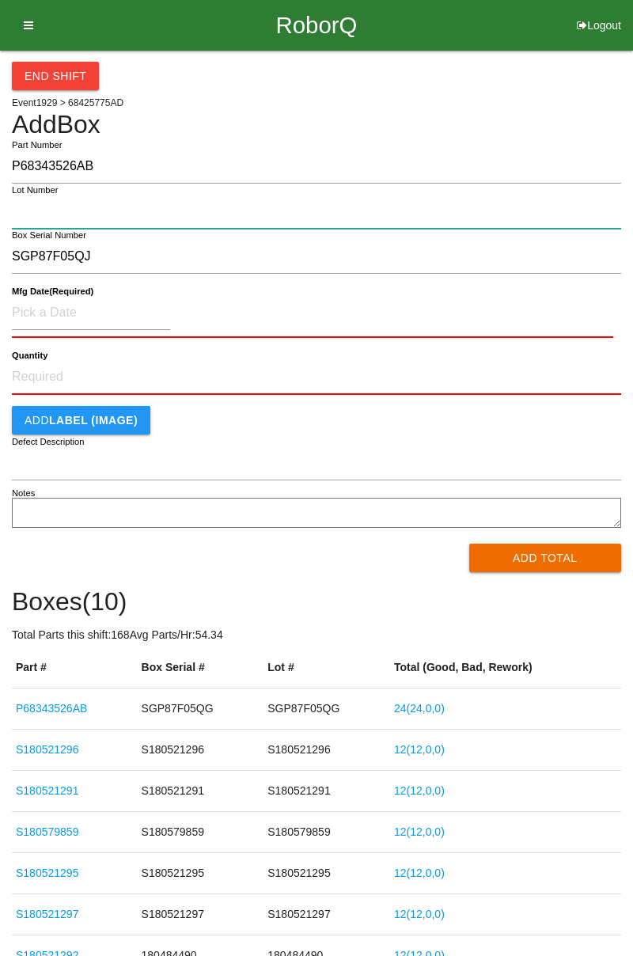
click at [31, 195] on input "Lot Number" at bounding box center [316, 212] width 609 height 34
type input "SGP87F05QJ"
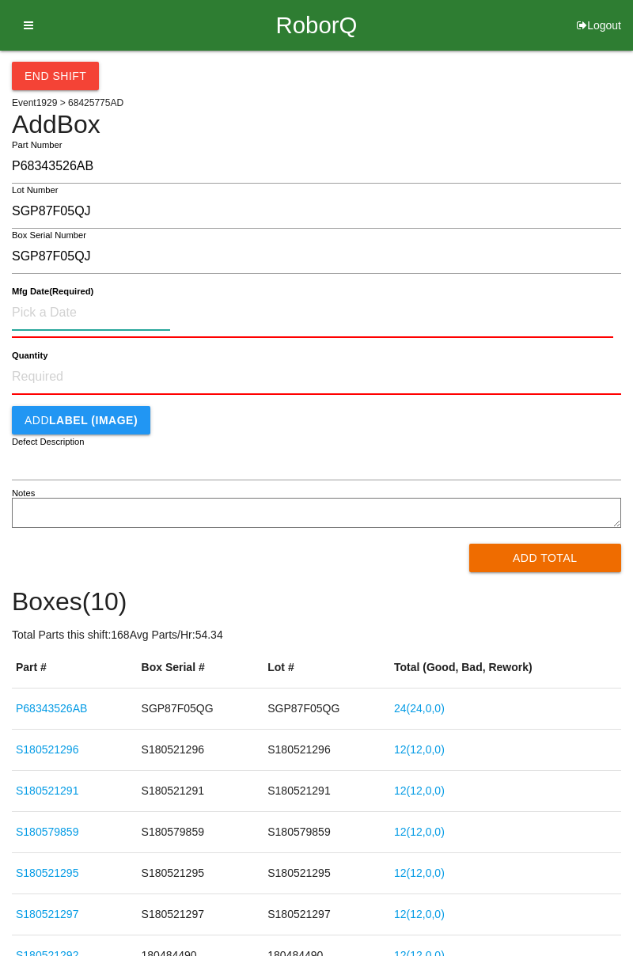
click at [24, 318] on input at bounding box center [91, 313] width 158 height 34
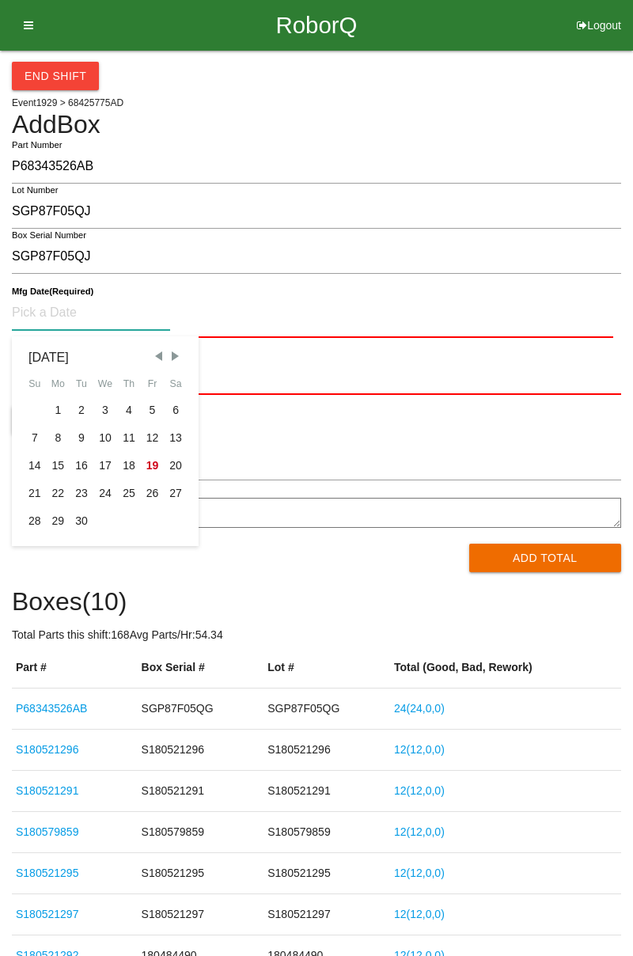
click at [56, 434] on div "8" at bounding box center [59, 438] width 24 height 28
type input "[DATE]"
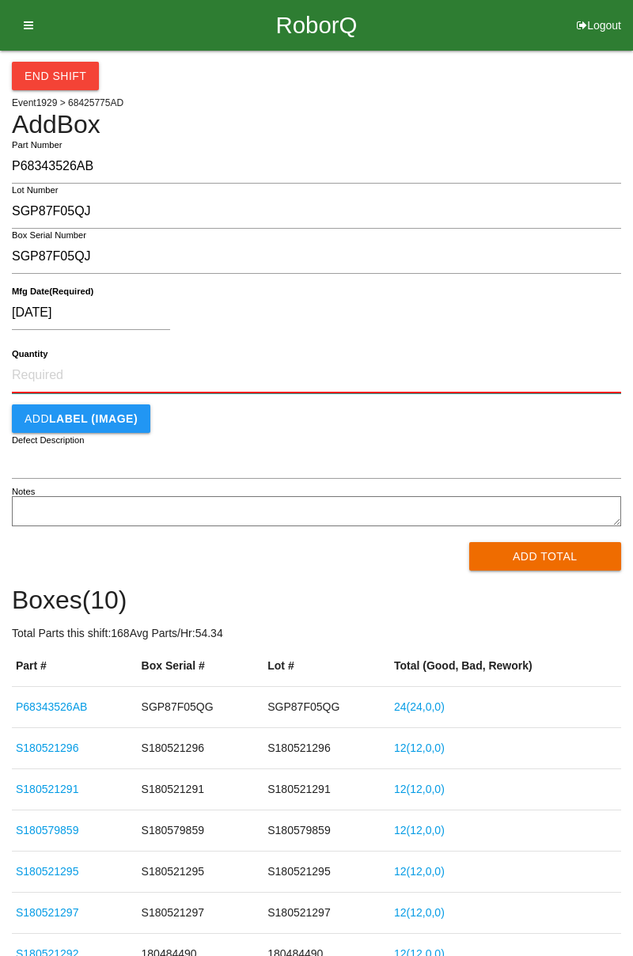
click at [33, 391] on input "Quantity" at bounding box center [316, 376] width 609 height 35
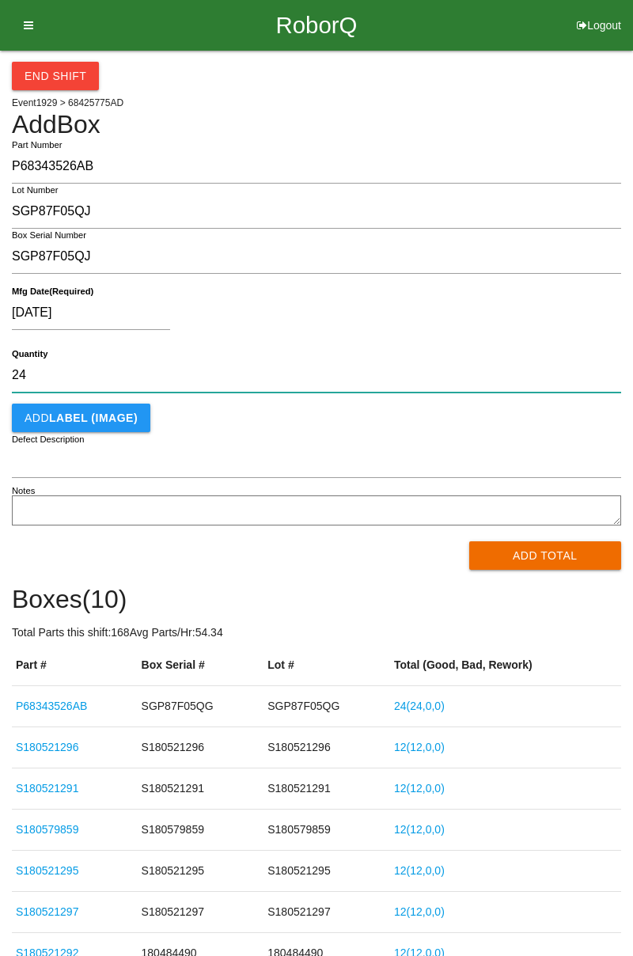
type input "24"
click at [518, 556] on button "Add Total" at bounding box center [545, 555] width 153 height 28
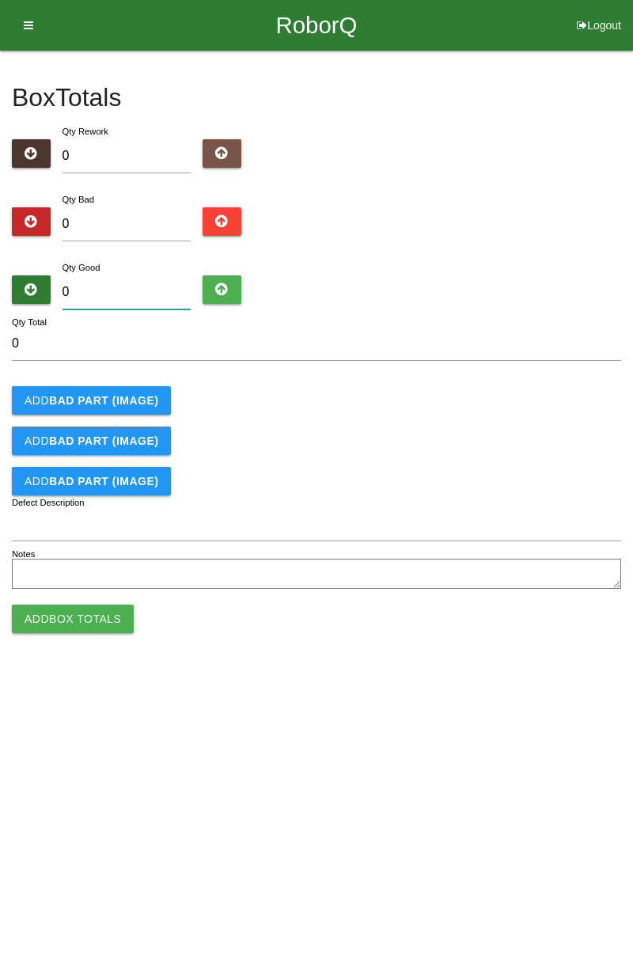
click at [84, 297] on input "0" at bounding box center [127, 292] width 129 height 34
type input "2"
type input "24"
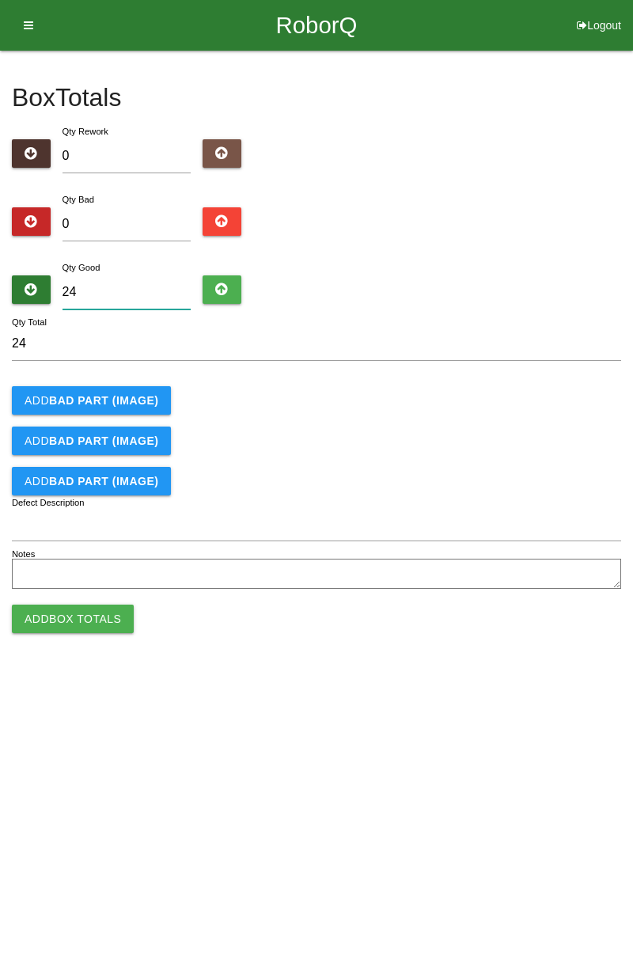
type input "24"
click at [63, 614] on button "Add Box Totals" at bounding box center [73, 619] width 122 height 28
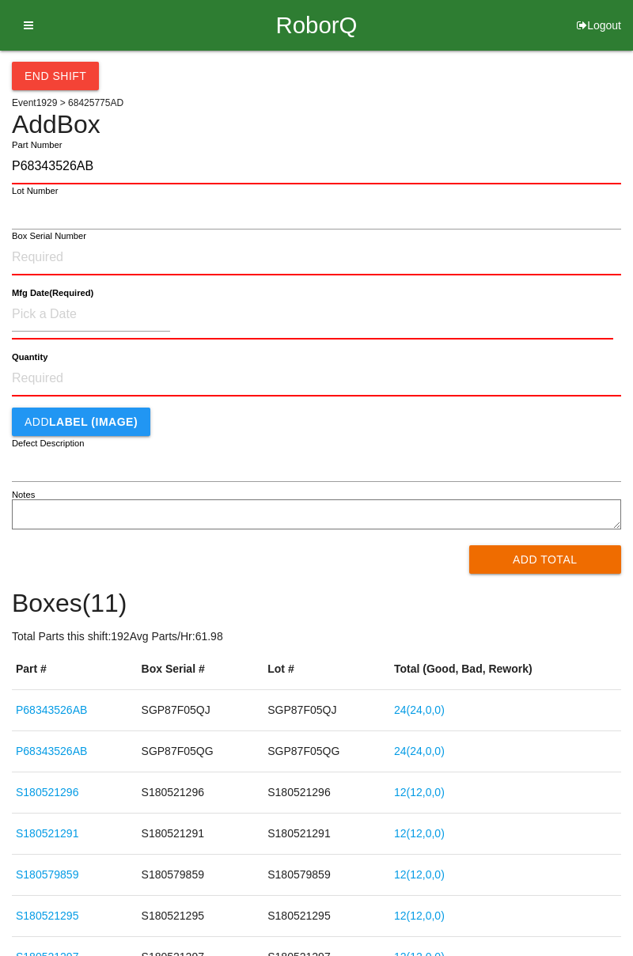
type input "P68343526AB"
click at [22, 195] on label "Lot Number" at bounding box center [35, 190] width 47 height 13
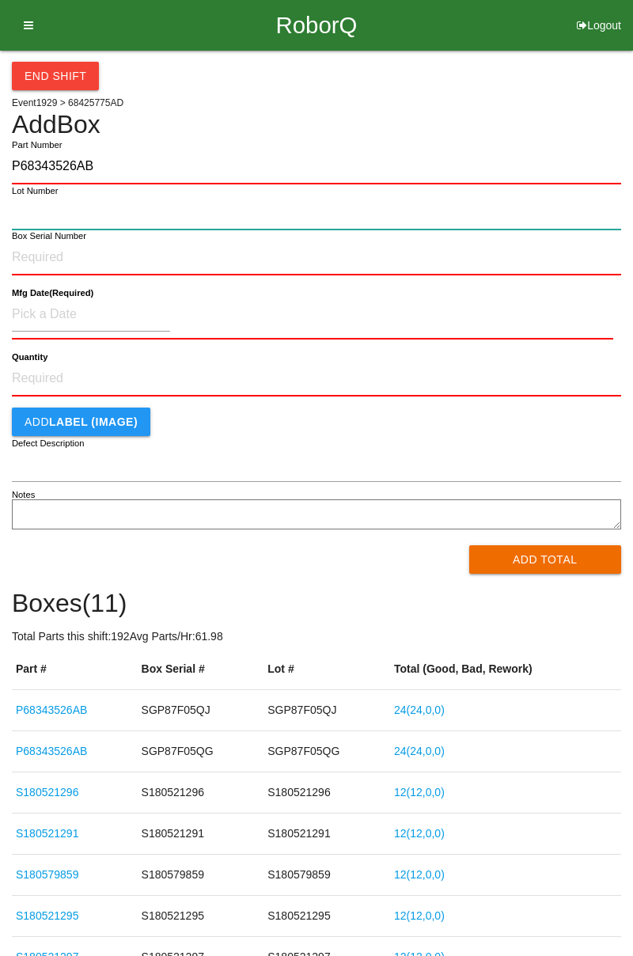
click at [22, 196] on input "Lot Number" at bounding box center [316, 213] width 609 height 34
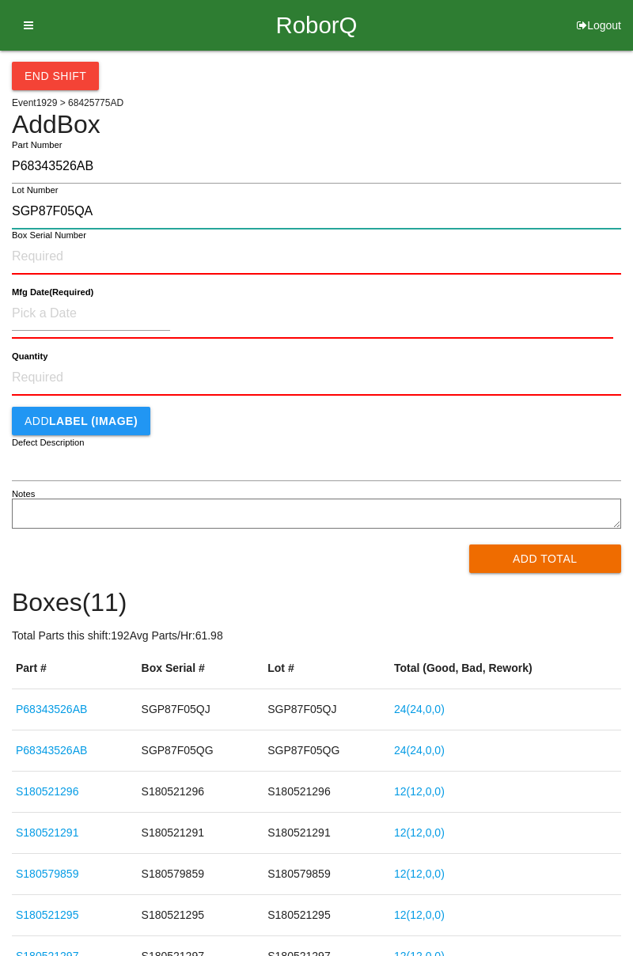
type input "SGP87F05QA"
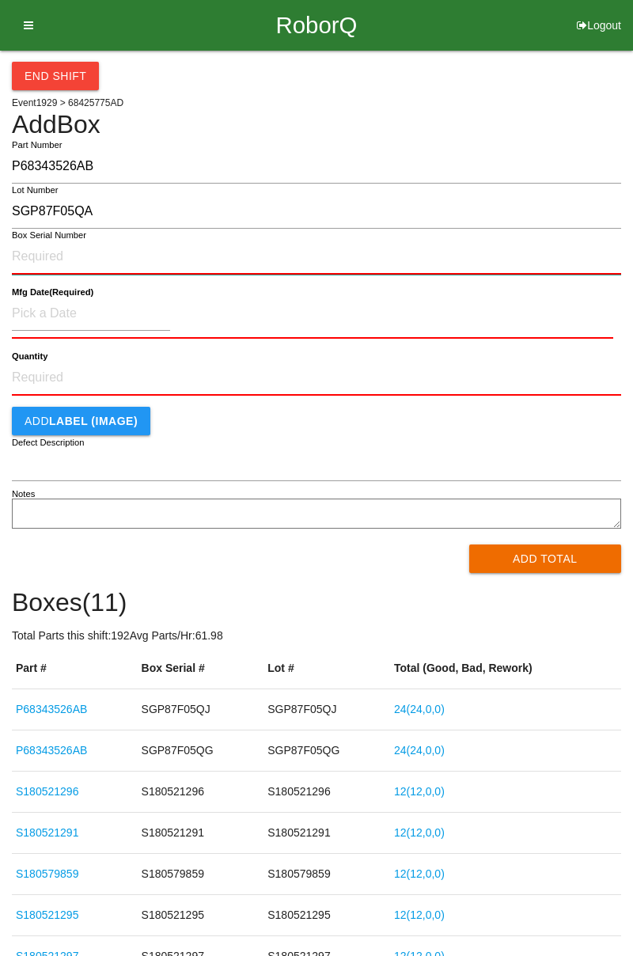
click at [21, 259] on input "Box Serial Number" at bounding box center [316, 257] width 609 height 35
type input "SGP87F05QA"
click at [35, 337] on div at bounding box center [313, 338] width 602 height 2
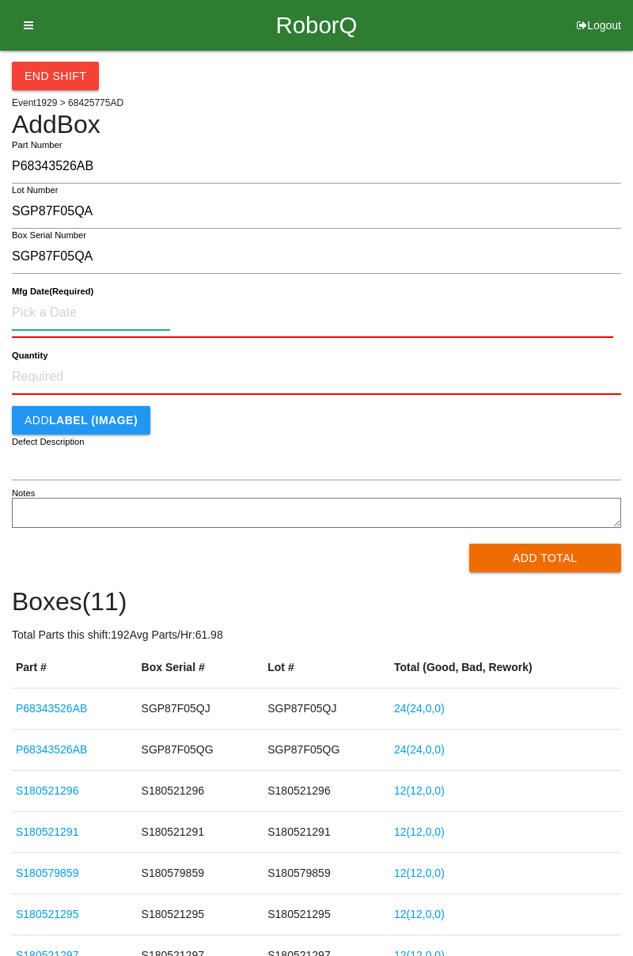
click at [18, 317] on input at bounding box center [91, 313] width 158 height 34
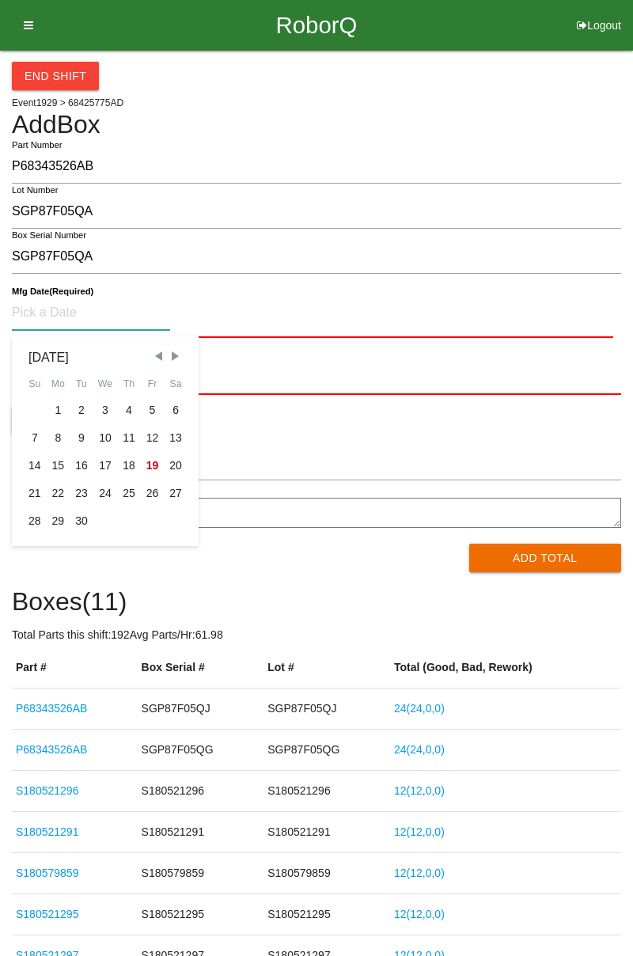
click at [60, 437] on div "8" at bounding box center [59, 438] width 24 height 28
type input "[DATE]"
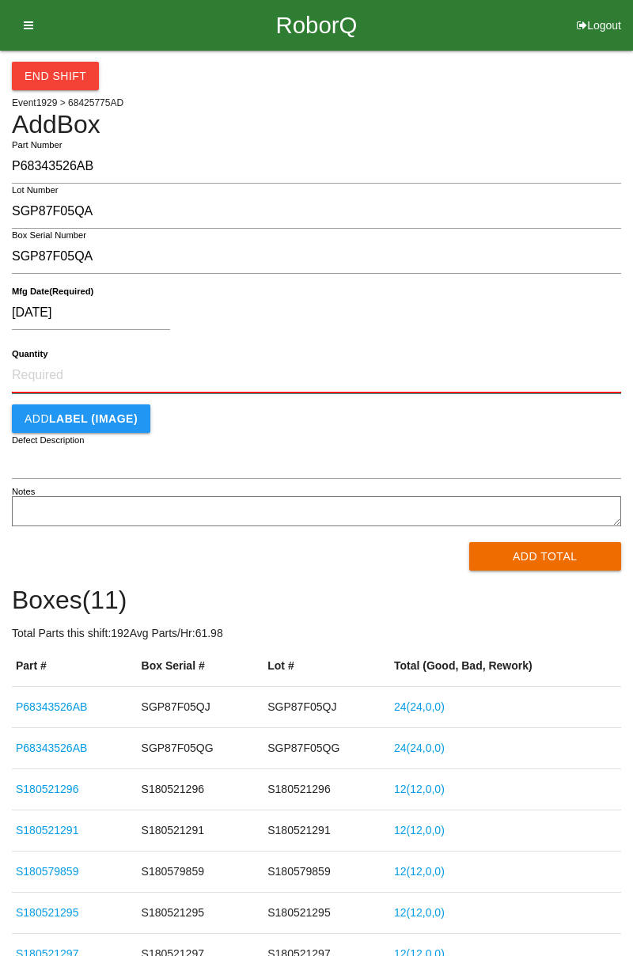
click at [33, 370] on input "Quantity" at bounding box center [316, 376] width 609 height 35
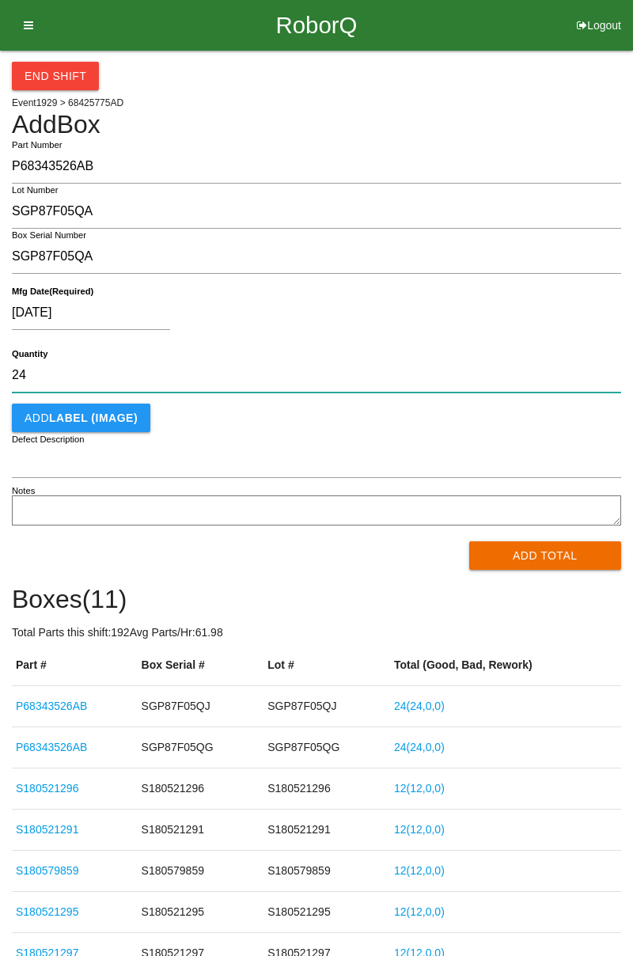
type input "24"
click at [507, 566] on button "Add Total" at bounding box center [545, 555] width 153 height 28
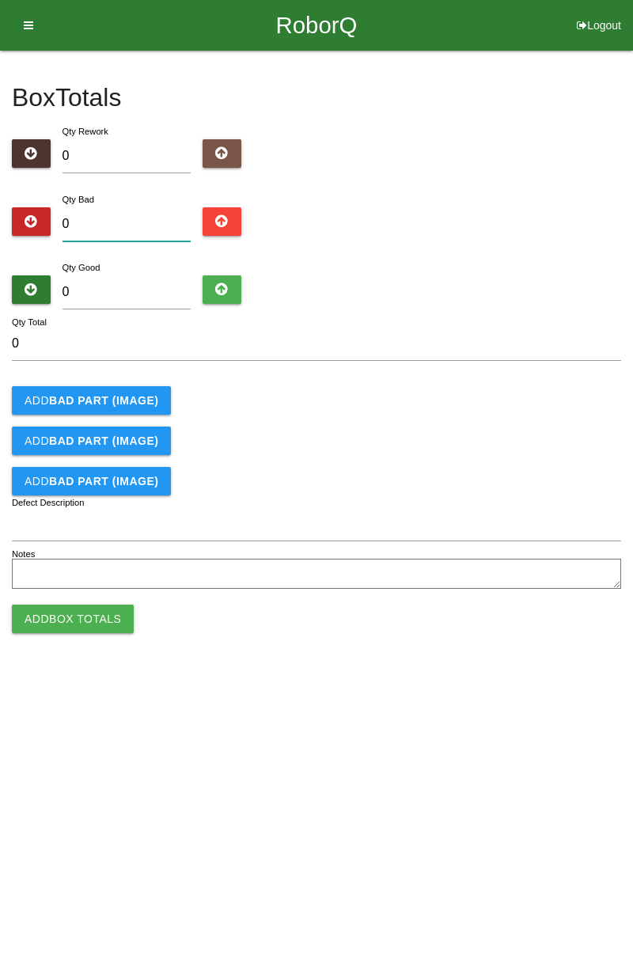
click at [86, 218] on input "0" at bounding box center [127, 224] width 129 height 34
type input "1"
click at [87, 287] on input "0" at bounding box center [127, 292] width 129 height 34
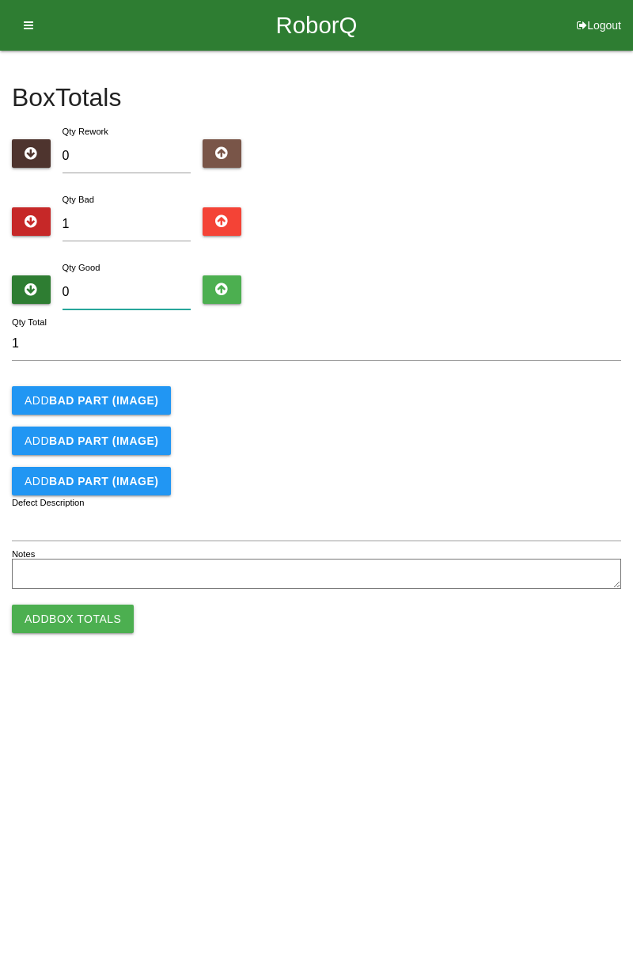
type input "2"
type input "3"
type input "23"
type input "24"
type input "23"
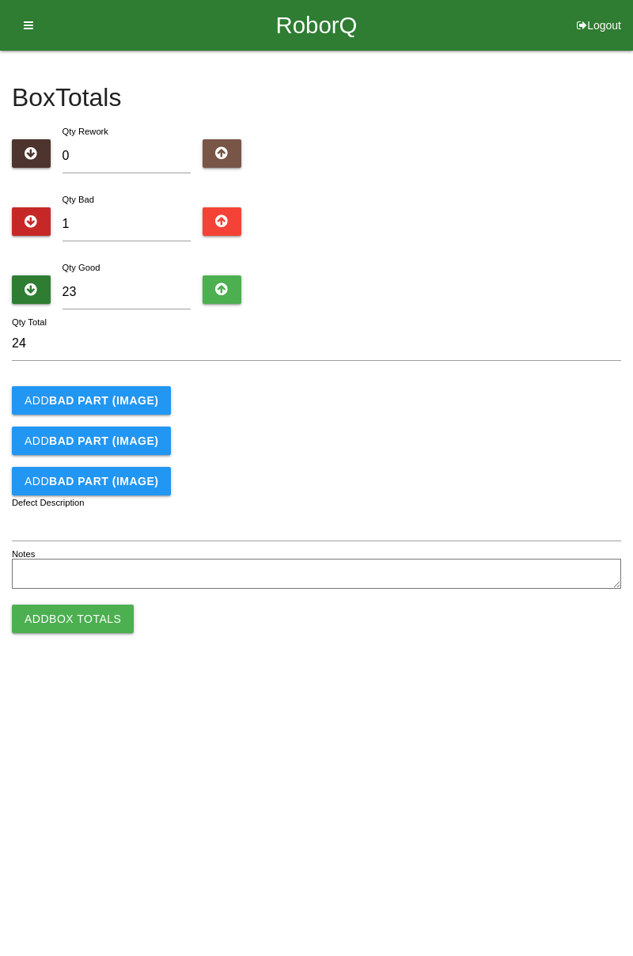
click at [28, 397] on button "Add BAD PART (IMAGE)" at bounding box center [91, 400] width 159 height 28
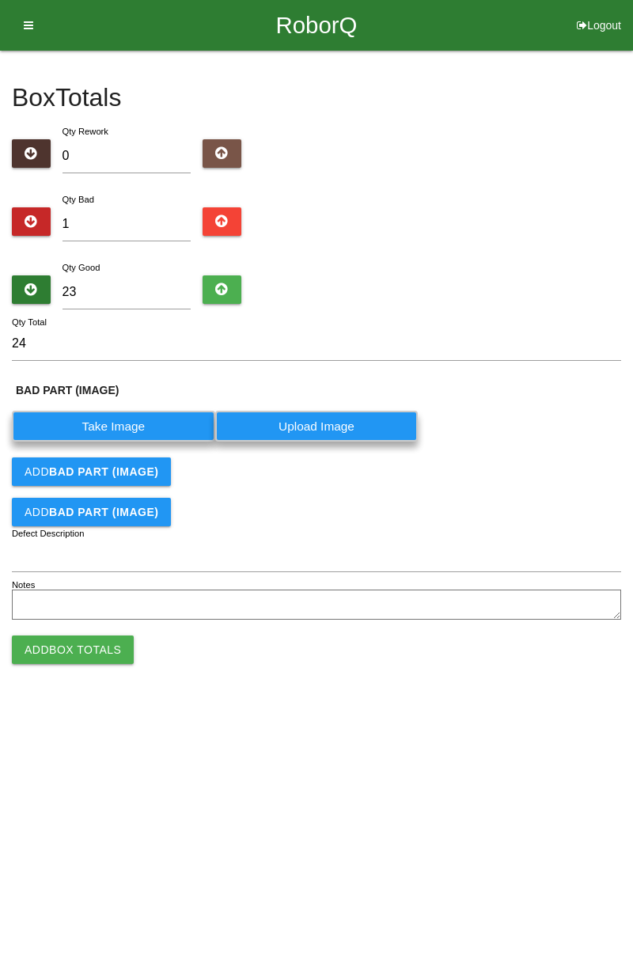
click at [40, 431] on label "Take Image" at bounding box center [113, 426] width 203 height 31
click at [0, 0] on \(IMAGE\) "Take Image" at bounding box center [0, 0] width 0 height 0
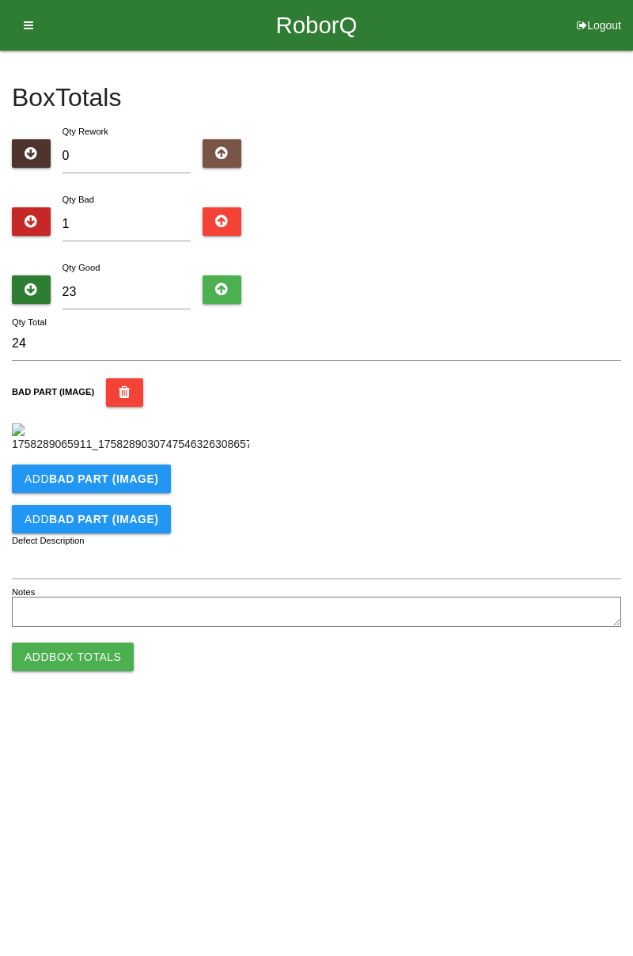
click at [33, 671] on button "Add Box Totals" at bounding box center [73, 657] width 122 height 28
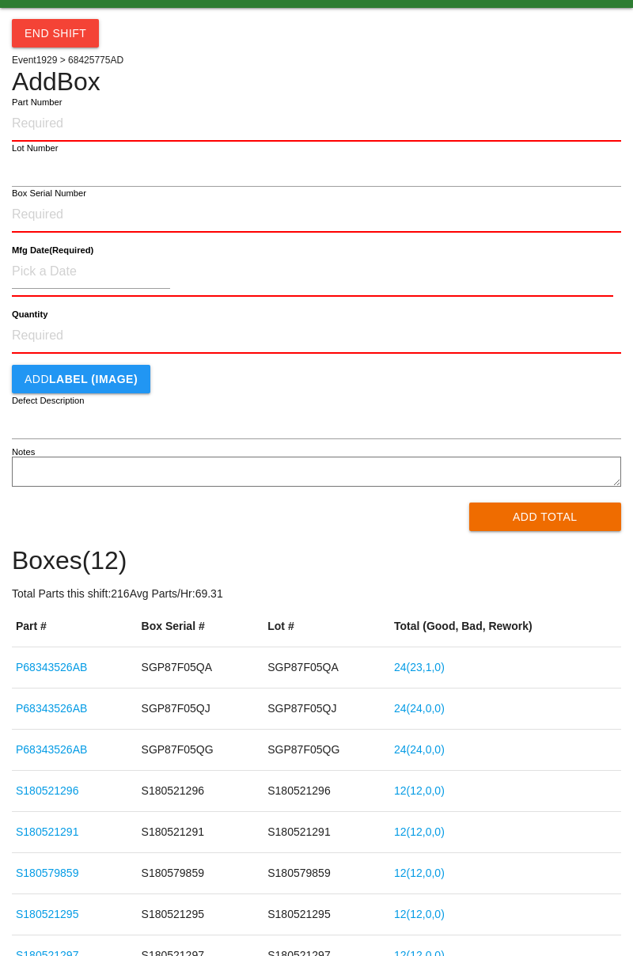
scroll to position [42, 0]
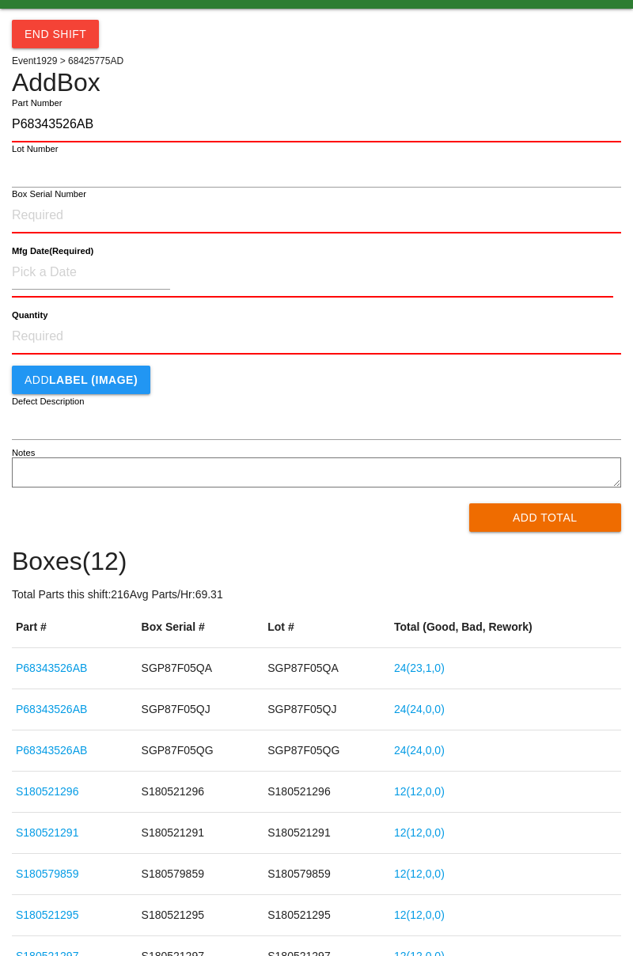
type input "P68343526AB"
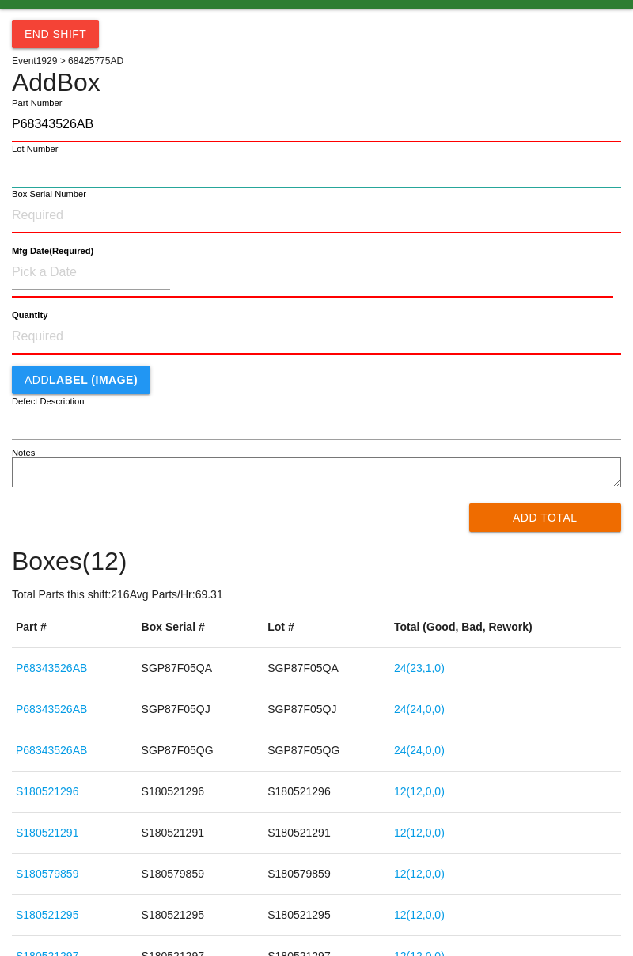
click at [25, 167] on input "Lot Number" at bounding box center [316, 171] width 609 height 34
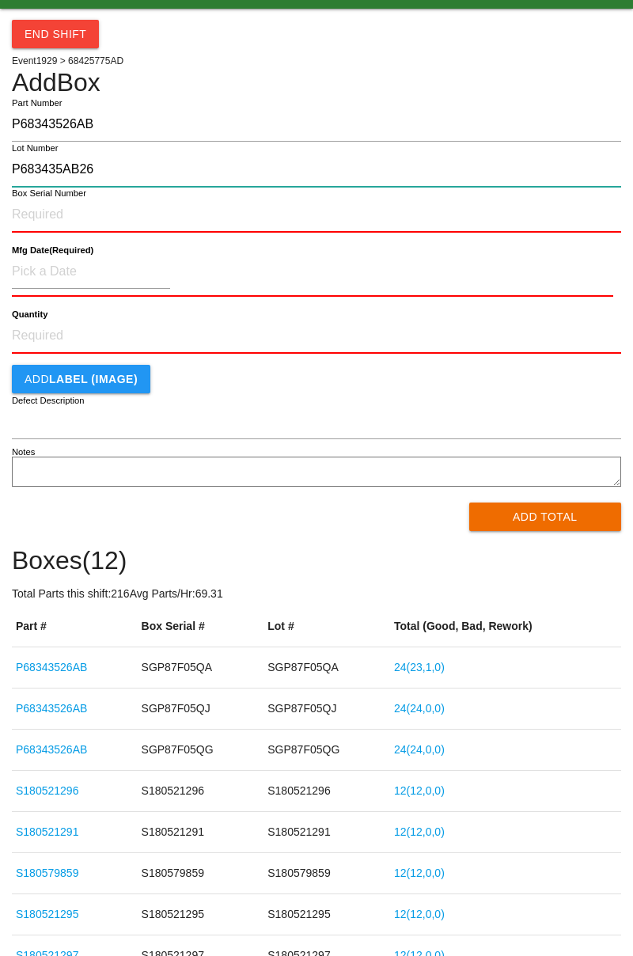
type input "P683435AB26"
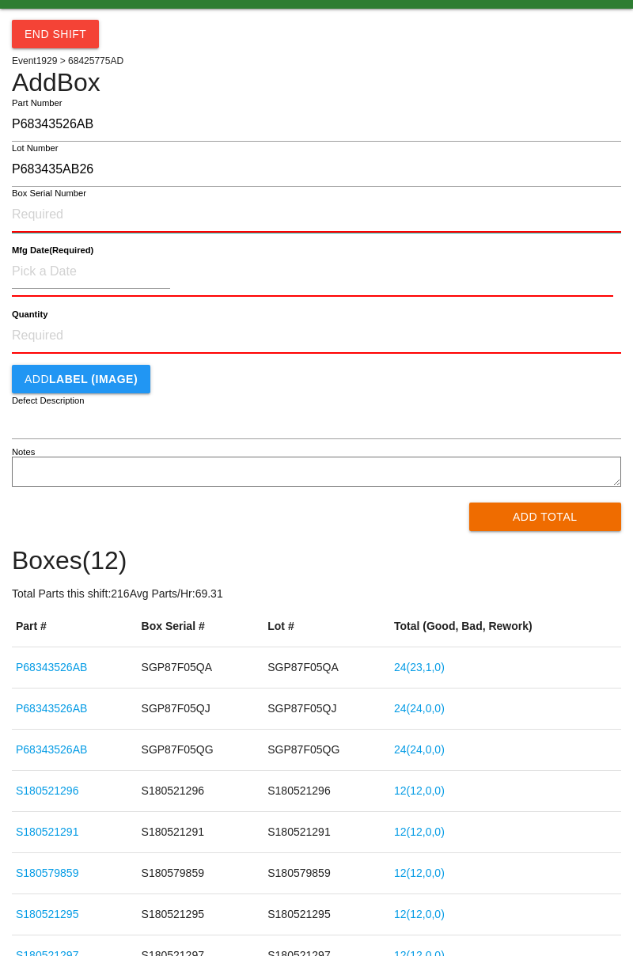
click at [40, 219] on input "Box Serial Number" at bounding box center [316, 215] width 609 height 35
type input "SGP87F05QF"
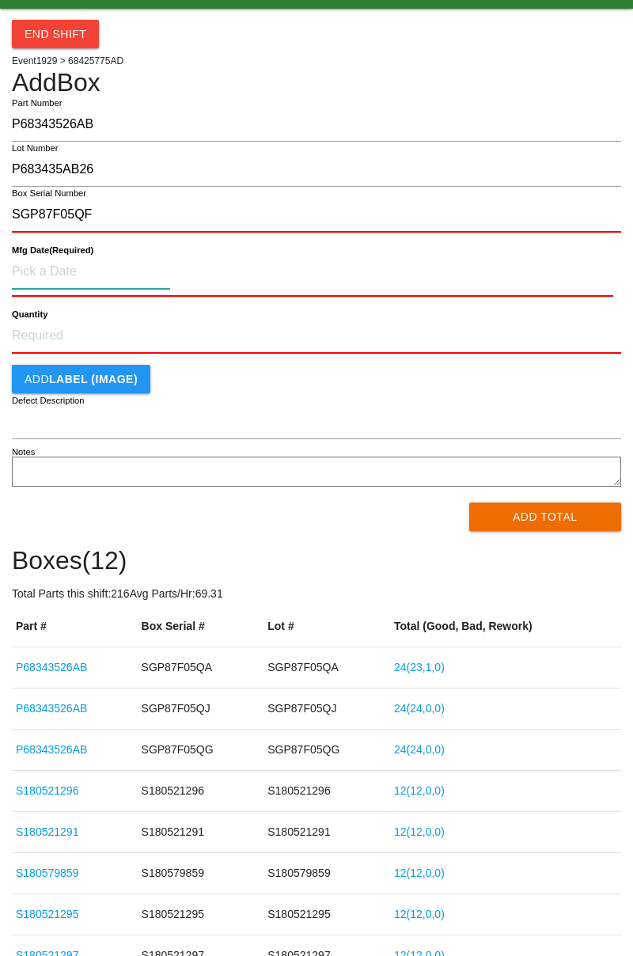
click at [44, 275] on input at bounding box center [91, 272] width 158 height 34
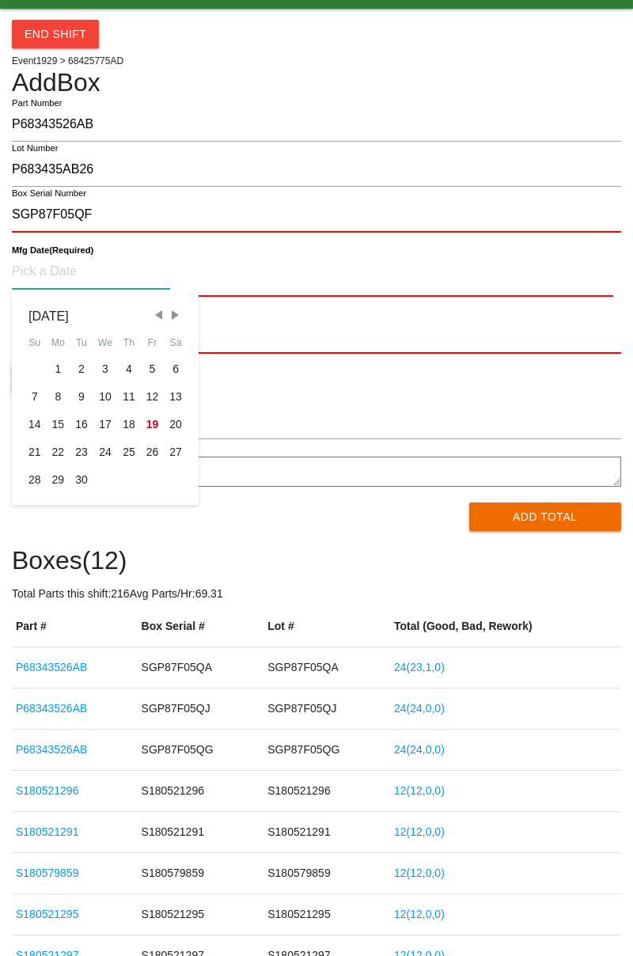
click at [59, 391] on div "8" at bounding box center [59, 397] width 24 height 28
type input "[DATE]"
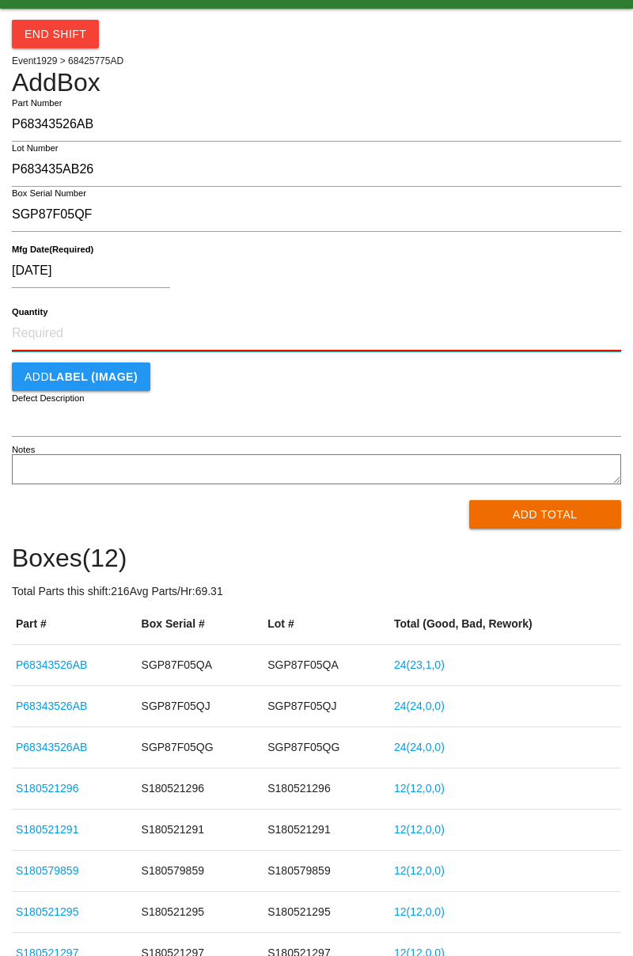
click at [21, 327] on input "Quantity" at bounding box center [316, 334] width 609 height 35
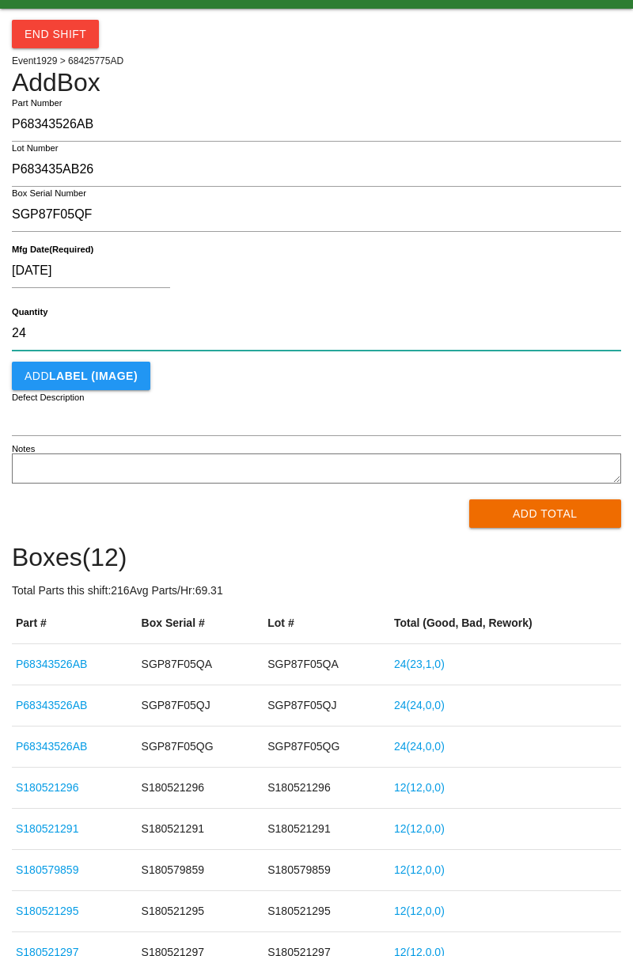
type input "24"
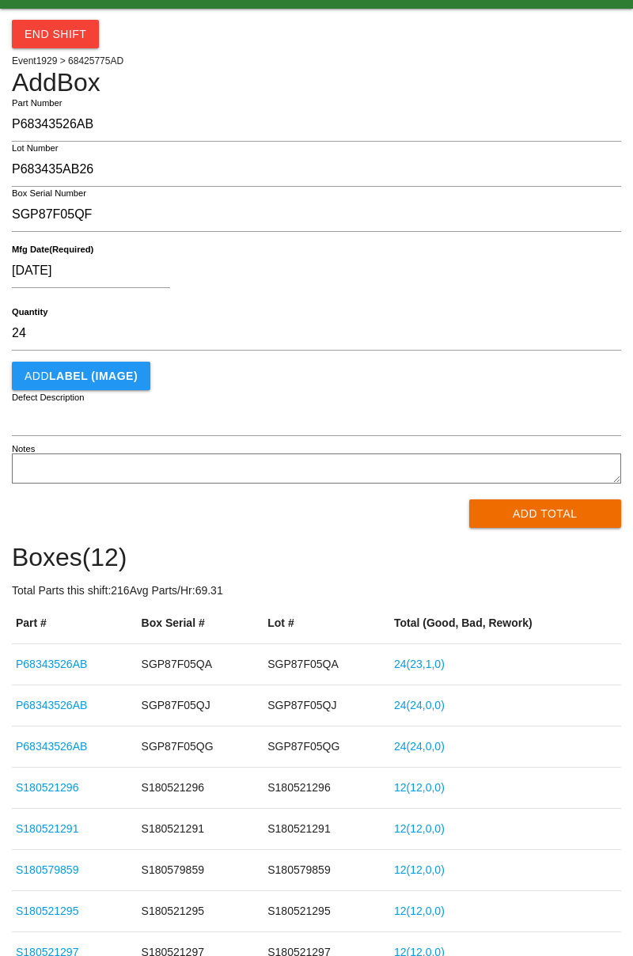
click at [492, 501] on button "Add Total" at bounding box center [545, 513] width 153 height 28
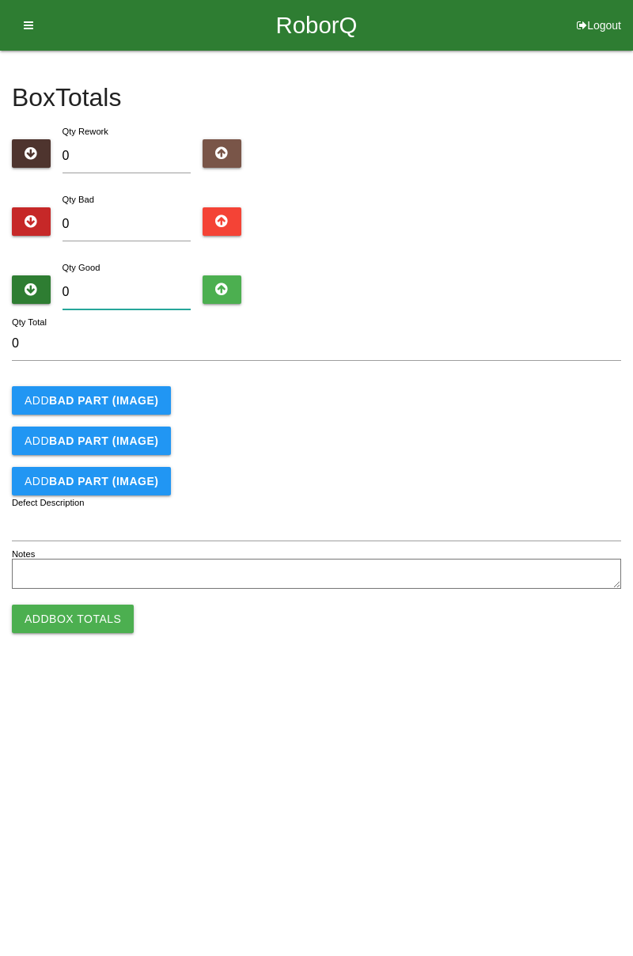
click at [77, 292] on input "0" at bounding box center [127, 292] width 129 height 34
type input "2"
type input "24"
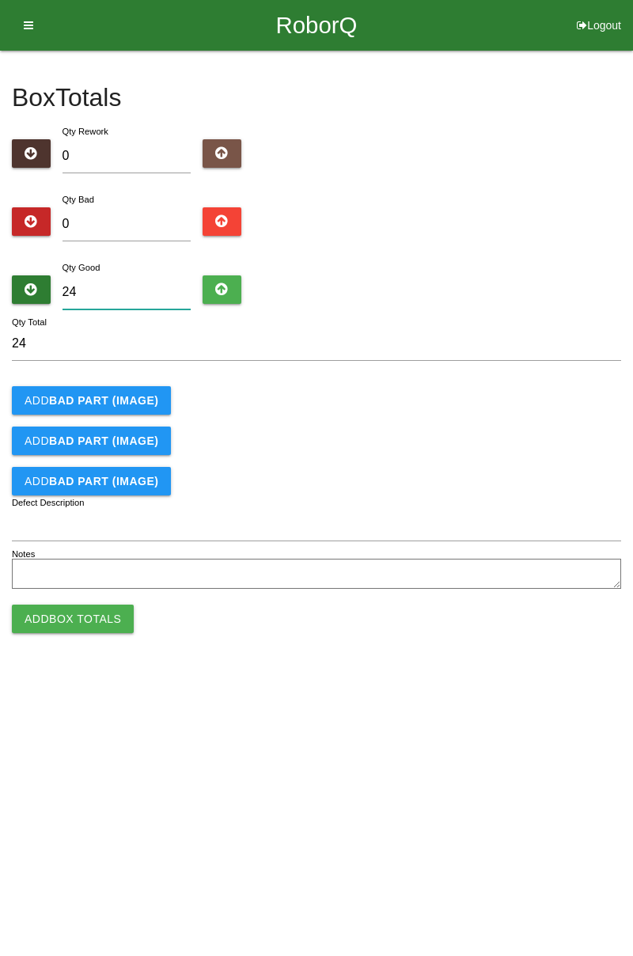
type input "24"
click at [26, 619] on button "Add Box Totals" at bounding box center [73, 619] width 122 height 28
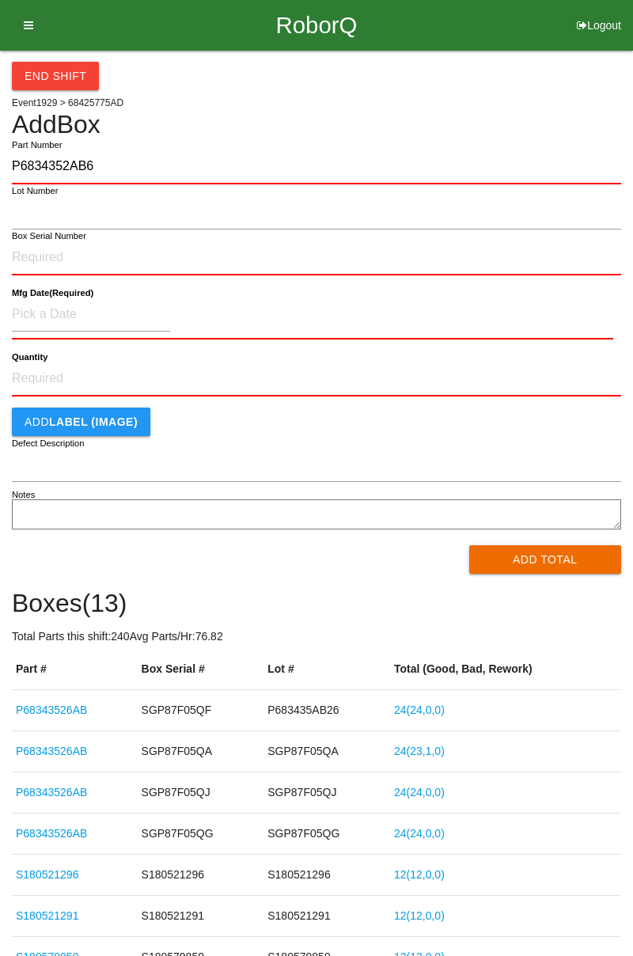
type input "P6834352AB6"
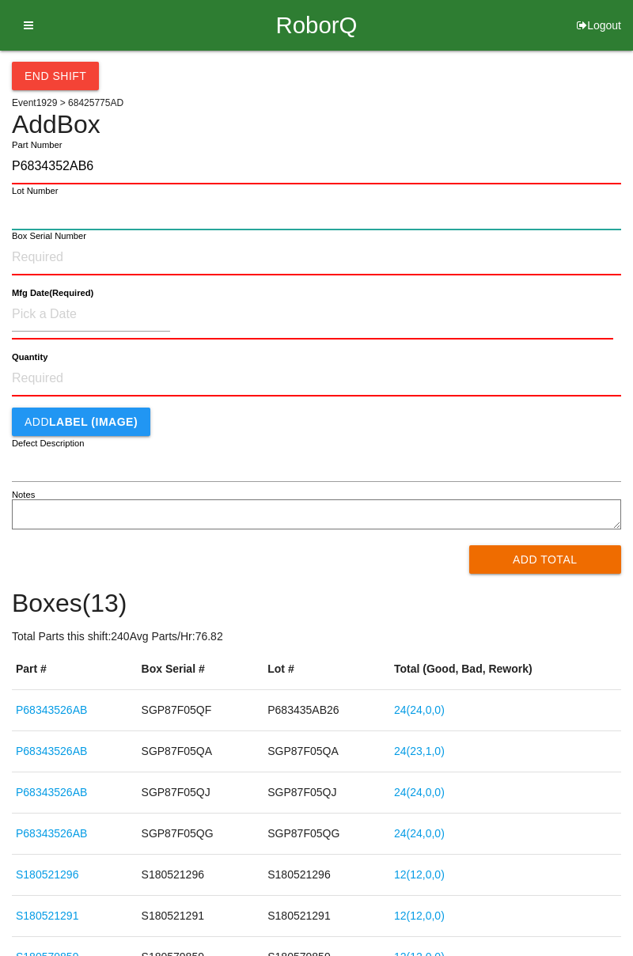
click at [27, 204] on input "Lot Number" at bounding box center [316, 213] width 609 height 34
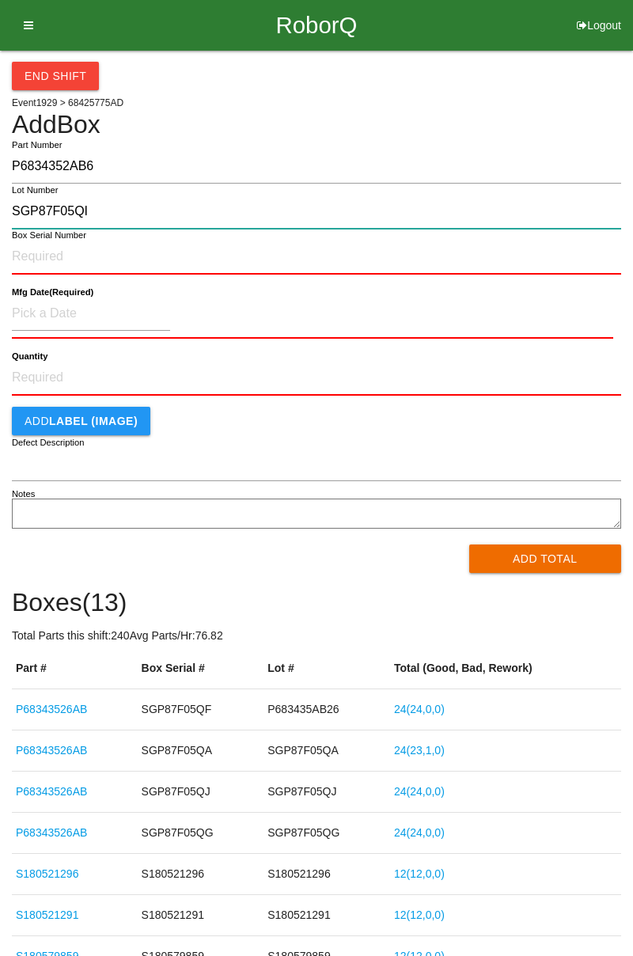
type input "SGP87F05QI"
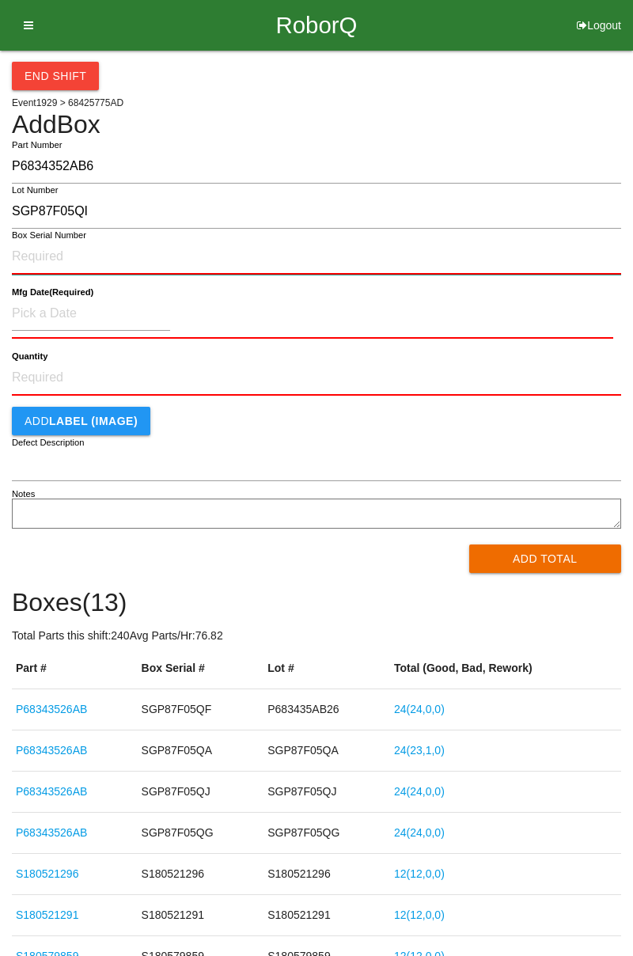
click at [36, 258] on input "Box Serial Number" at bounding box center [316, 257] width 609 height 35
type input "SGP87F05QI"
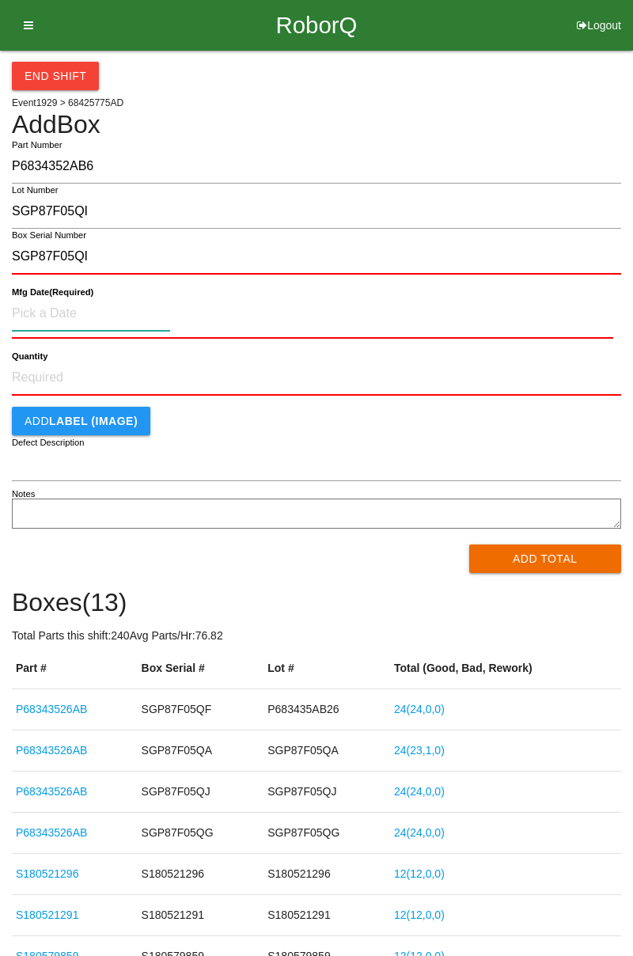
click at [38, 315] on input at bounding box center [91, 314] width 158 height 34
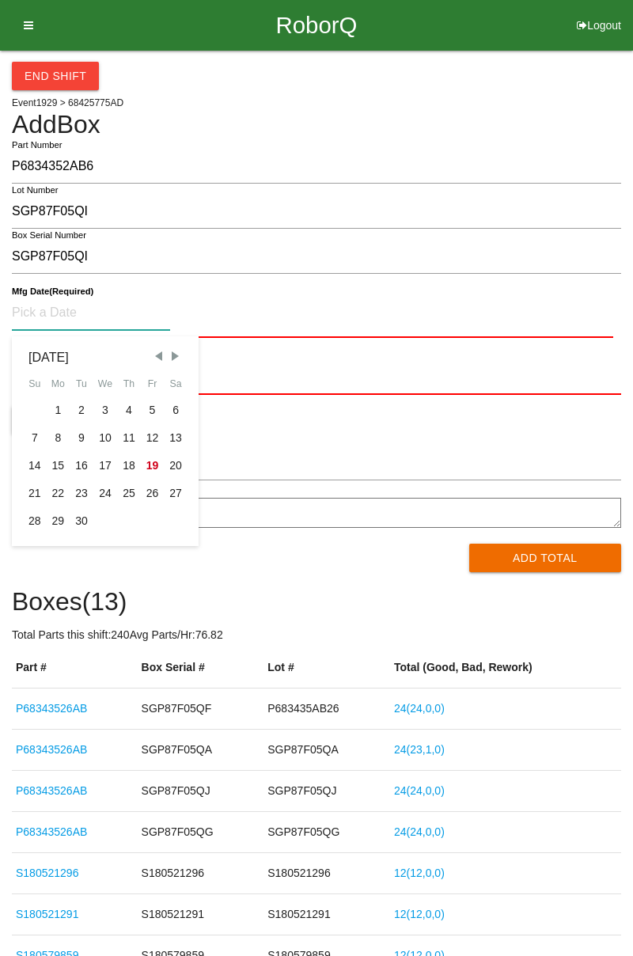
click at [57, 439] on div "8" at bounding box center [59, 438] width 24 height 28
type input "[DATE]"
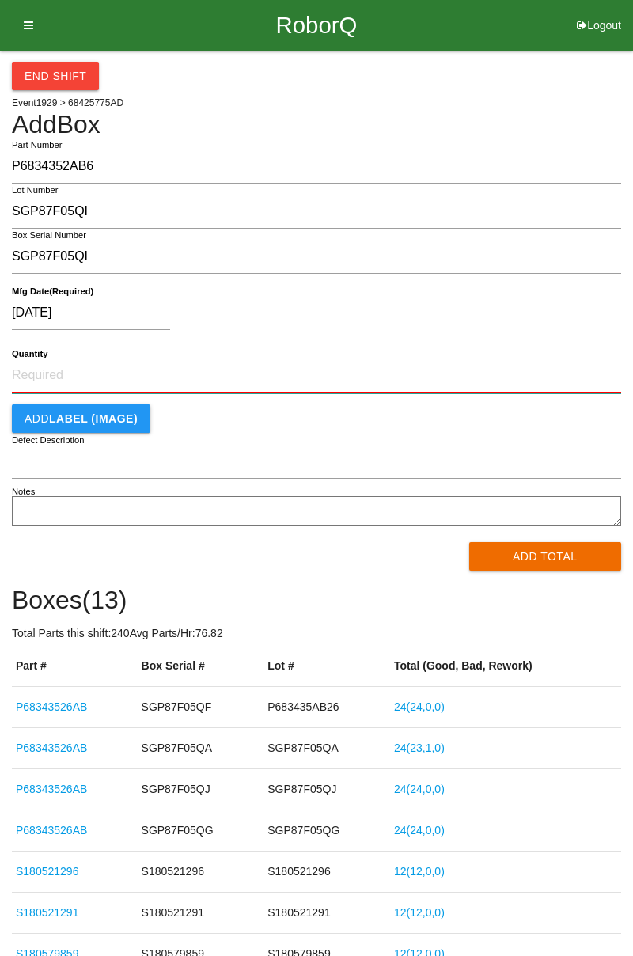
click at [31, 369] on input "Quantity" at bounding box center [316, 376] width 609 height 35
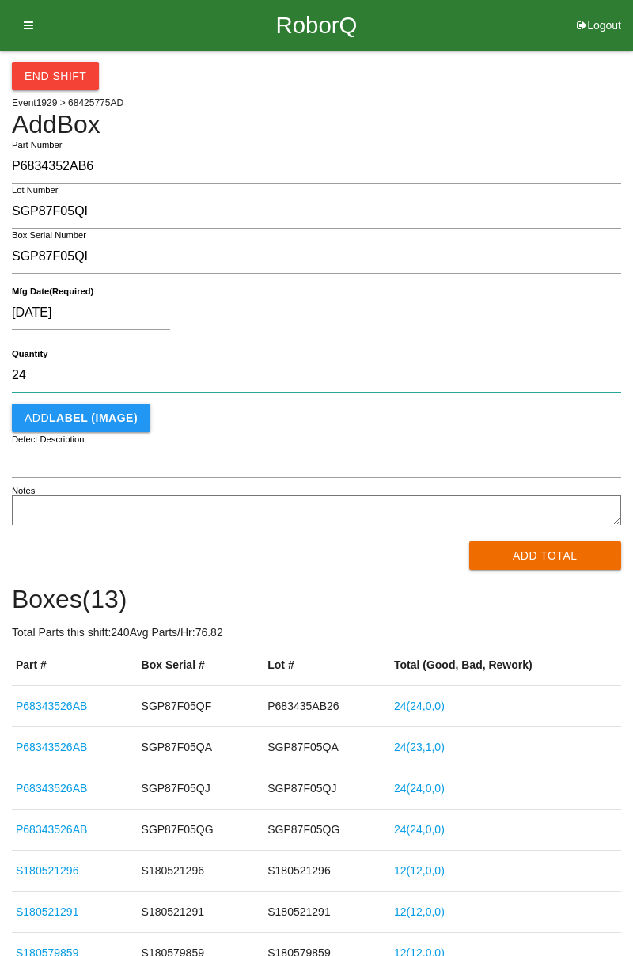
type input "24"
click at [519, 552] on button "Add Total" at bounding box center [545, 555] width 153 height 28
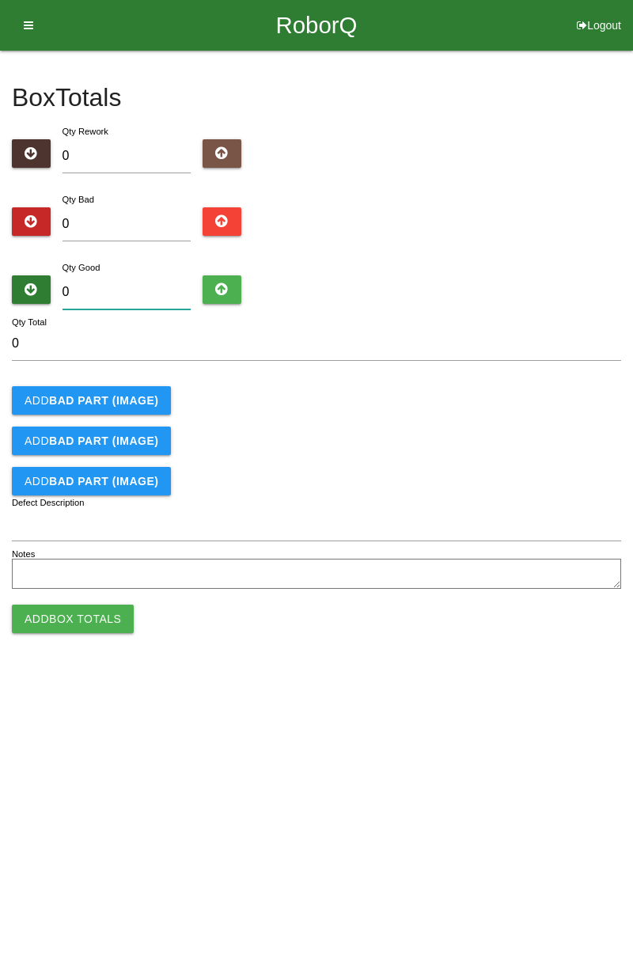
click at [87, 298] on input "0" at bounding box center [127, 292] width 129 height 34
type input "2"
type input "24"
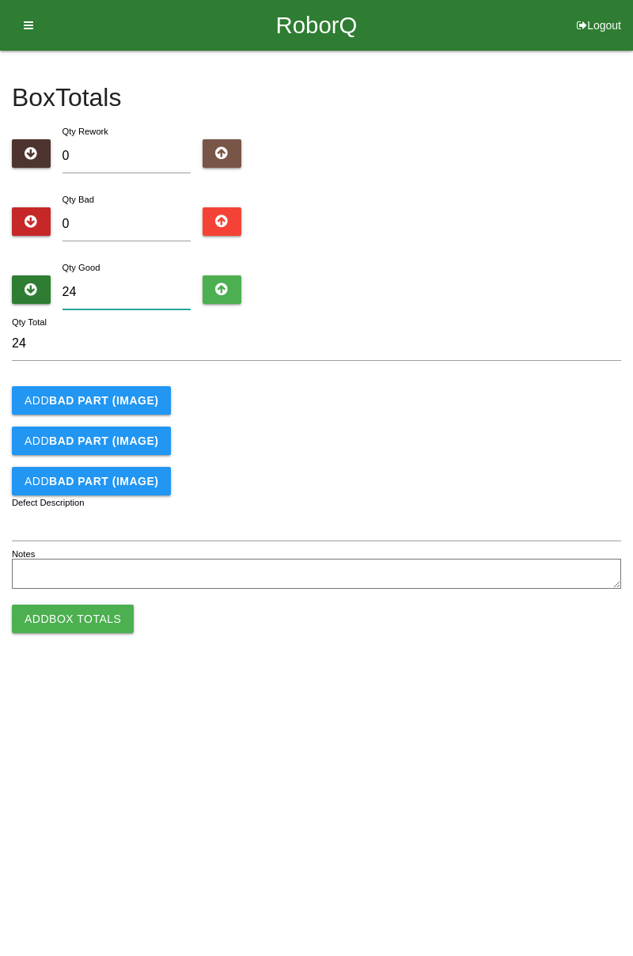
type input "24"
click at [47, 616] on button "Add Box Totals" at bounding box center [73, 619] width 122 height 28
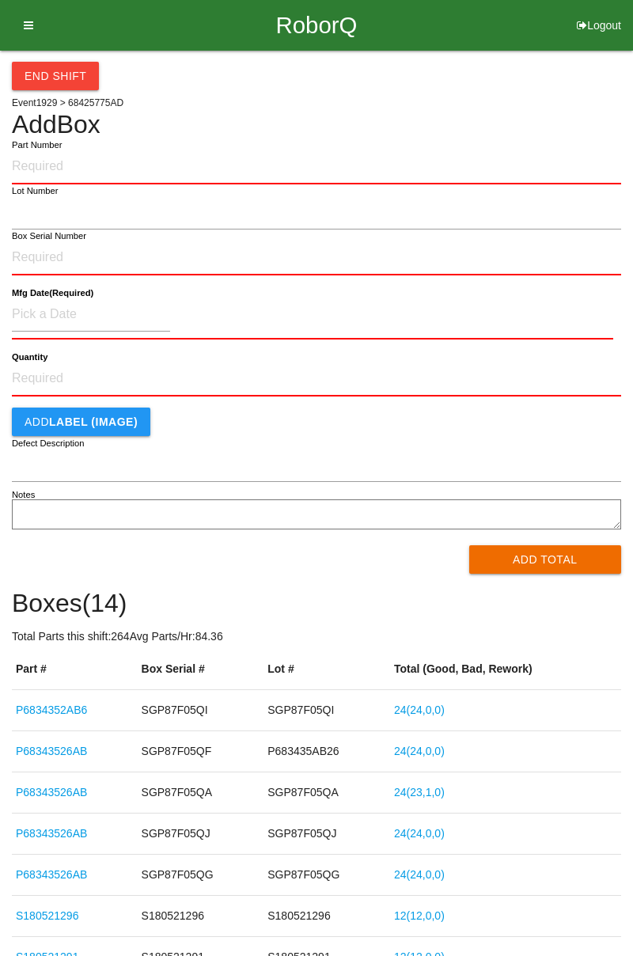
click at [30, 36] on icon at bounding box center [23, 25] width 20 height 51
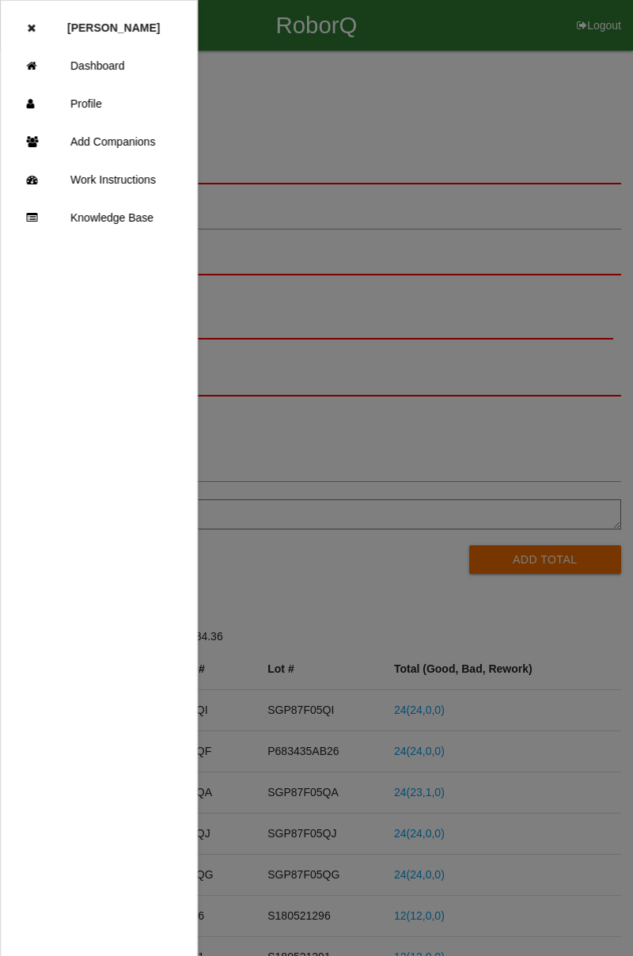
click at [37, 66] on icon at bounding box center [35, 66] width 19 height 38
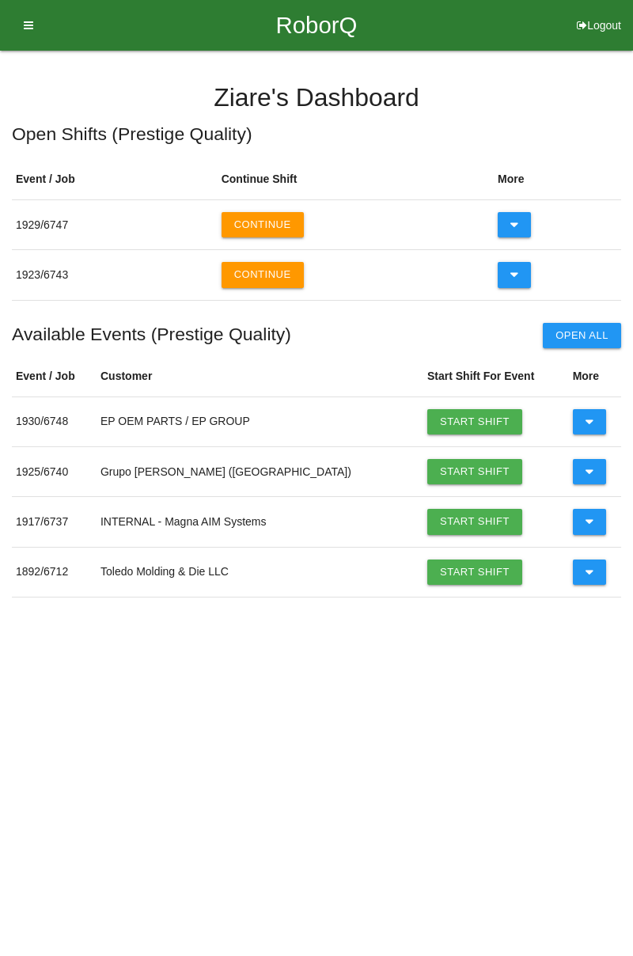
click at [260, 280] on button "Continue" at bounding box center [263, 274] width 82 height 25
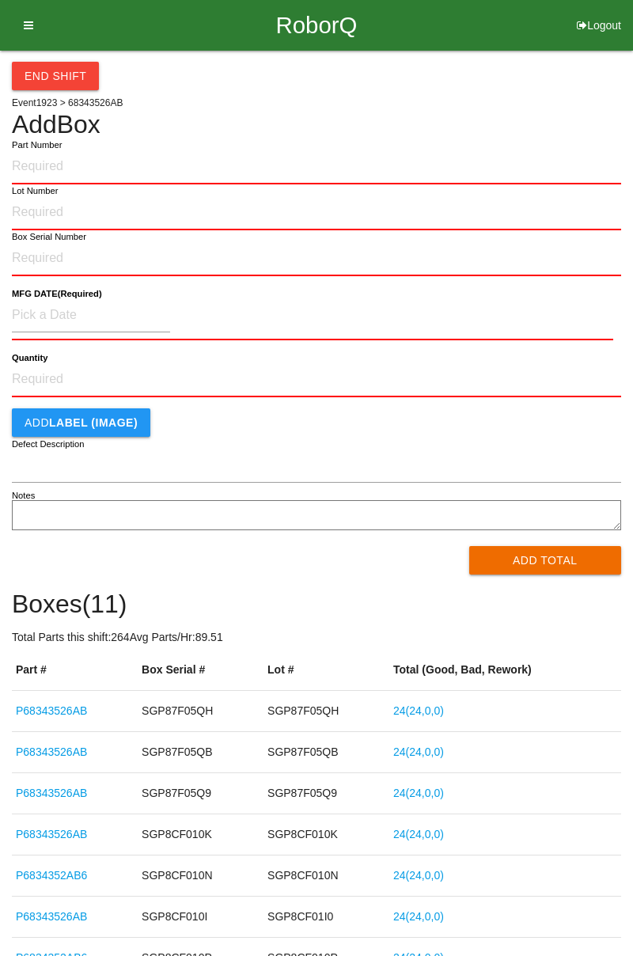
click at [21, 38] on icon at bounding box center [23, 25] width 20 height 51
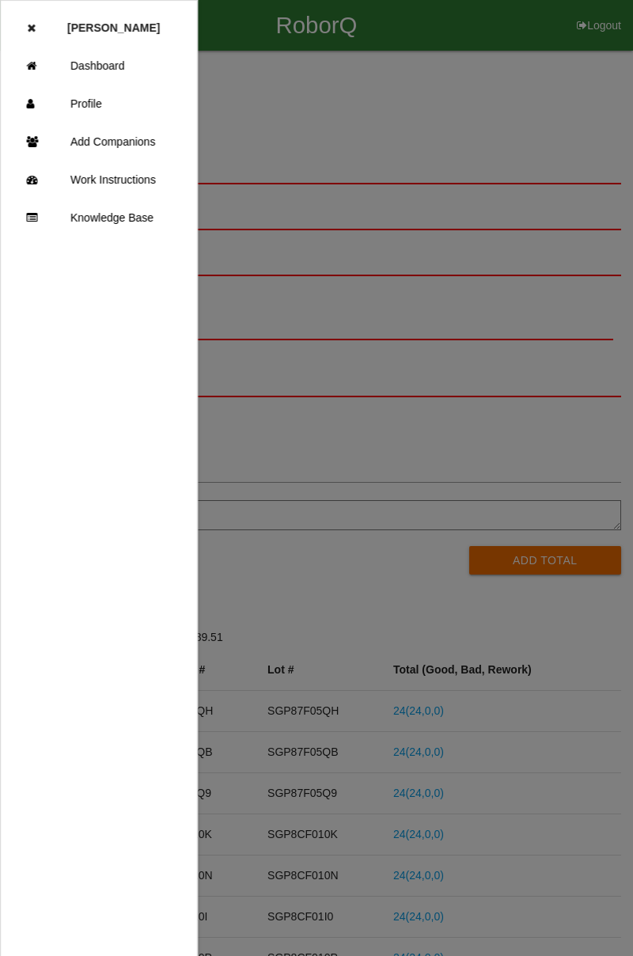
click at [33, 70] on icon at bounding box center [35, 66] width 19 height 38
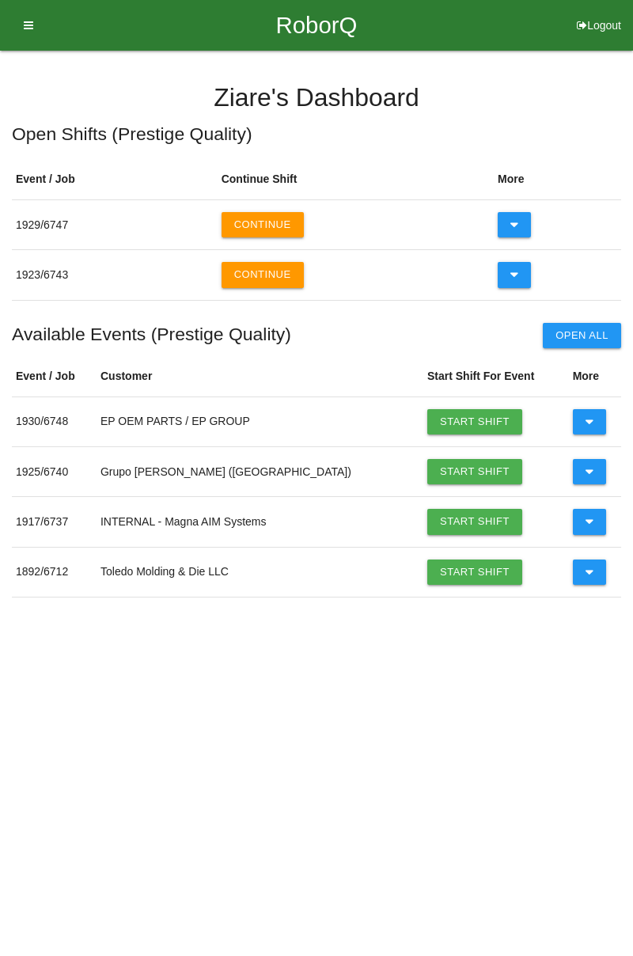
click at [249, 214] on button "Continue" at bounding box center [263, 224] width 82 height 25
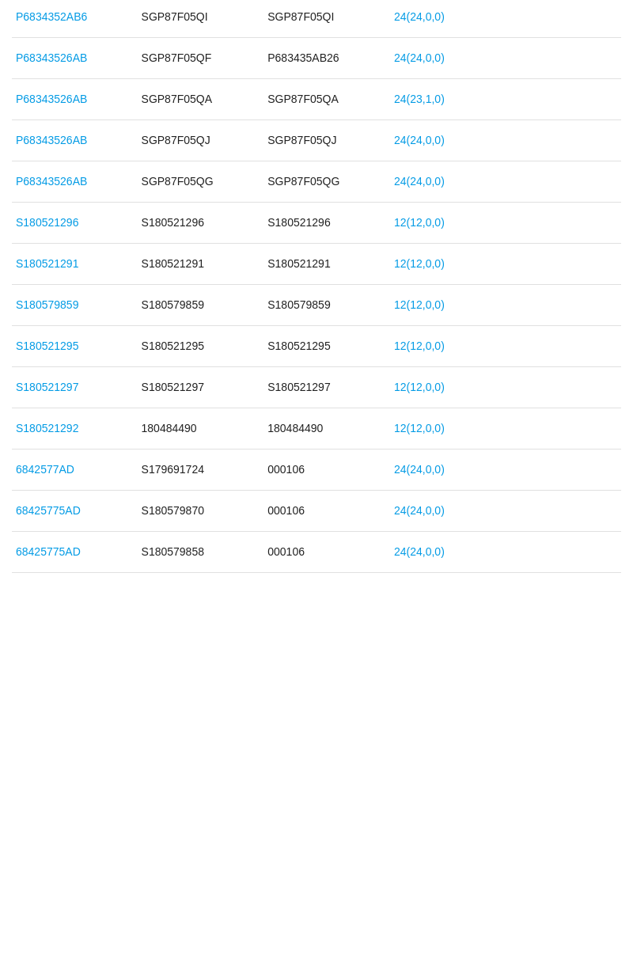
scroll to position [370, 0]
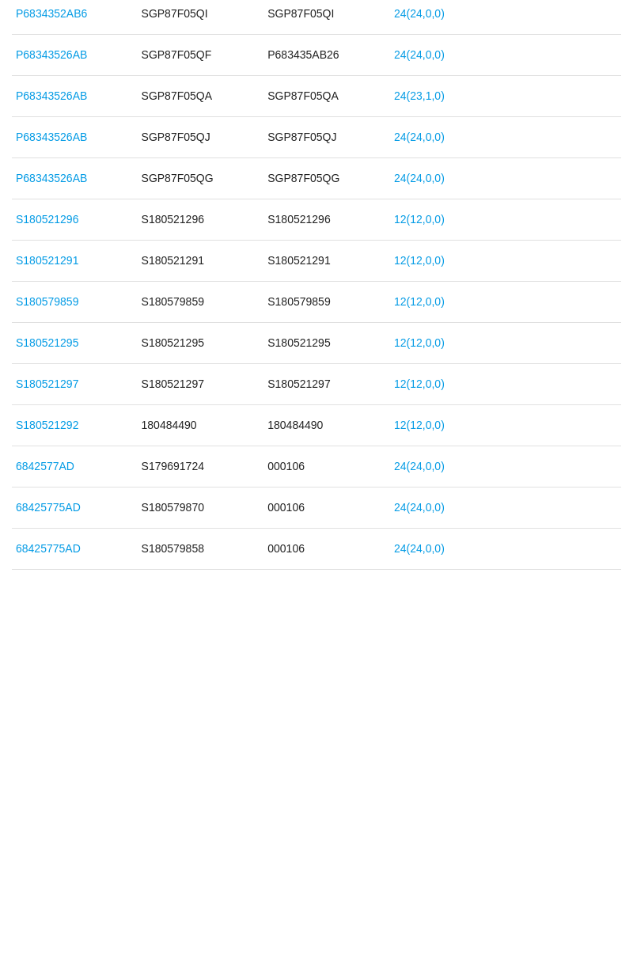
click at [30, 541] on link "S180521296" at bounding box center [47, 545] width 63 height 13
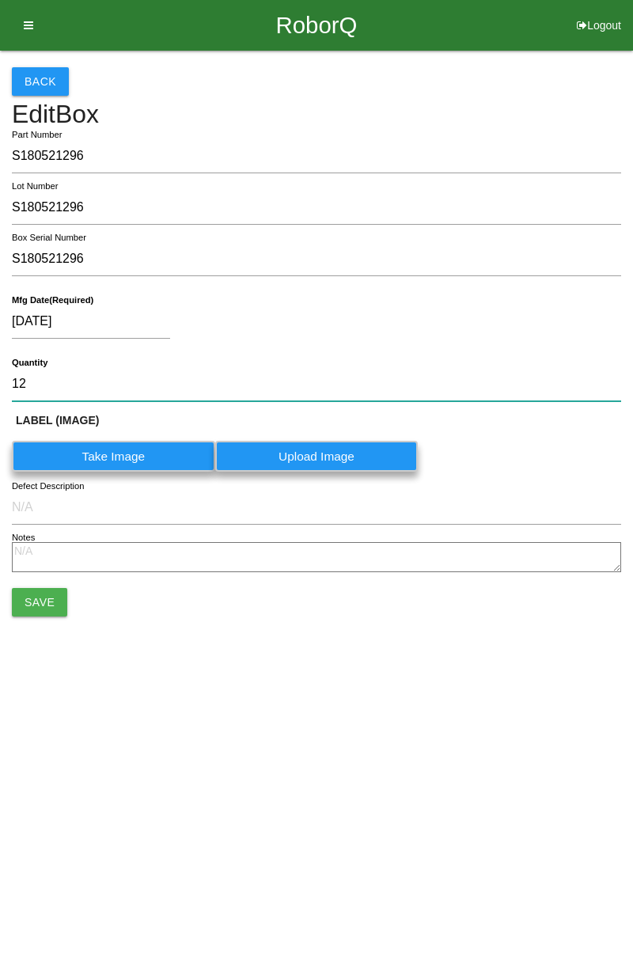
click at [63, 381] on input "12" at bounding box center [316, 384] width 609 height 34
type input "1"
type input "24"
click at [30, 598] on button "Save" at bounding box center [39, 602] width 55 height 28
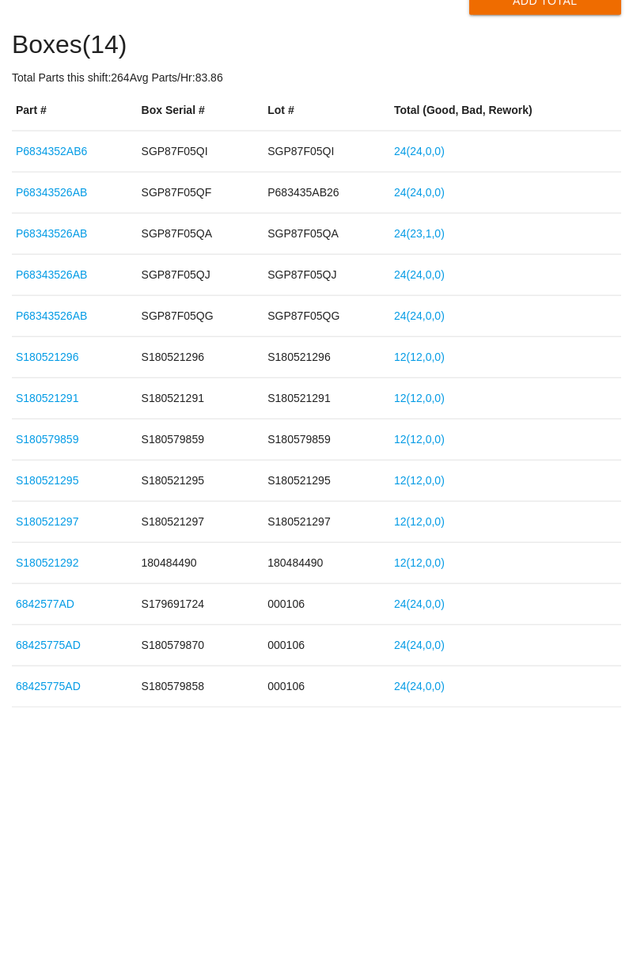
scroll to position [385, 0]
click at [415, 484] on link "24 ( 24 , 0 , 0 )" at bounding box center [419, 489] width 51 height 13
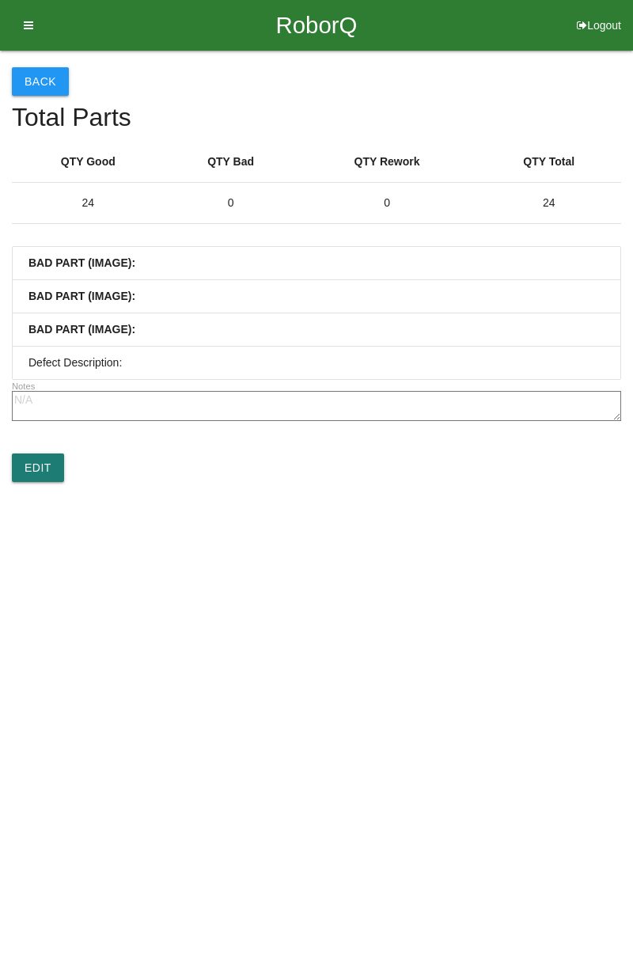
click at [40, 467] on link "Edit" at bounding box center [38, 468] width 52 height 28
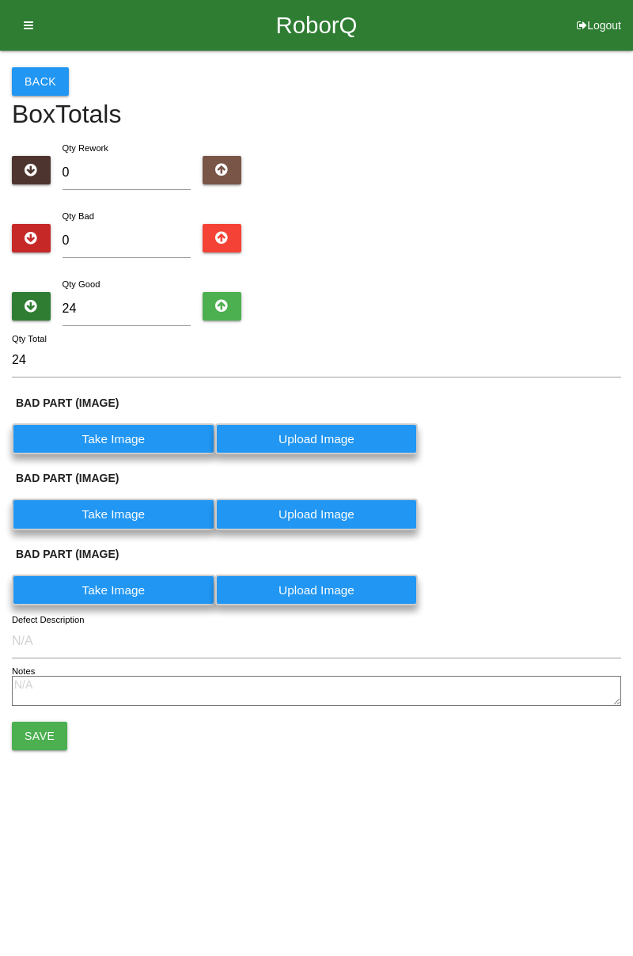
click at [30, 731] on button "Save" at bounding box center [39, 736] width 55 height 28
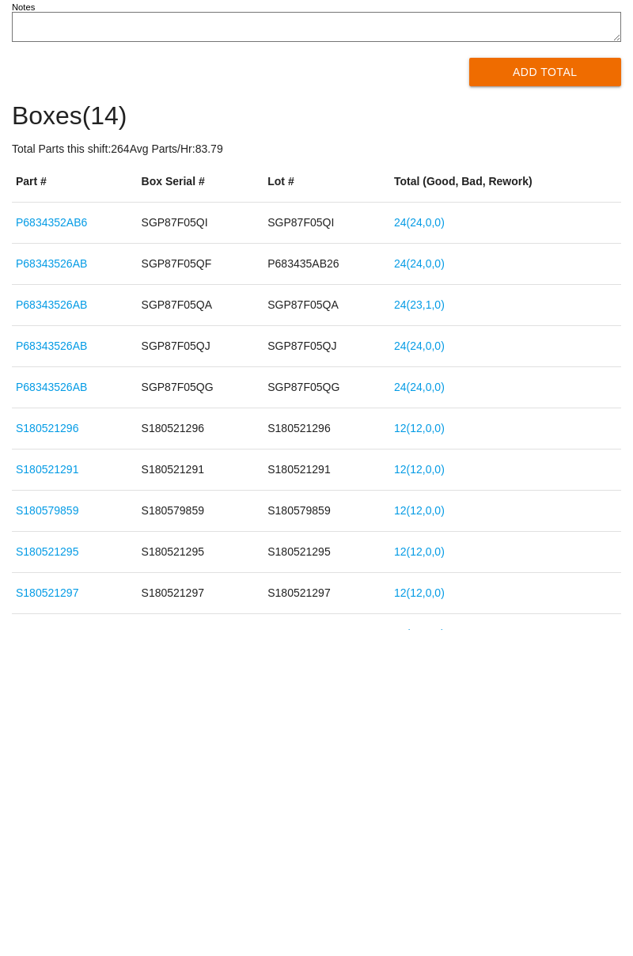
scroll to position [207, 0]
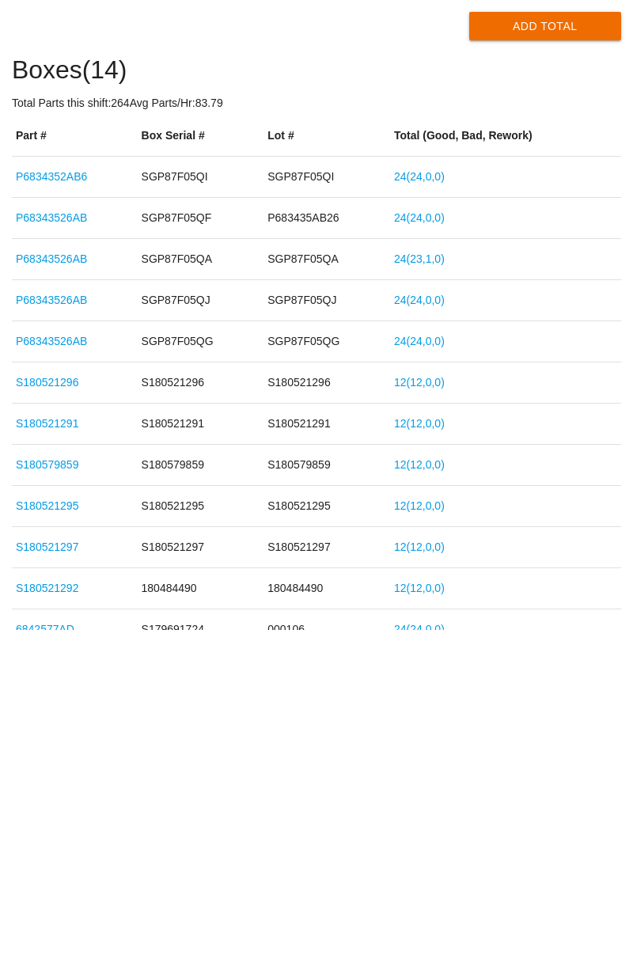
click at [49, 706] on link "S180521296" at bounding box center [47, 708] width 63 height 13
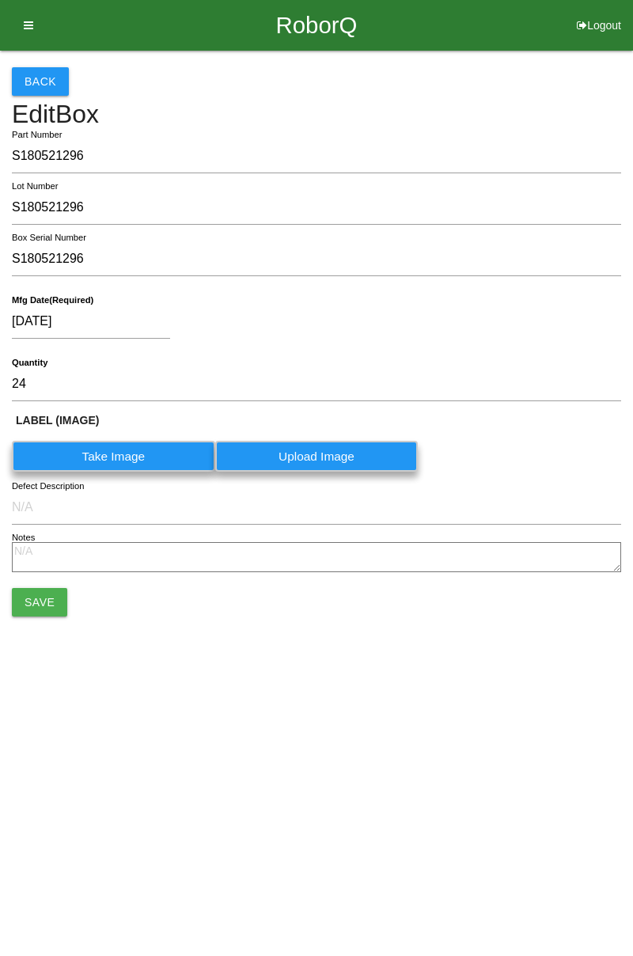
click at [30, 603] on button "Save" at bounding box center [39, 602] width 55 height 28
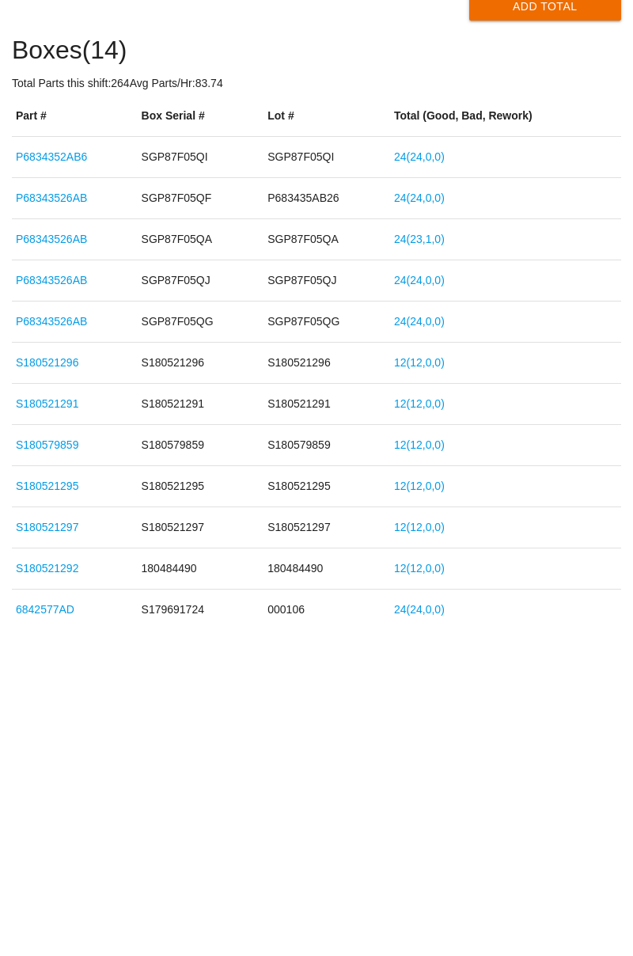
scroll to position [227, 0]
click at [38, 687] on link "S180521296" at bounding box center [47, 688] width 63 height 13
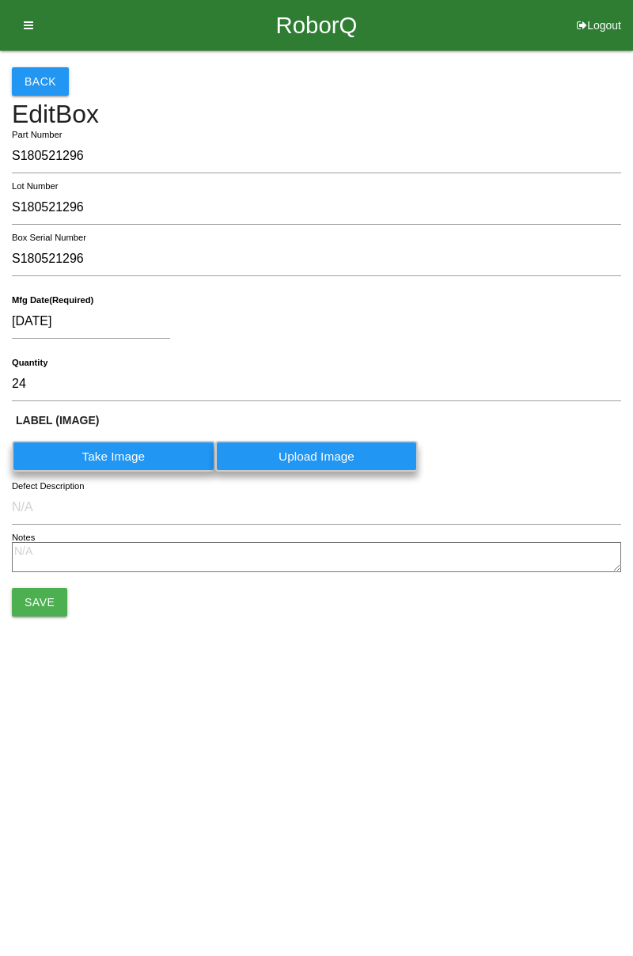
click at [30, 606] on button "Save" at bounding box center [39, 602] width 55 height 28
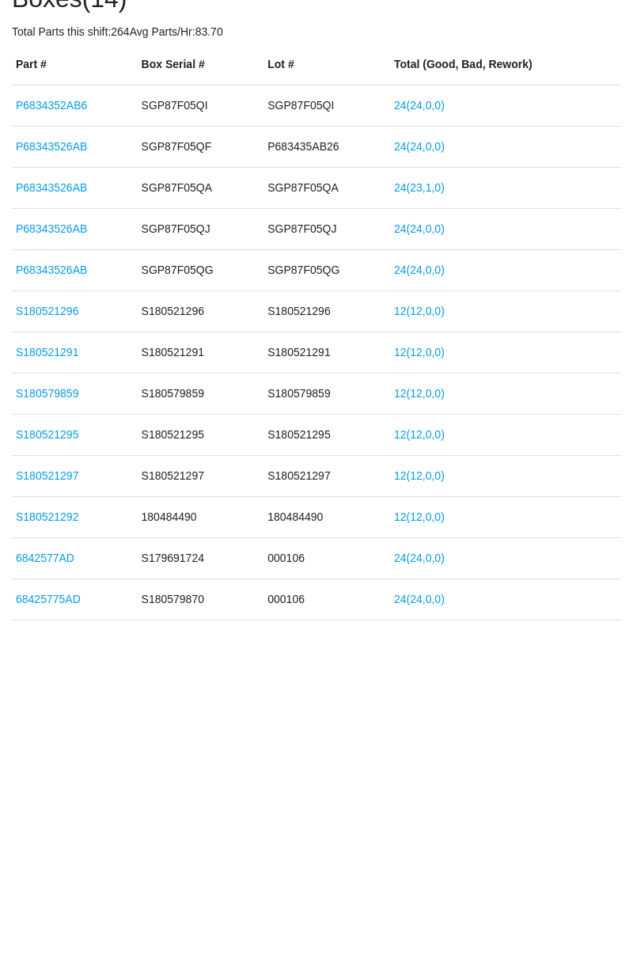
scroll to position [296, 0]
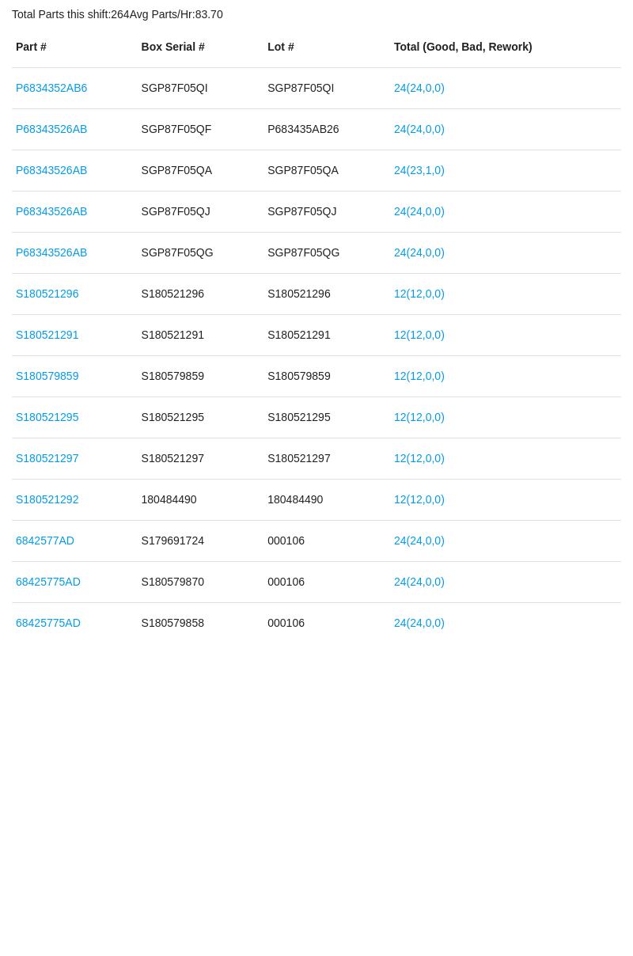
click at [52, 826] on link "S180521292" at bounding box center [47, 825] width 63 height 13
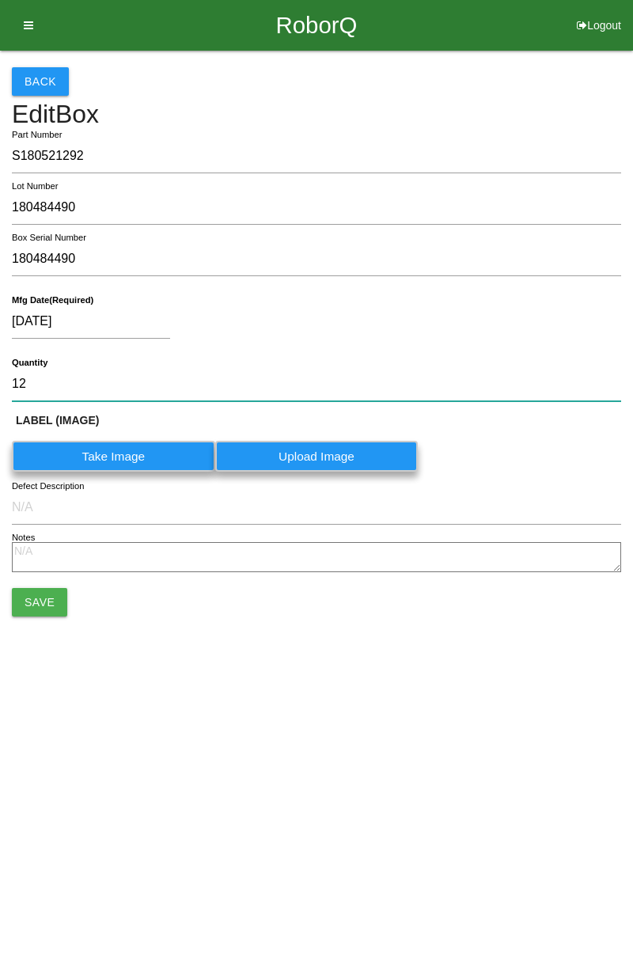
click at [40, 382] on input "12" at bounding box center [316, 384] width 609 height 34
type input "1"
type input "24"
click at [14, 592] on button "Save" at bounding box center [39, 602] width 55 height 28
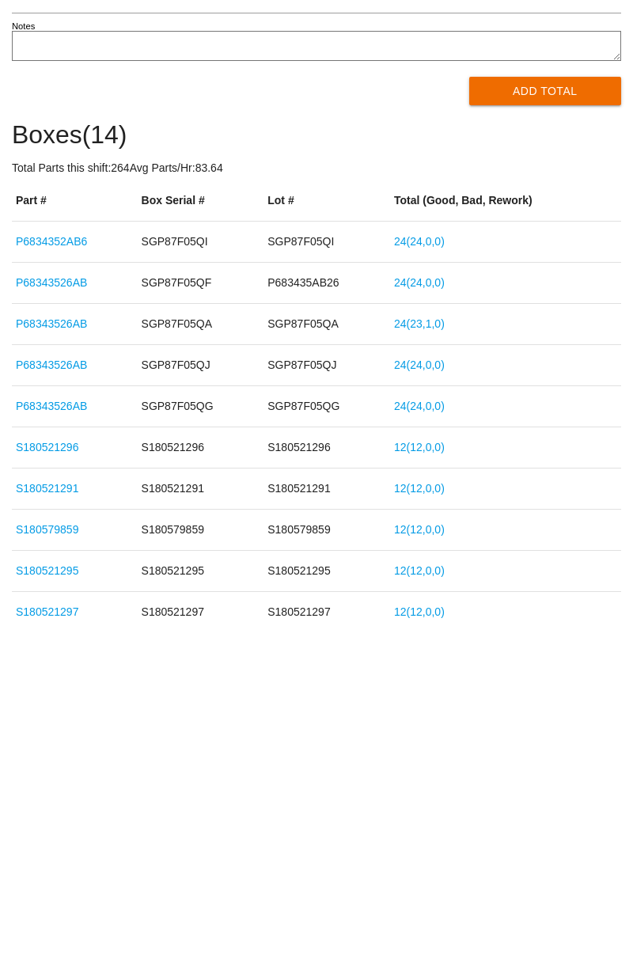
scroll to position [385, 0]
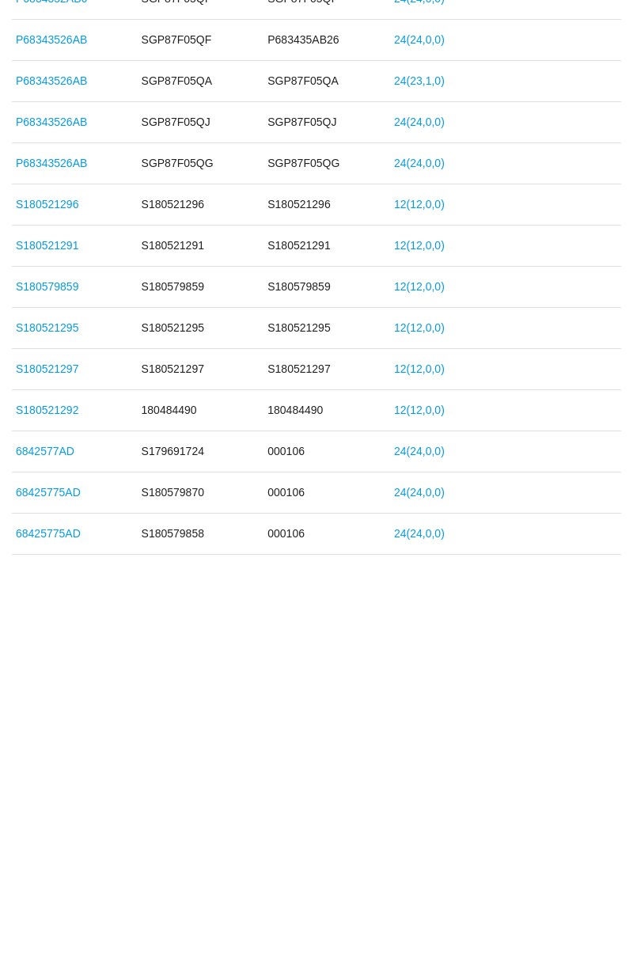
click at [51, 730] on link "S180521292" at bounding box center [47, 736] width 63 height 13
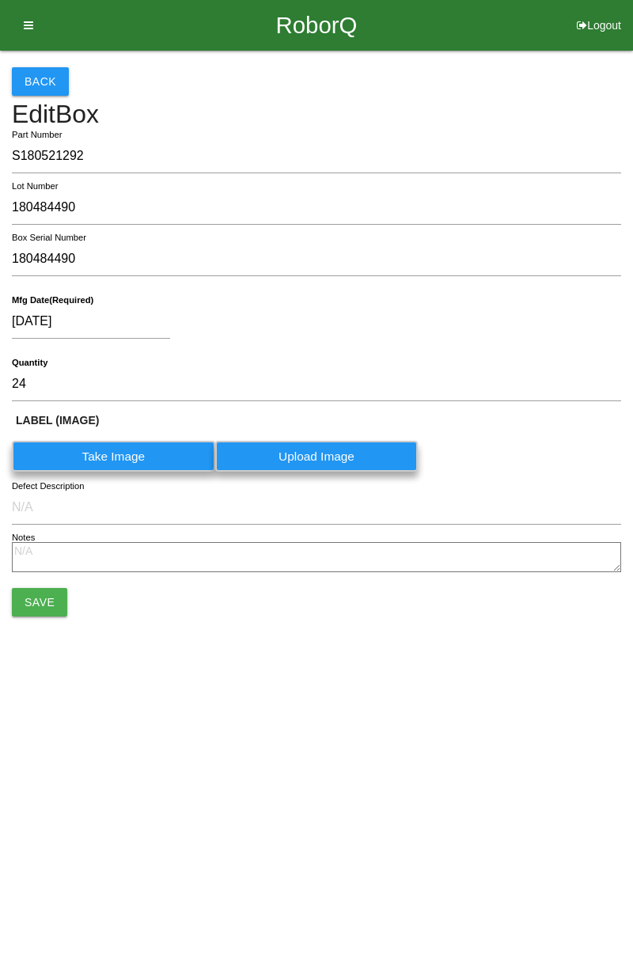
click at [30, 592] on button "Save" at bounding box center [39, 602] width 55 height 28
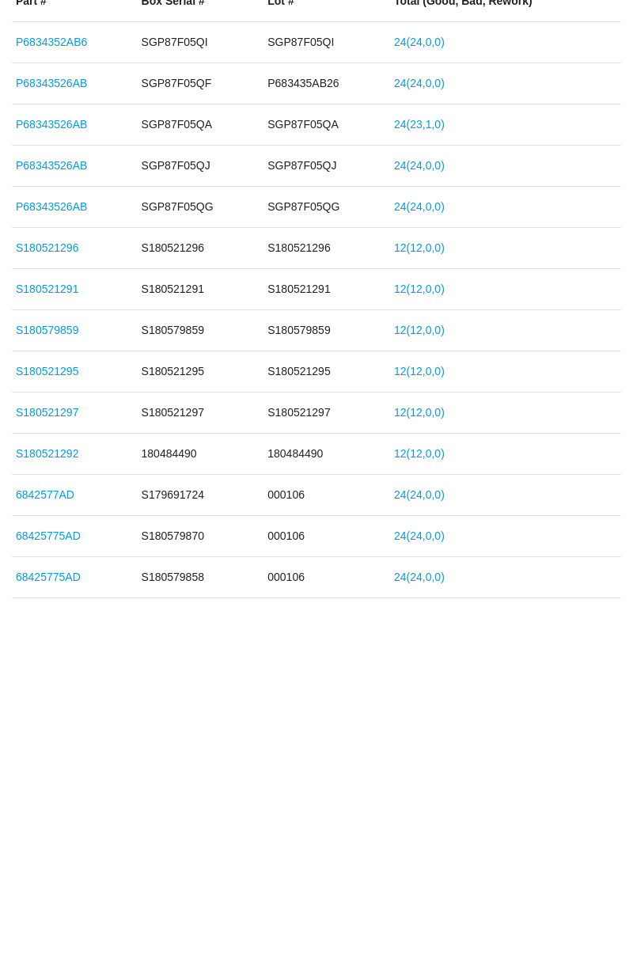
scroll to position [385, 0]
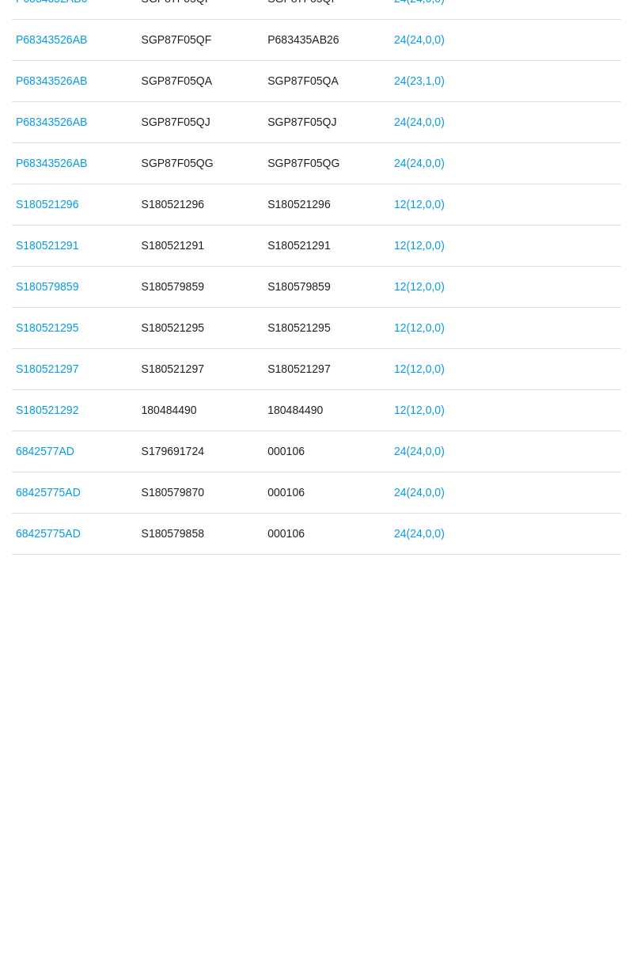
click at [58, 694] on link "S180521297" at bounding box center [47, 695] width 63 height 13
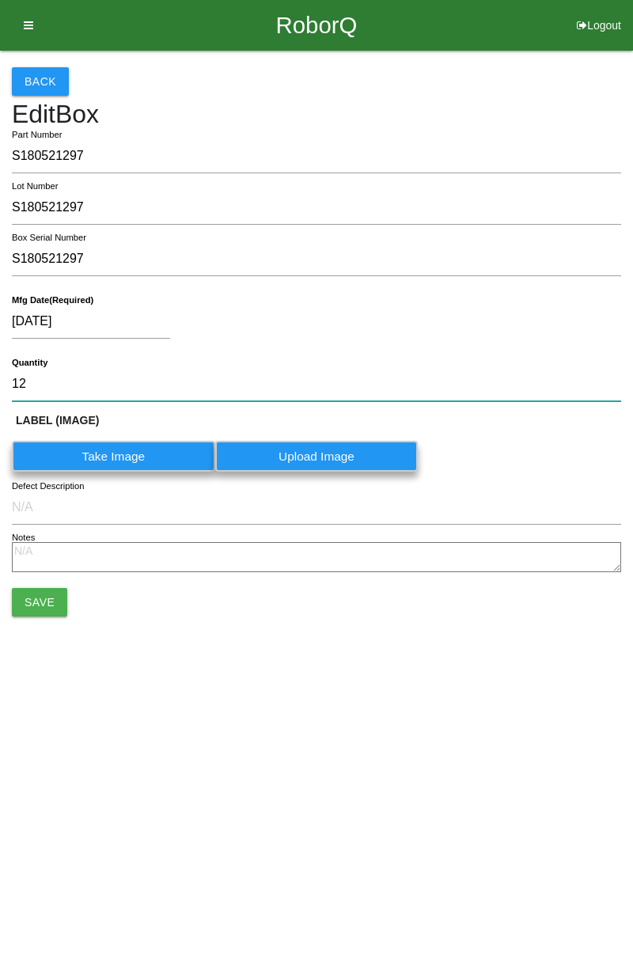
click at [30, 382] on input "12" at bounding box center [316, 384] width 609 height 34
type input "1"
type input "24"
click at [21, 602] on button "Save" at bounding box center [39, 602] width 55 height 28
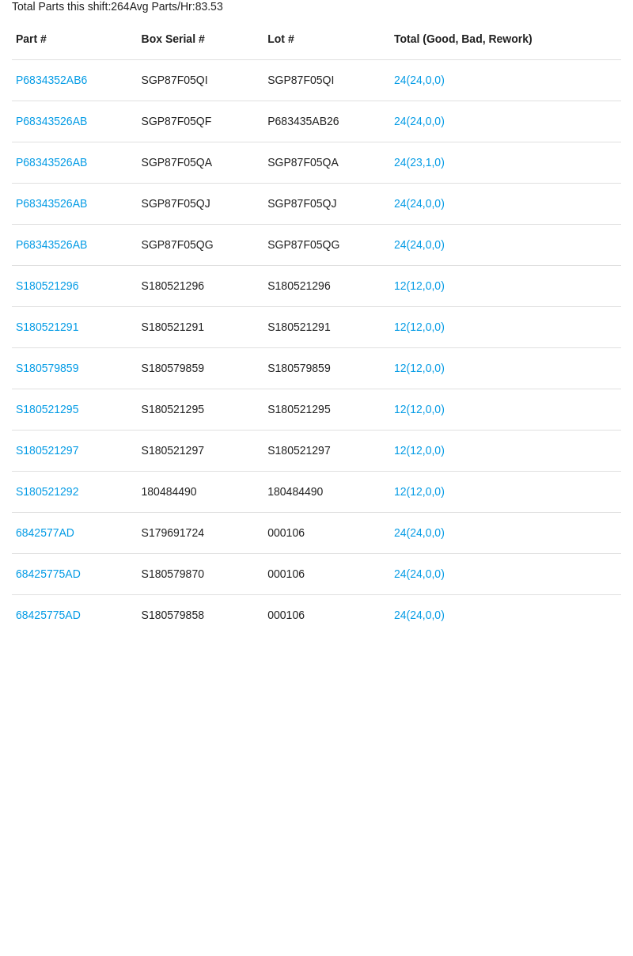
scroll to position [385, 0]
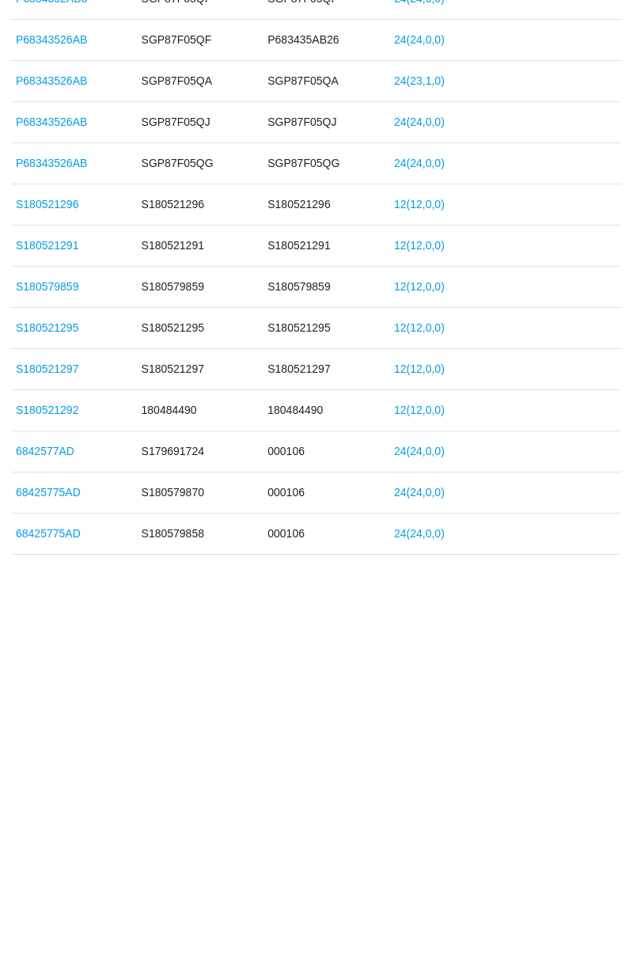
click at [40, 649] on link "S180521295" at bounding box center [47, 653] width 63 height 13
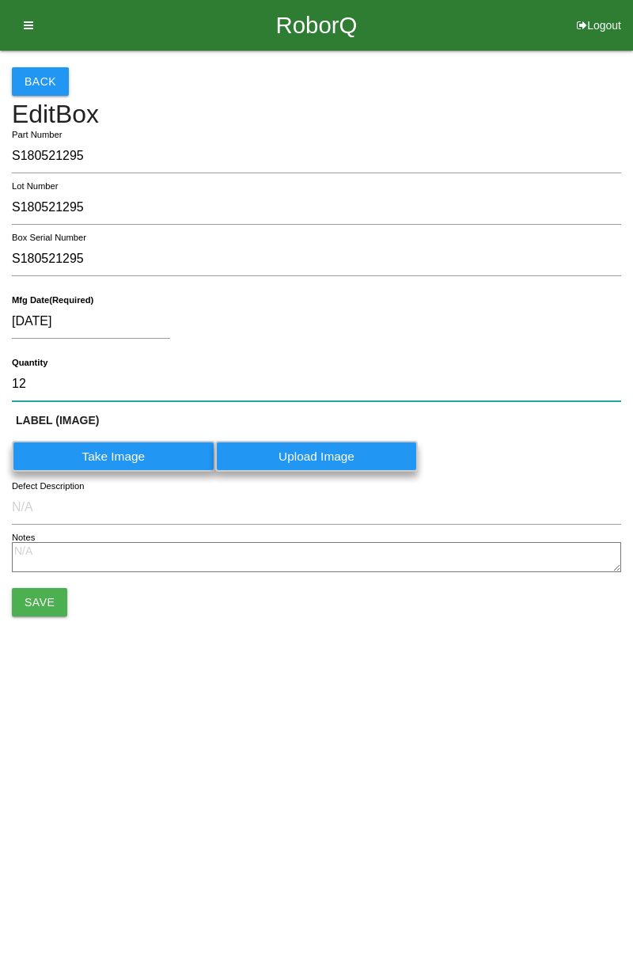
click at [66, 389] on input "12" at bounding box center [316, 384] width 609 height 34
type input "1"
type input "24"
click at [25, 602] on button "Save" at bounding box center [39, 602] width 55 height 28
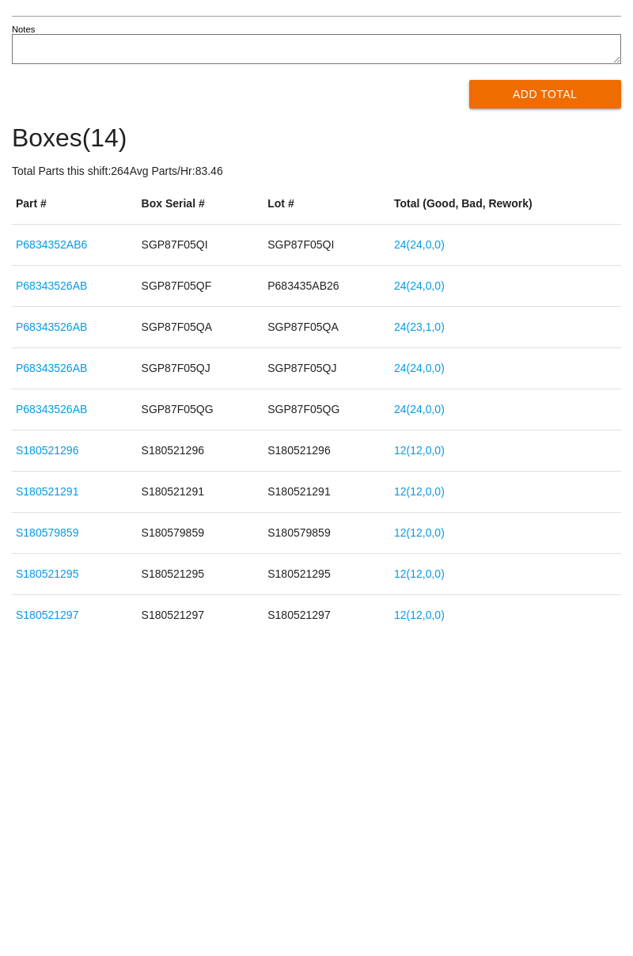
scroll to position [385, 0]
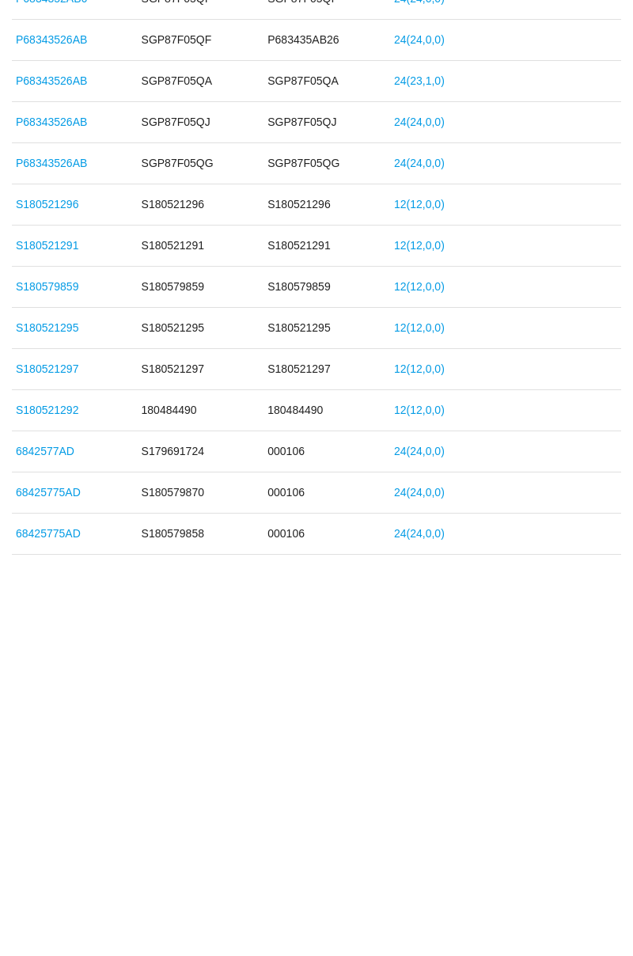
click at [49, 614] on link "S180579859" at bounding box center [47, 612] width 63 height 13
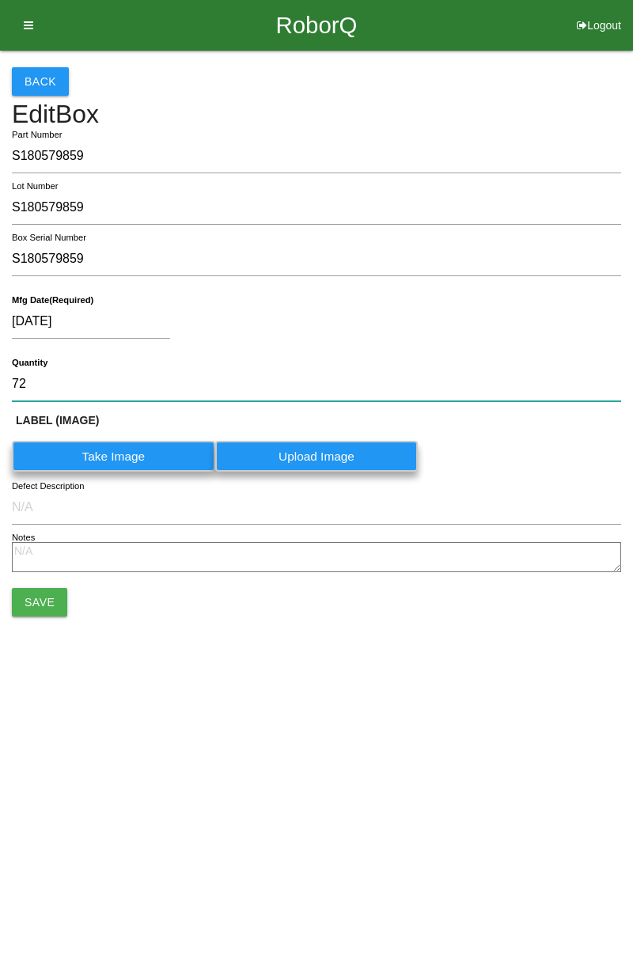
click at [46, 375] on input "72" at bounding box center [316, 384] width 609 height 34
type input "7"
type input "24"
click at [40, 608] on button "Save" at bounding box center [39, 602] width 55 height 28
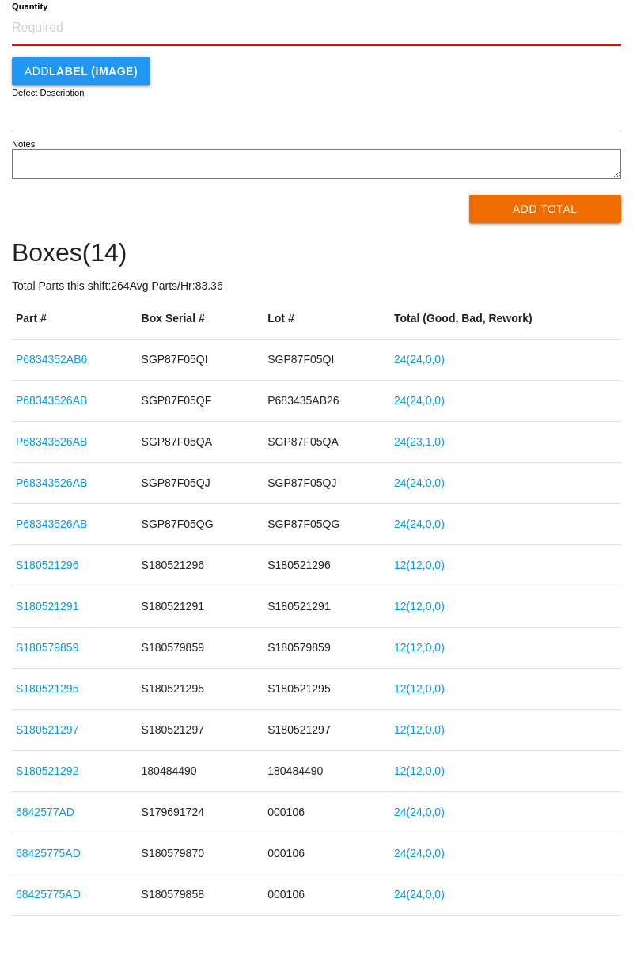
scroll to position [354, 0]
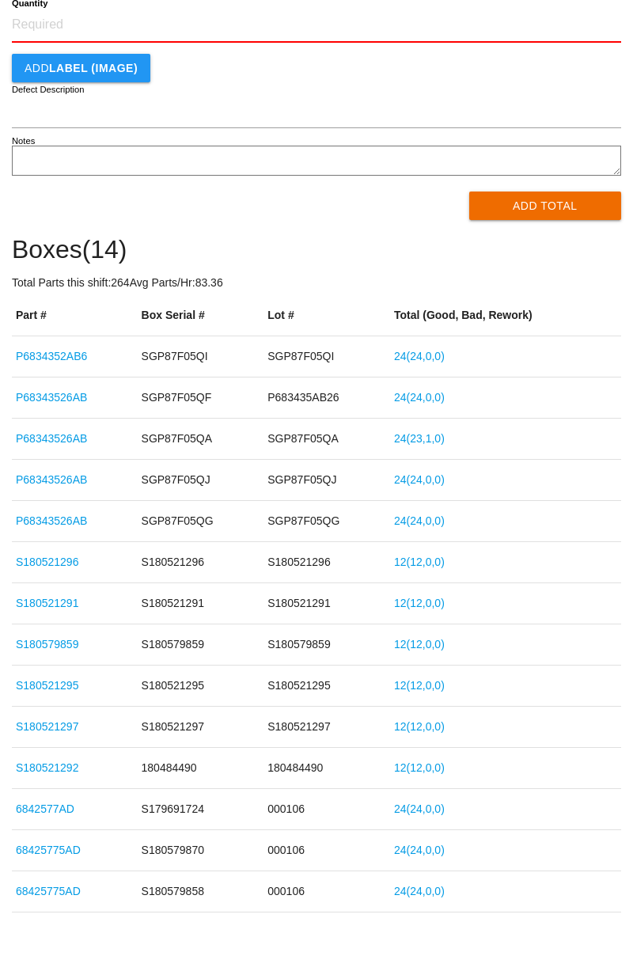
click at [51, 605] on link "S180521291" at bounding box center [47, 603] width 63 height 13
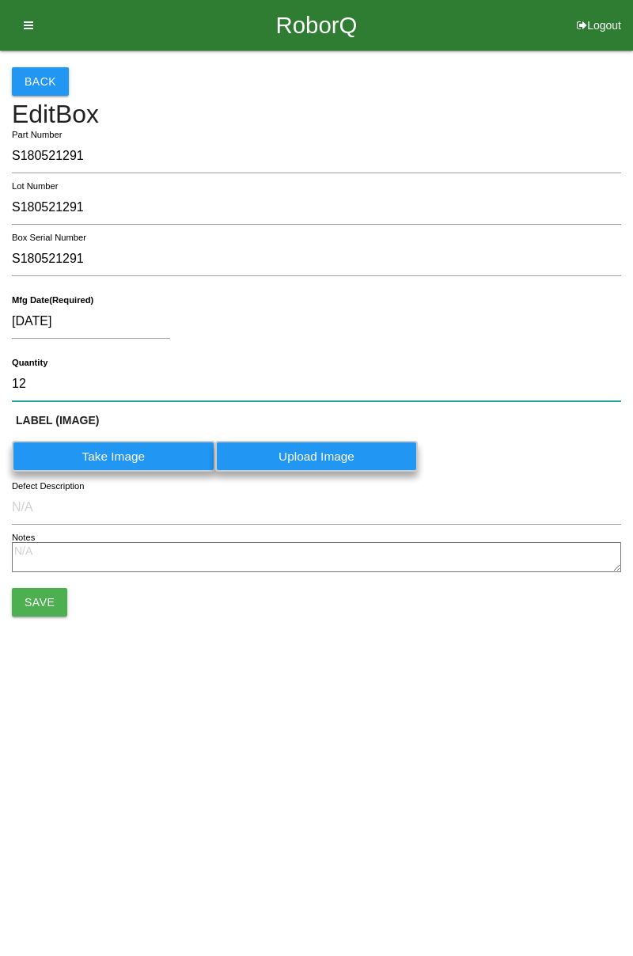
click at [41, 382] on input "12" at bounding box center [316, 384] width 609 height 34
type input "1"
type input "24"
click at [38, 602] on button "Save" at bounding box center [39, 602] width 55 height 28
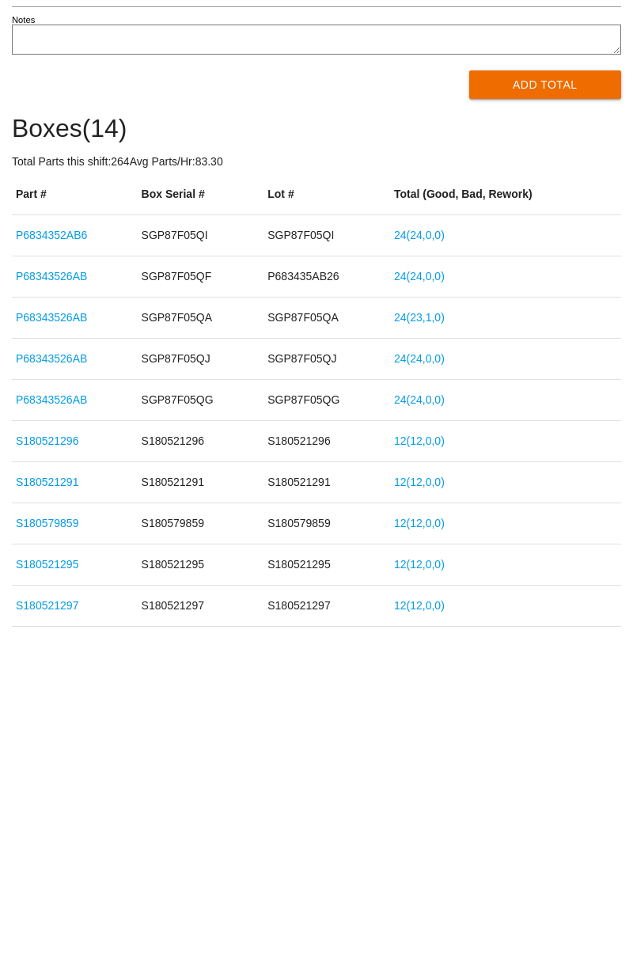
scroll to position [152, 0]
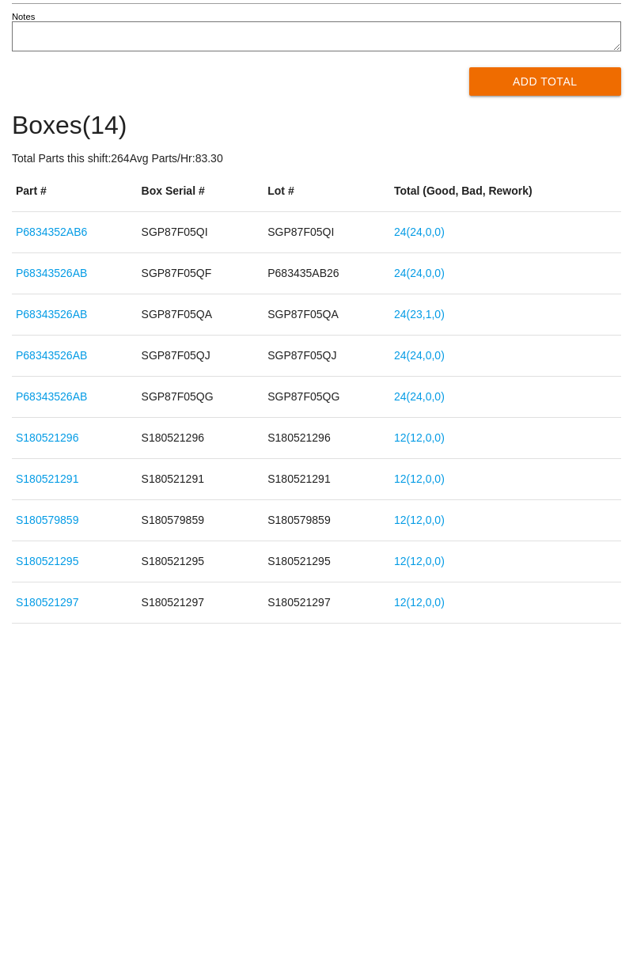
click at [57, 799] on link "S180521291" at bounding box center [47, 805] width 63 height 13
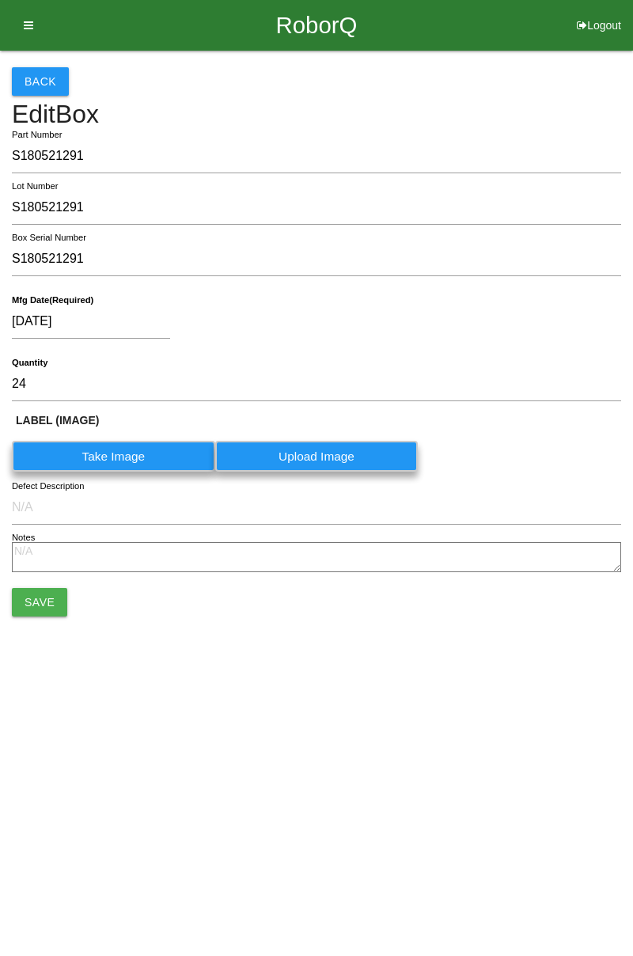
click at [28, 606] on button "Save" at bounding box center [39, 602] width 55 height 28
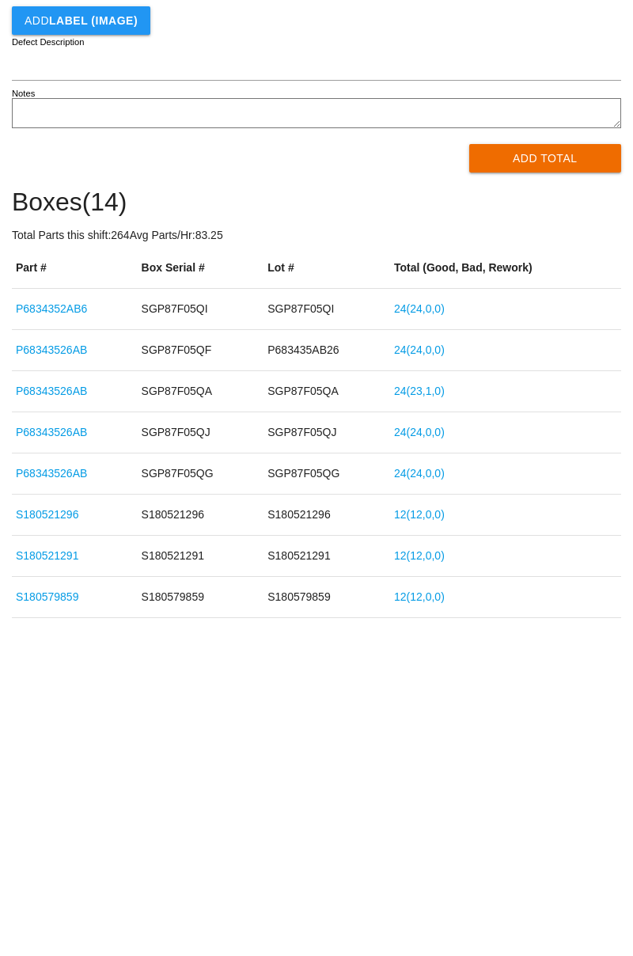
scroll to position [77, 0]
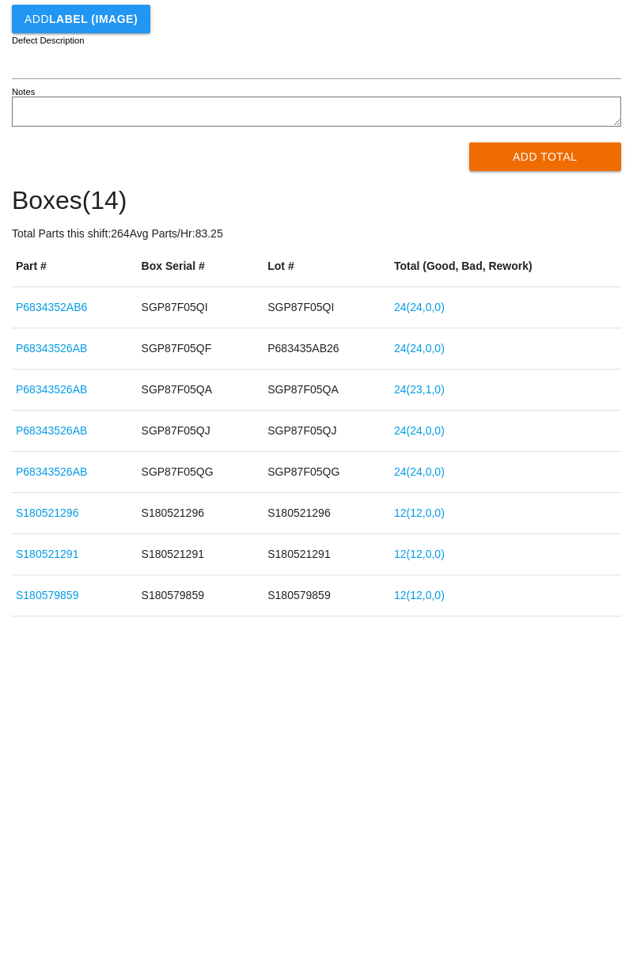
click at [34, 920] on link "S180579859" at bounding box center [47, 921] width 63 height 13
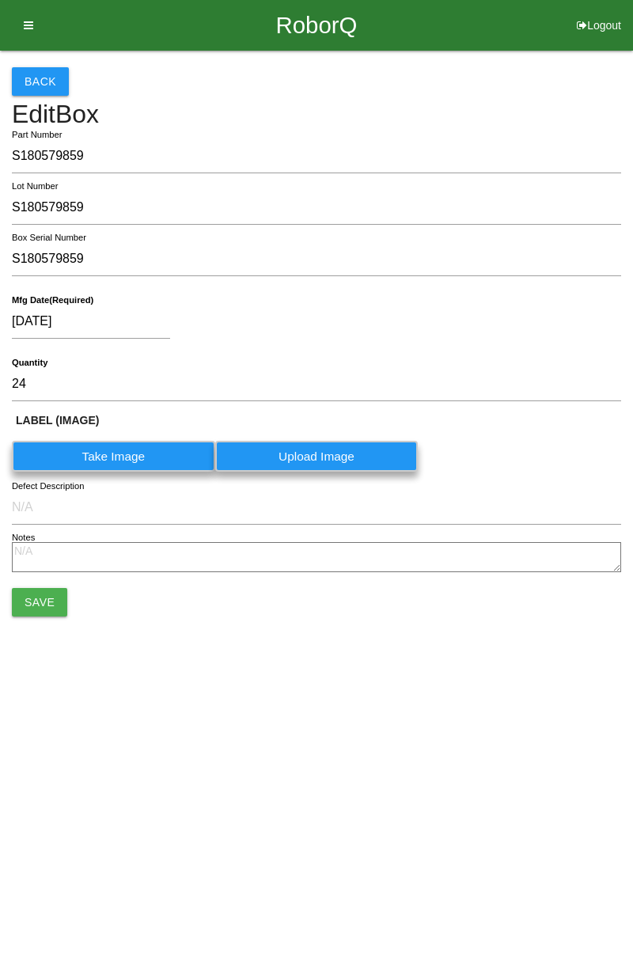
click at [32, 593] on button "Save" at bounding box center [39, 602] width 55 height 28
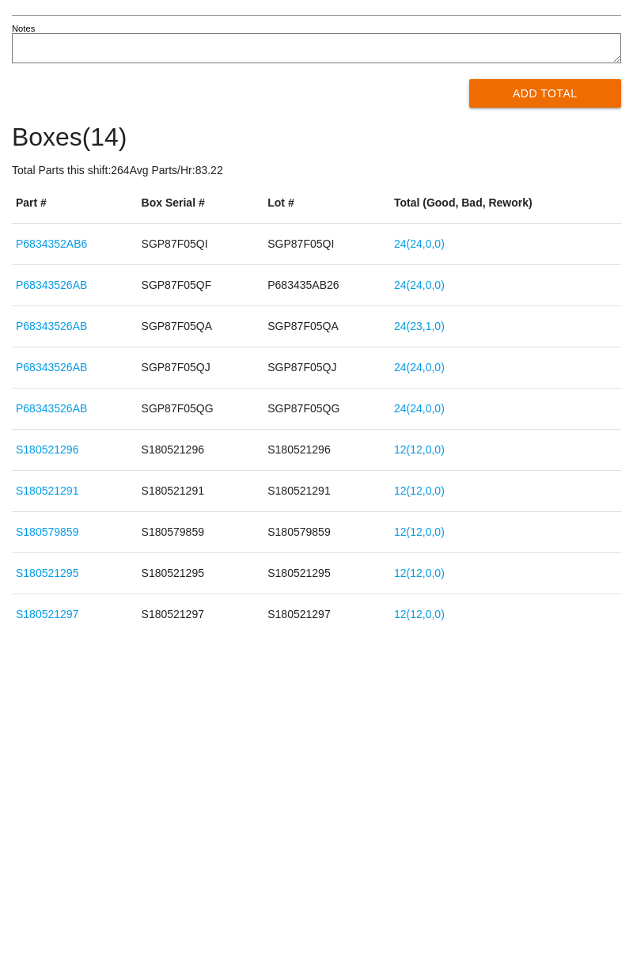
scroll to position [141, 0]
click at [48, 897] on link "S180521295" at bounding box center [47, 898] width 63 height 13
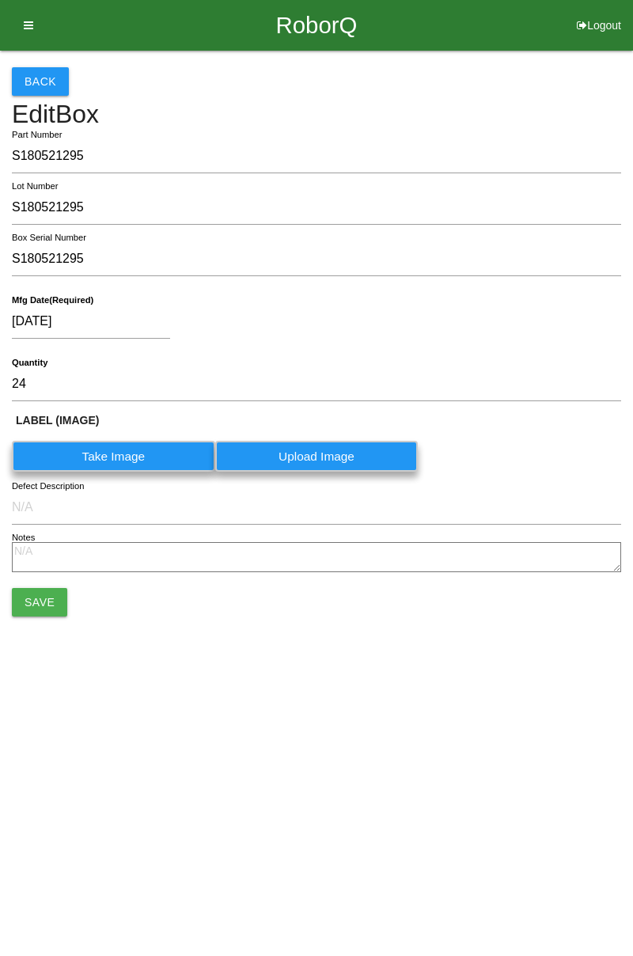
click at [33, 591] on button "Save" at bounding box center [39, 602] width 55 height 28
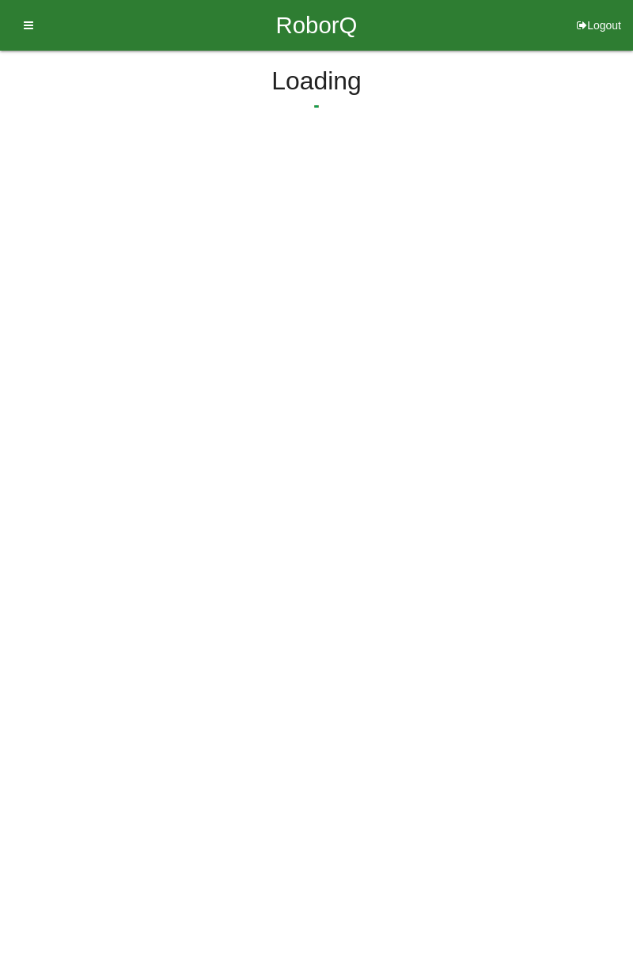
click at [29, 32] on icon at bounding box center [23, 25] width 20 height 51
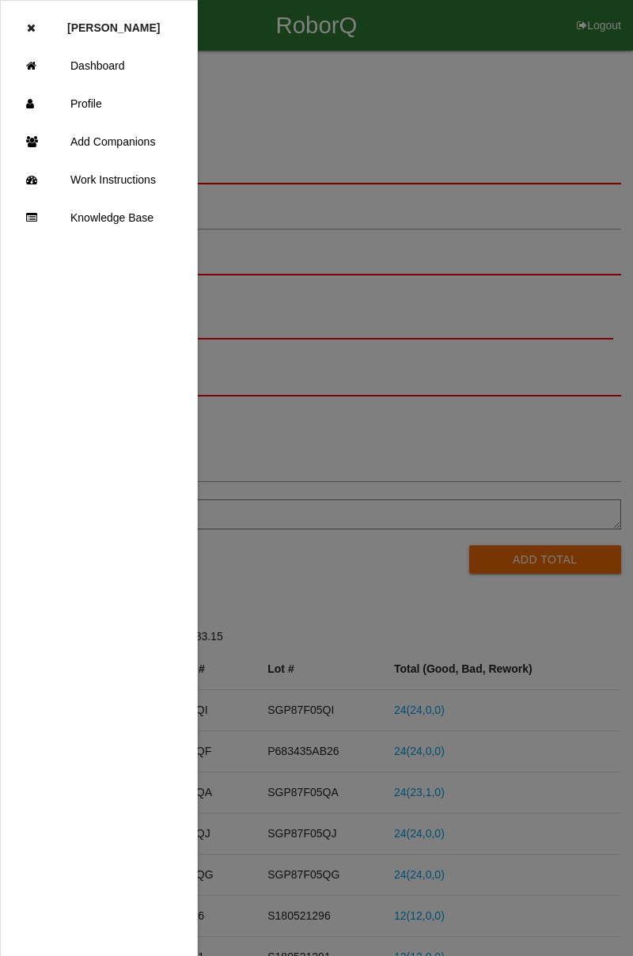
click at [41, 70] on icon at bounding box center [35, 66] width 19 height 38
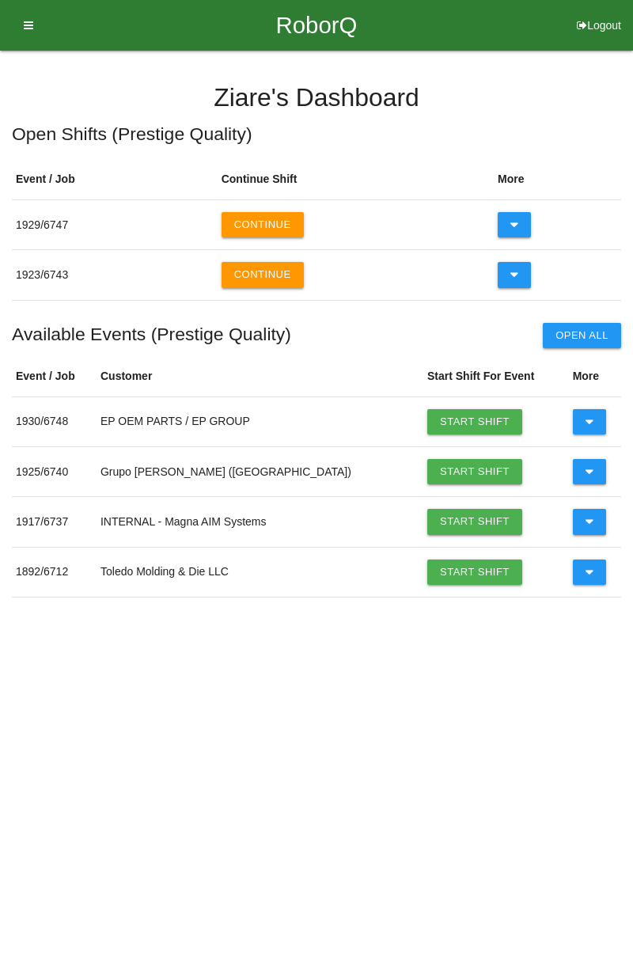
click at [511, 226] on icon at bounding box center [515, 224] width 9 height 25
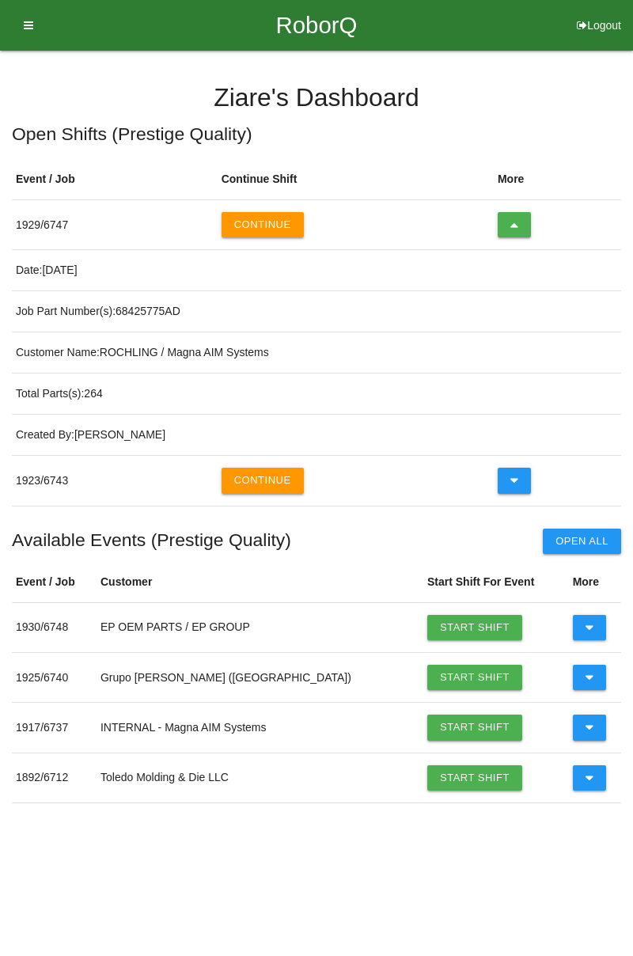
click at [502, 475] on button at bounding box center [515, 480] width 34 height 25
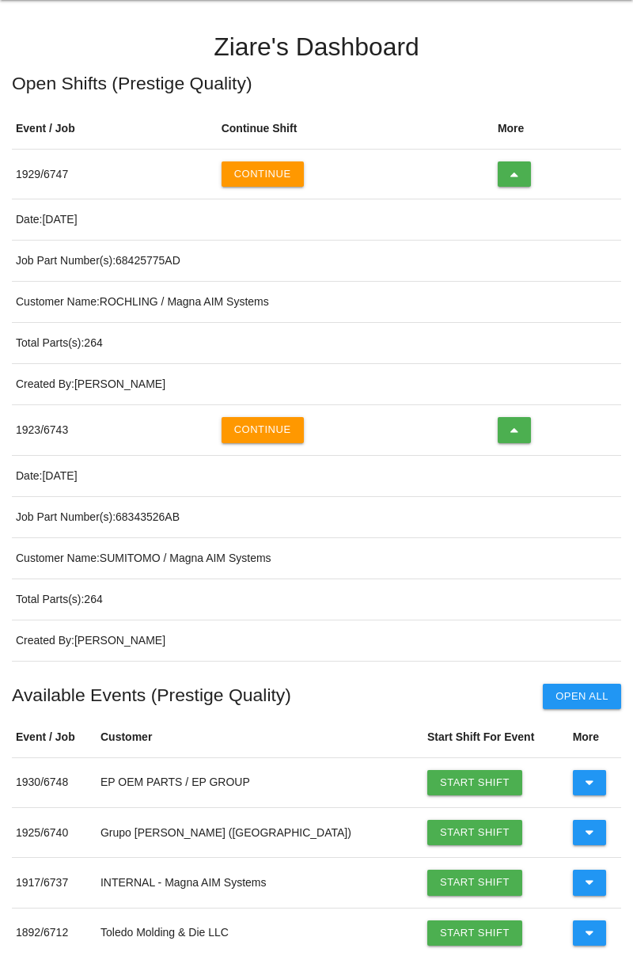
scroll to position [51, 0]
click at [253, 176] on button "Continue" at bounding box center [263, 173] width 82 height 25
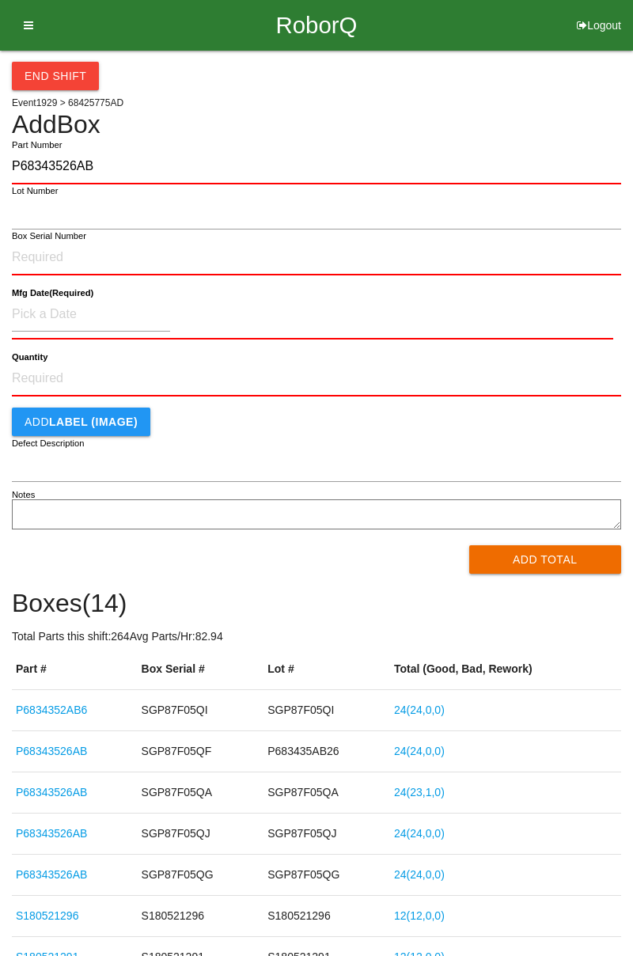
type input "P68343526AB"
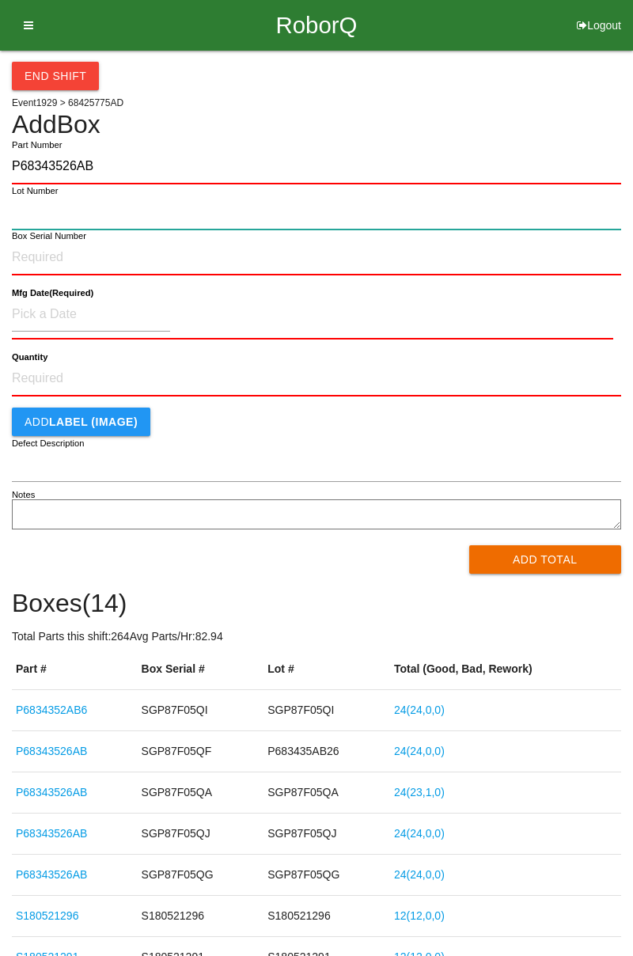
click at [26, 218] on input "Lot Number" at bounding box center [316, 213] width 609 height 34
click at [24, 217] on input "Lot Number" at bounding box center [316, 213] width 609 height 34
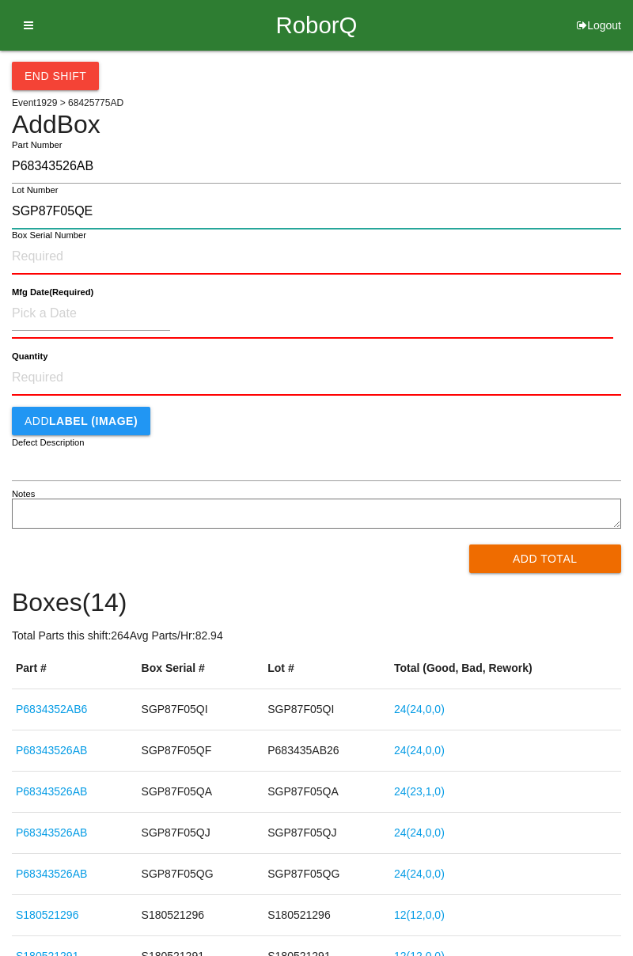
type input "SGP87F05QE"
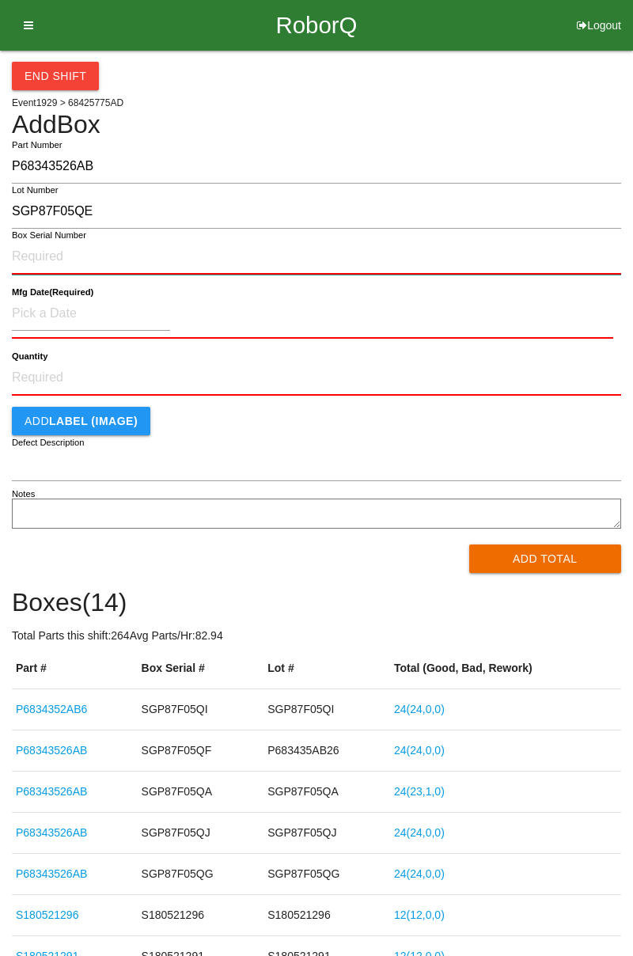
click at [19, 260] on input "Box Serial Number" at bounding box center [316, 257] width 609 height 35
type input "SGP87F05QE"
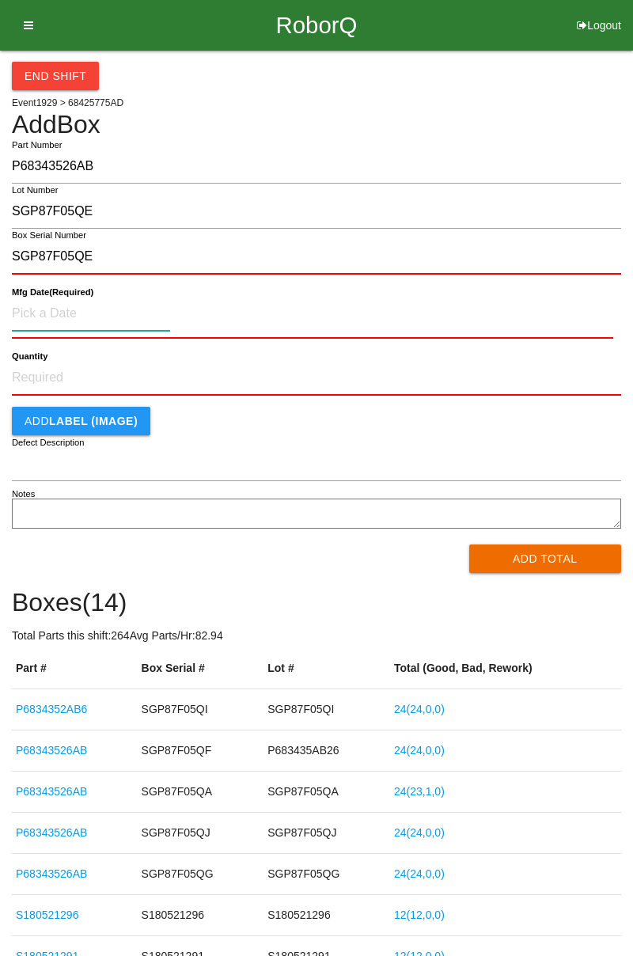
click at [21, 317] on input at bounding box center [91, 314] width 158 height 34
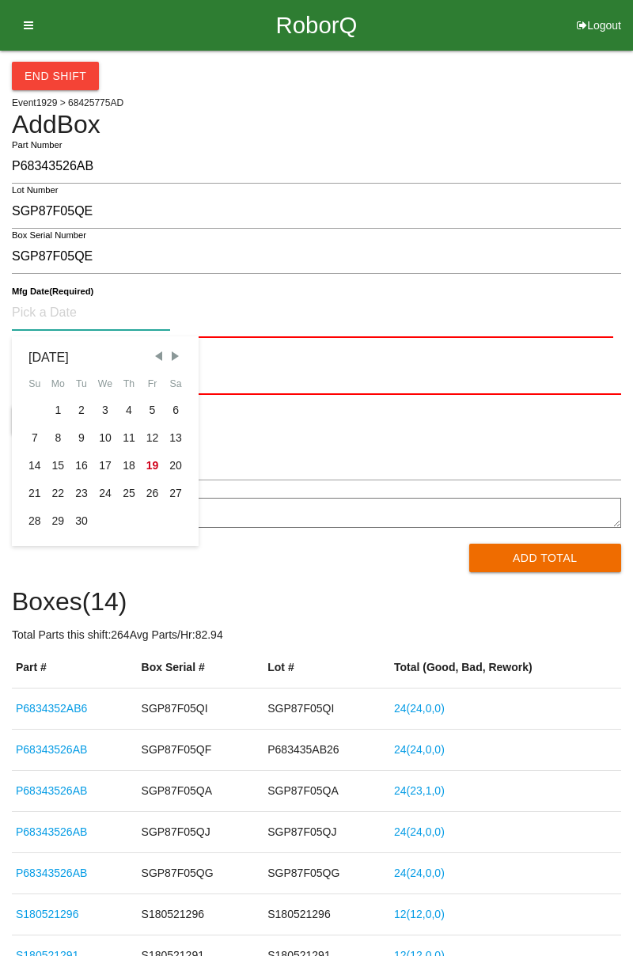
click at [52, 442] on div "8" at bounding box center [59, 438] width 24 height 28
type input "[DATE]"
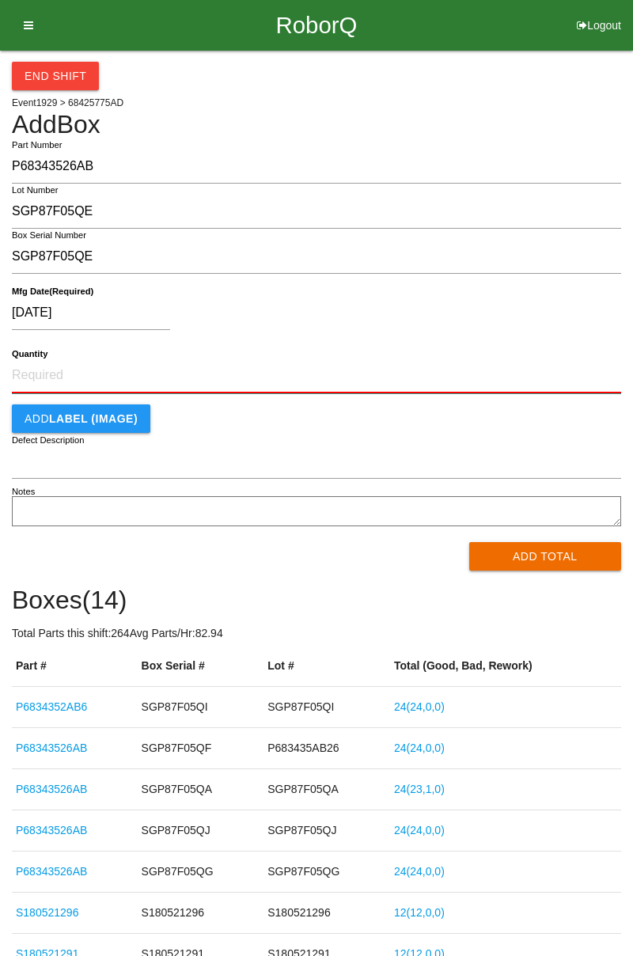
click at [24, 370] on input "Quantity" at bounding box center [316, 376] width 609 height 35
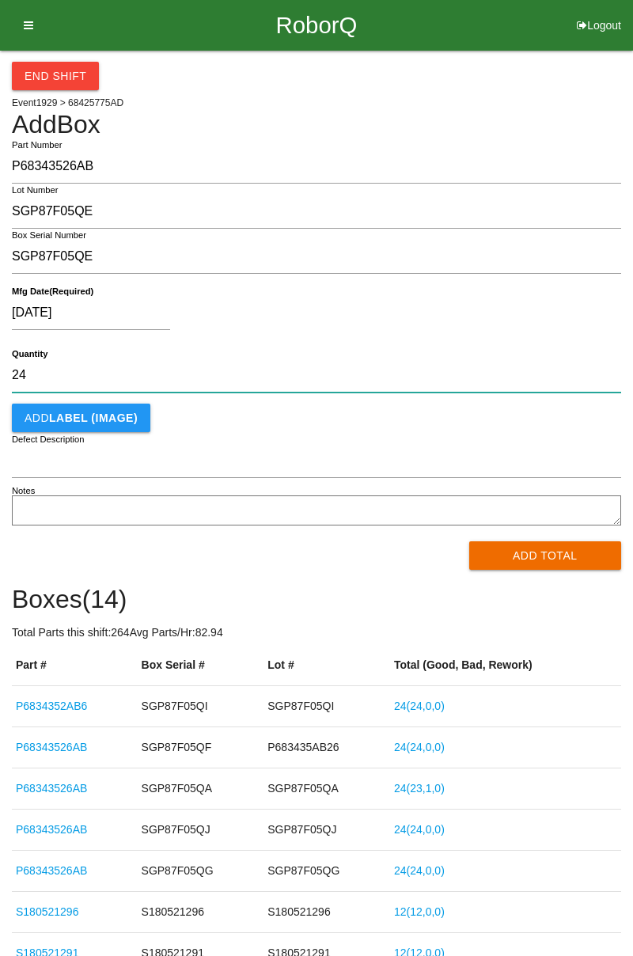
type input "24"
click at [515, 559] on button "Add Total" at bounding box center [545, 555] width 153 height 28
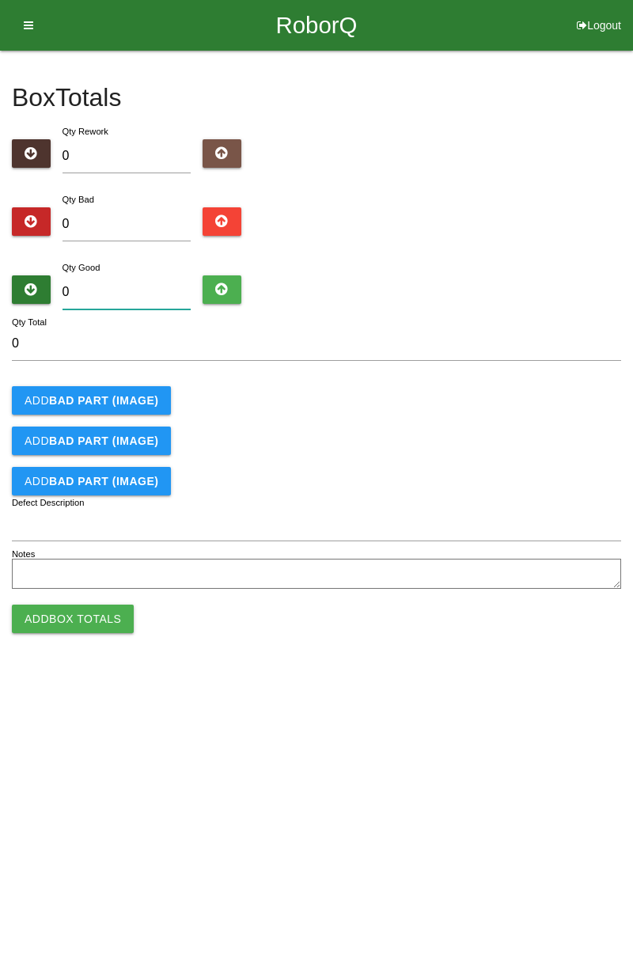
click at [79, 298] on input "0" at bounding box center [127, 292] width 129 height 34
type input "2"
type input "24"
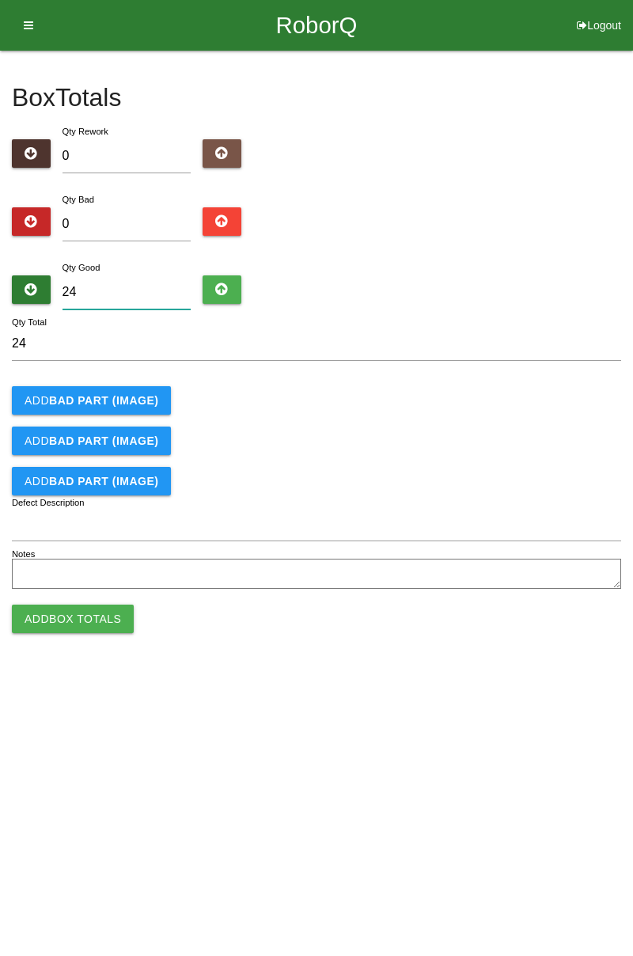
type input "24"
click at [47, 617] on button "Add Box Totals" at bounding box center [73, 619] width 122 height 28
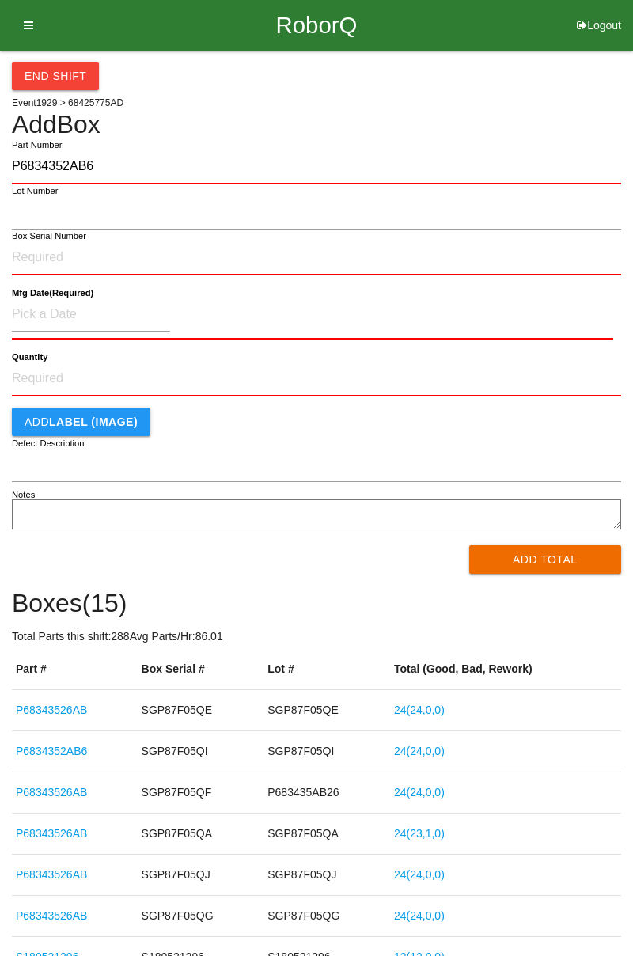
type input "P6834352AB6"
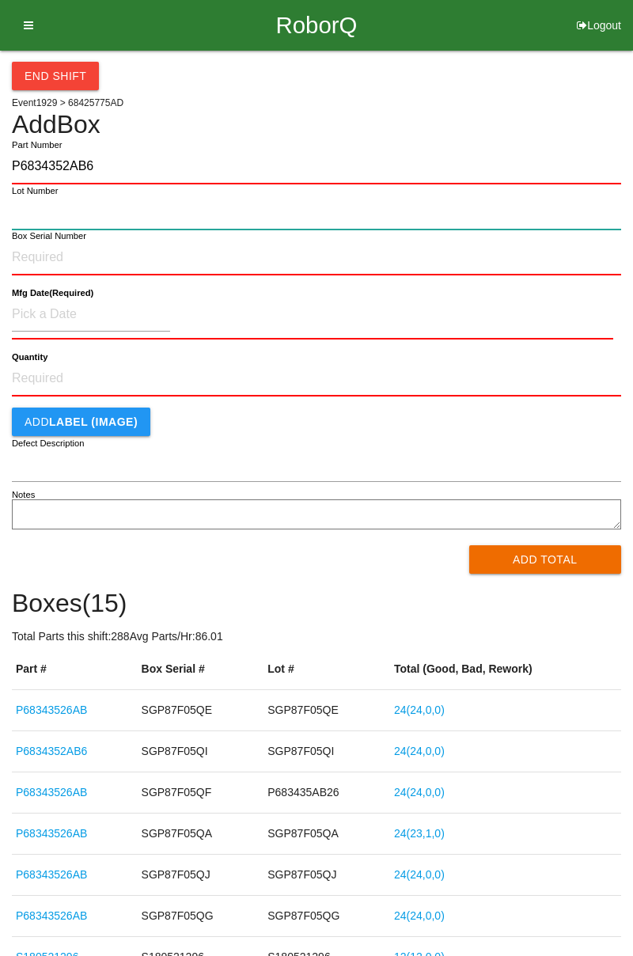
click at [29, 211] on input "Lot Number" at bounding box center [316, 213] width 609 height 34
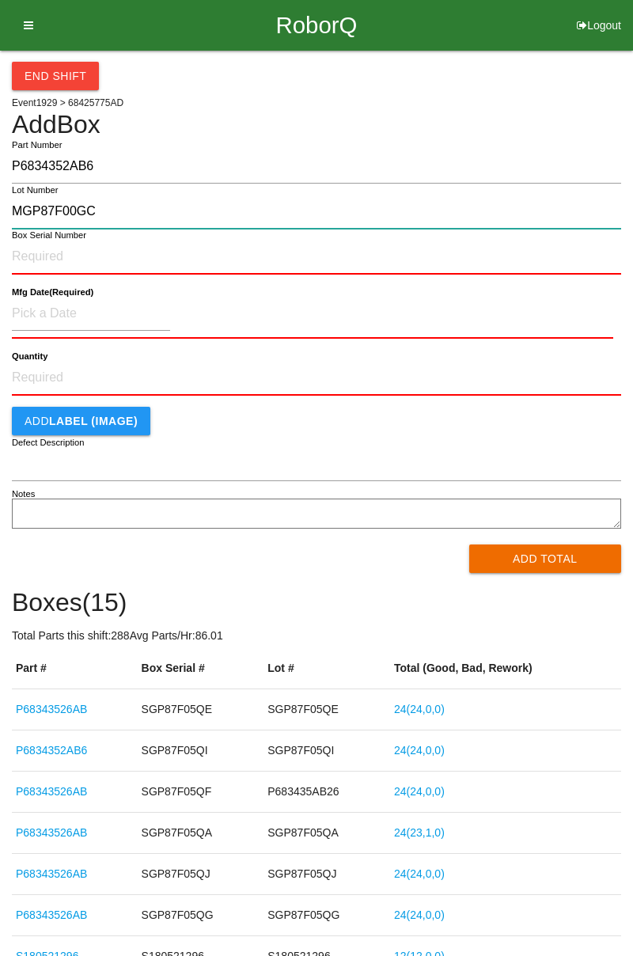
type input "MGP87F00GC"
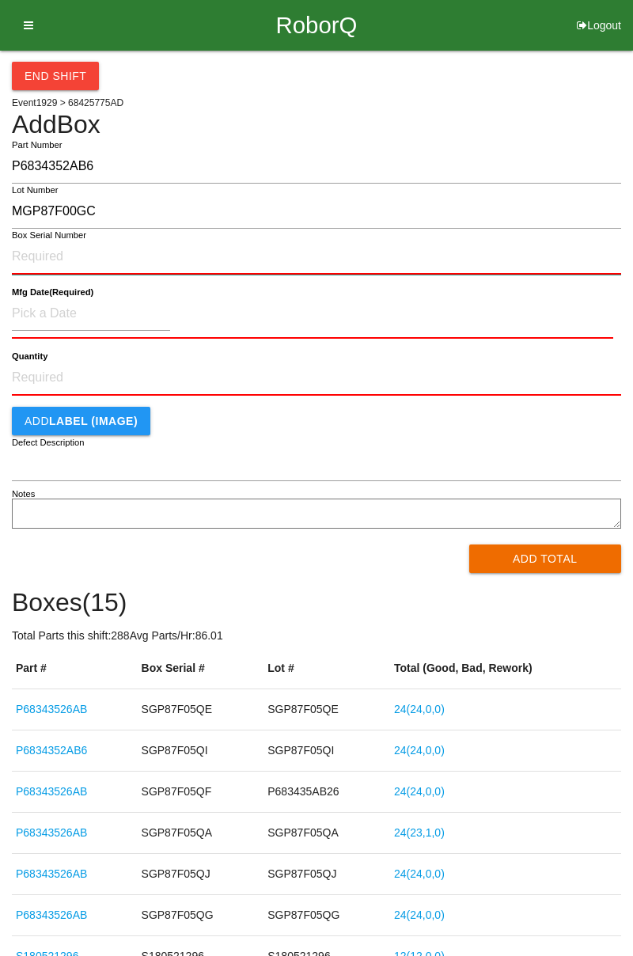
click at [38, 262] on input "Box Serial Number" at bounding box center [316, 257] width 609 height 35
type input "MGP87F00GC"
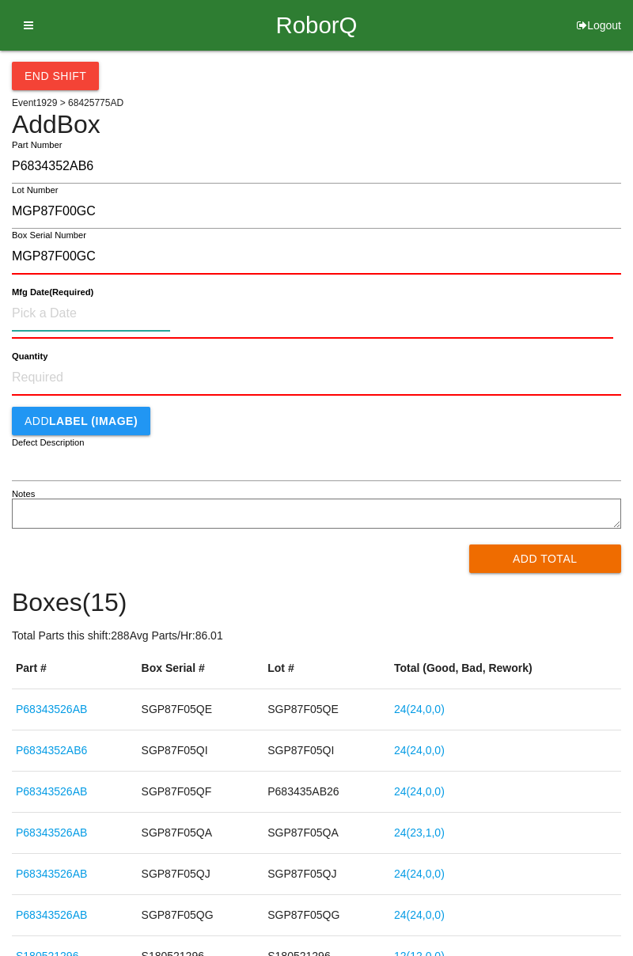
click at [44, 320] on input at bounding box center [91, 314] width 158 height 34
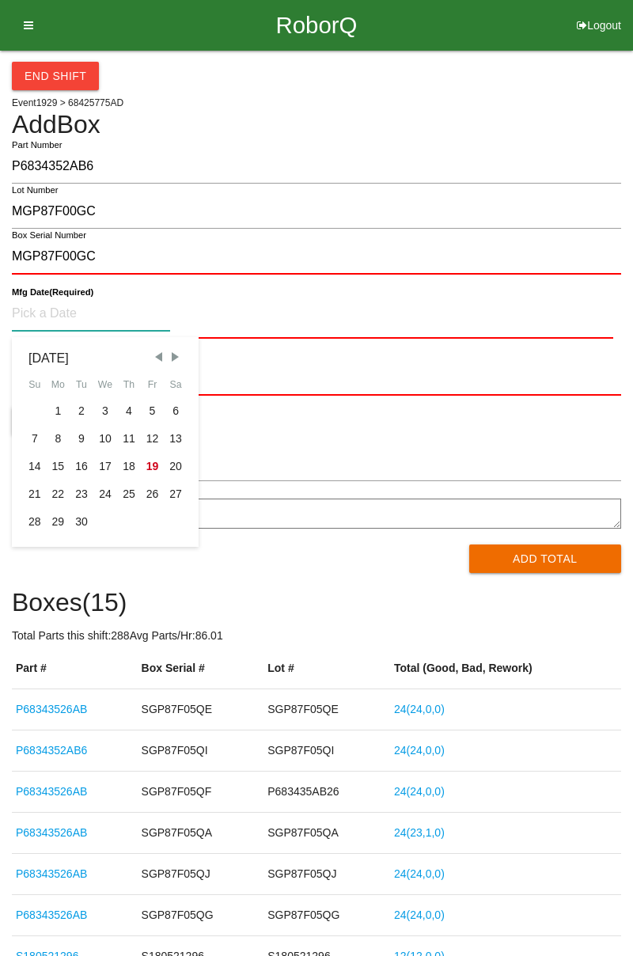
click at [60, 442] on div "8" at bounding box center [59, 439] width 24 height 28
type input "[DATE]"
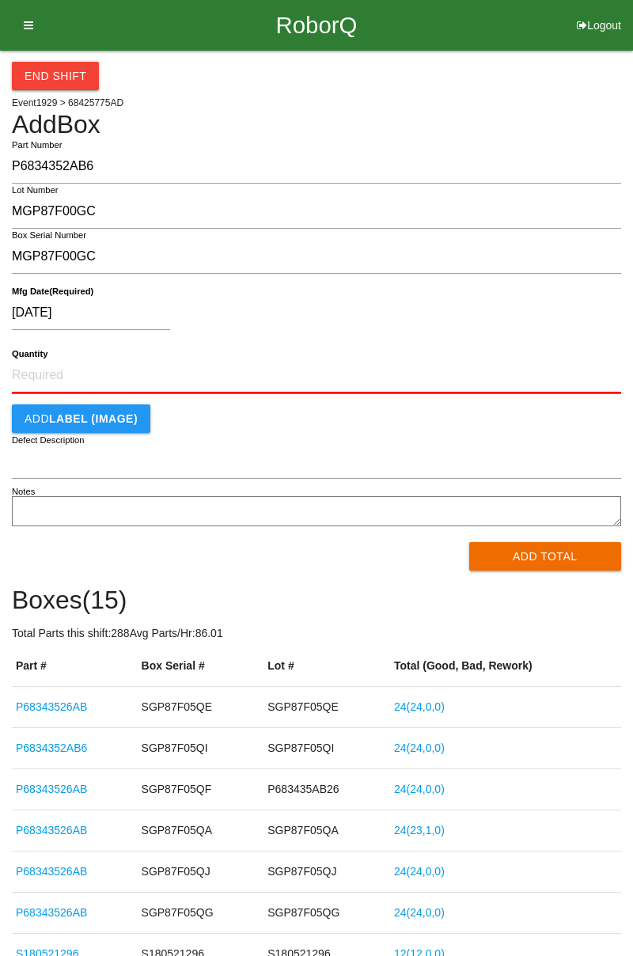
click at [22, 380] on input "Quantity" at bounding box center [316, 376] width 609 height 35
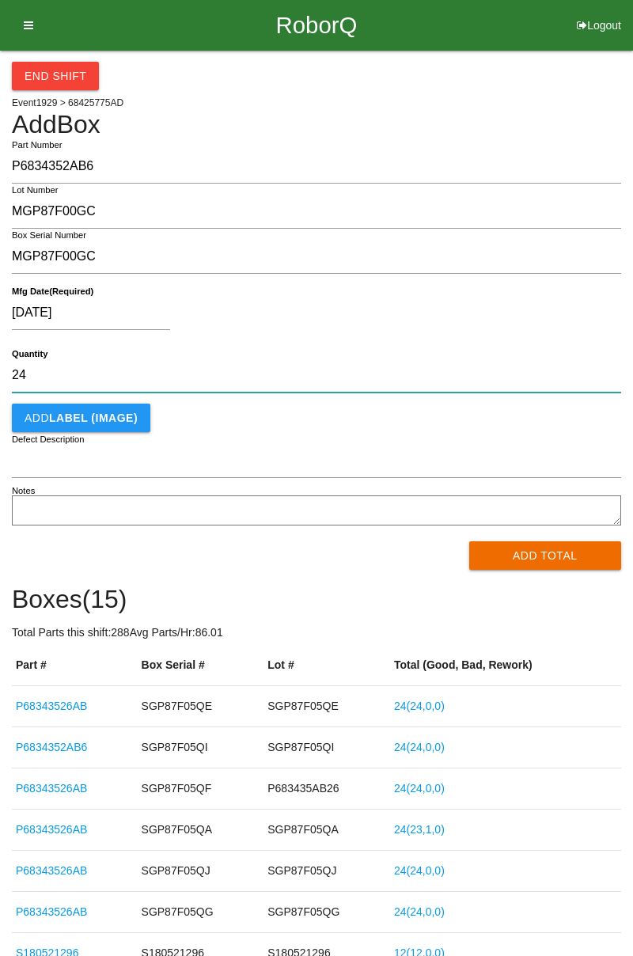
type input "24"
click at [488, 543] on button "Add Total" at bounding box center [545, 555] width 153 height 28
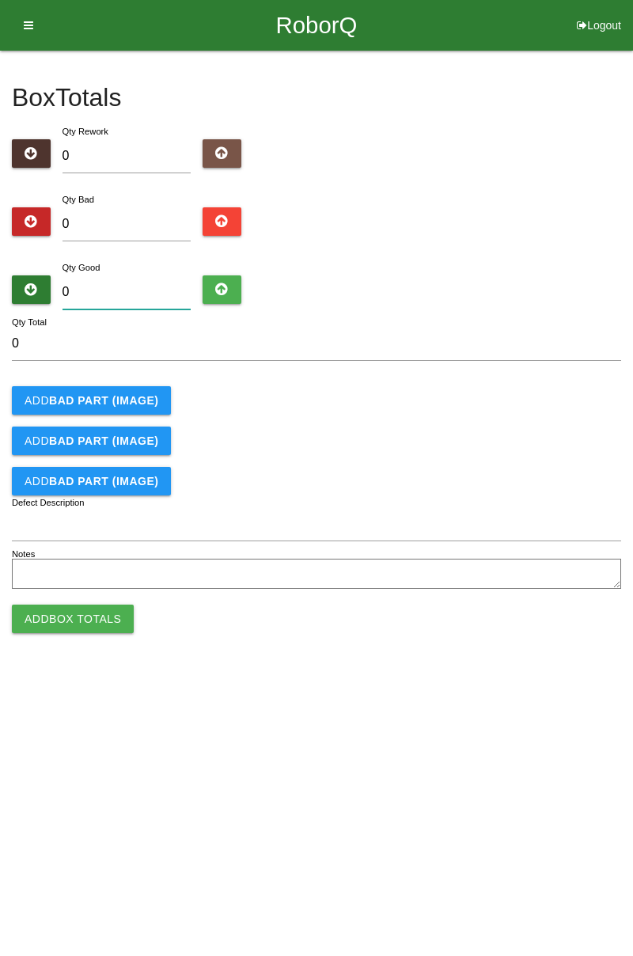
click at [93, 290] on input "0" at bounding box center [127, 292] width 129 height 34
type input "2"
type input "24"
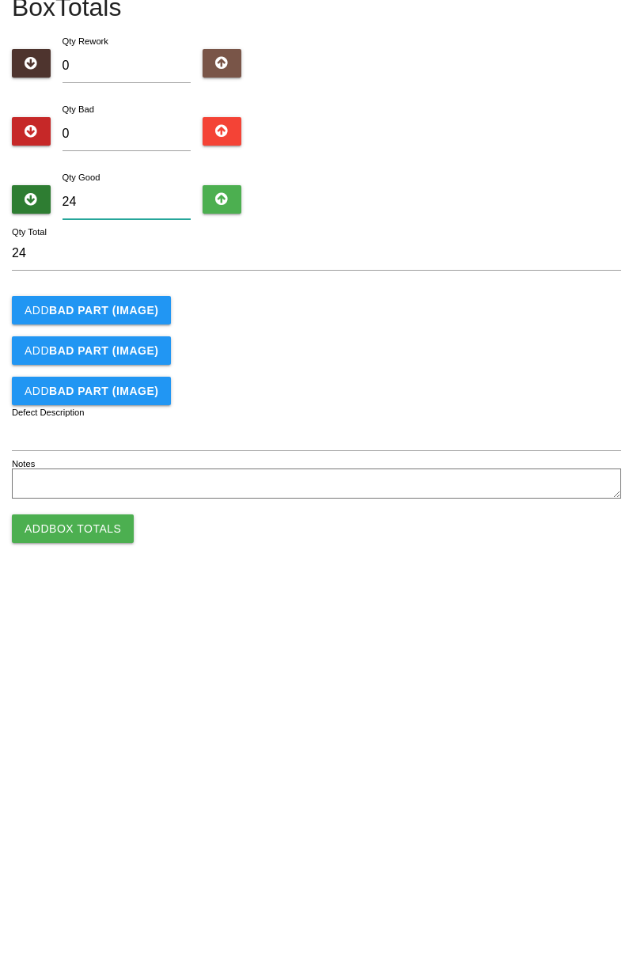
type input "24"
click at [37, 621] on button "Add Box Totals" at bounding box center [73, 619] width 122 height 28
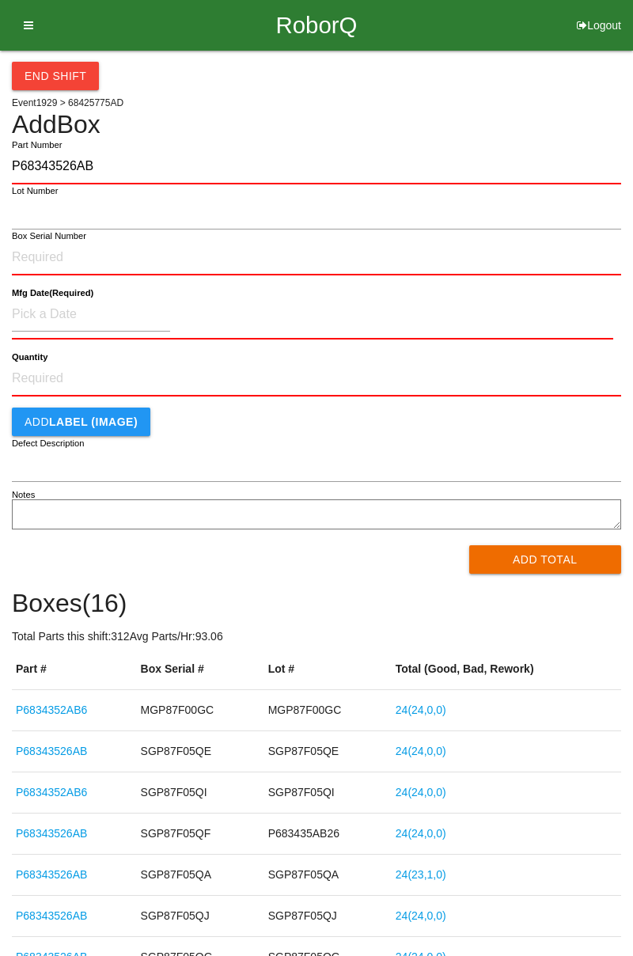
type input "P68343526AB"
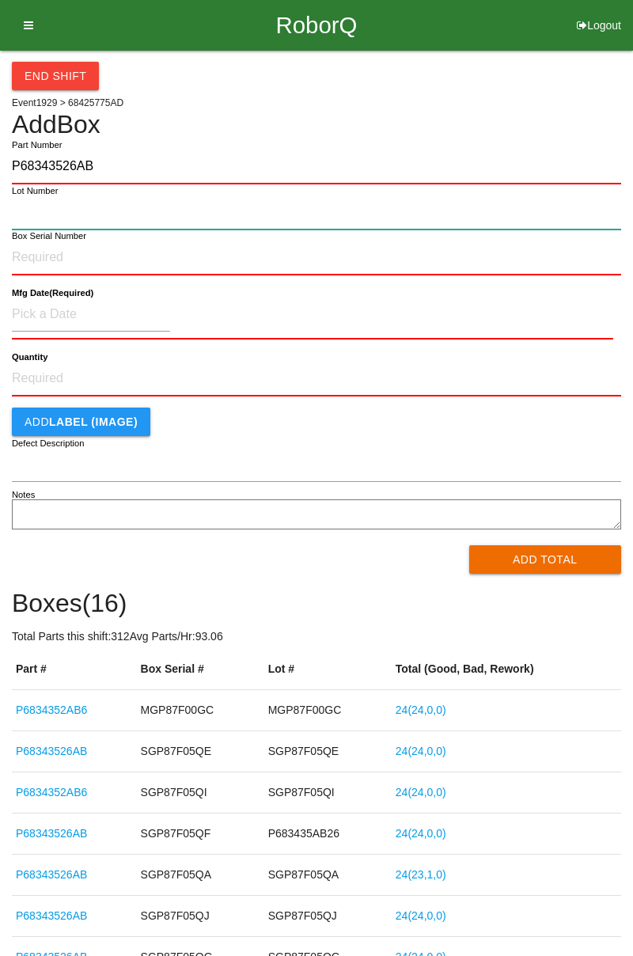
click at [21, 217] on input "Lot Number" at bounding box center [316, 213] width 609 height 34
type input "SGP87F05QD"
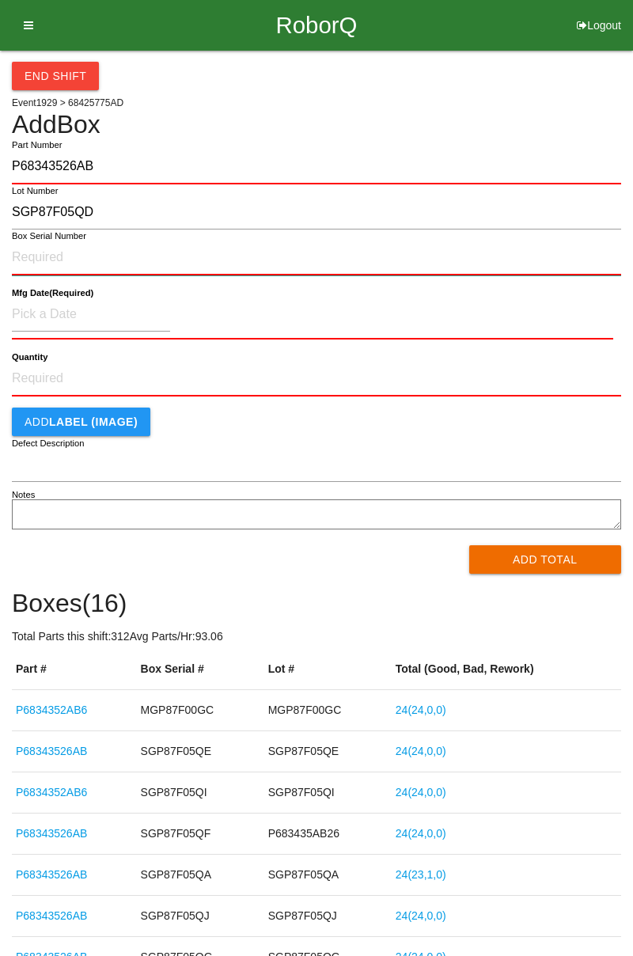
click at [21, 257] on input "Box Serial Number" at bounding box center [316, 258] width 609 height 35
type input "SGP87F05QD"
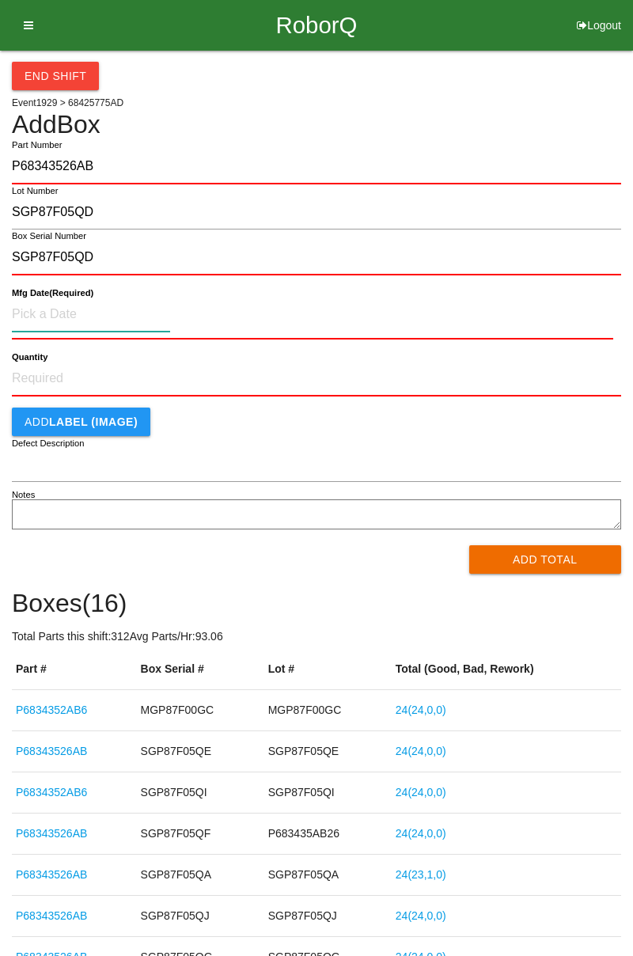
click at [31, 307] on input at bounding box center [91, 315] width 158 height 34
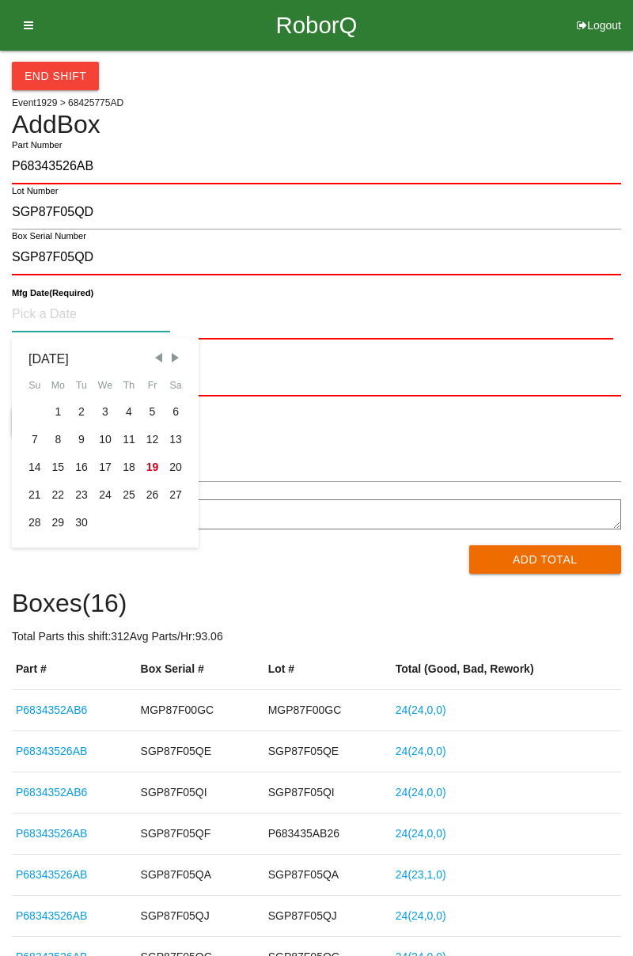
click at [54, 441] on div "8" at bounding box center [59, 440] width 24 height 28
type input "[DATE]"
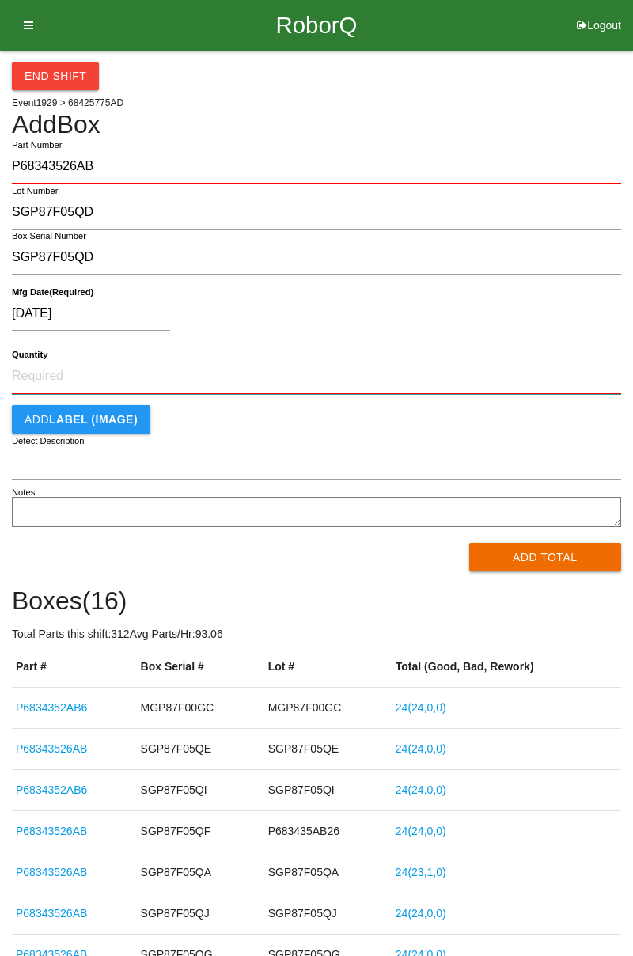
click at [22, 372] on input "Quantity" at bounding box center [316, 376] width 609 height 35
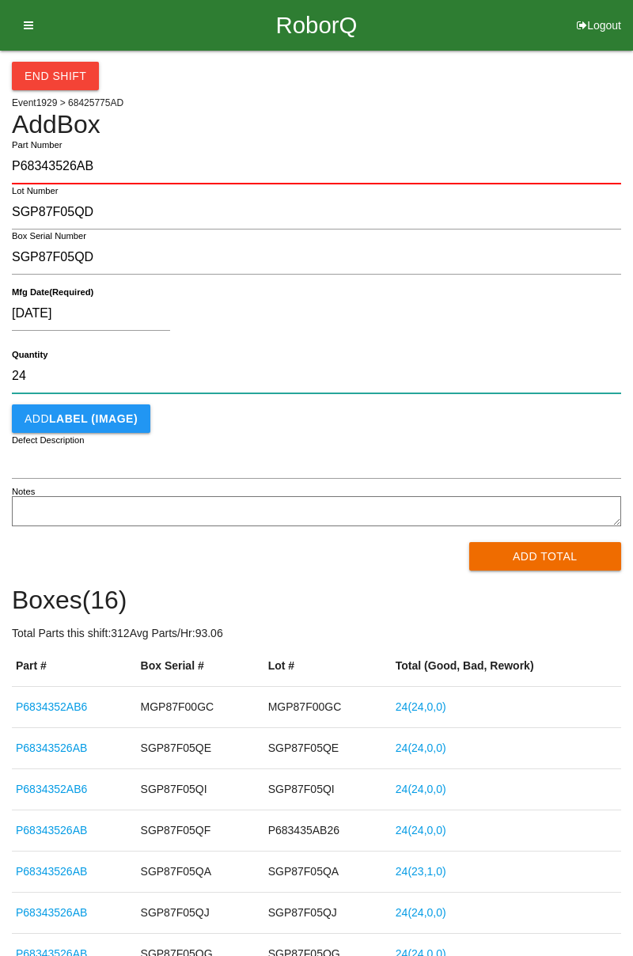
type input "24"
click at [524, 560] on button "Add Total" at bounding box center [545, 556] width 153 height 28
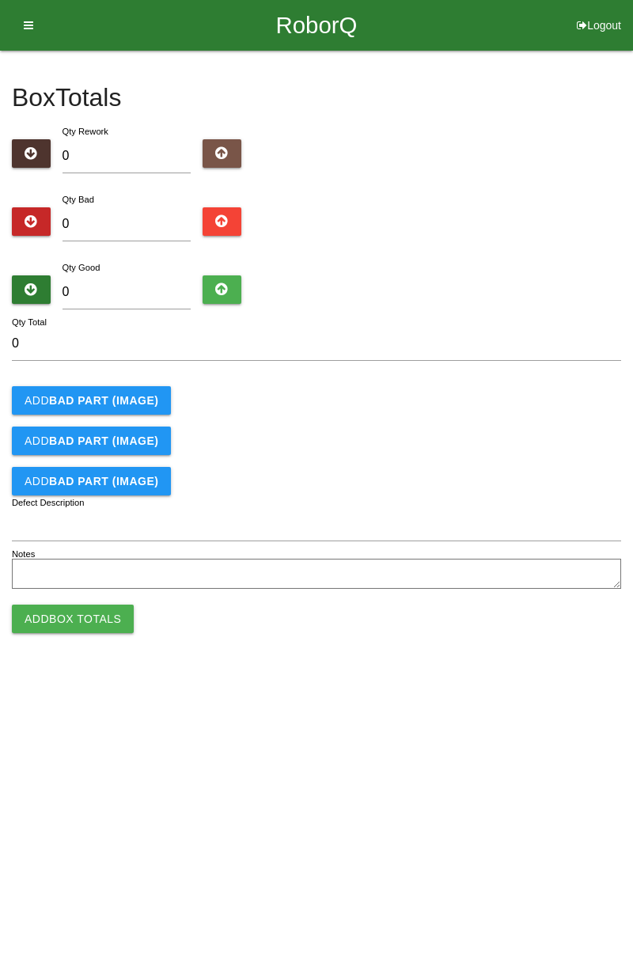
click at [26, 38] on icon at bounding box center [23, 25] width 20 height 51
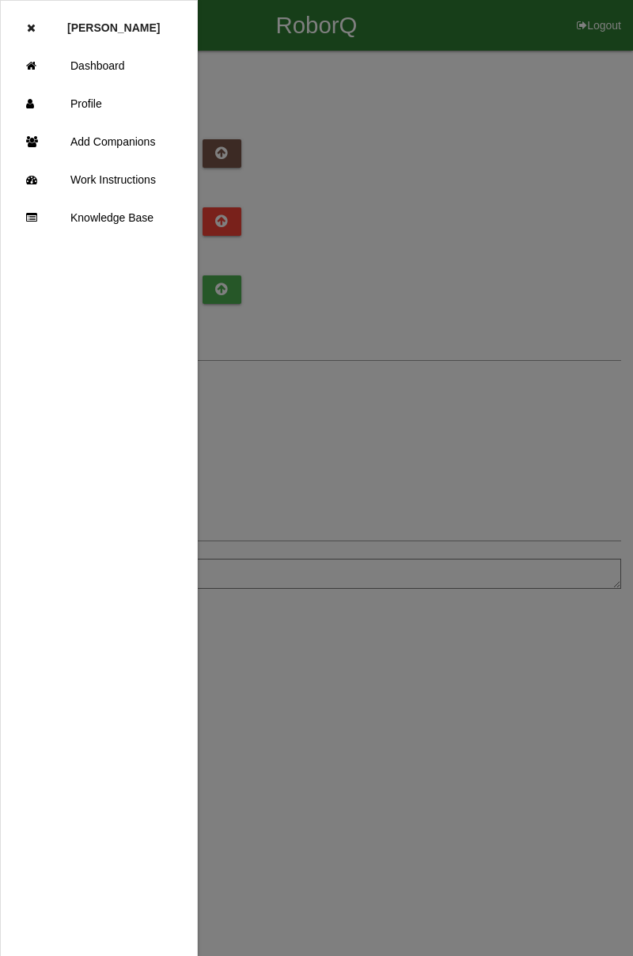
click at [36, 74] on icon at bounding box center [35, 66] width 19 height 38
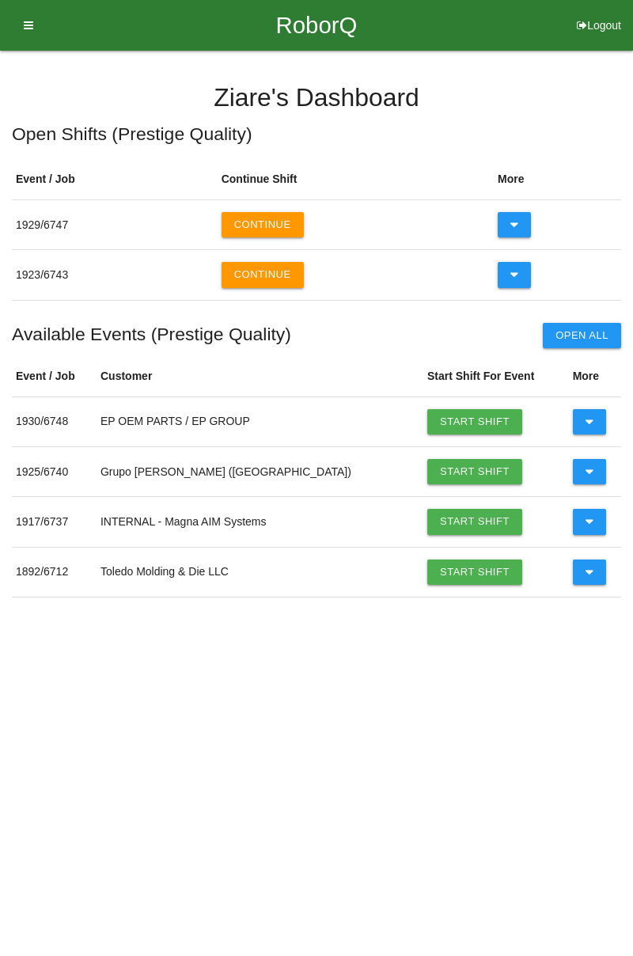
click at [511, 279] on icon at bounding box center [515, 274] width 9 height 25
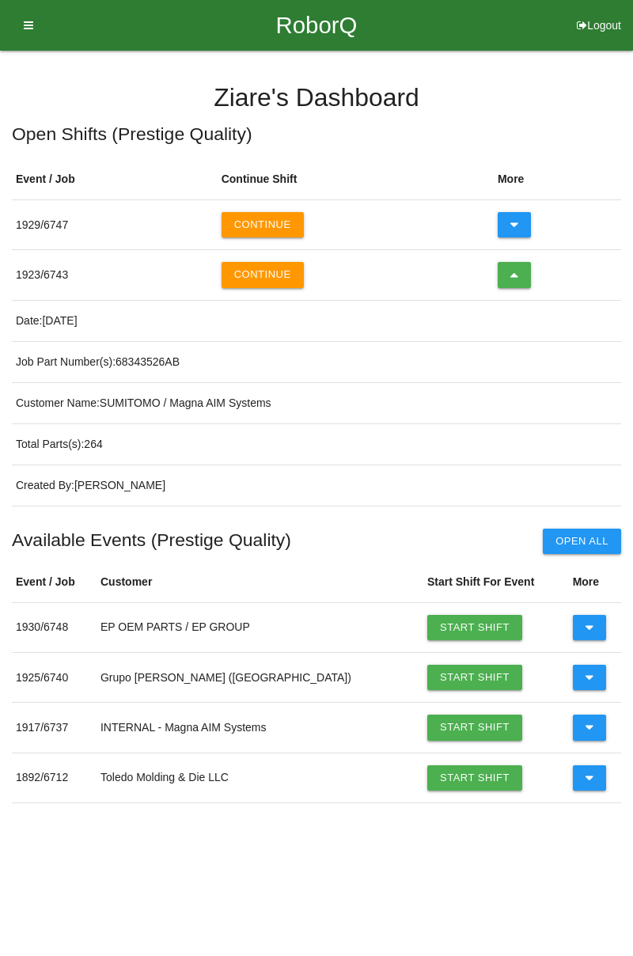
click at [269, 267] on button "Continue" at bounding box center [263, 274] width 82 height 25
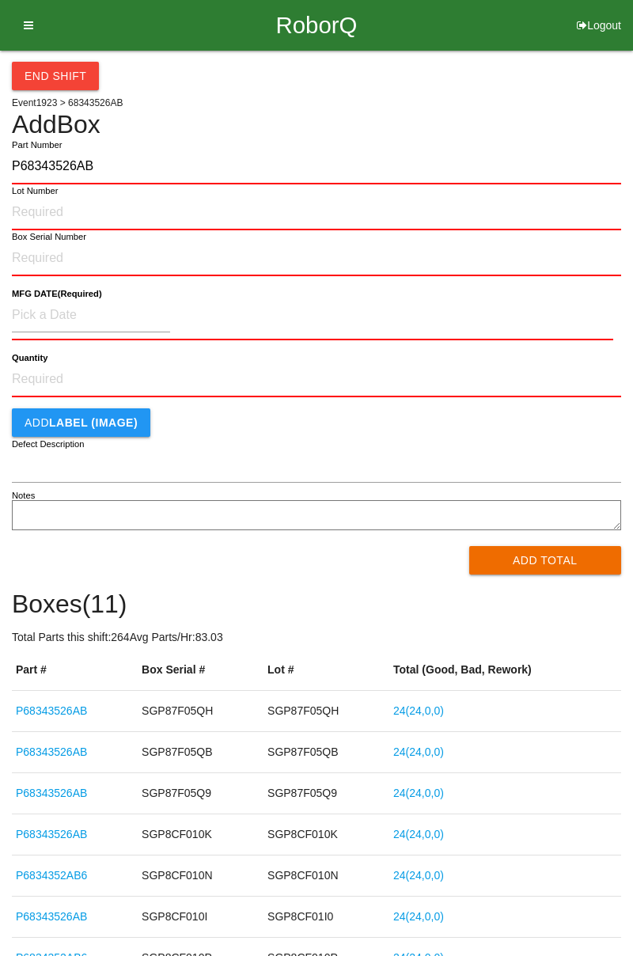
type input "P68343526AB"
click at [22, 214] on input "Lot Number" at bounding box center [316, 213] width 609 height 35
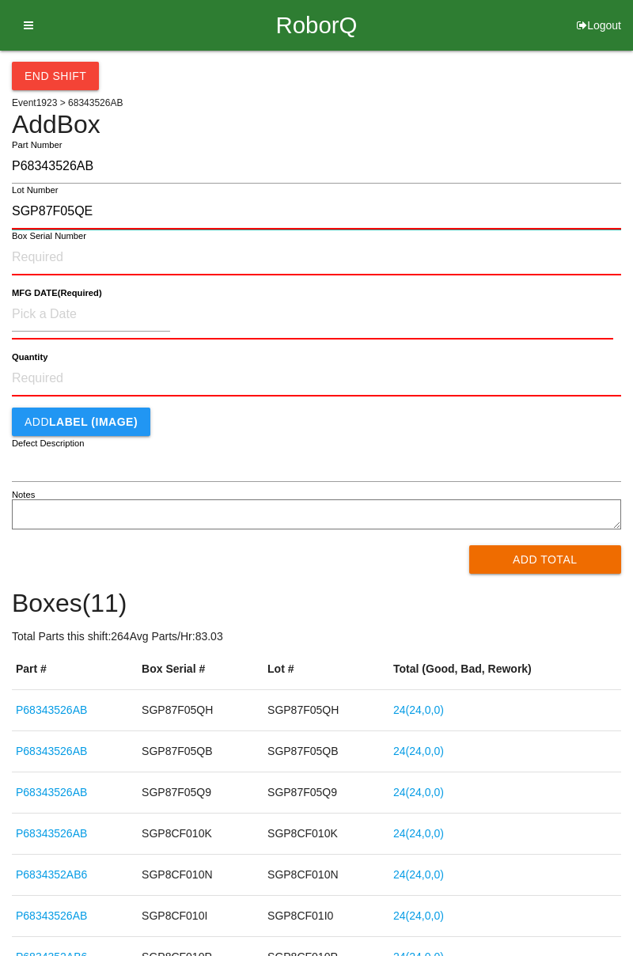
type input "SGP87F05QE"
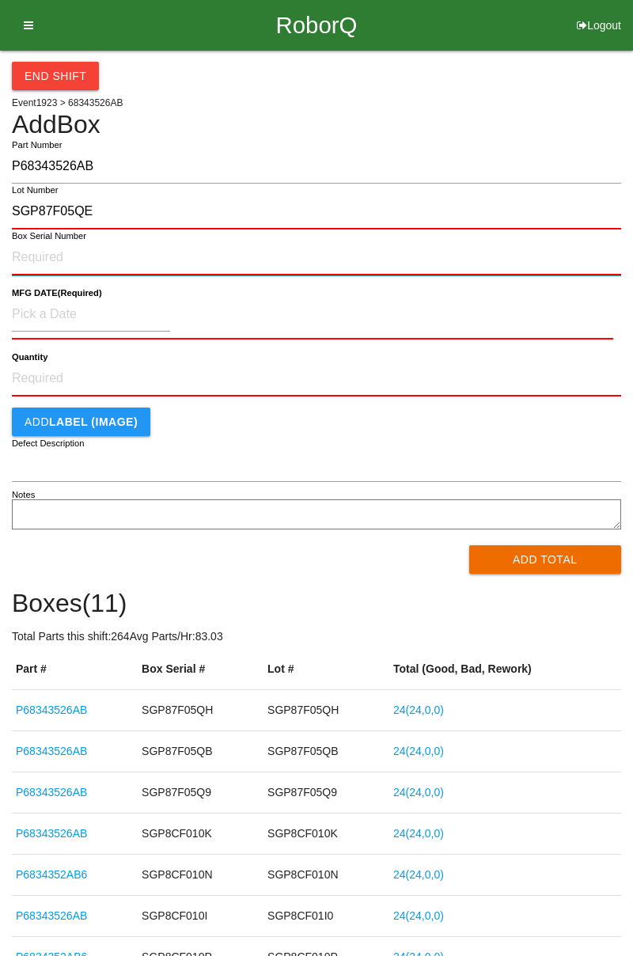
click at [30, 259] on input "Box Serial Number" at bounding box center [316, 258] width 609 height 35
type input "SGP87F05QE"
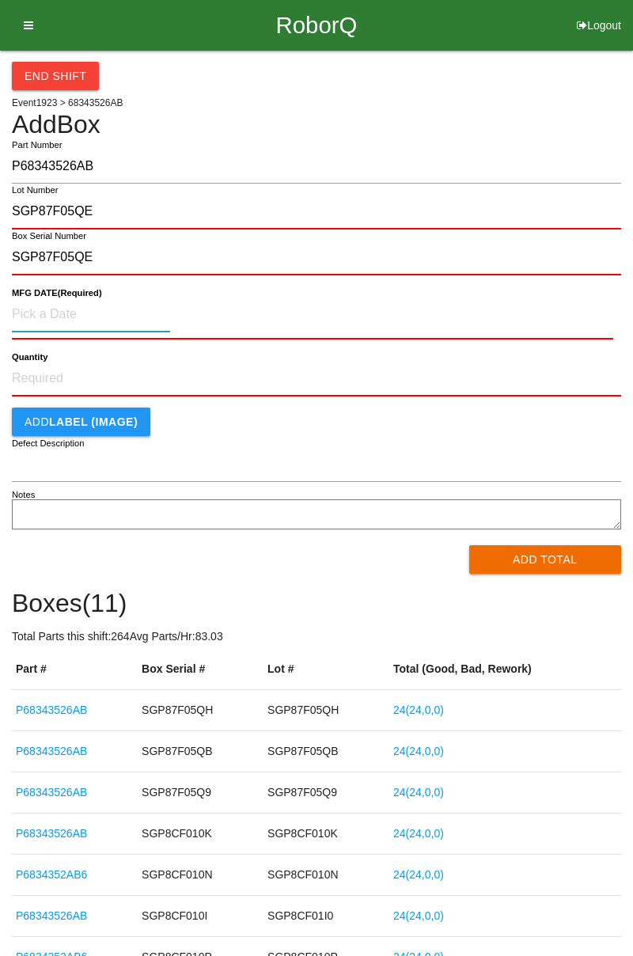
click at [51, 309] on input at bounding box center [91, 315] width 158 height 34
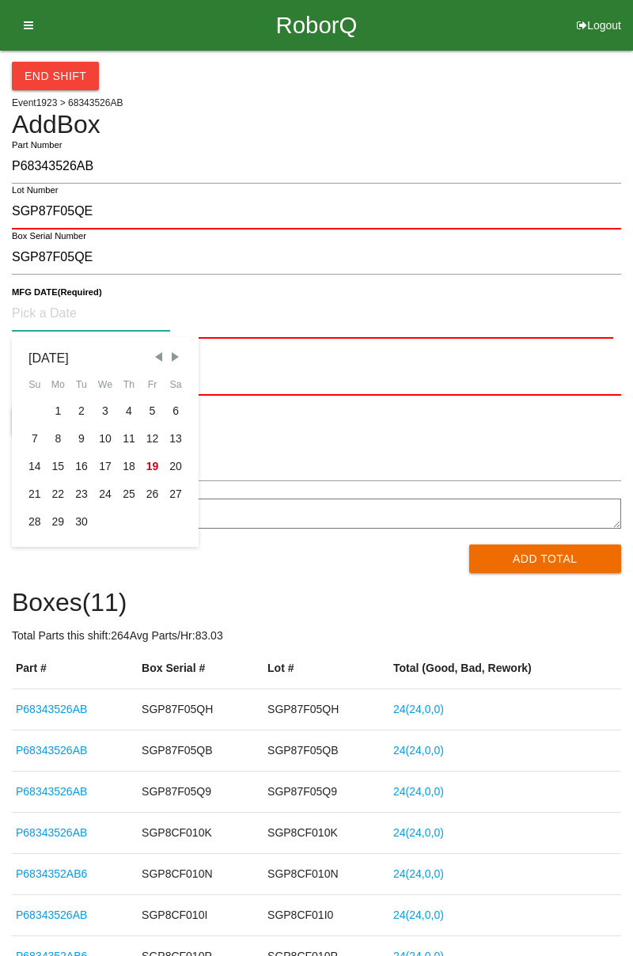
click at [59, 436] on div "8" at bounding box center [59, 439] width 24 height 28
type input "[DATE]"
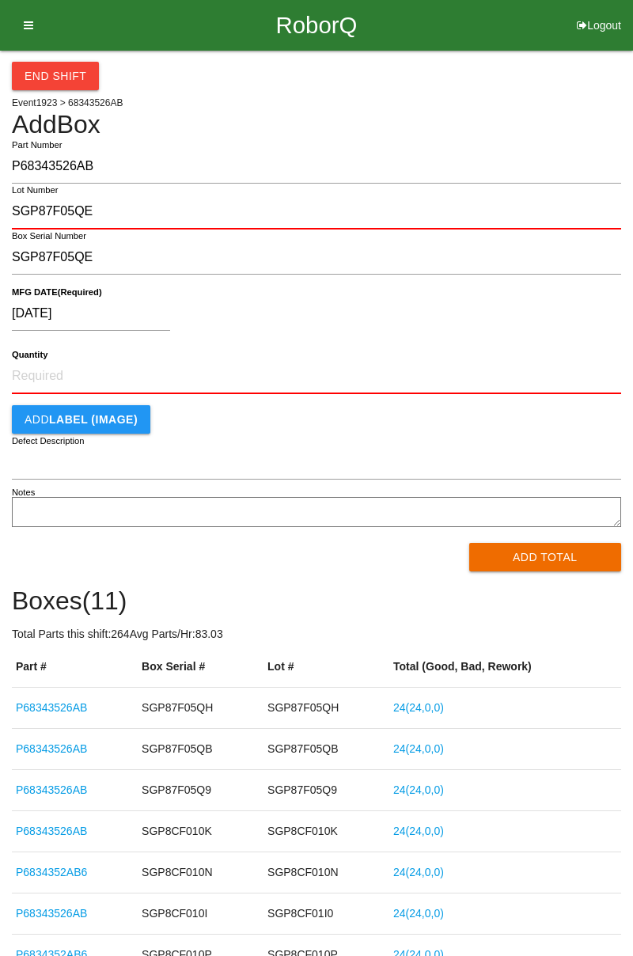
click at [497, 568] on button "Add Total" at bounding box center [545, 557] width 153 height 28
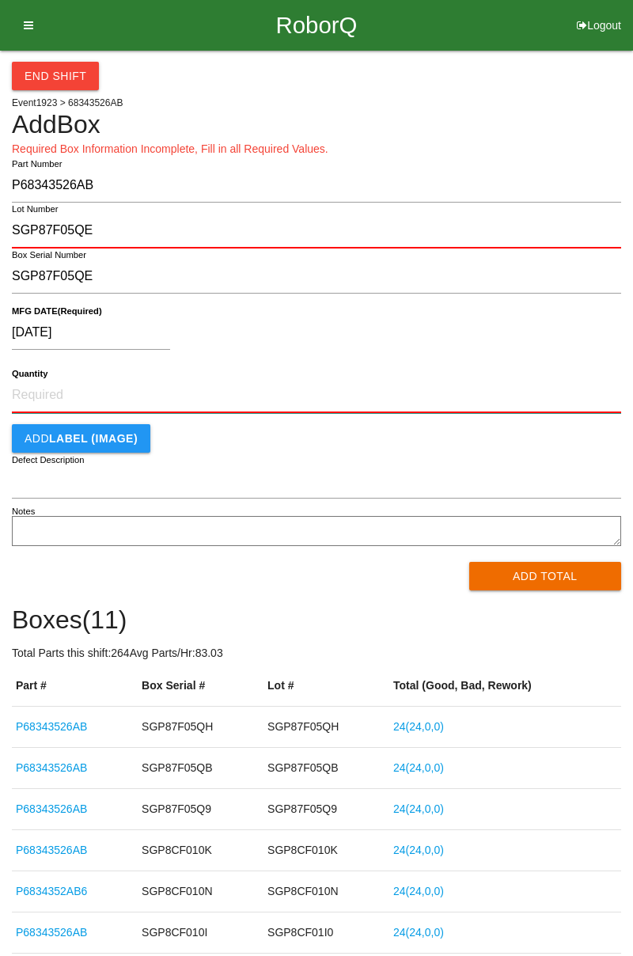
click at [25, 391] on input "Quantity" at bounding box center [316, 395] width 609 height 35
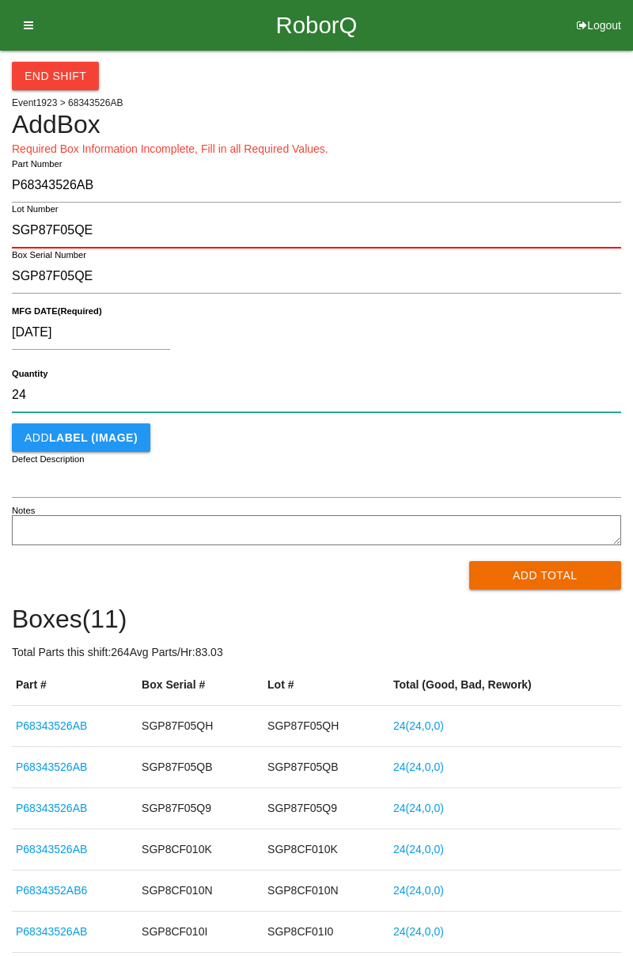
type input "24"
click at [493, 574] on button "Add Total" at bounding box center [545, 575] width 153 height 28
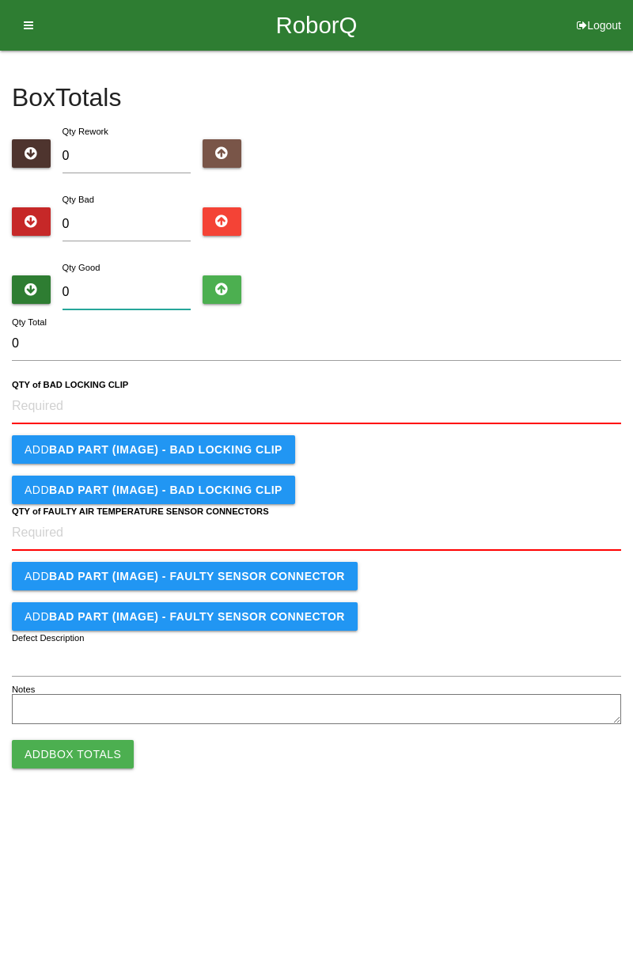
click at [95, 284] on input "0" at bounding box center [127, 292] width 129 height 34
type input "2"
type input "24"
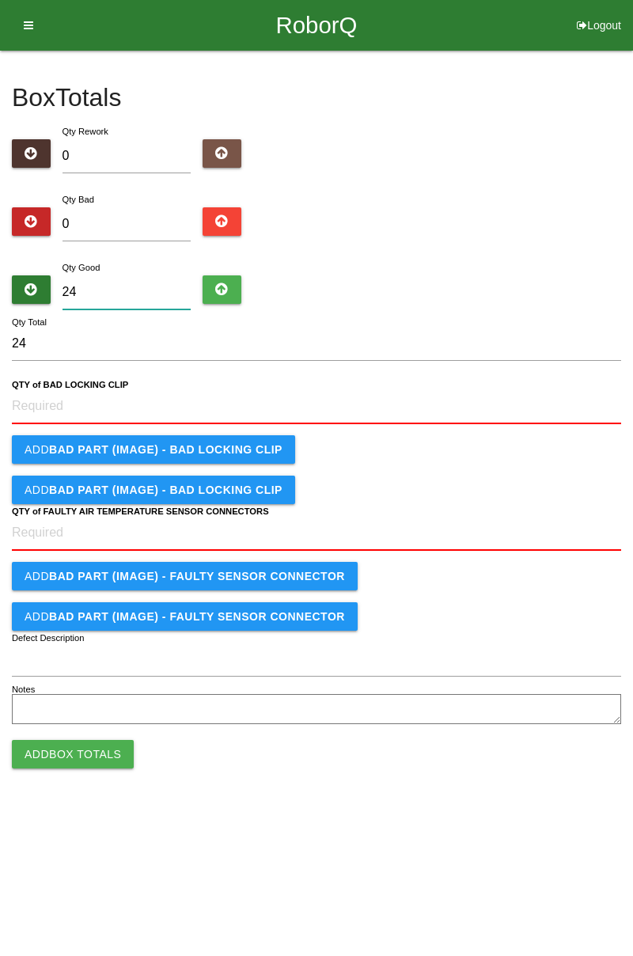
type input "24"
click at [35, 402] on CLIP "QTY of BAD LOCKING CLIP" at bounding box center [316, 406] width 609 height 35
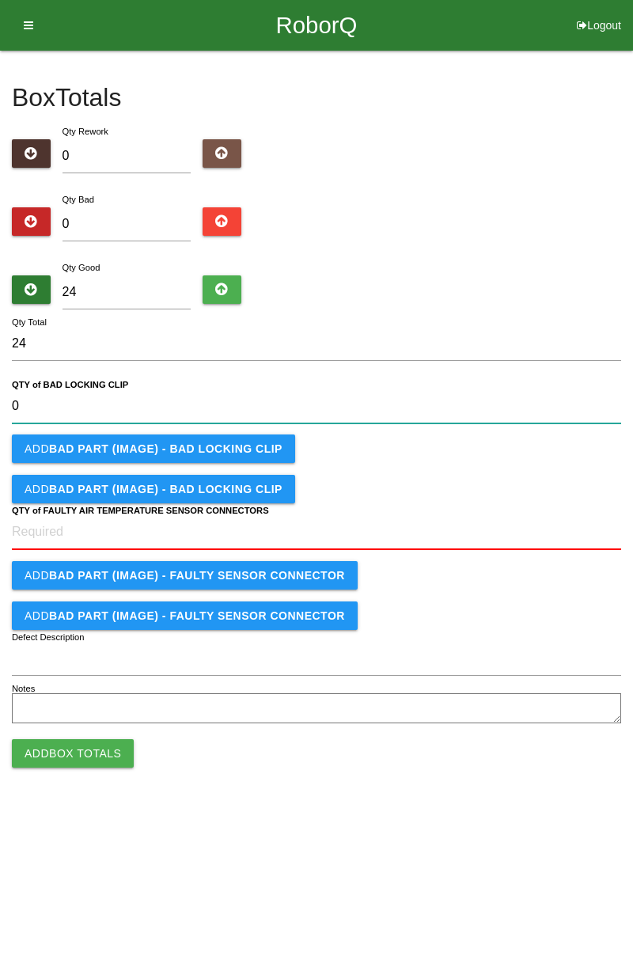
type CLIP "0"
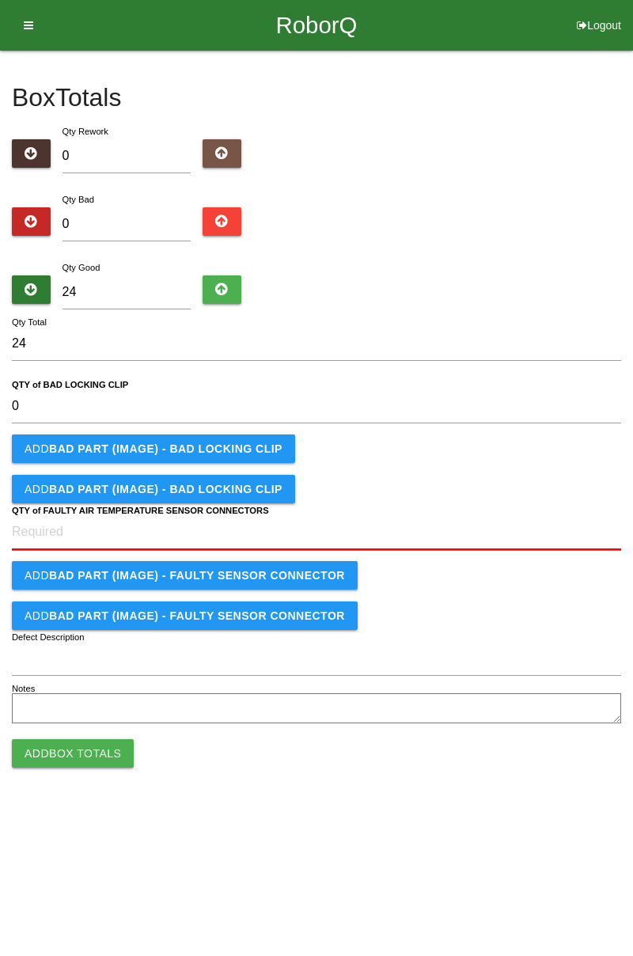
click at [27, 534] on CONNECTORS "QTY of FAULTY AIR TEMPERATURE SENSOR CONNECTORS" at bounding box center [316, 532] width 609 height 35
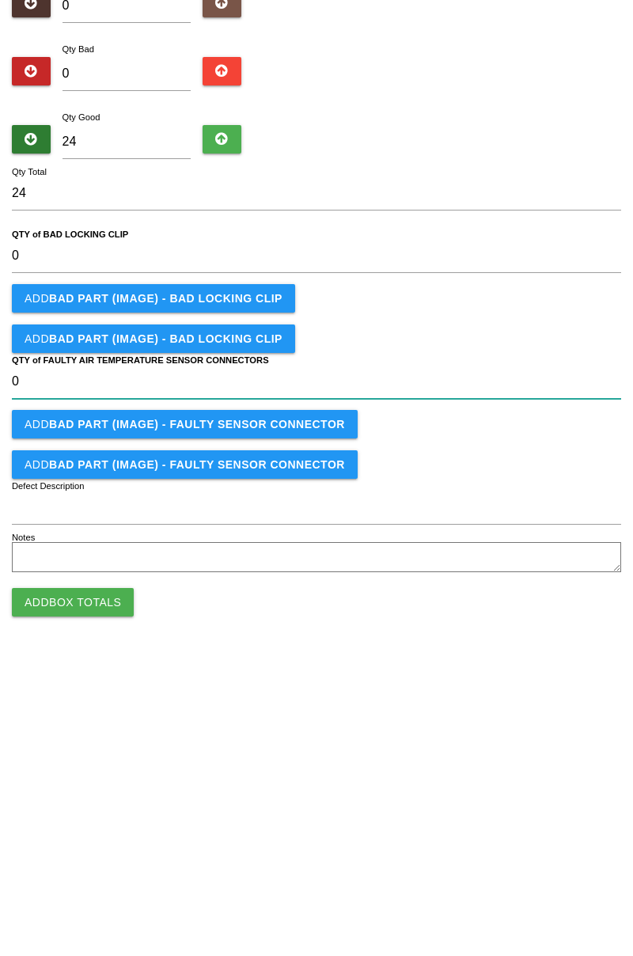
type CONNECTORS "0"
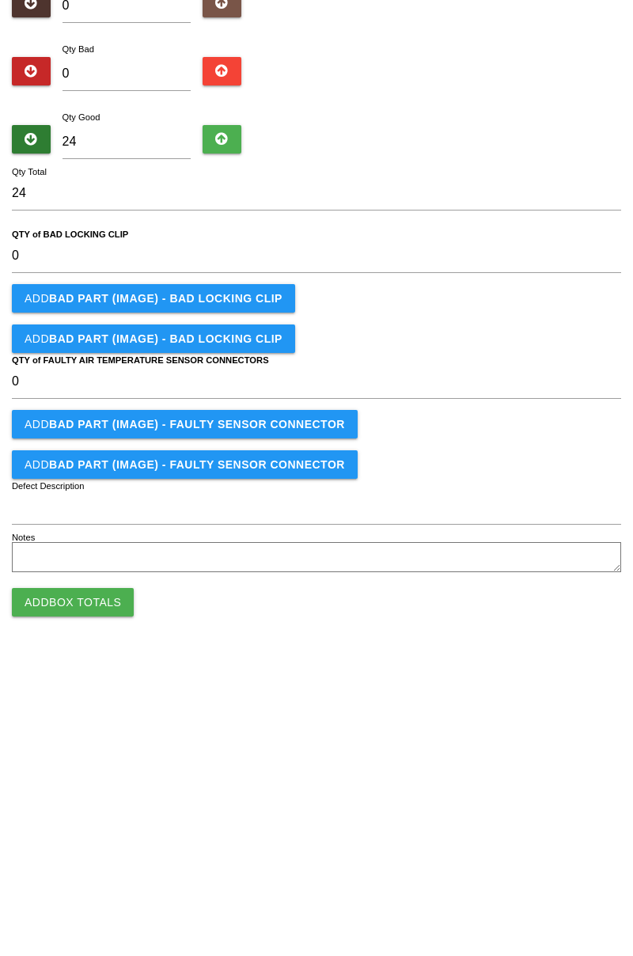
click at [47, 766] on button "Add Box Totals" at bounding box center [73, 753] width 122 height 28
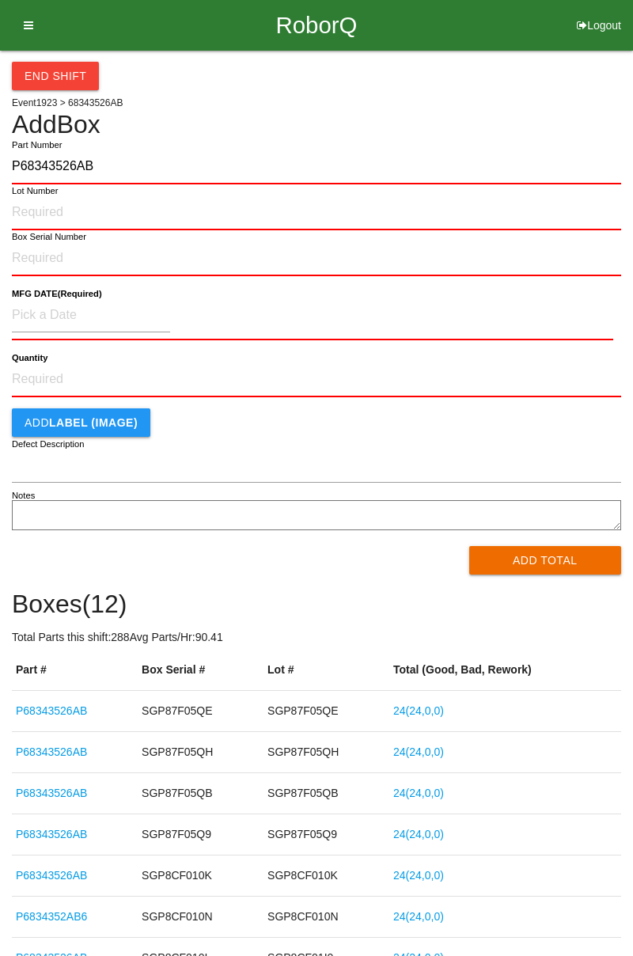
type input "P68343526AB"
click at [32, 218] on input "Lot Number" at bounding box center [316, 213] width 609 height 35
type input "MGP87F00GC"
click at [40, 253] on input "Box Serial Number" at bounding box center [316, 258] width 609 height 35
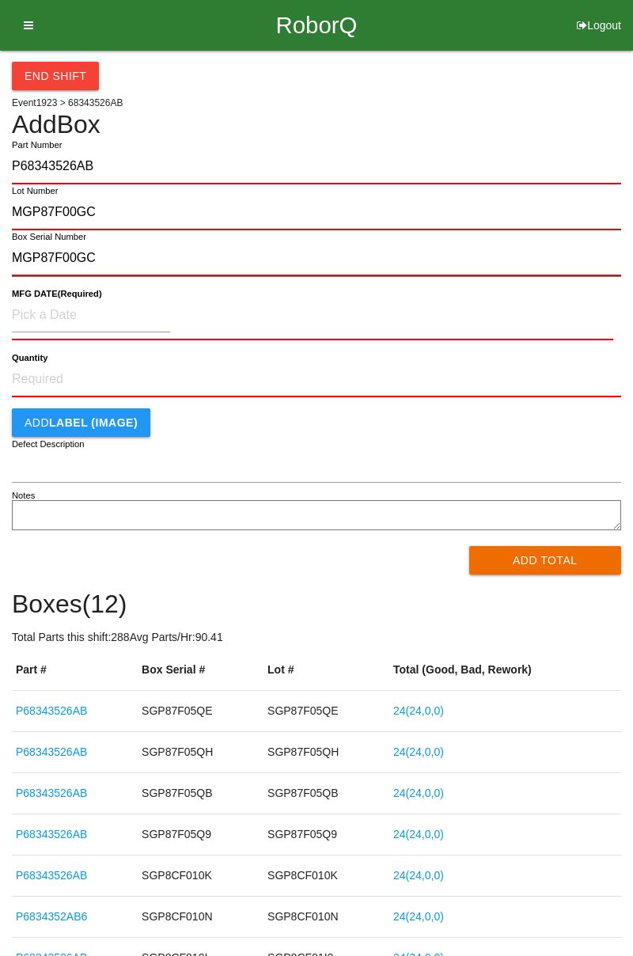
type input "MGP87F00GC"
click at [35, 315] on input at bounding box center [91, 315] width 158 height 34
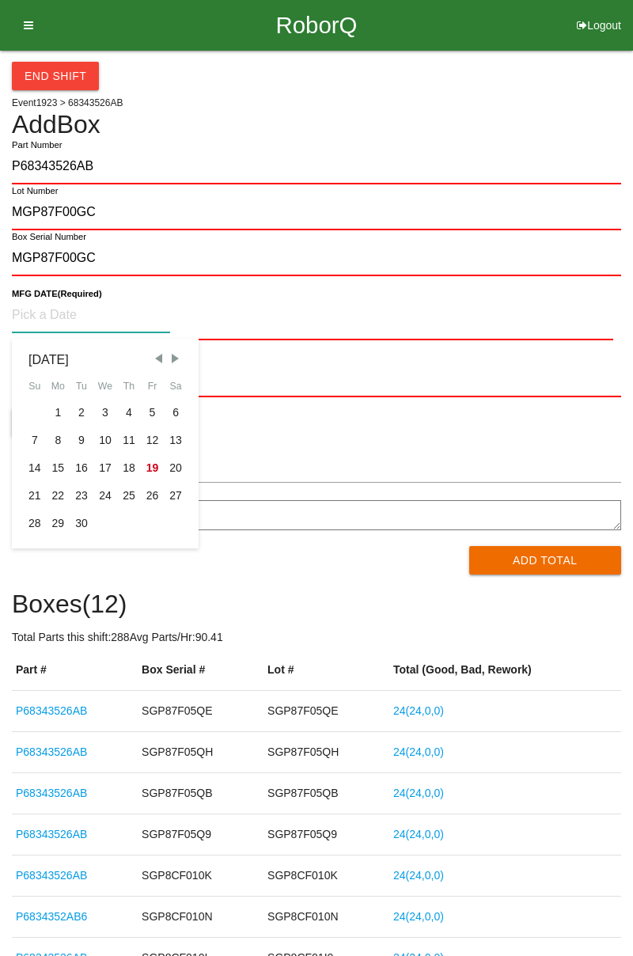
click at [59, 443] on div "8" at bounding box center [59, 441] width 24 height 28
type input "[DATE]"
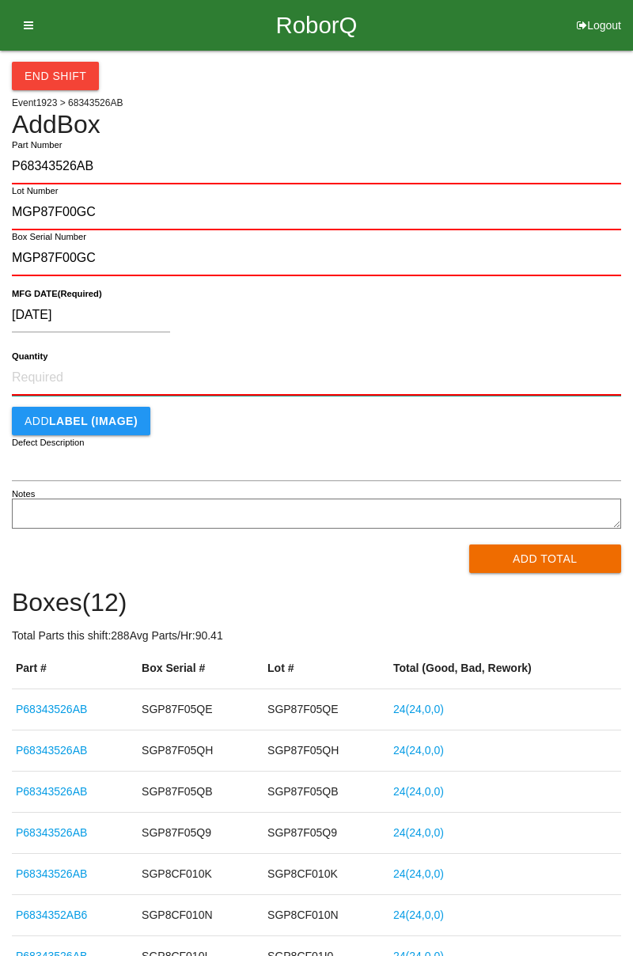
click at [26, 375] on input "Quantity" at bounding box center [316, 378] width 609 height 35
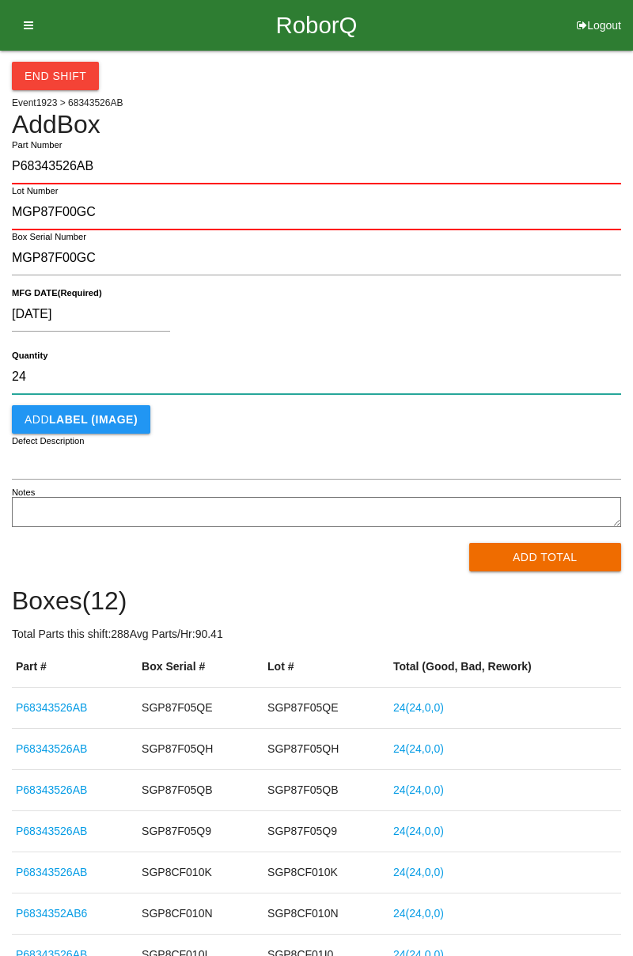
type input "24"
click at [522, 568] on button "Add Total" at bounding box center [545, 557] width 153 height 28
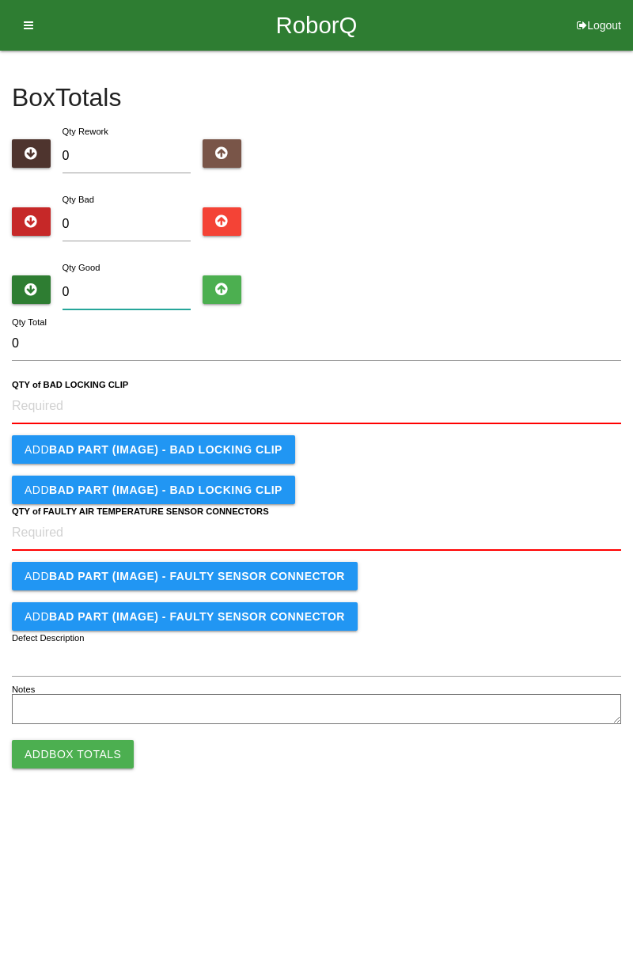
click at [85, 291] on input "0" at bounding box center [127, 292] width 129 height 34
type input "2"
type input "24"
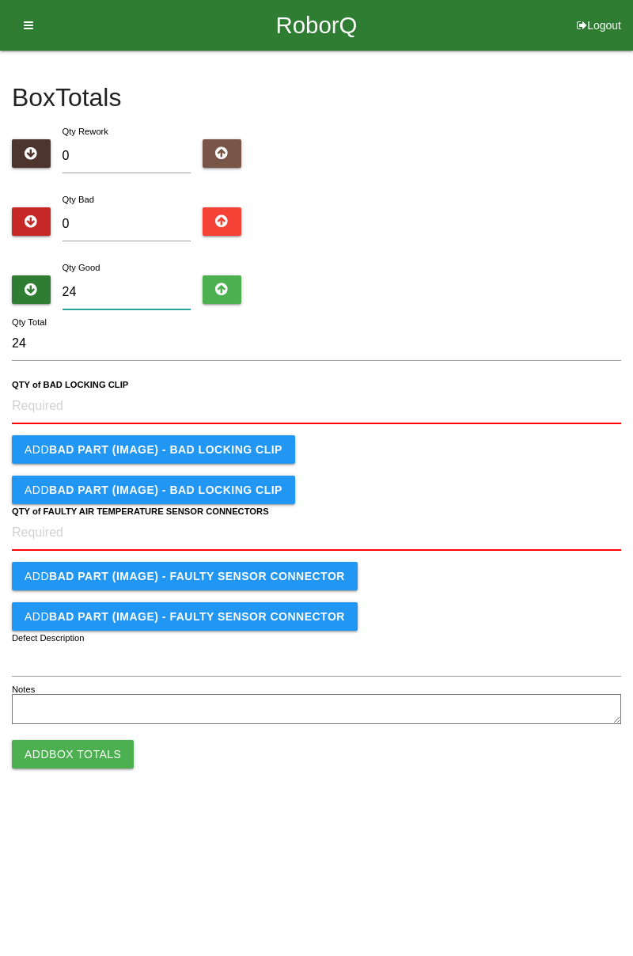
type input "24"
click at [40, 407] on CLIP "QTY of BAD LOCKING CLIP" at bounding box center [316, 406] width 609 height 35
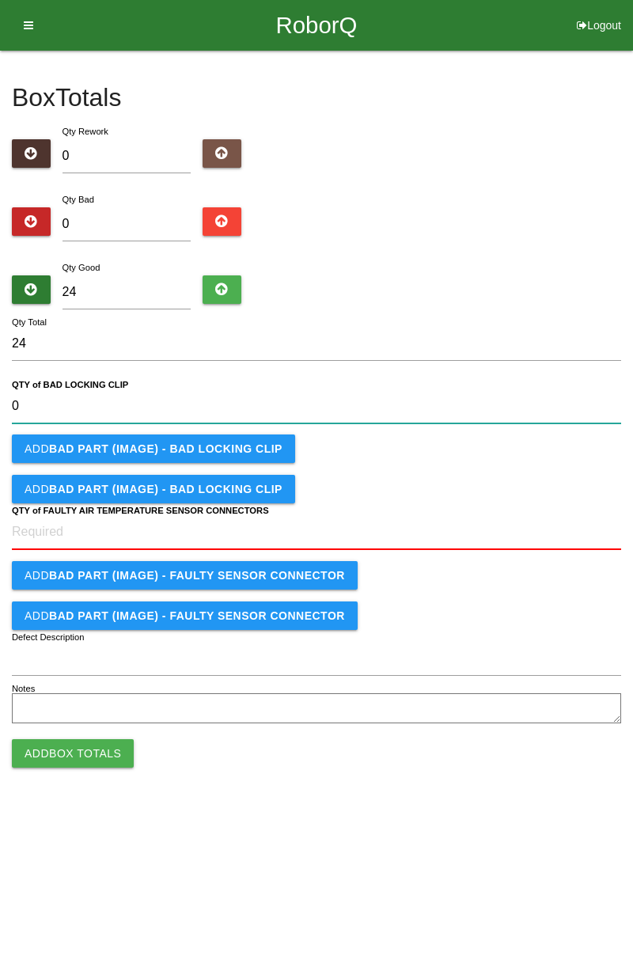
type CLIP "0"
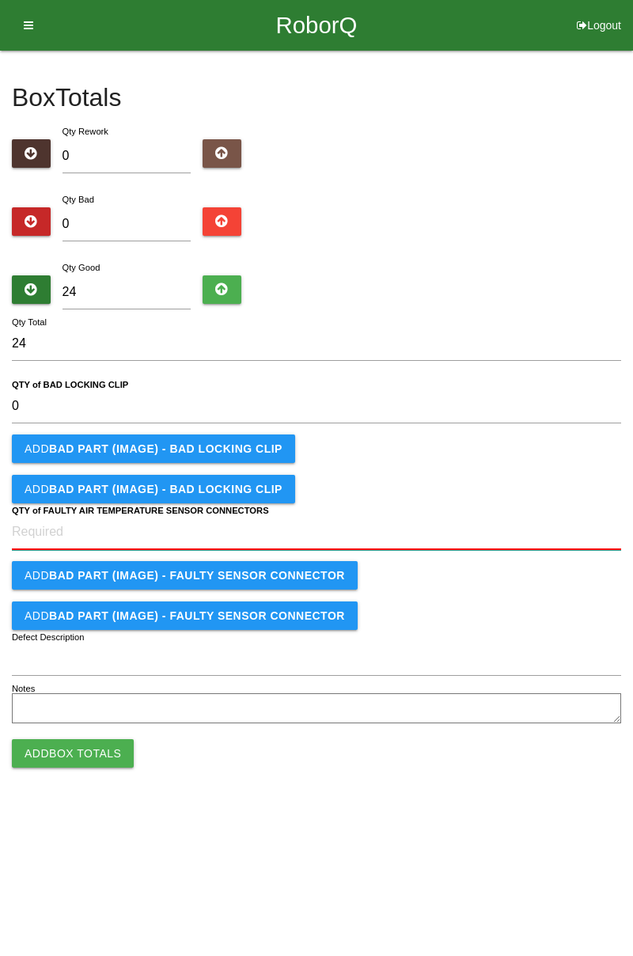
click at [30, 531] on CONNECTORS "QTY of FAULTY AIR TEMPERATURE SENSOR CONNECTORS" at bounding box center [316, 532] width 609 height 35
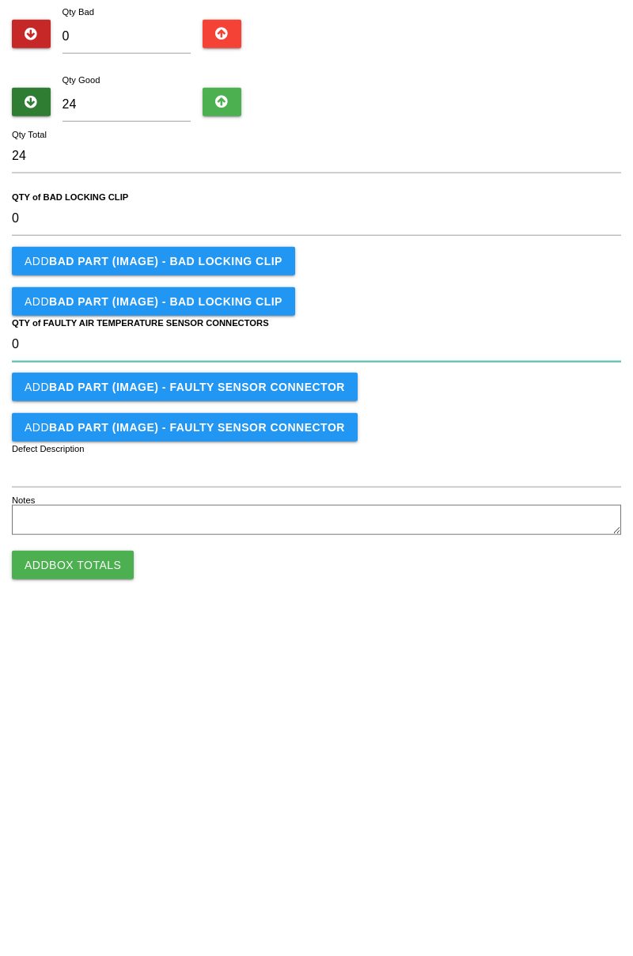
type CONNECTORS "0"
click at [55, 755] on button "Add Box Totals" at bounding box center [73, 753] width 122 height 28
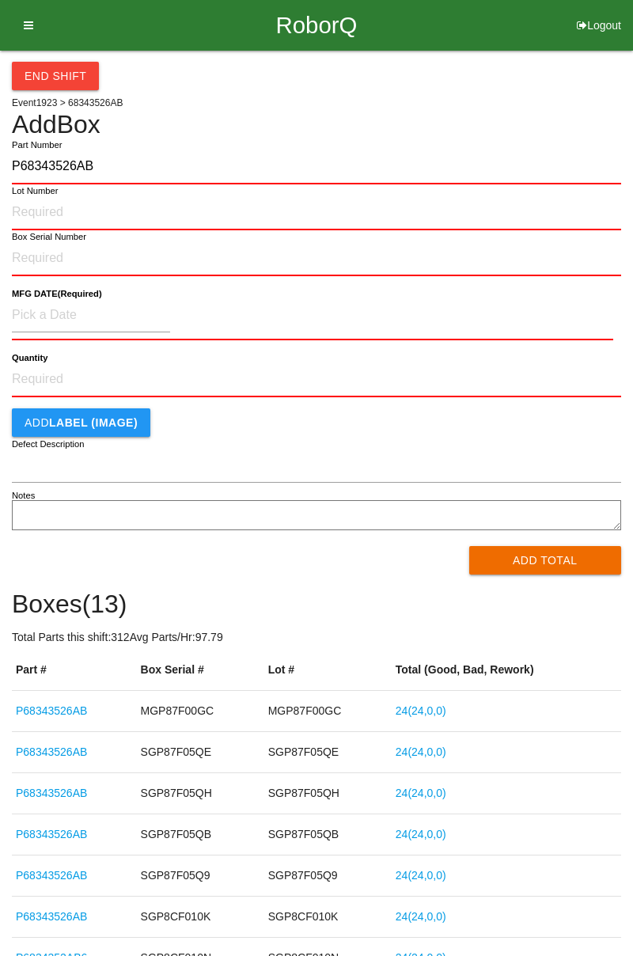
type input "P68343526AB"
click at [41, 217] on input "Lot Number" at bounding box center [316, 213] width 609 height 35
type input "SGP87F05QD"
click at [34, 260] on input "Box Serial Number" at bounding box center [316, 258] width 609 height 35
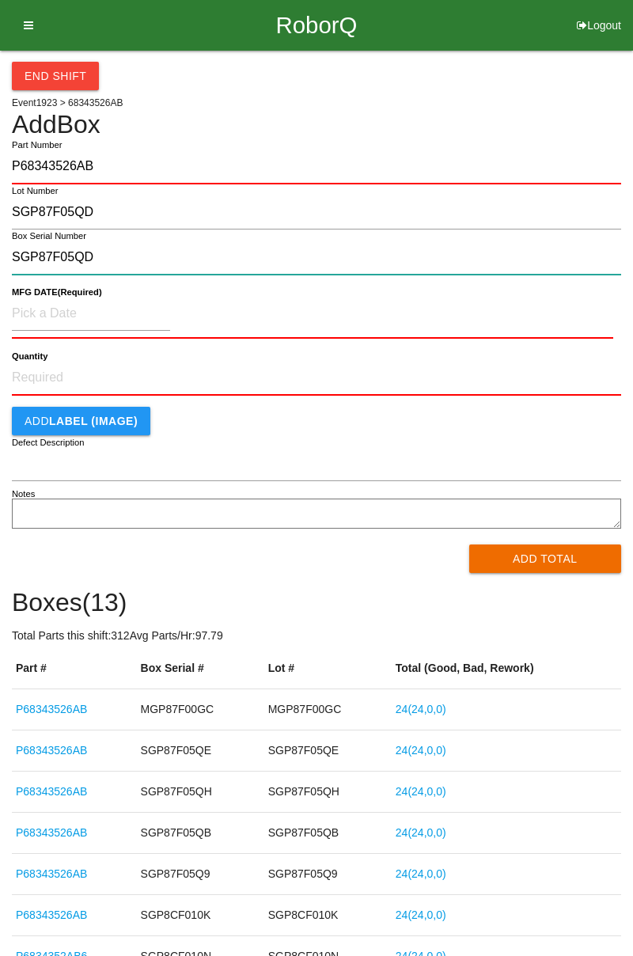
type input "SGP87F05QD"
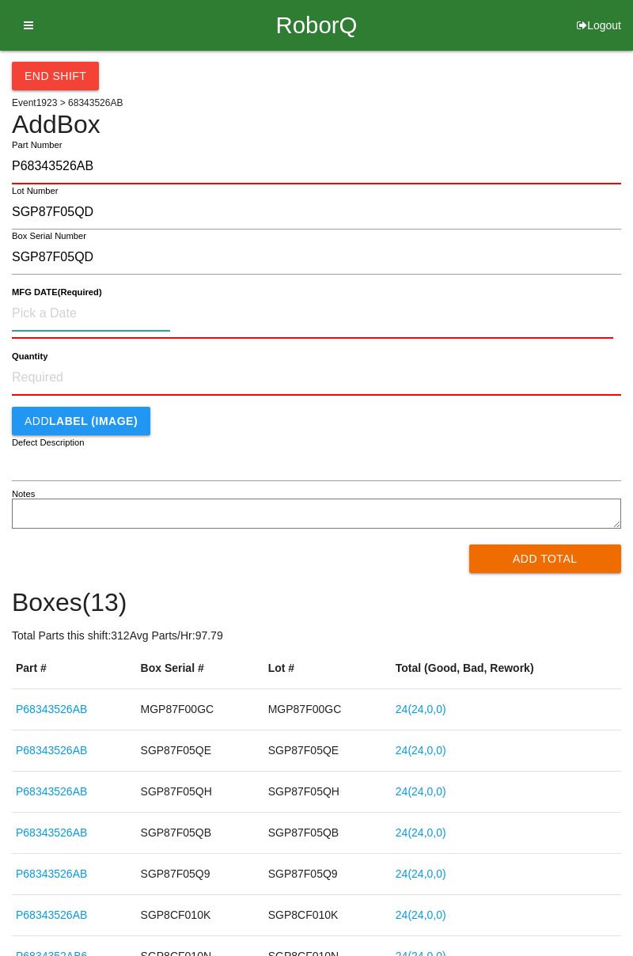
click at [25, 314] on input at bounding box center [91, 314] width 158 height 34
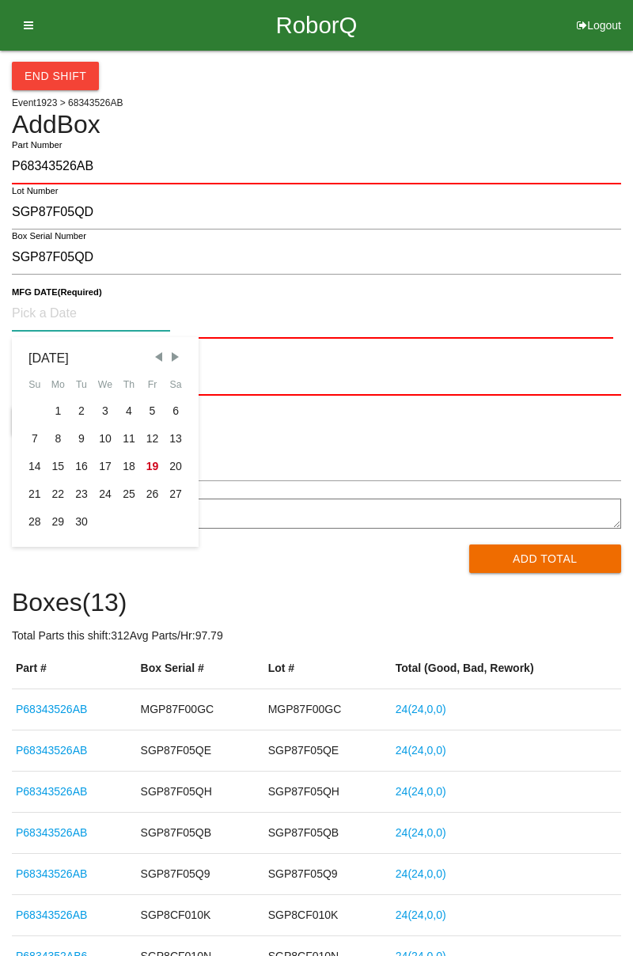
click at [51, 440] on div "8" at bounding box center [59, 439] width 24 height 28
type input "[DATE]"
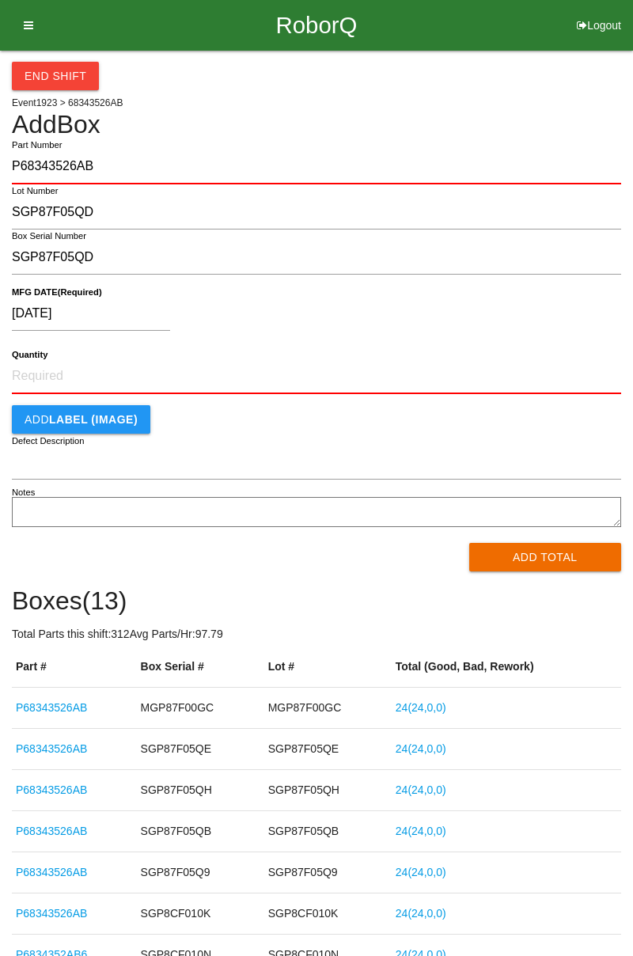
click at [505, 556] on button "Add Total" at bounding box center [545, 557] width 153 height 28
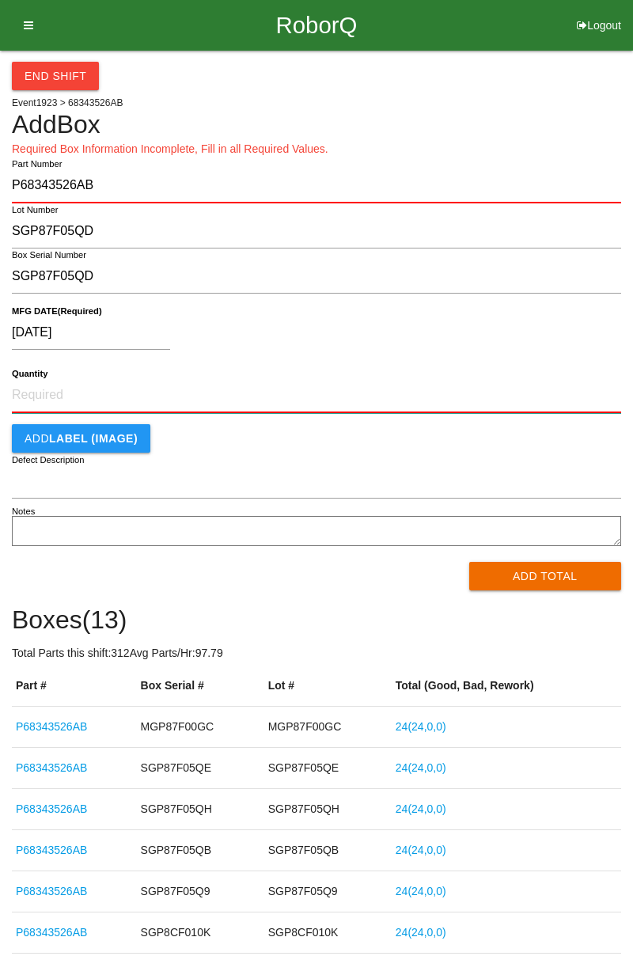
click at [43, 391] on input "Quantity" at bounding box center [316, 395] width 609 height 35
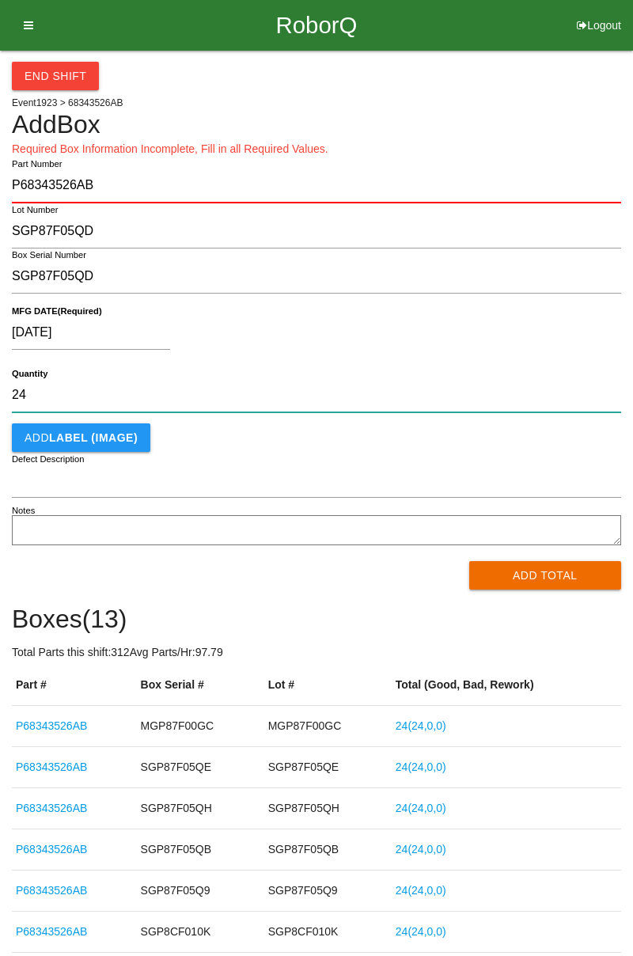
type input "24"
click at [527, 565] on button "Add Total" at bounding box center [545, 575] width 153 height 28
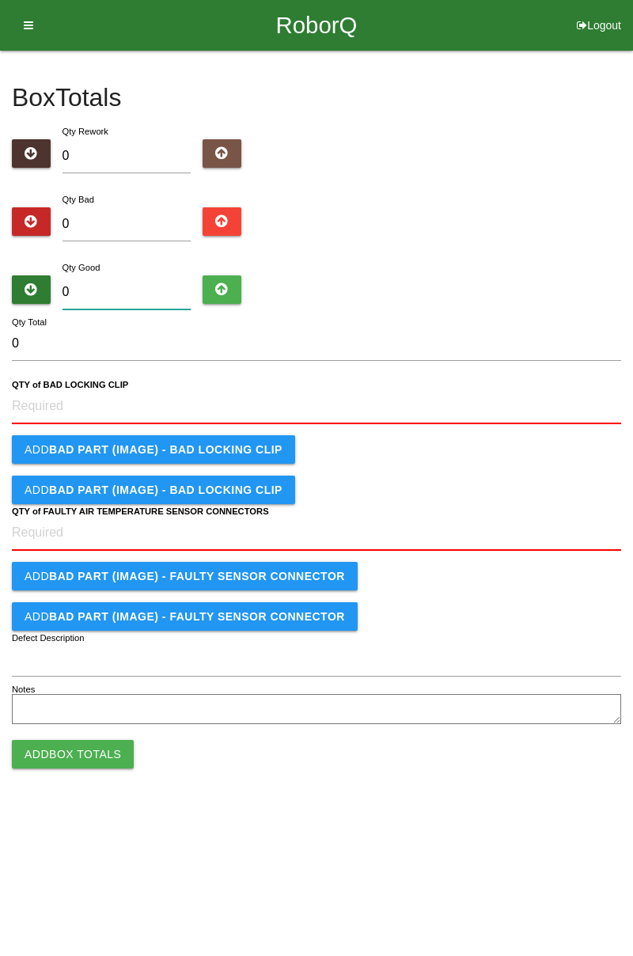
click at [79, 289] on input "0" at bounding box center [127, 292] width 129 height 34
type input "2"
type input "24"
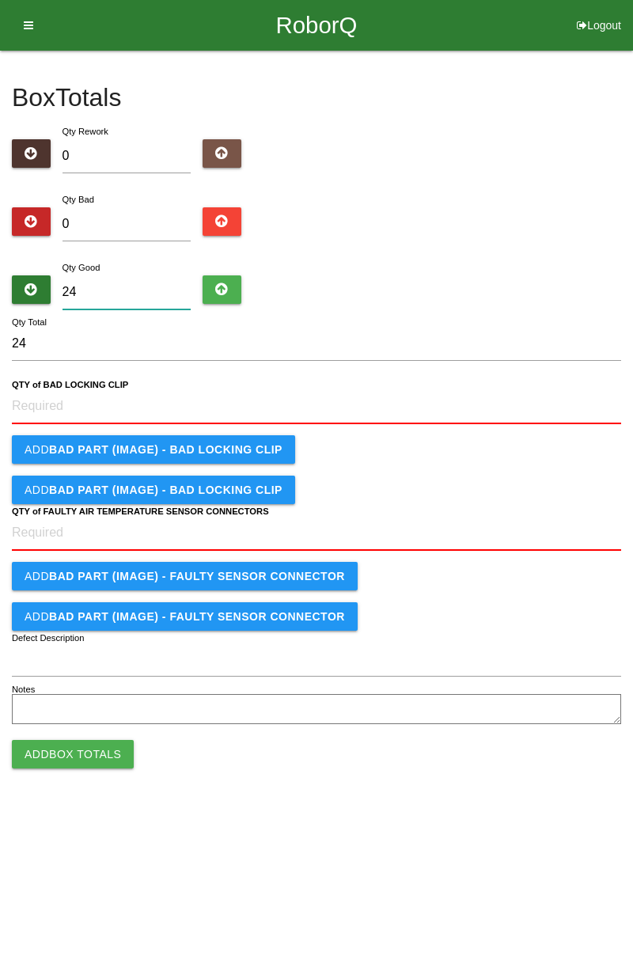
type input "24"
click at [37, 401] on CLIP "QTY of BAD LOCKING CLIP" at bounding box center [316, 406] width 609 height 35
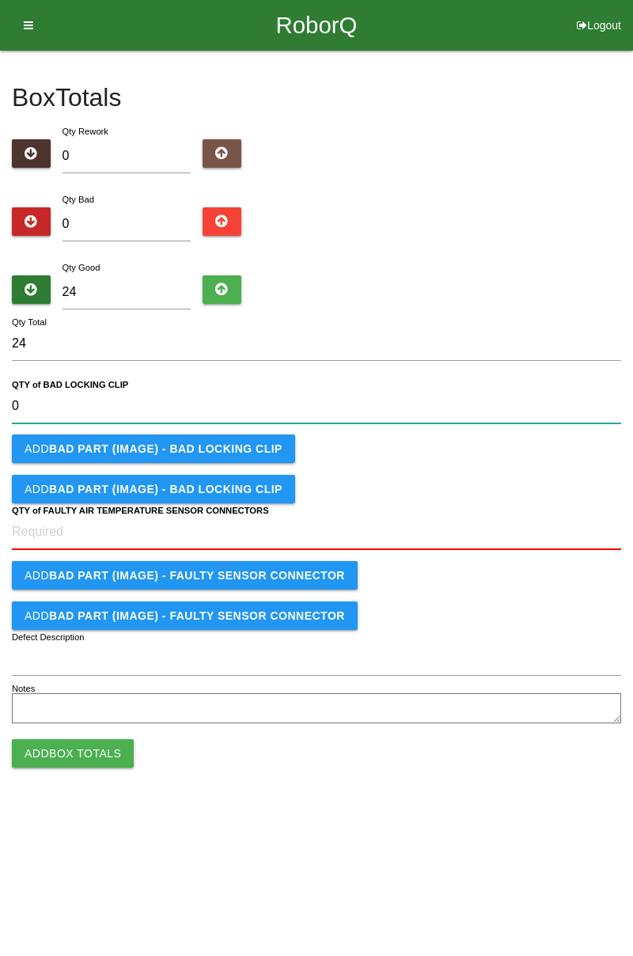
type CLIP "0"
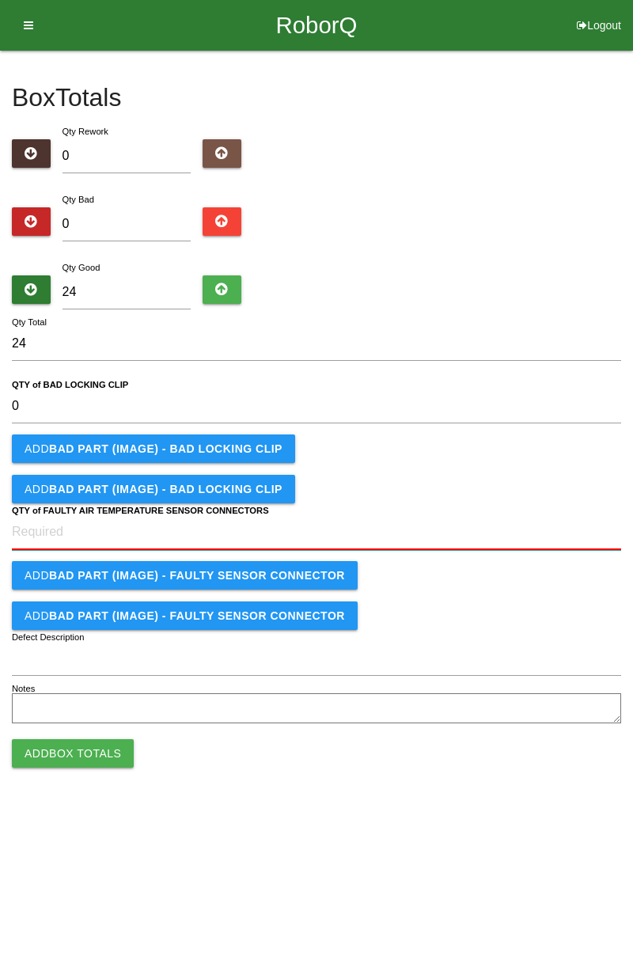
click at [30, 530] on CONNECTORS "QTY of FAULTY AIR TEMPERATURE SENSOR CONNECTORS" at bounding box center [316, 532] width 609 height 35
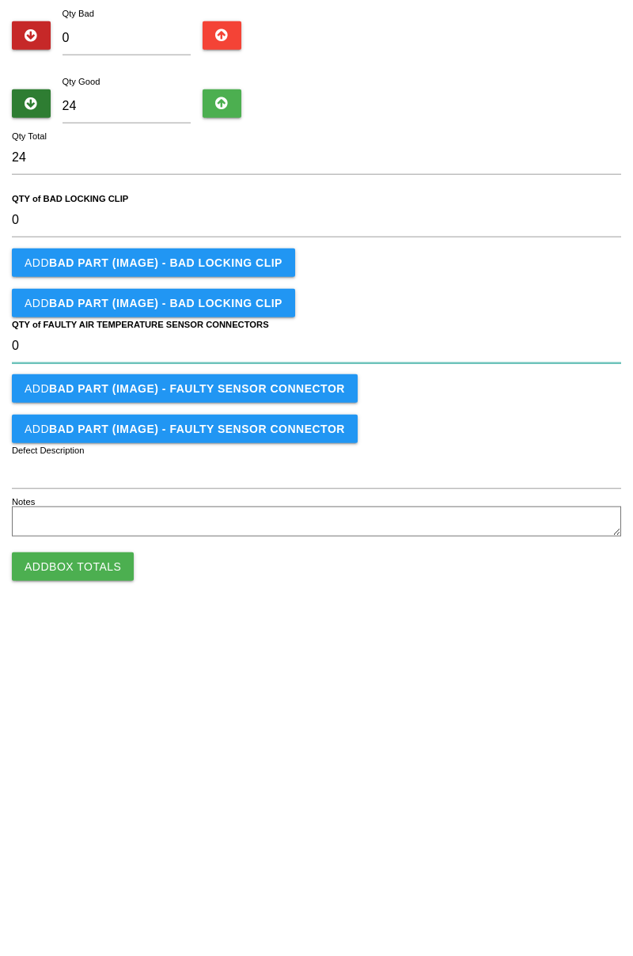
type CONNECTORS "0"
click at [52, 754] on button "Add Box Totals" at bounding box center [73, 753] width 122 height 28
